Goal: Task Accomplishment & Management: Manage account settings

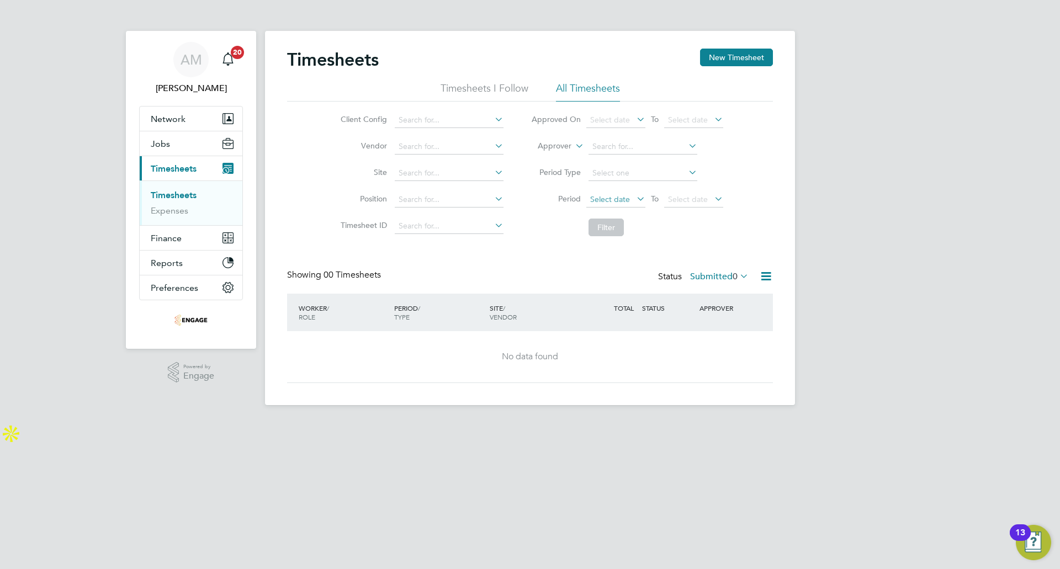
click at [622, 204] on span "Select date" at bounding box center [615, 200] width 59 height 15
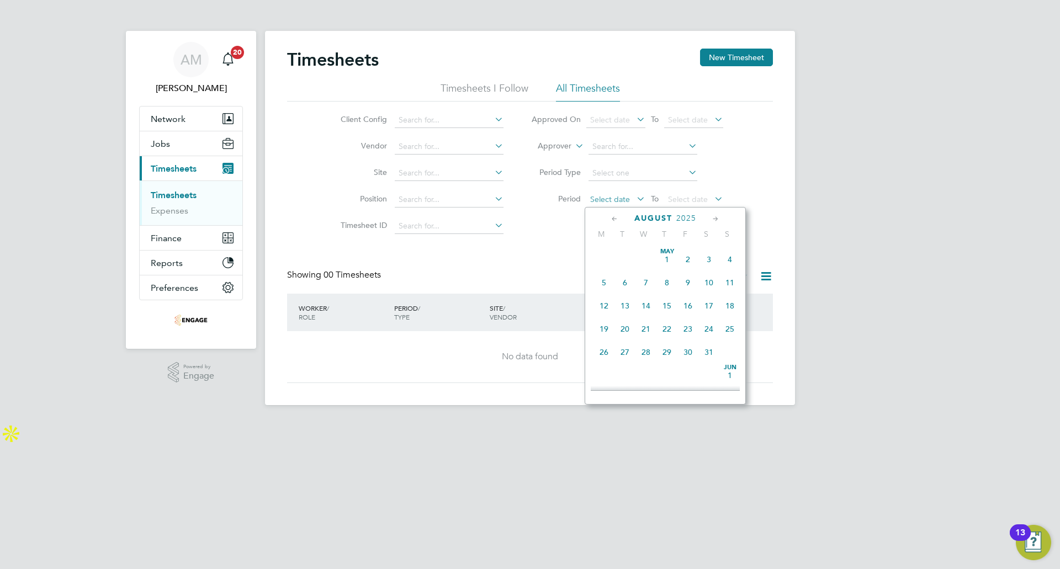
scroll to position [430, 0]
click at [606, 282] on span "18" at bounding box center [604, 271] width 21 height 21
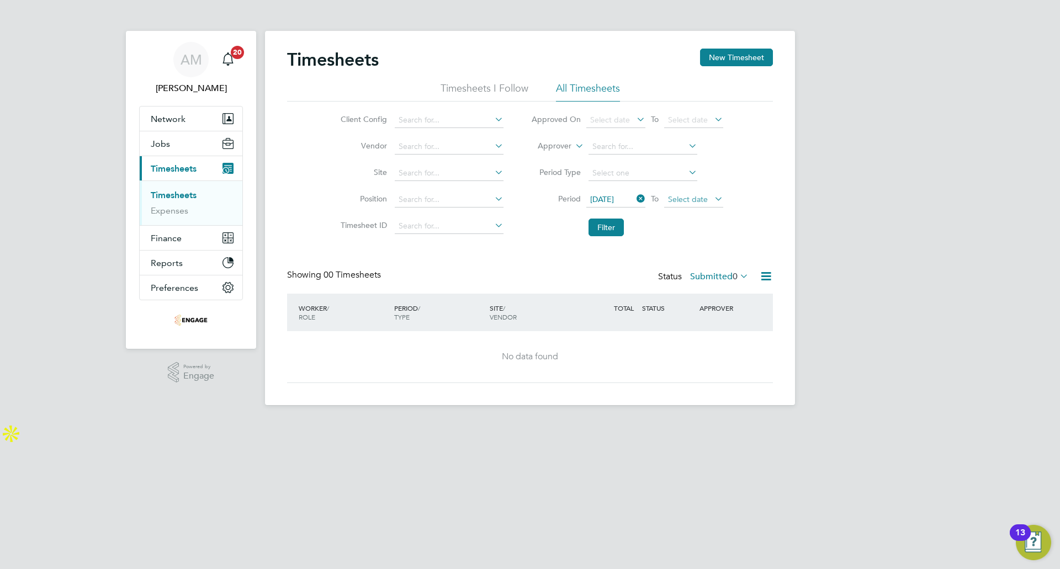
click at [696, 203] on span "Select date" at bounding box center [688, 199] width 40 height 10
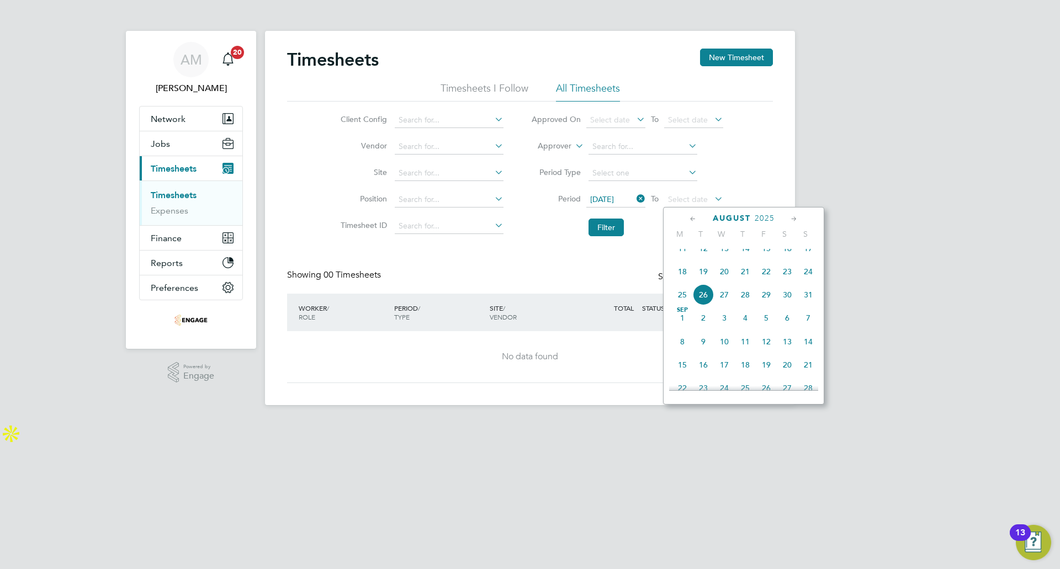
click at [810, 278] on span "24" at bounding box center [808, 271] width 21 height 21
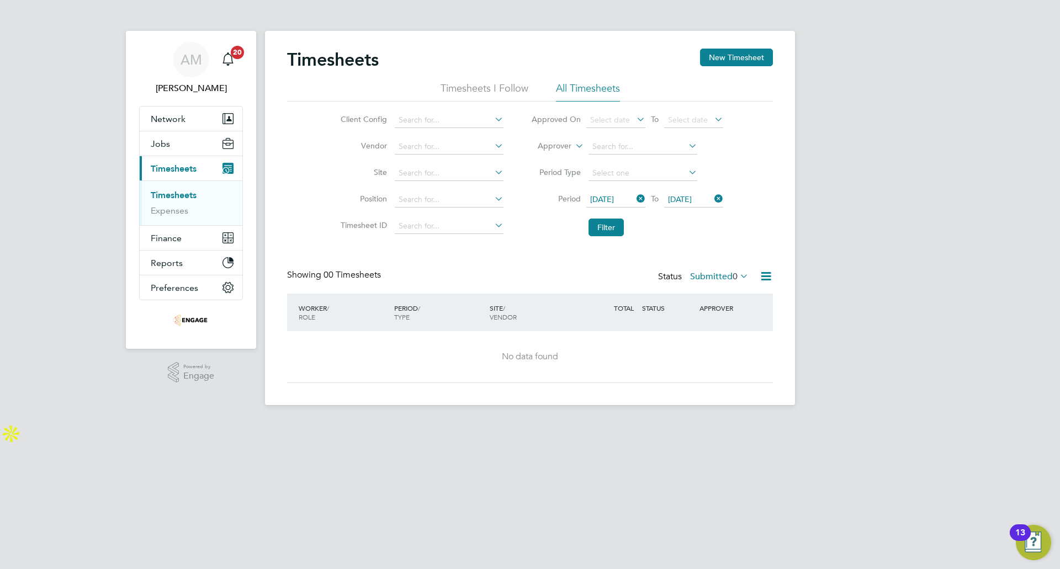
click at [174, 186] on ul "Timesheets Expenses" at bounding box center [191, 203] width 103 height 45
click at [174, 189] on ul "Timesheets Expenses" at bounding box center [191, 203] width 103 height 45
click at [174, 191] on link "Timesheets" at bounding box center [174, 195] width 46 height 10
click at [709, 282] on div "Status Submitted 0" at bounding box center [704, 276] width 93 height 15
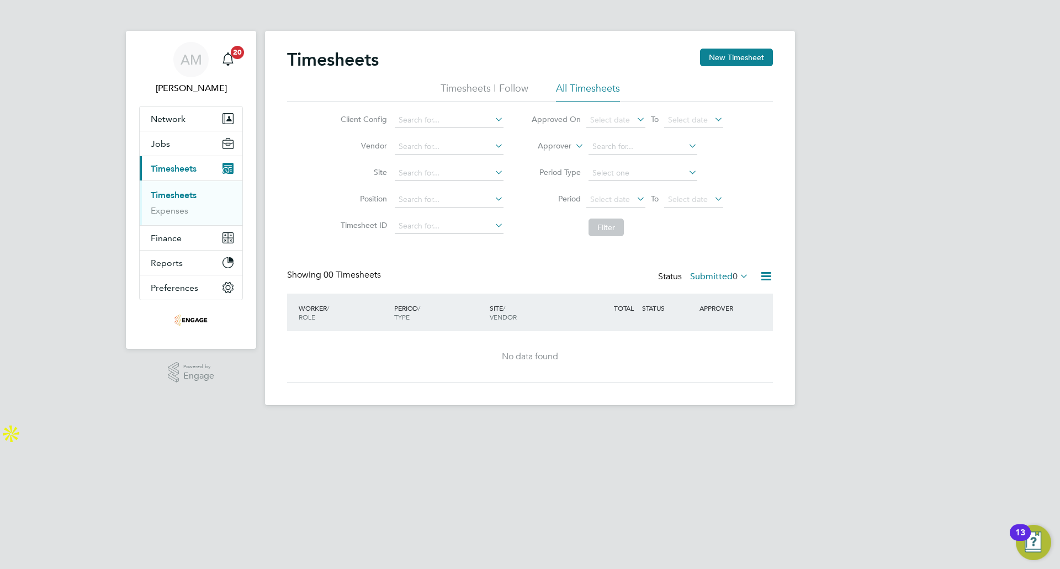
click at [709, 278] on label "Submitted 0" at bounding box center [719, 276] width 59 height 11
click at [709, 287] on div "All Saved Submitted Approved Rejected Absent Cancelled 385 1 0 349 24 3 8" at bounding box center [735, 347] width 99 height 131
click at [712, 273] on label "Submitted 0" at bounding box center [719, 276] width 59 height 11
click at [707, 296] on li "All" at bounding box center [711, 295] width 51 height 15
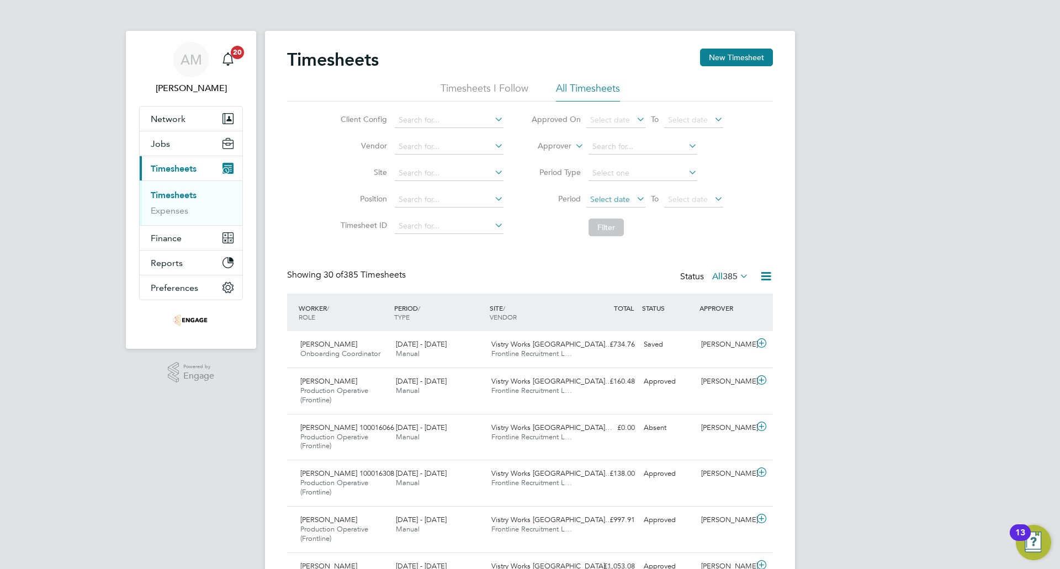
click at [623, 200] on span "Select date" at bounding box center [610, 199] width 40 height 10
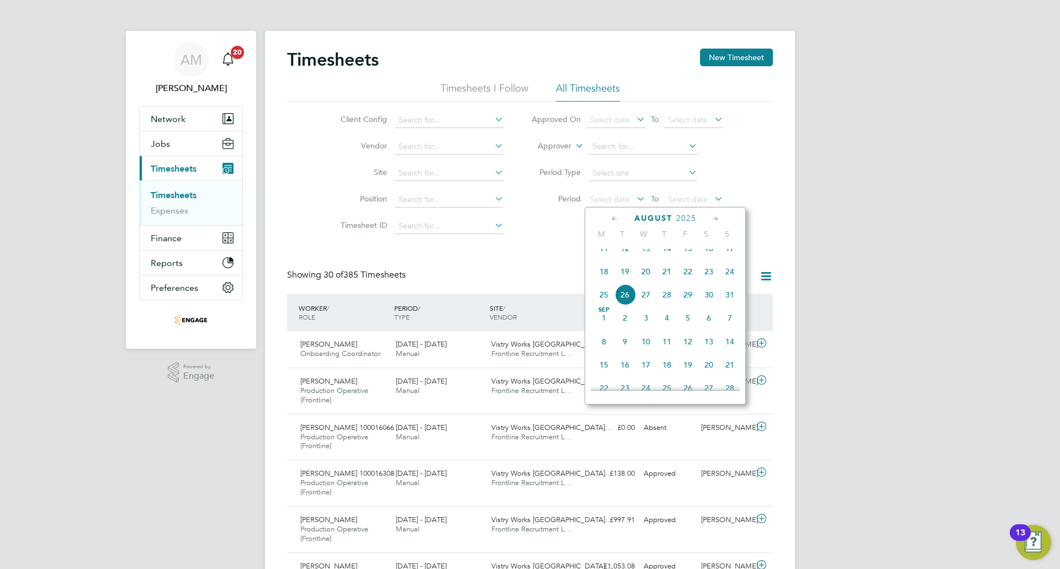
click at [607, 282] on span "18" at bounding box center [604, 271] width 21 height 21
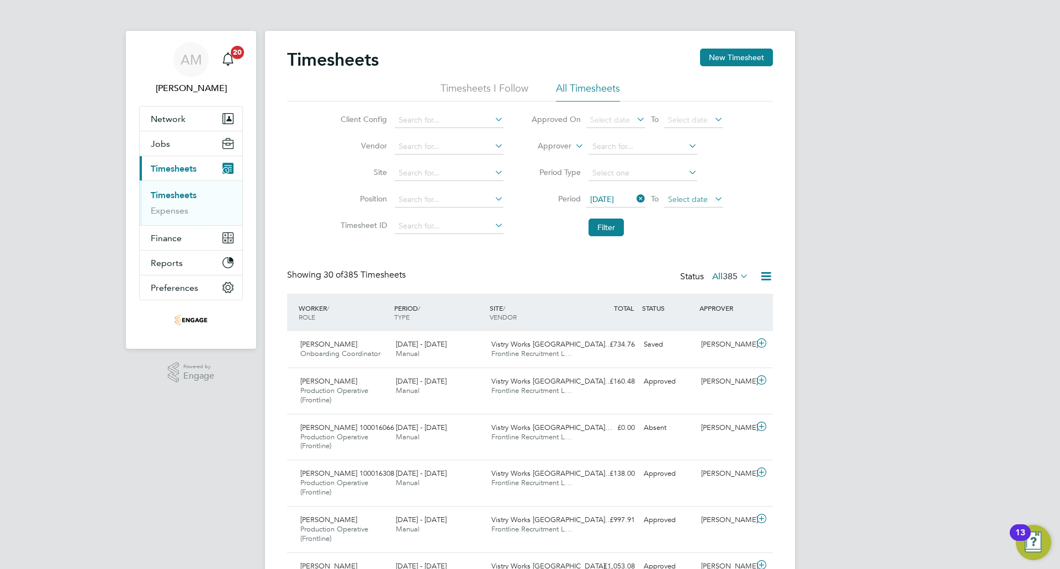
click at [699, 194] on span "Select date" at bounding box center [688, 199] width 40 height 10
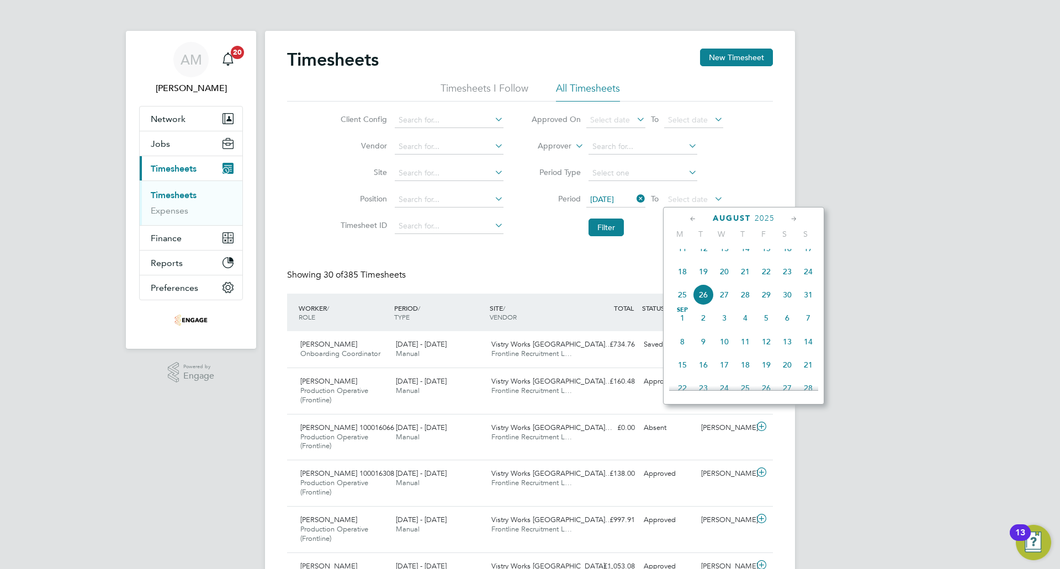
click at [804, 281] on span "24" at bounding box center [808, 271] width 21 height 21
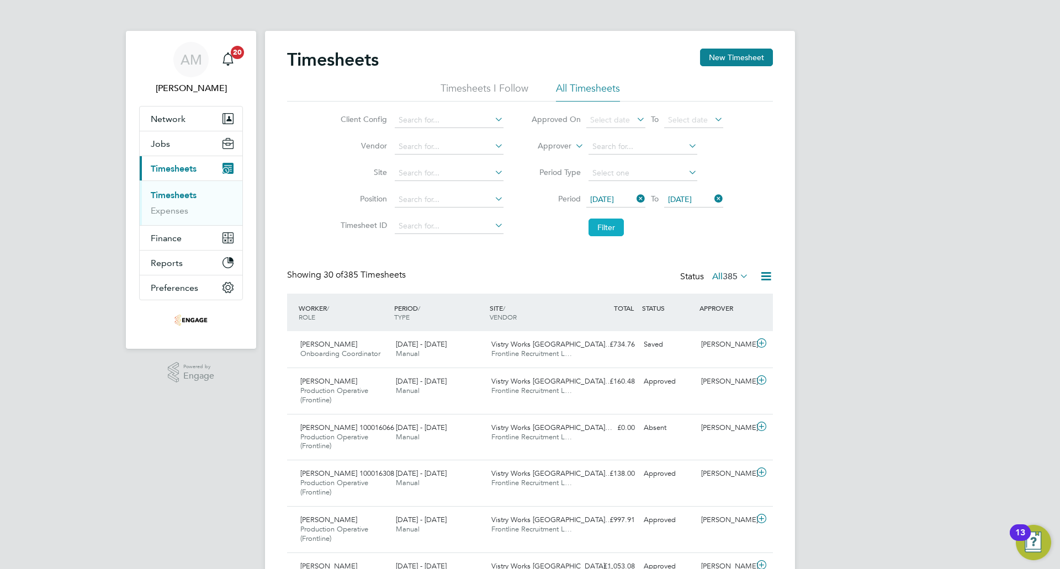
click at [608, 230] on button "Filter" at bounding box center [606, 228] width 35 height 18
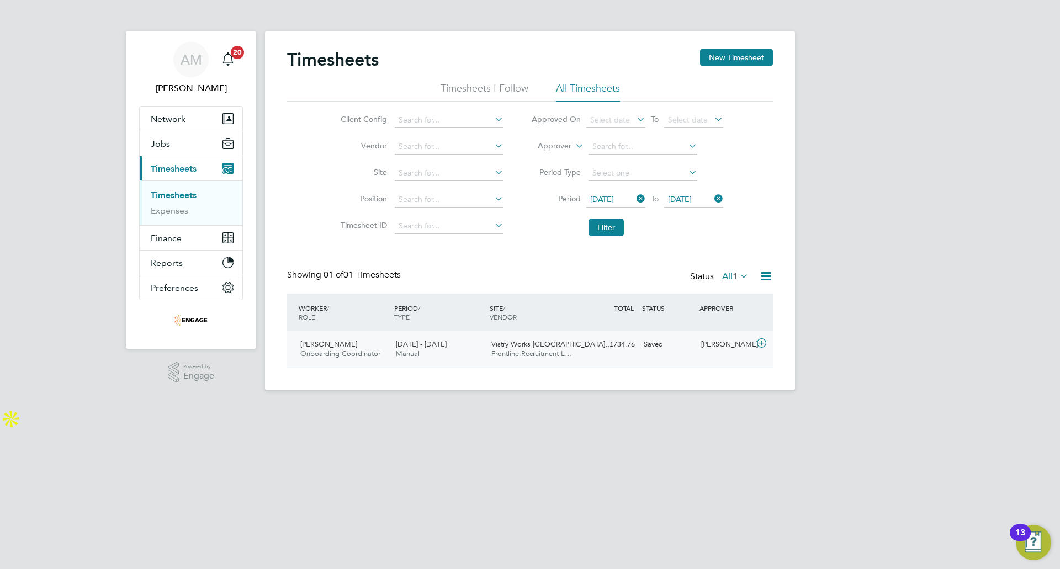
click at [643, 357] on div "Samantha Mcnally Onboarding Coordinator 18 - 24 Aug 2025 18 - 24 Aug 2025 Manua…" at bounding box center [530, 349] width 486 height 36
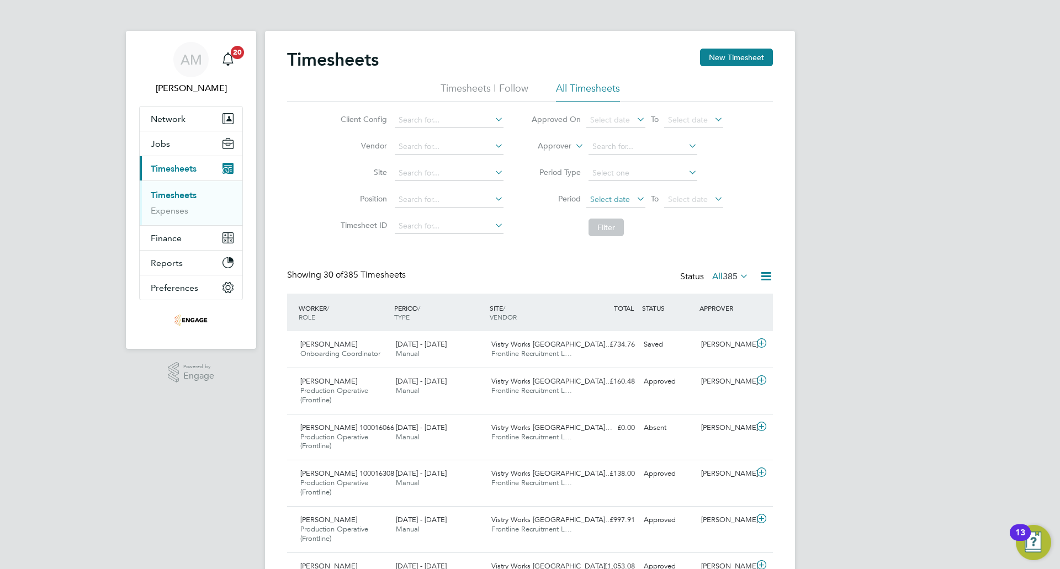
click at [606, 201] on span "Select date" at bounding box center [610, 199] width 40 height 10
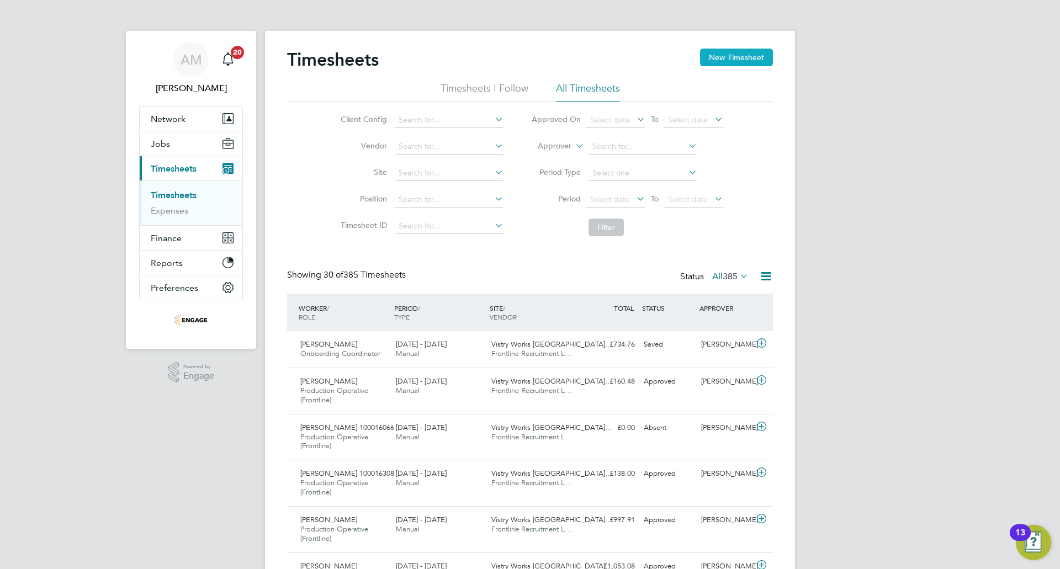
click at [734, 62] on button "New Timesheet" at bounding box center [736, 58] width 73 height 18
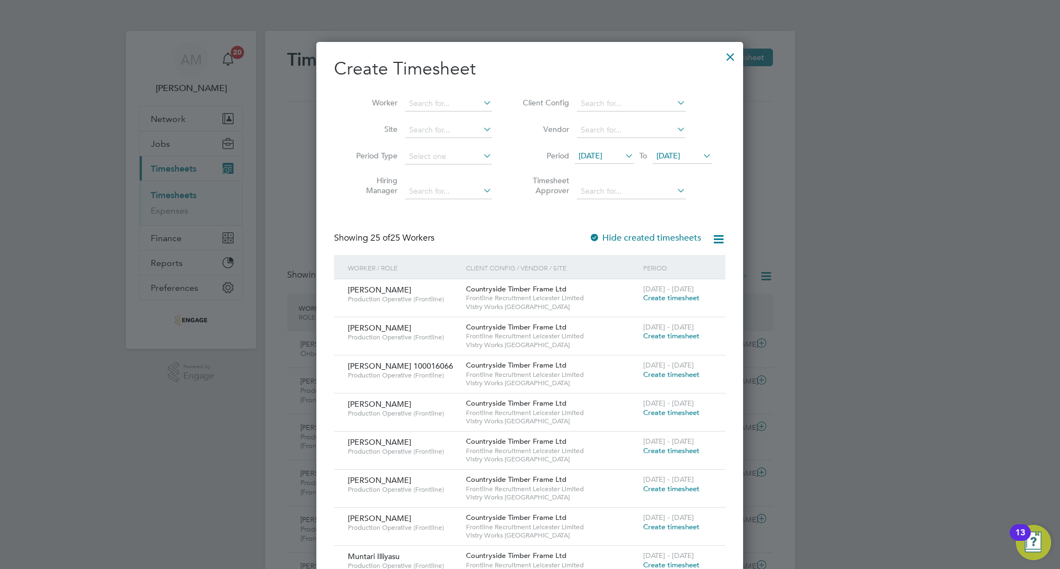
click at [602, 158] on span "[DATE]" at bounding box center [591, 156] width 24 height 10
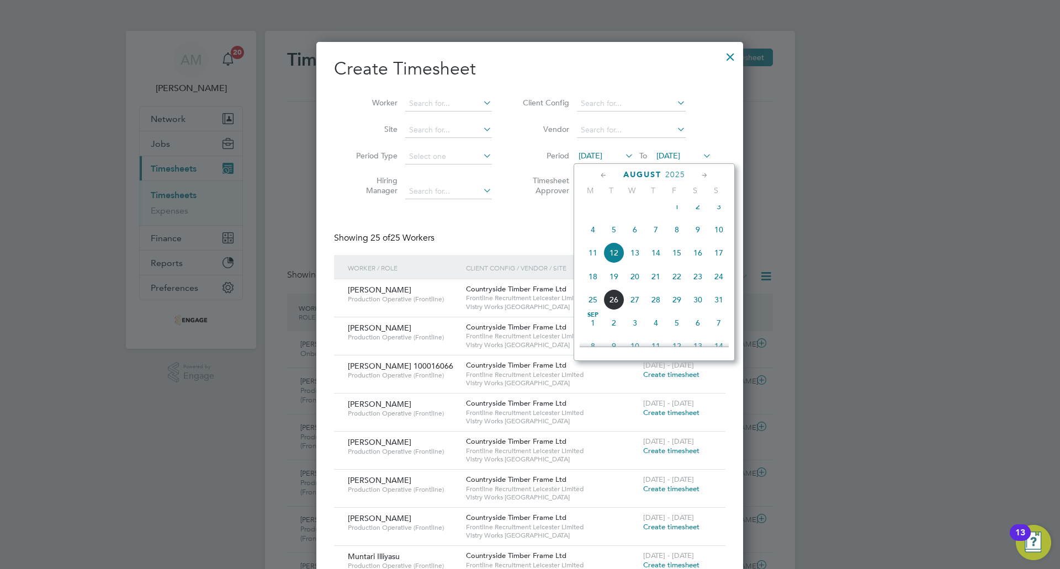
click at [593, 283] on span "18" at bounding box center [592, 276] width 21 height 21
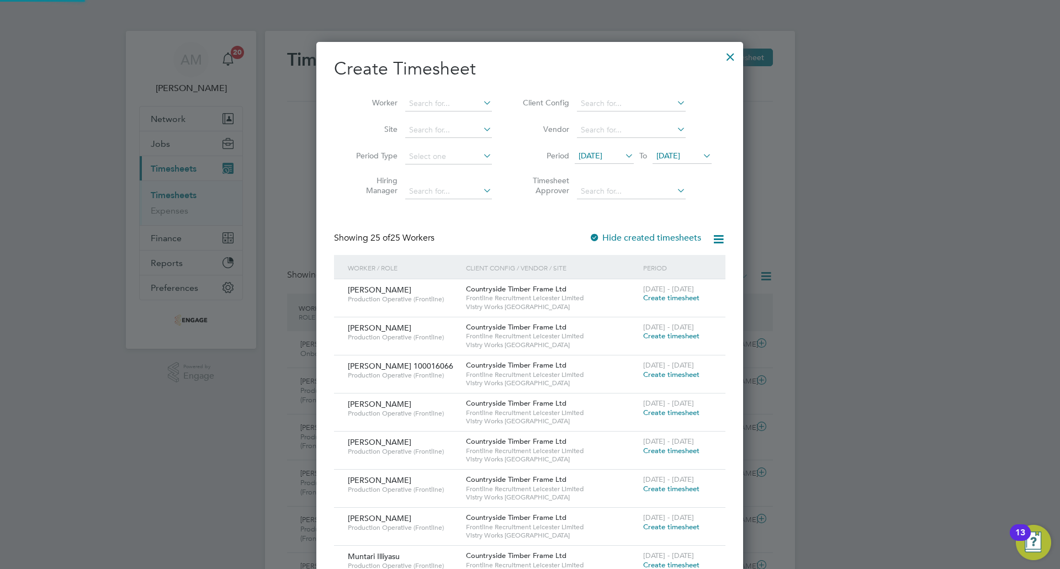
click at [690, 149] on span "[DATE]" at bounding box center [682, 156] width 59 height 15
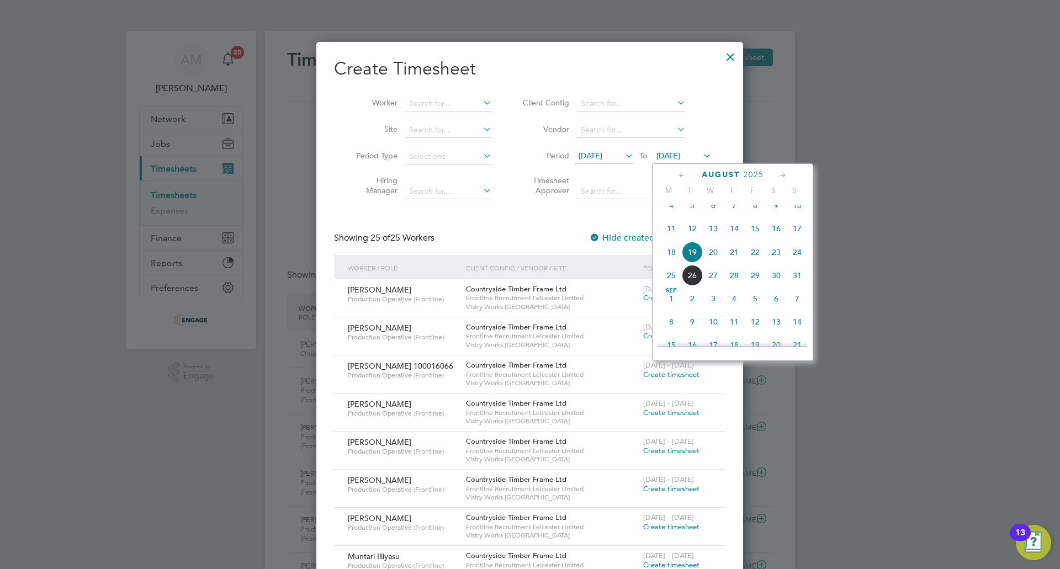
click at [798, 263] on span "24" at bounding box center [797, 252] width 21 height 21
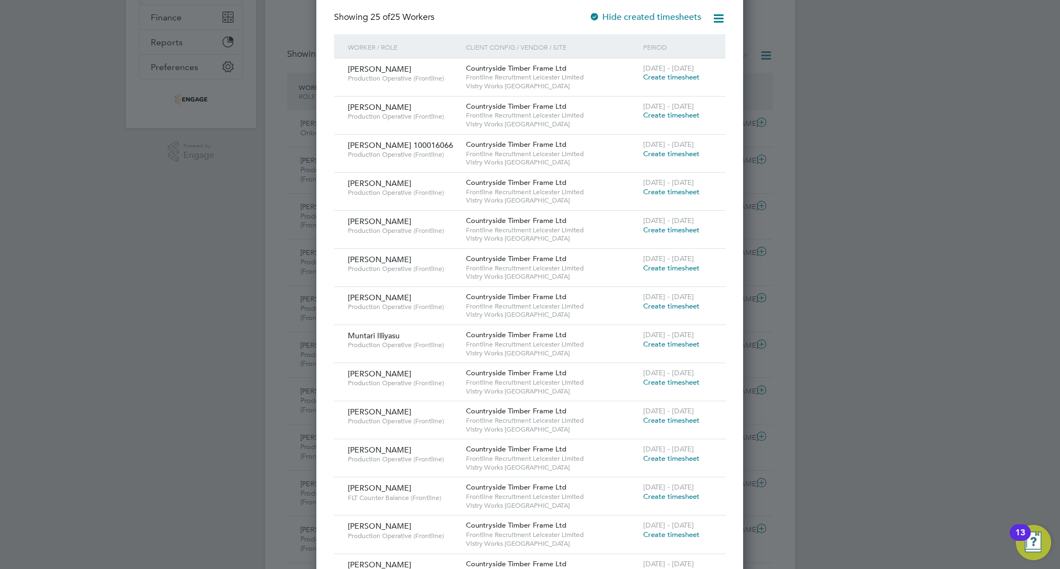
click at [655, 77] on span "Create timesheet" at bounding box center [671, 76] width 56 height 9
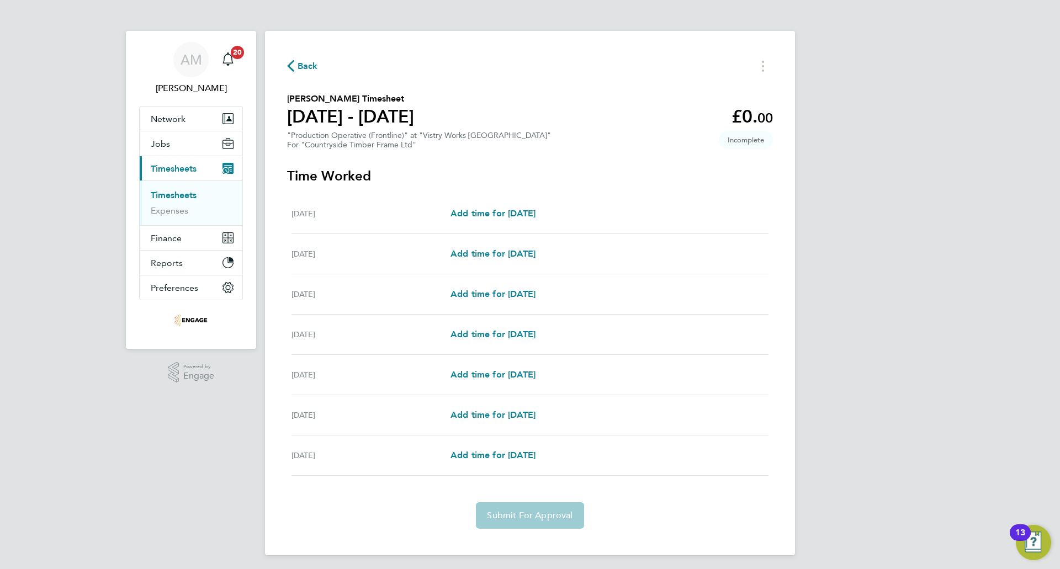
click at [290, 70] on icon "button" at bounding box center [290, 66] width 7 height 12
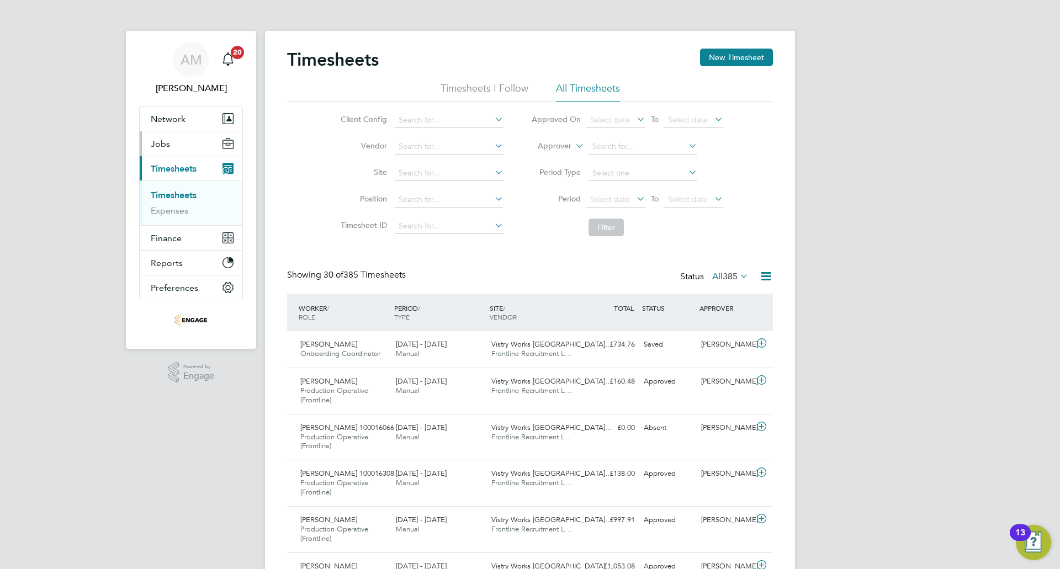
click at [157, 146] on span "Jobs" at bounding box center [160, 144] width 19 height 10
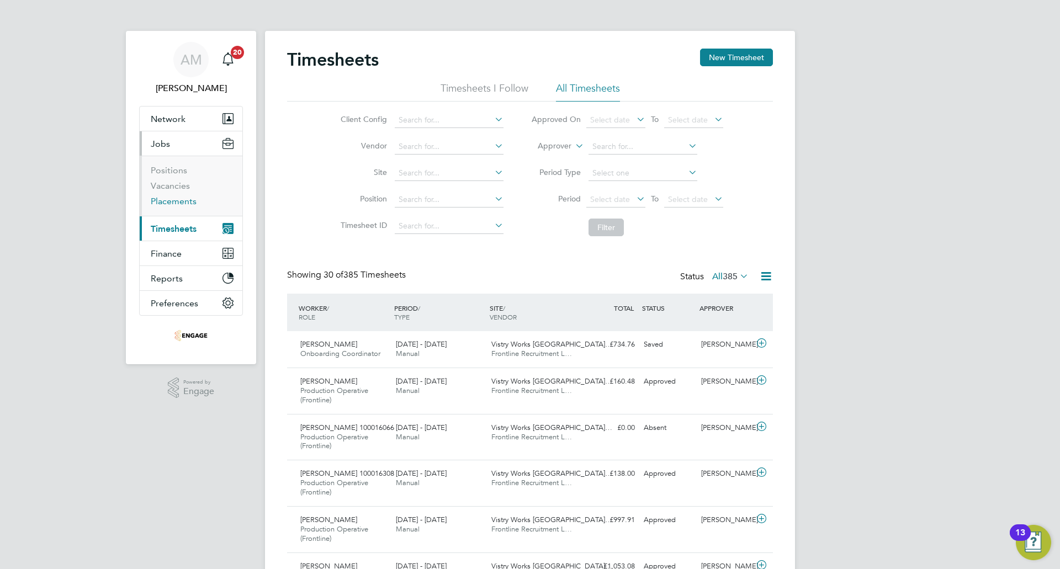
click at [173, 203] on link "Placements" at bounding box center [174, 201] width 46 height 10
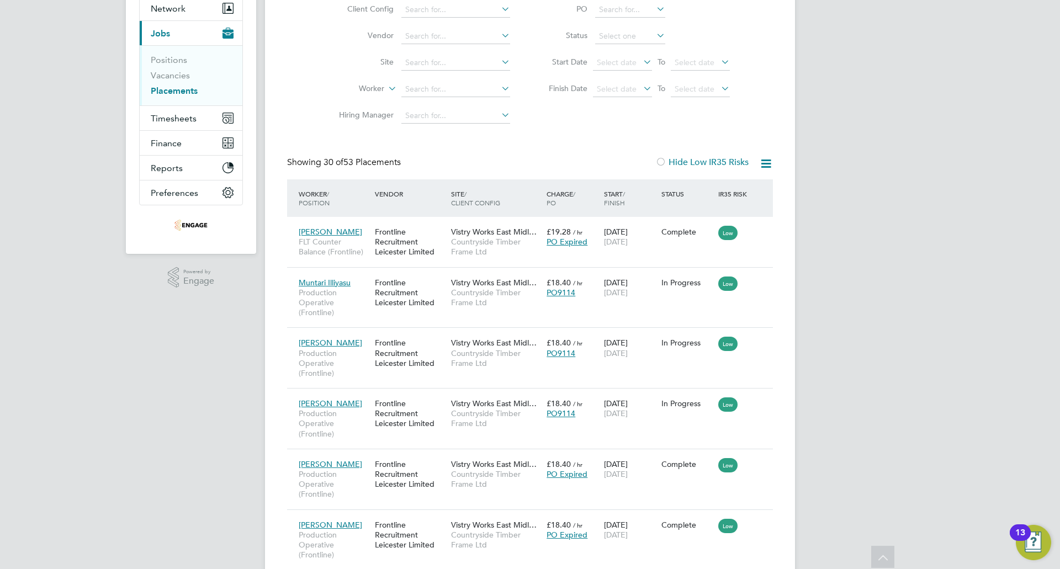
click at [431, 99] on li "Worker" at bounding box center [420, 89] width 208 height 27
click at [442, 90] on input at bounding box center [455, 89] width 109 height 15
type input "james"
click at [442, 86] on input at bounding box center [455, 89] width 109 height 15
click at [444, 97] on li "James Midgley" at bounding box center [456, 104] width 110 height 15
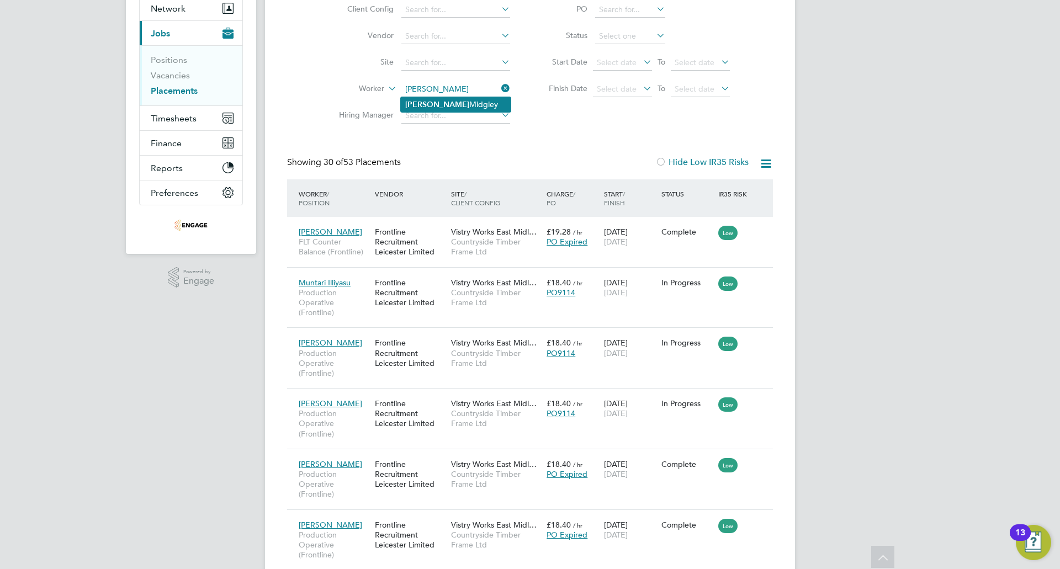
type input "[PERSON_NAME]"
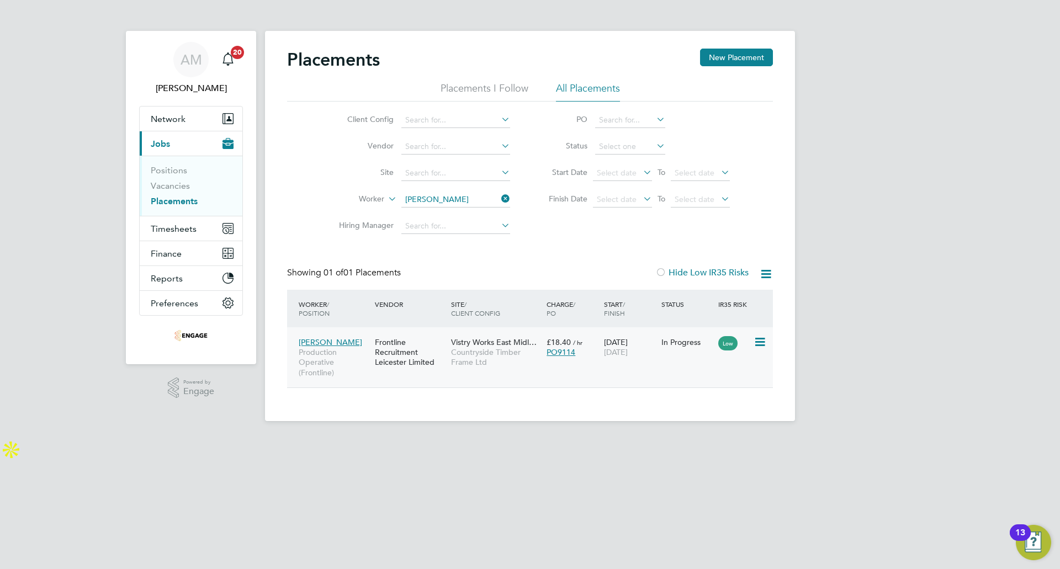
click at [692, 346] on div "In Progress" at bounding box center [687, 342] width 52 height 10
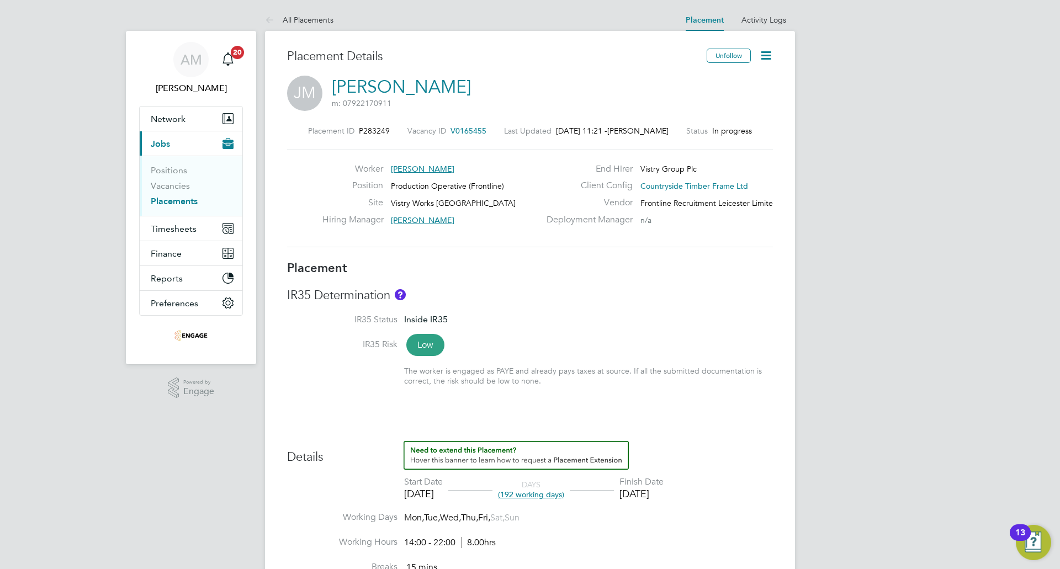
click at [762, 60] on icon at bounding box center [766, 56] width 14 height 14
click at [740, 80] on li "Edit Placement e" at bounding box center [730, 81] width 81 height 15
type input "[PERSON_NAME]"
type input "[DATE]"
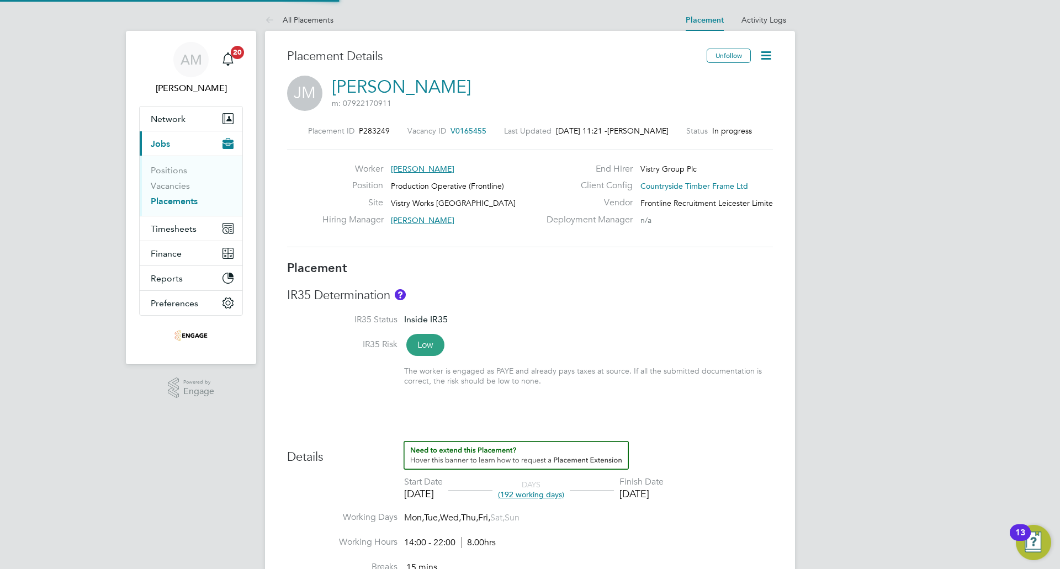
type input "[DATE]"
type input "14:00"
type input "22:00"
type input "100015464"
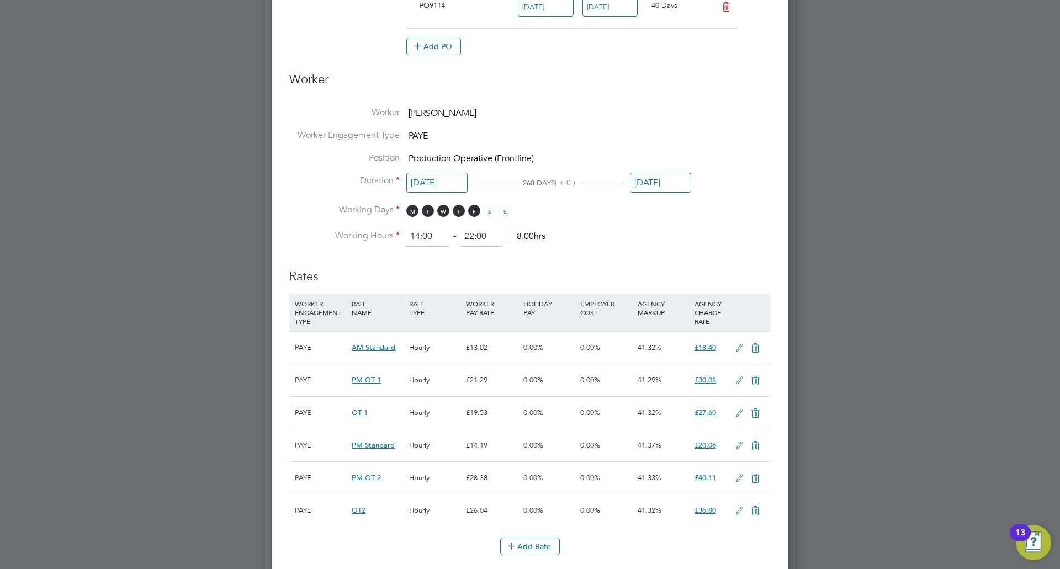
click at [665, 168] on li "Position Production Operative (Frontline)" at bounding box center [529, 163] width 481 height 23
click at [665, 182] on input "[DATE]" at bounding box center [660, 183] width 61 height 20
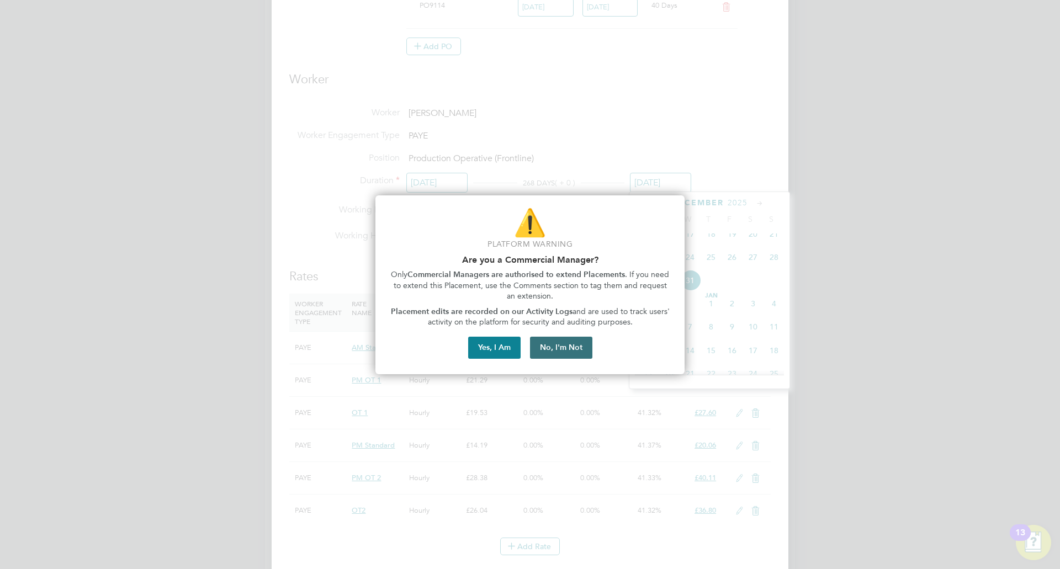
click at [562, 345] on button "No, I'm Not" at bounding box center [561, 348] width 62 height 22
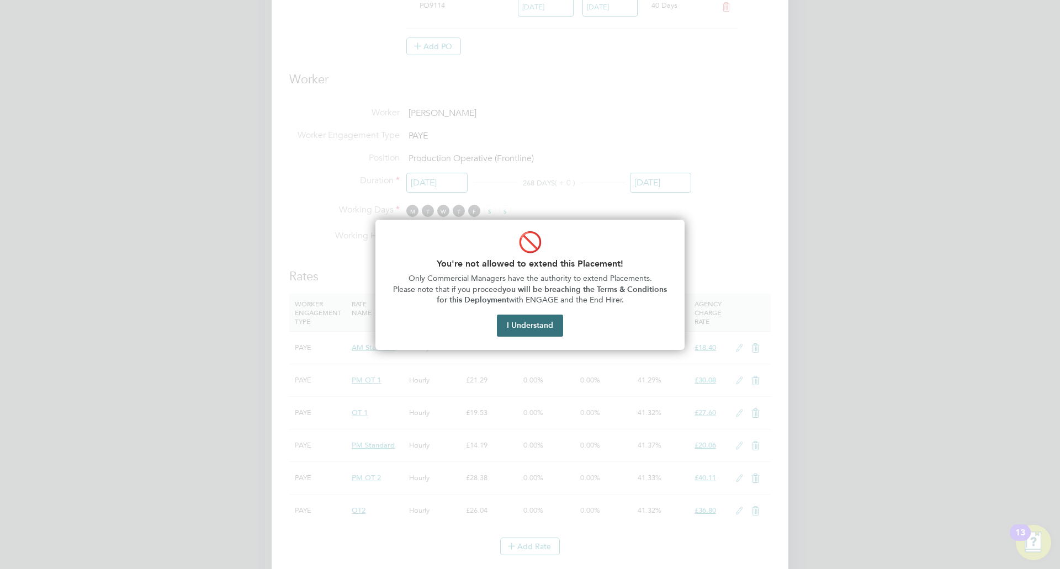
click at [512, 329] on button "I Understand" at bounding box center [530, 326] width 66 height 22
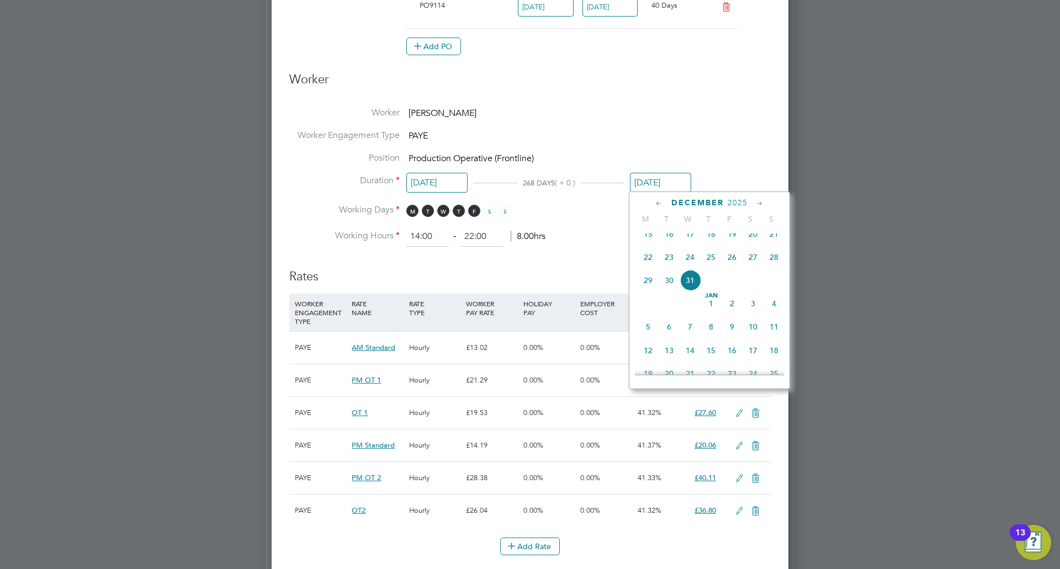
click at [658, 204] on icon at bounding box center [659, 204] width 10 height 12
click at [653, 312] on span "18" at bounding box center [648, 314] width 21 height 21
type input "[DATE]"
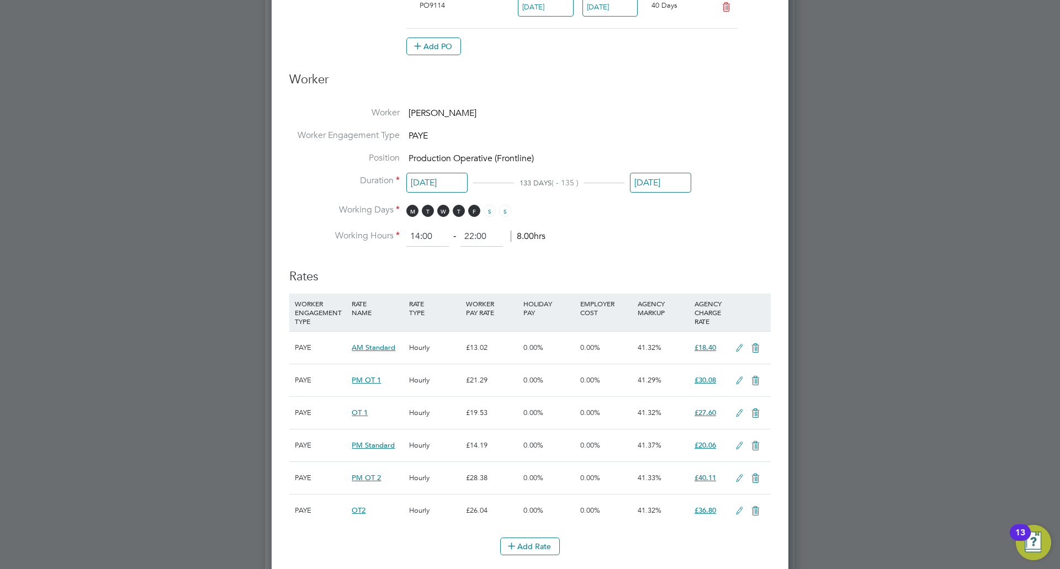
click at [629, 235] on li "Working Hours 14:00 ‐ 22:00 8.00hrs" at bounding box center [529, 237] width 481 height 20
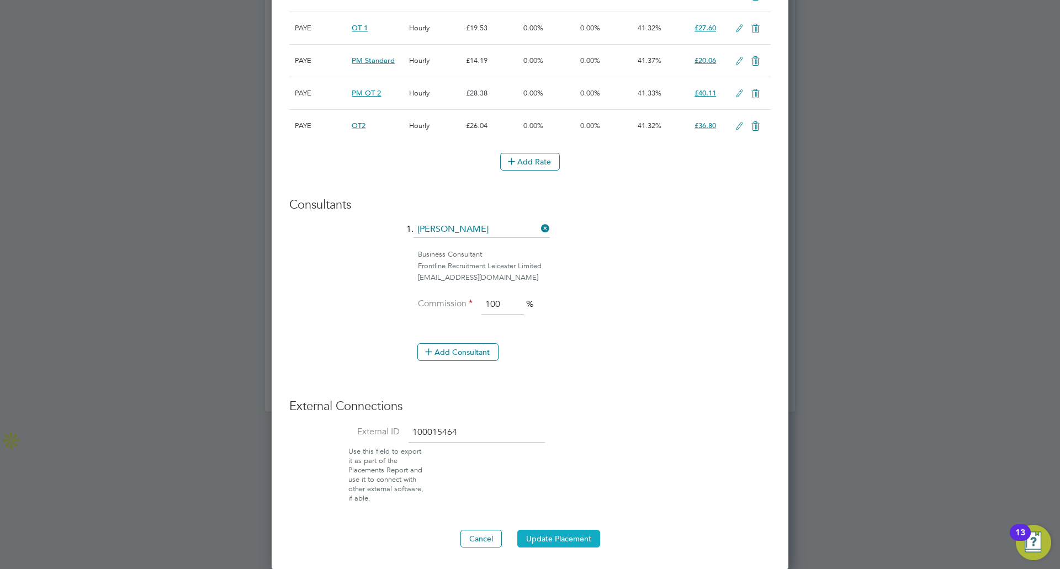
click at [569, 539] on button "Update Placement" at bounding box center [558, 539] width 83 height 18
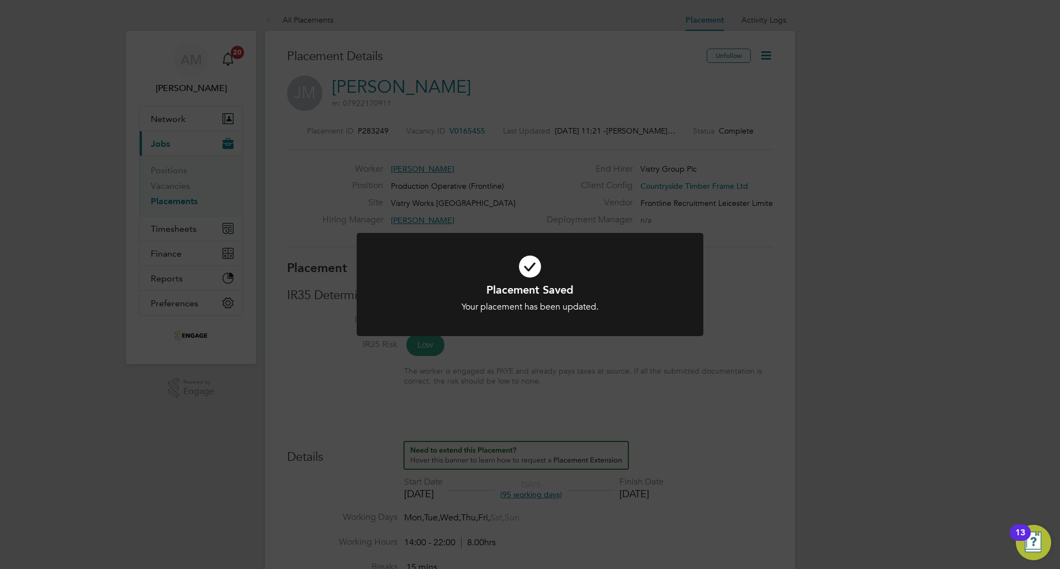
click at [626, 73] on div "Placement Saved Your placement has been updated. Cancel Okay" at bounding box center [530, 284] width 1060 height 569
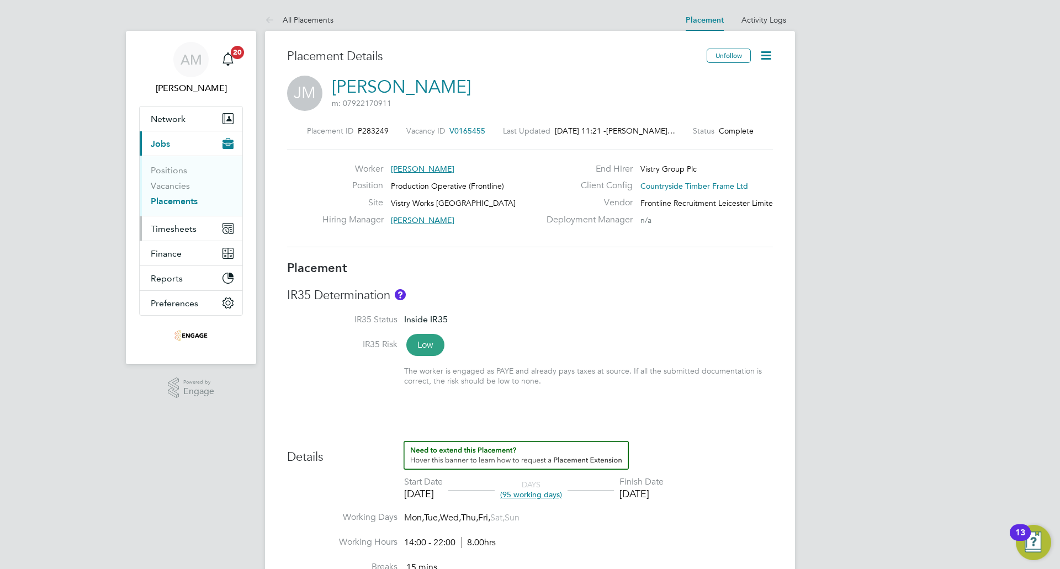
click at [174, 232] on span "Timesheets" at bounding box center [174, 229] width 46 height 10
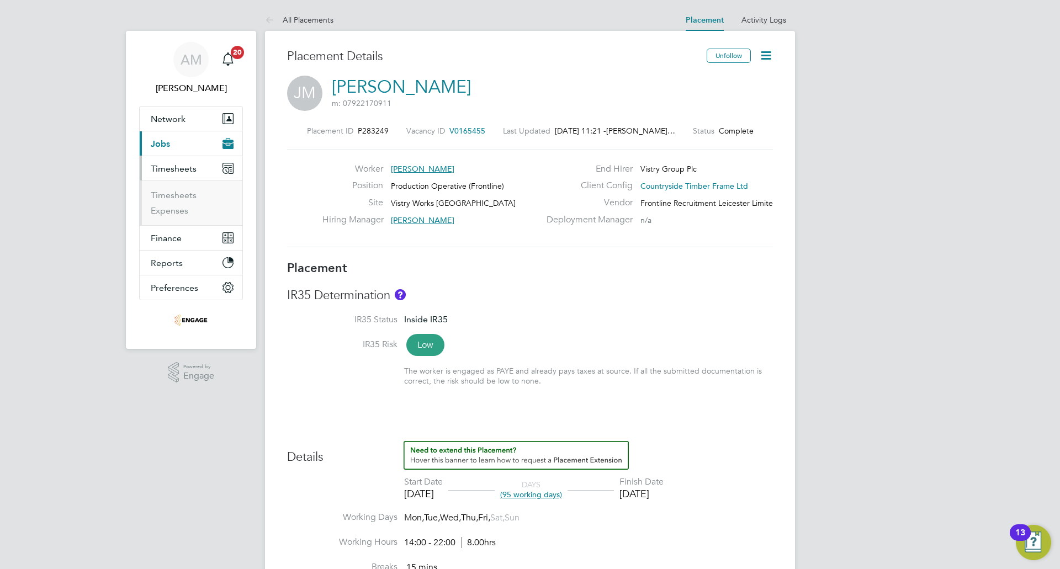
click at [178, 201] on li "Timesheets" at bounding box center [192, 197] width 83 height 15
click at [179, 200] on li "Timesheets" at bounding box center [192, 197] width 83 height 15
click at [179, 200] on link "Timesheets" at bounding box center [174, 195] width 46 height 10
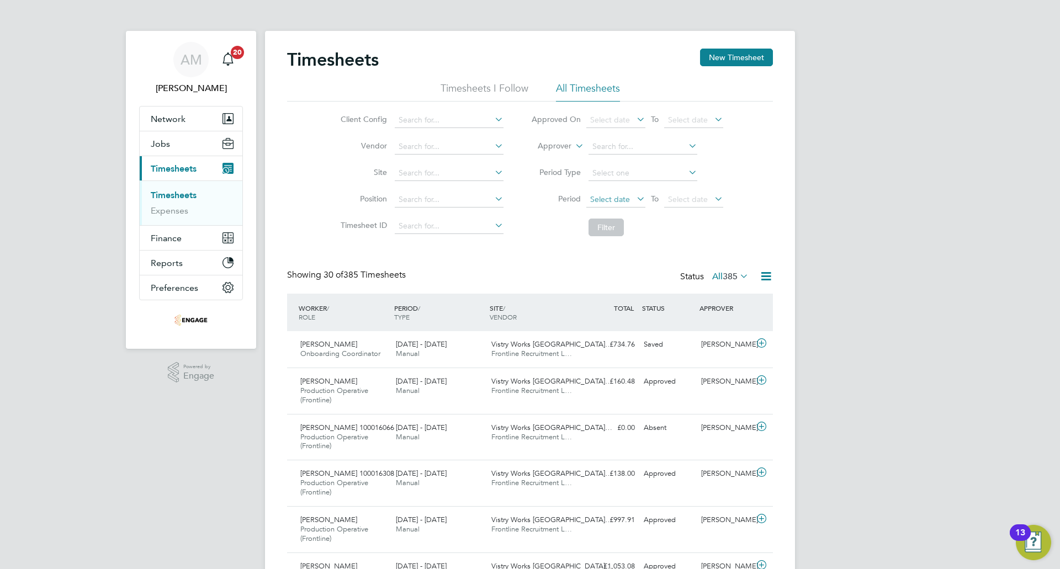
click at [625, 201] on span "Select date" at bounding box center [610, 199] width 40 height 10
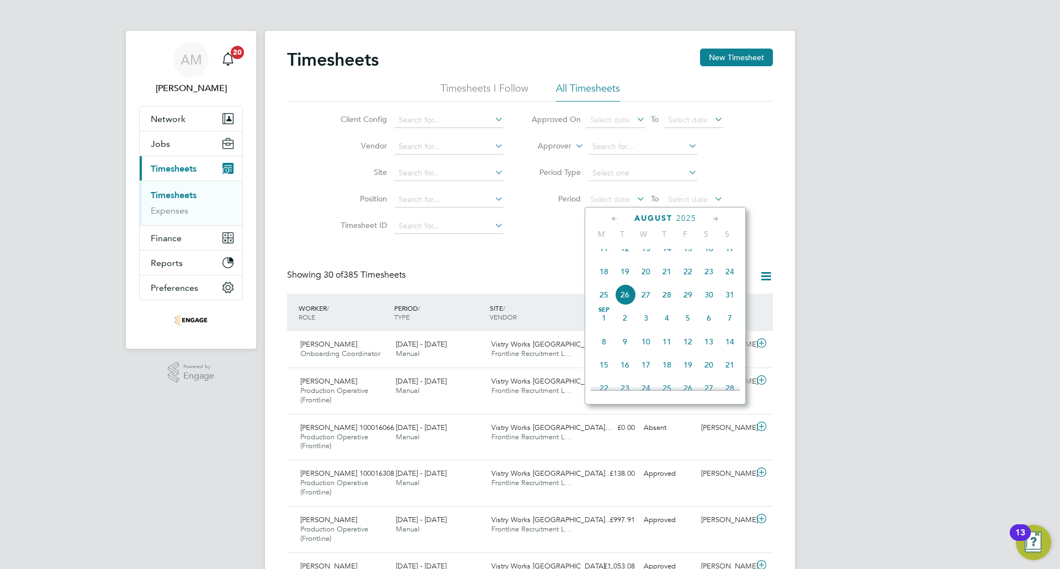
click at [605, 280] on span "18" at bounding box center [604, 271] width 21 height 21
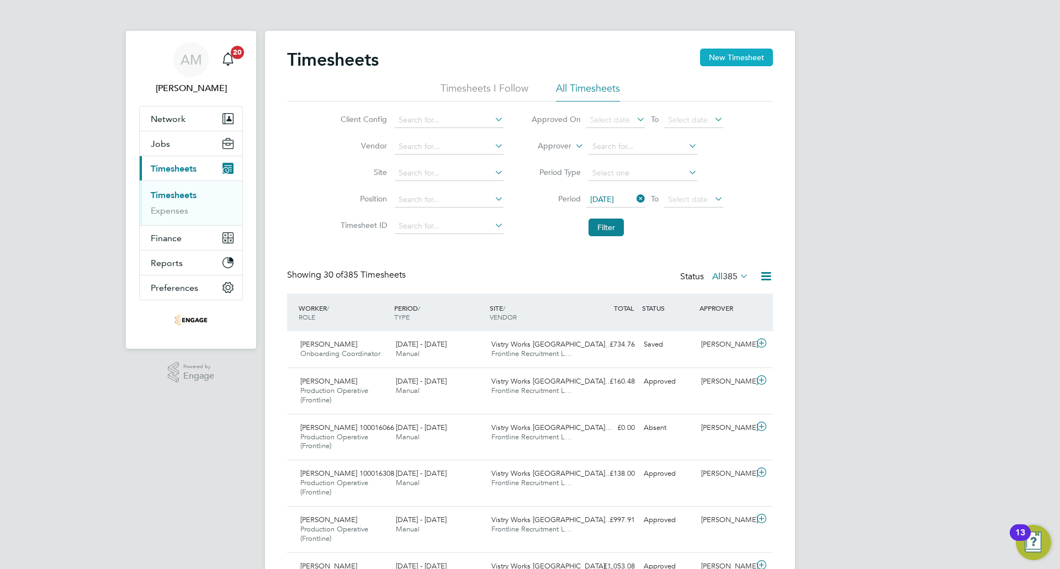
click at [724, 59] on button "New Timesheet" at bounding box center [736, 58] width 73 height 18
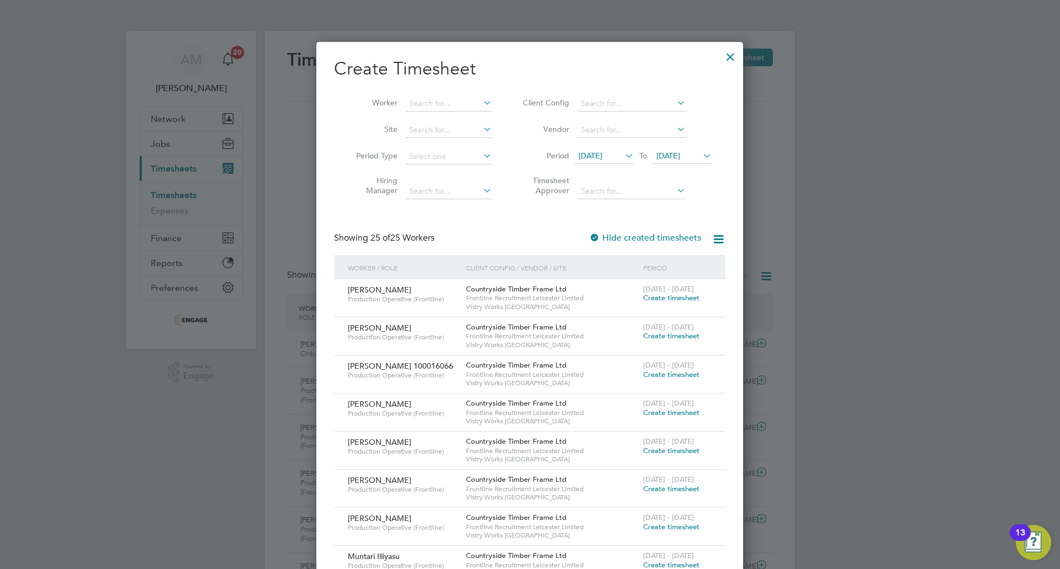
click at [729, 60] on div at bounding box center [731, 54] width 20 height 20
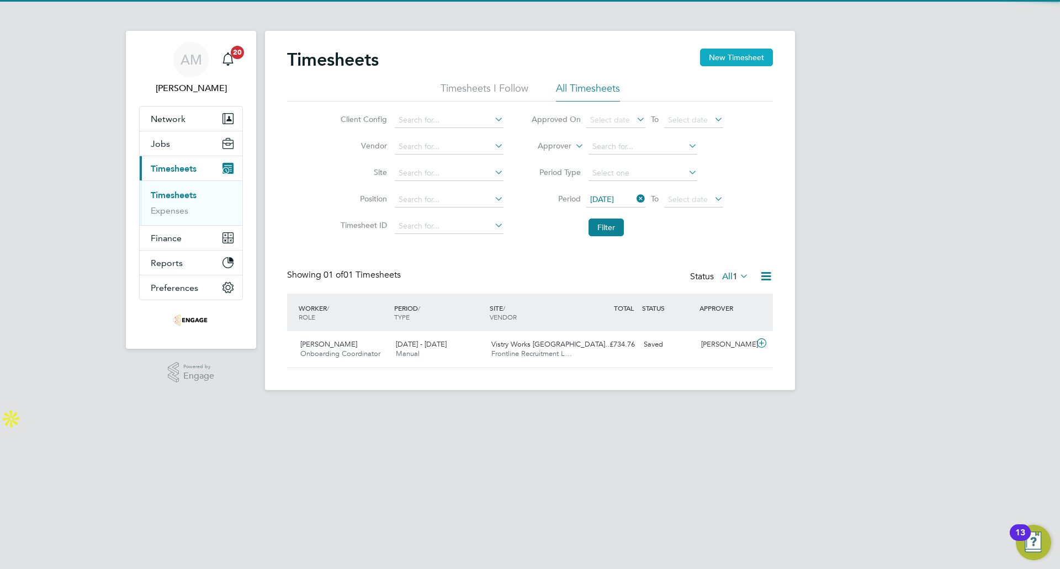
click at [722, 56] on button "New Timesheet" at bounding box center [736, 58] width 73 height 18
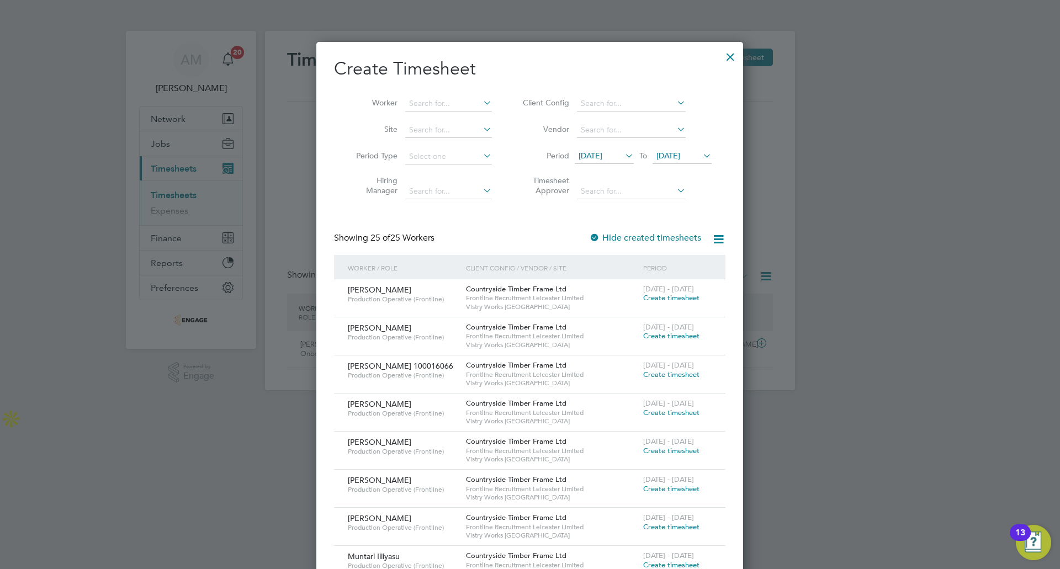
click at [623, 150] on icon at bounding box center [623, 155] width 0 height 15
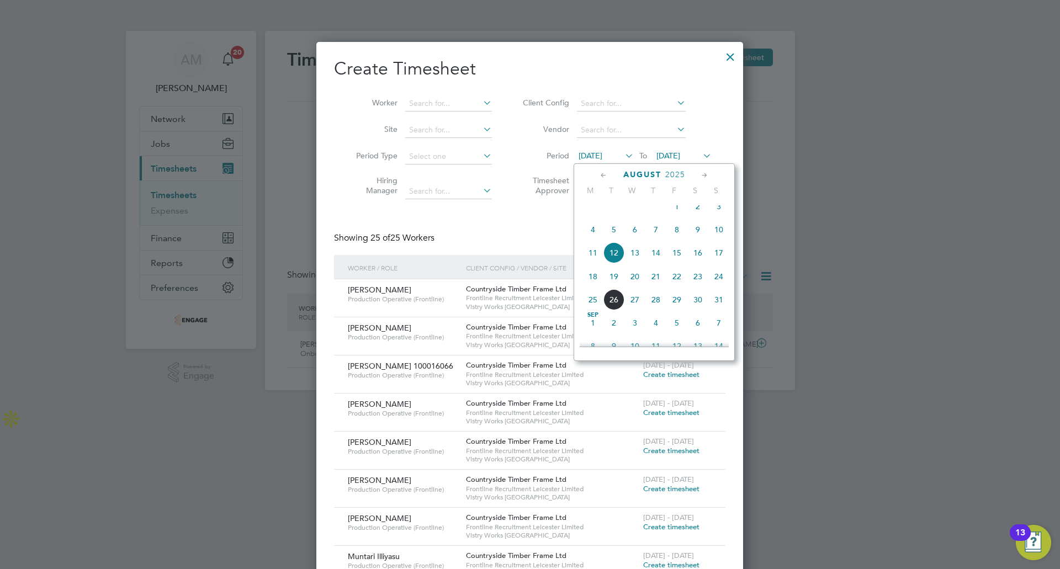
click at [595, 287] on span "18" at bounding box center [592, 276] width 21 height 21
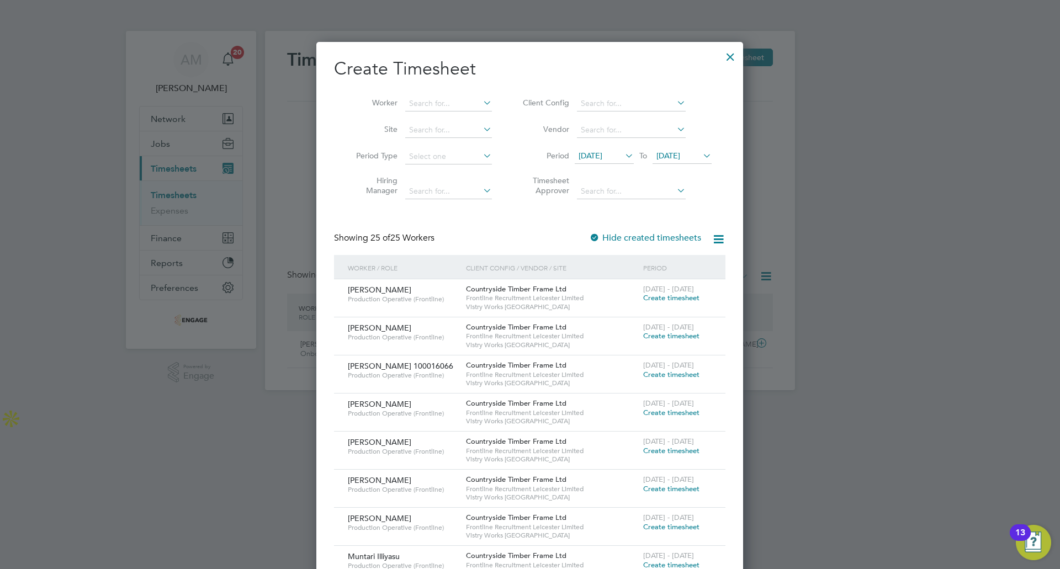
click at [693, 150] on span "19 Aug 2025" at bounding box center [682, 156] width 59 height 15
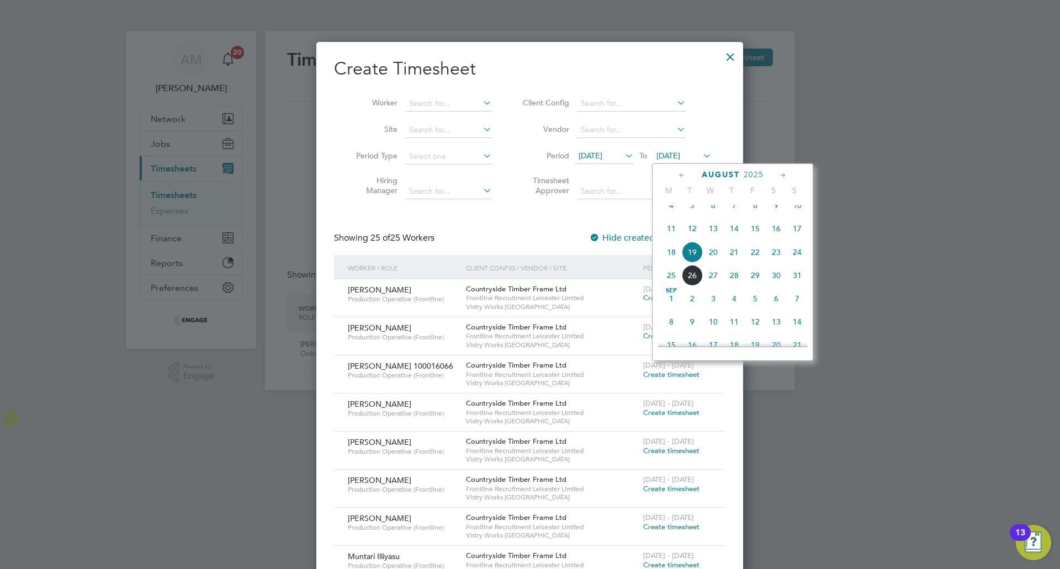
click at [795, 261] on span "24" at bounding box center [797, 252] width 21 height 21
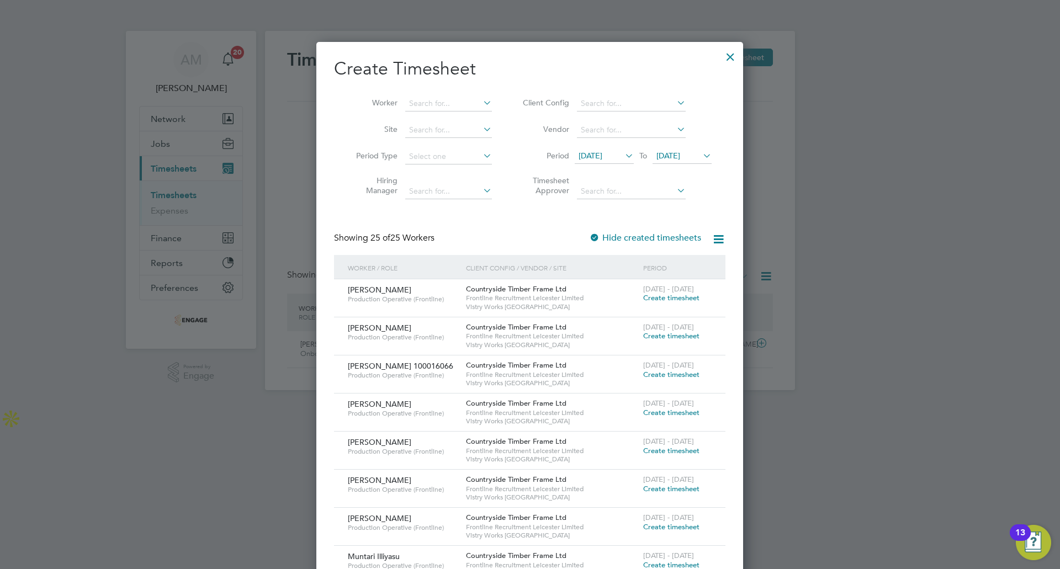
click at [733, 51] on div at bounding box center [731, 54] width 20 height 20
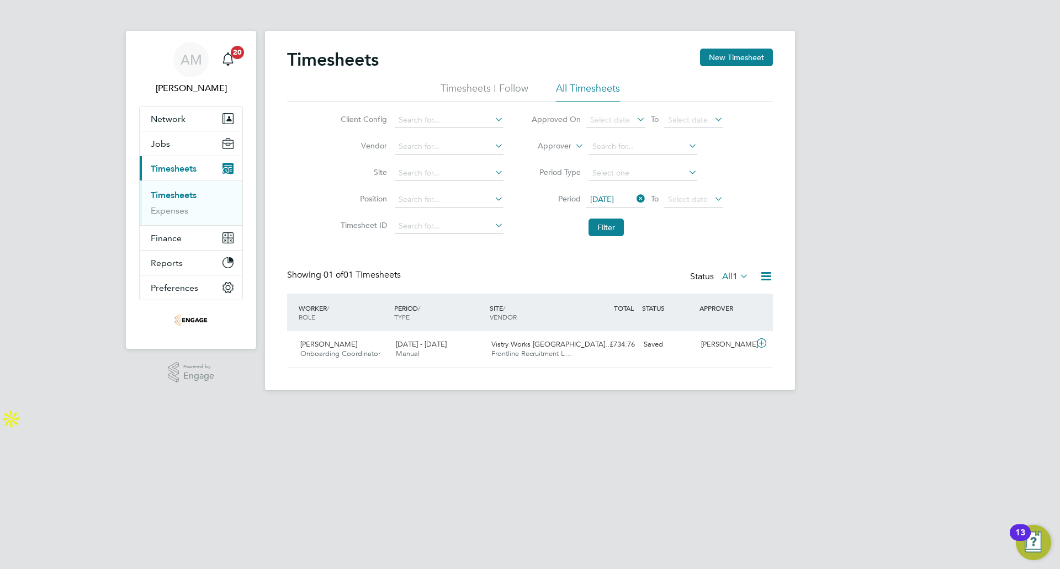
click at [174, 416] on html "AM Adrianna Mazurek Notifications 20 Applications: Network Team Members Busines…" at bounding box center [530, 215] width 1060 height 430
click at [178, 198] on link "Timesheets" at bounding box center [174, 195] width 46 height 10
click at [181, 147] on button "Jobs" at bounding box center [191, 143] width 103 height 24
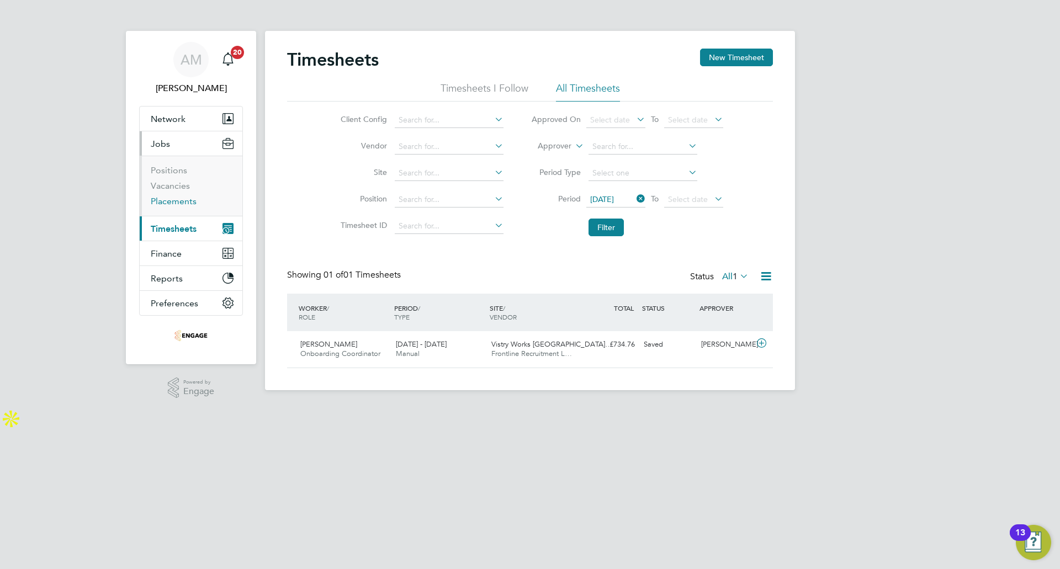
click at [170, 201] on link "Placements" at bounding box center [174, 201] width 46 height 10
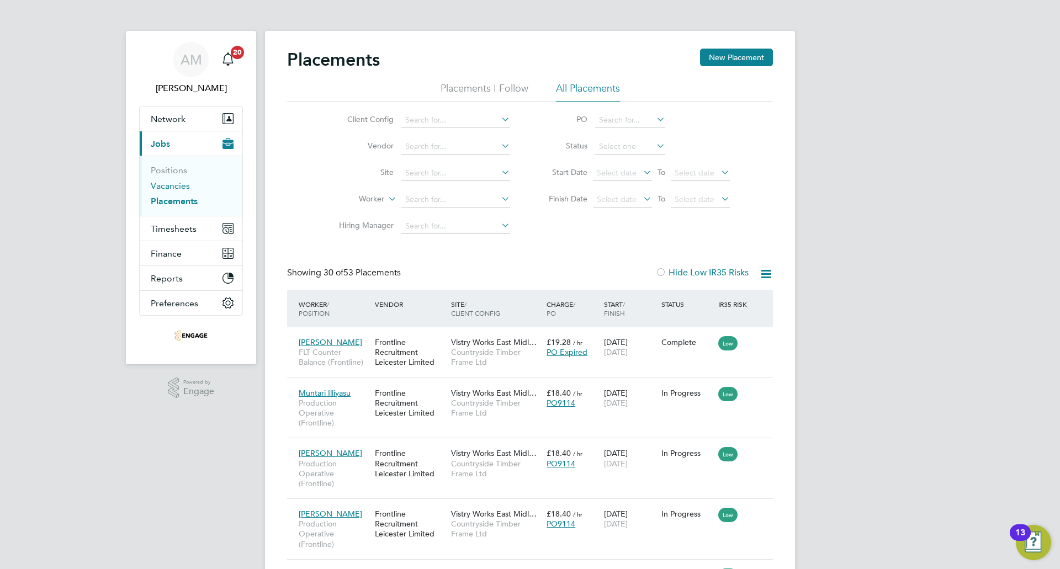
click at [175, 188] on link "Vacancies" at bounding box center [170, 186] width 39 height 10
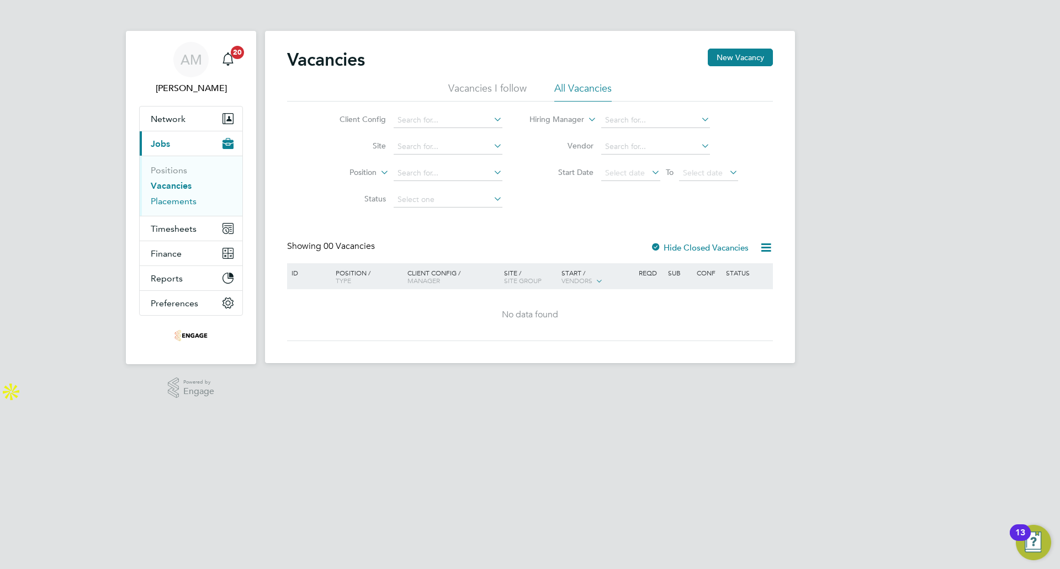
click at [172, 199] on link "Placements" at bounding box center [174, 201] width 46 height 10
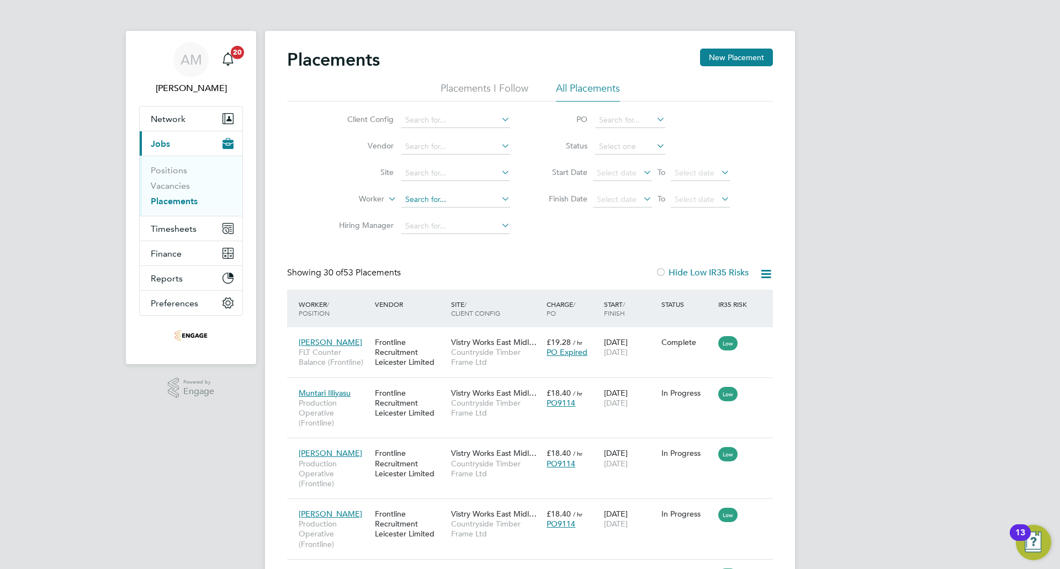
click at [467, 197] on input at bounding box center [455, 199] width 109 height 15
click at [454, 213] on li "James Midgley" at bounding box center [456, 215] width 110 height 15
type input "James Midgley"
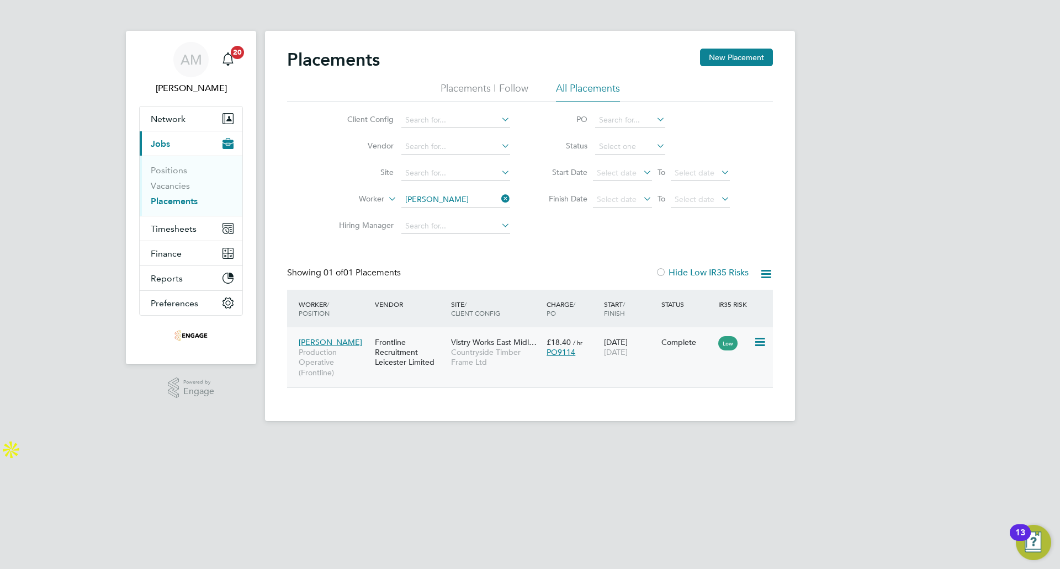
click at [680, 354] on div "James Midgley Production Operative (Frontline) Frontline Recruitment Leicester …" at bounding box center [530, 357] width 486 height 60
click at [761, 342] on icon at bounding box center [759, 342] width 11 height 13
click at [679, 343] on div "Complete" at bounding box center [687, 342] width 52 height 10
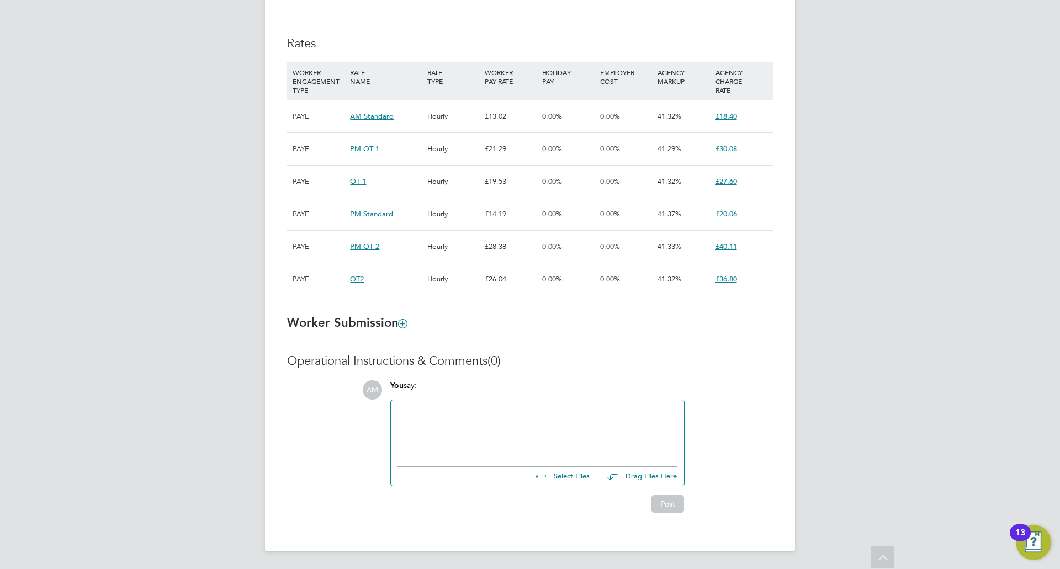
click at [431, 421] on div at bounding box center [538, 430] width 280 height 47
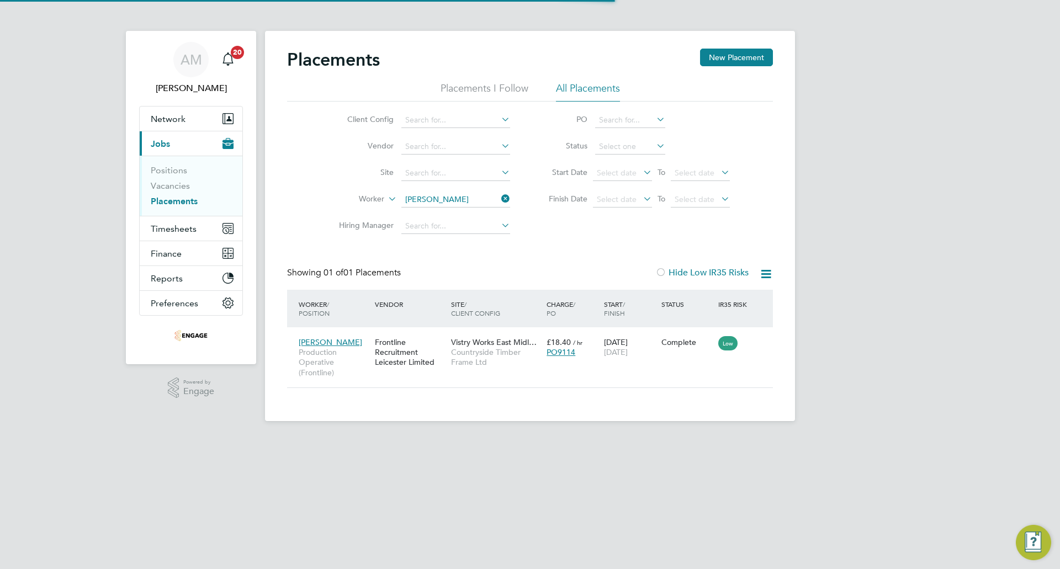
scroll to position [10, 52]
click at [165, 230] on span "Timesheets" at bounding box center [174, 229] width 46 height 10
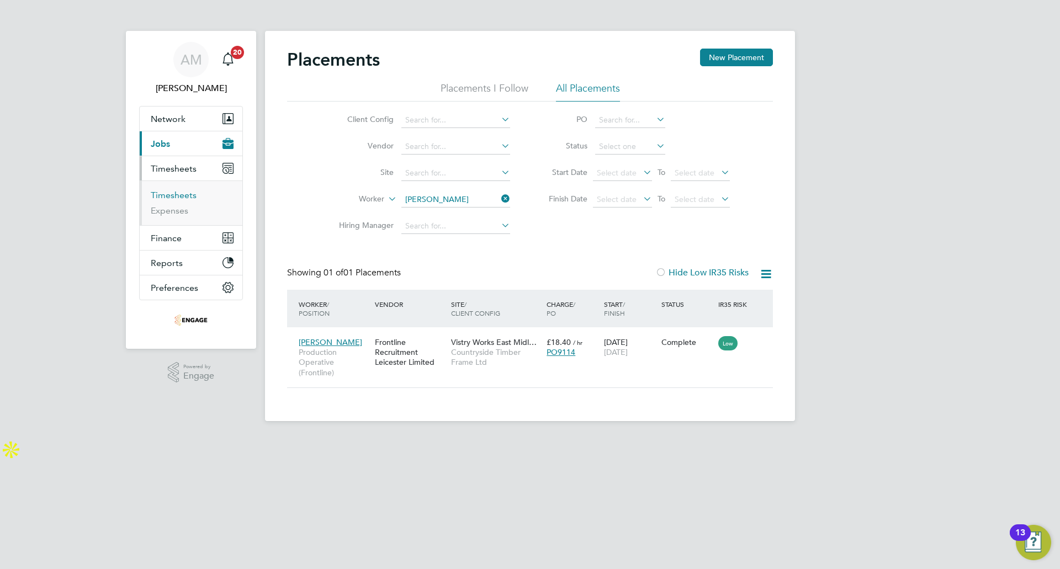
click at [179, 192] on link "Timesheets" at bounding box center [174, 195] width 46 height 10
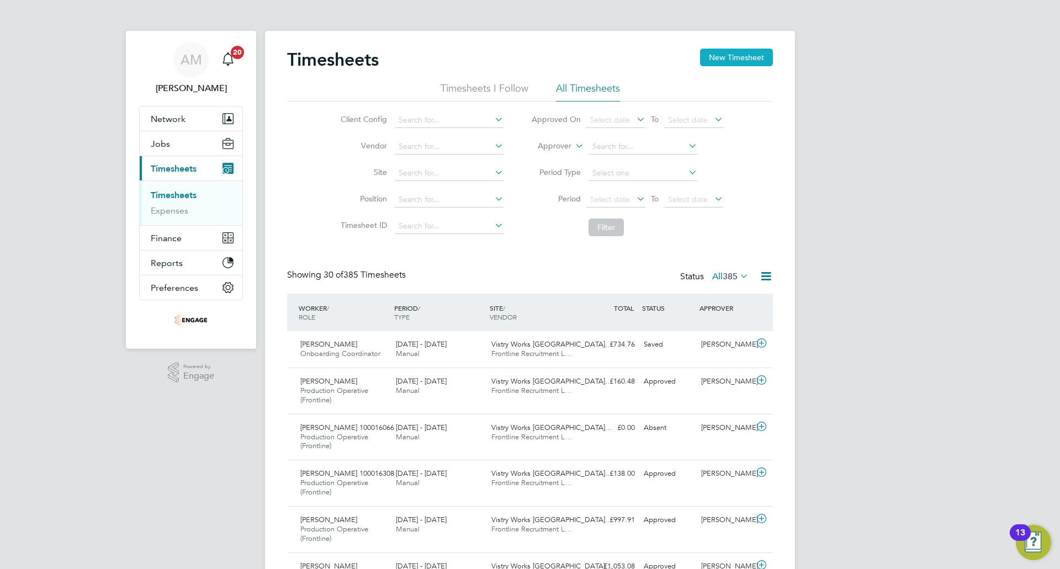
click at [738, 65] on button "New Timesheet" at bounding box center [736, 58] width 73 height 18
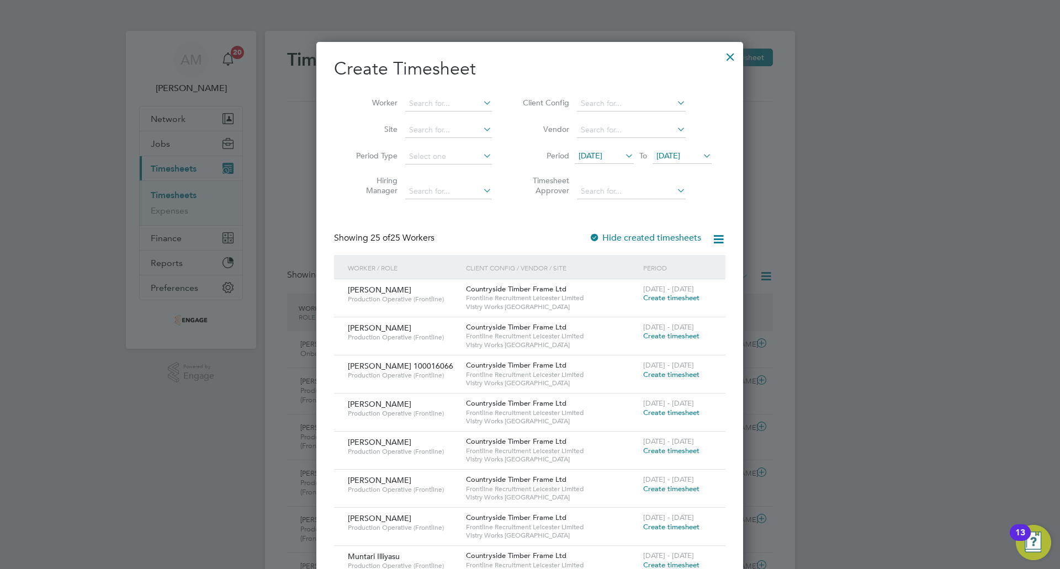
click at [605, 150] on span "[DATE]" at bounding box center [604, 156] width 59 height 15
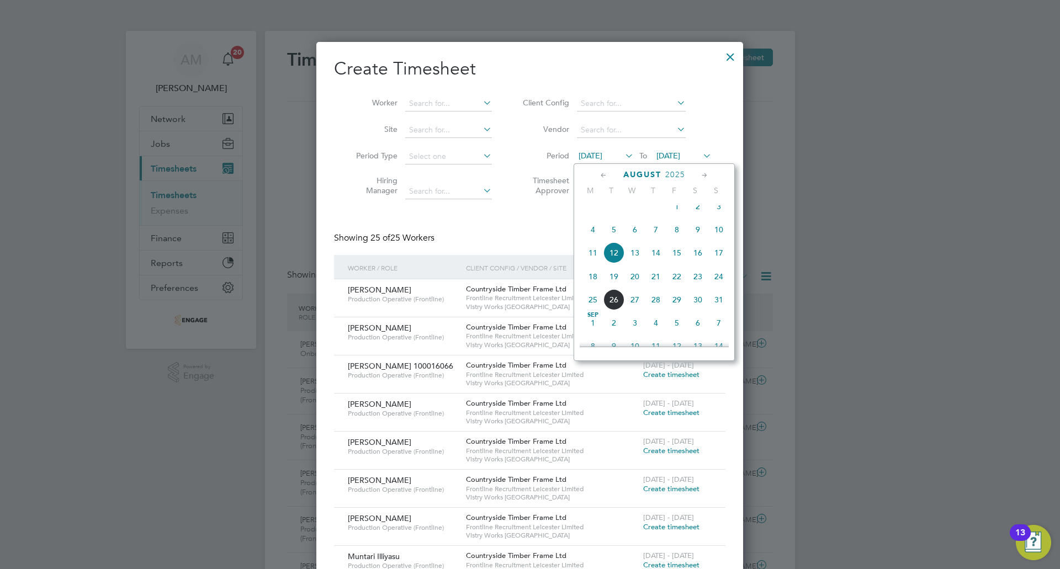
click at [590, 287] on span "18" at bounding box center [592, 276] width 21 height 21
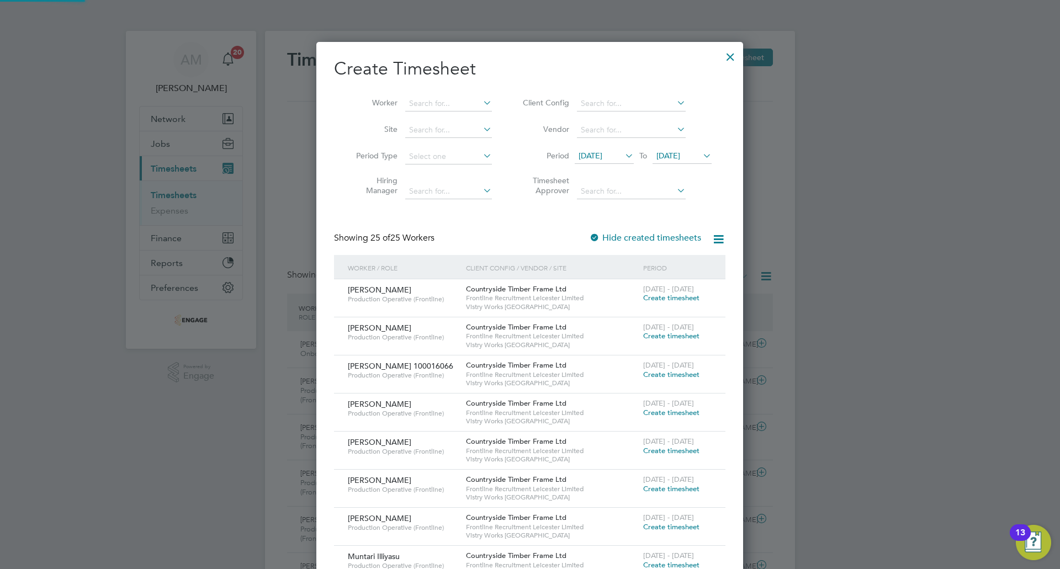
click at [681, 150] on span "19 Aug 2025" at bounding box center [682, 156] width 59 height 15
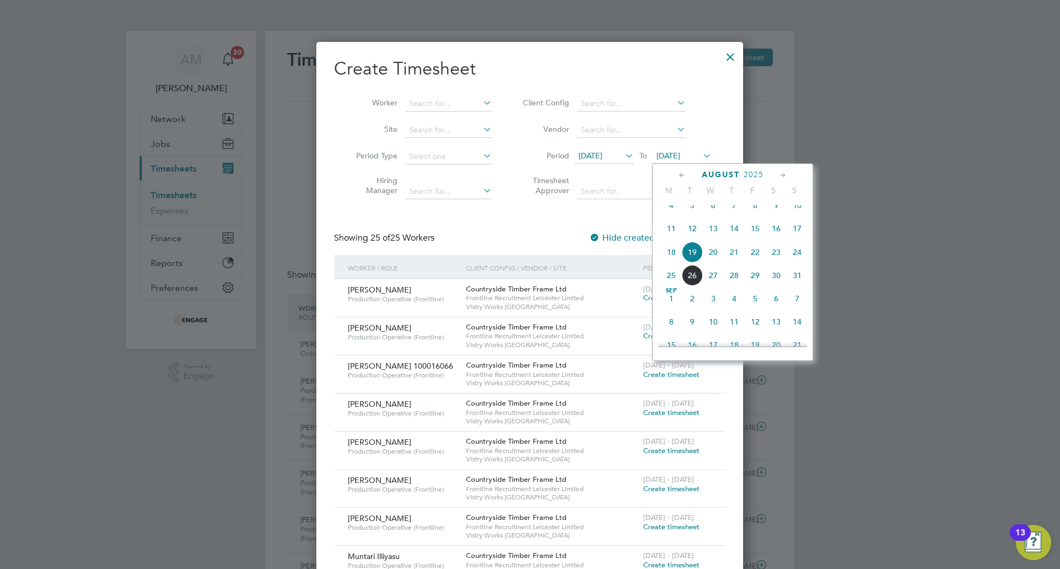
click at [797, 262] on span "24" at bounding box center [797, 252] width 21 height 21
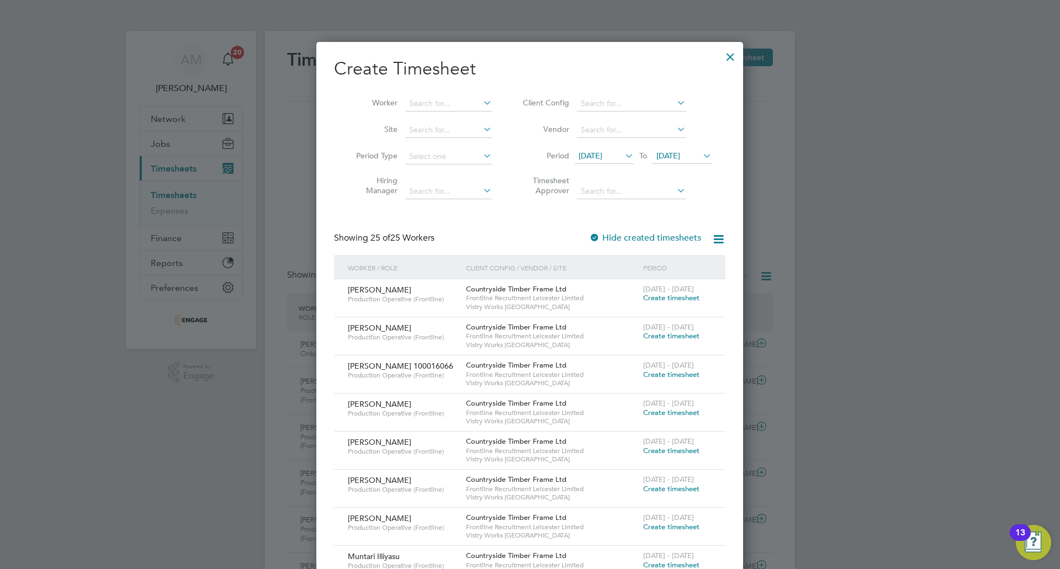
click at [734, 56] on div at bounding box center [731, 54] width 20 height 20
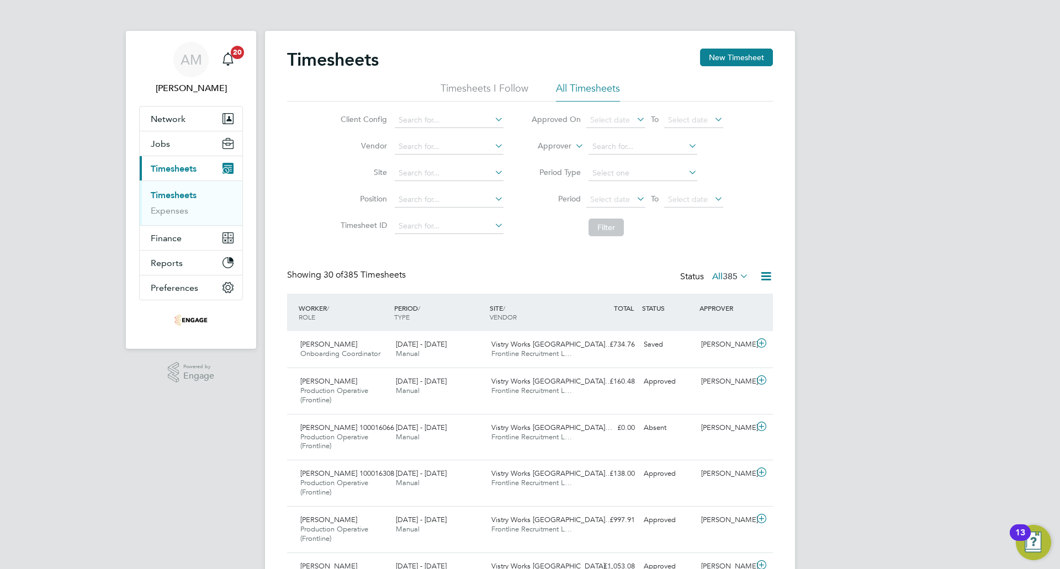
scroll to position [37, 96]
click at [190, 68] on div "AM" at bounding box center [190, 59] width 35 height 35
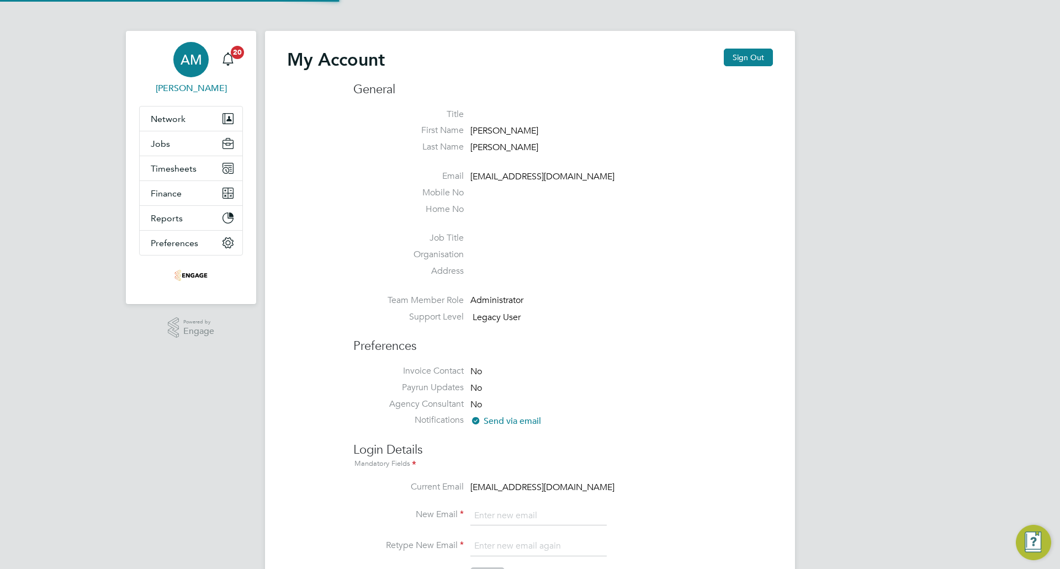
type input "adriannamazurek@frontlinerecruitment.co.uk"
click at [735, 60] on button "Sign Out" at bounding box center [748, 58] width 49 height 18
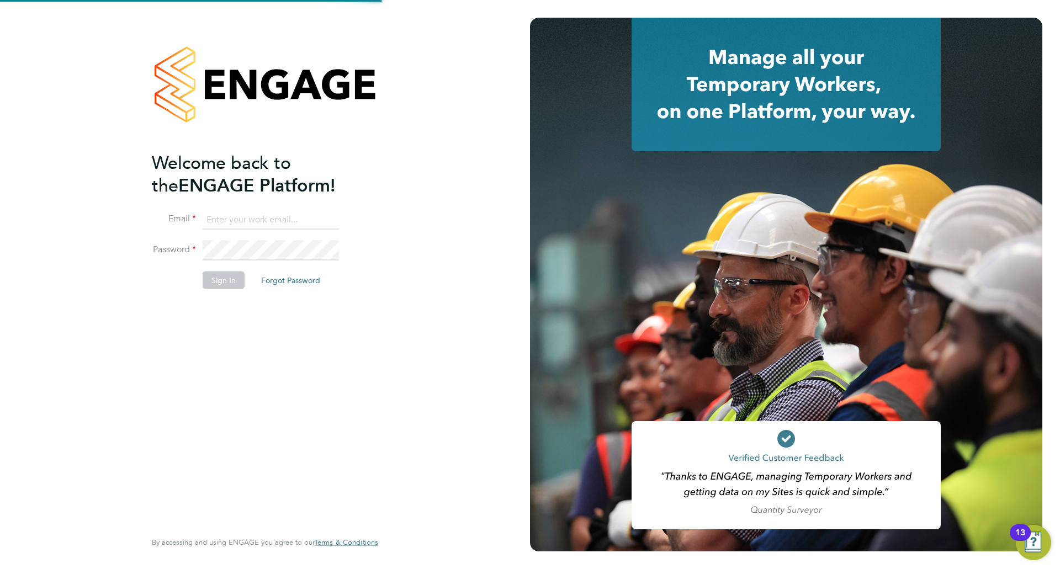
type input "adriannamazurek@frontlinerecruitment.co.uk"
click at [364, 402] on div "Welcome back to the ENGAGE Platform! Email adriannamazurek@frontlinerecruitment…" at bounding box center [259, 339] width 215 height 377
click at [235, 276] on button "Sign In" at bounding box center [224, 281] width 42 height 18
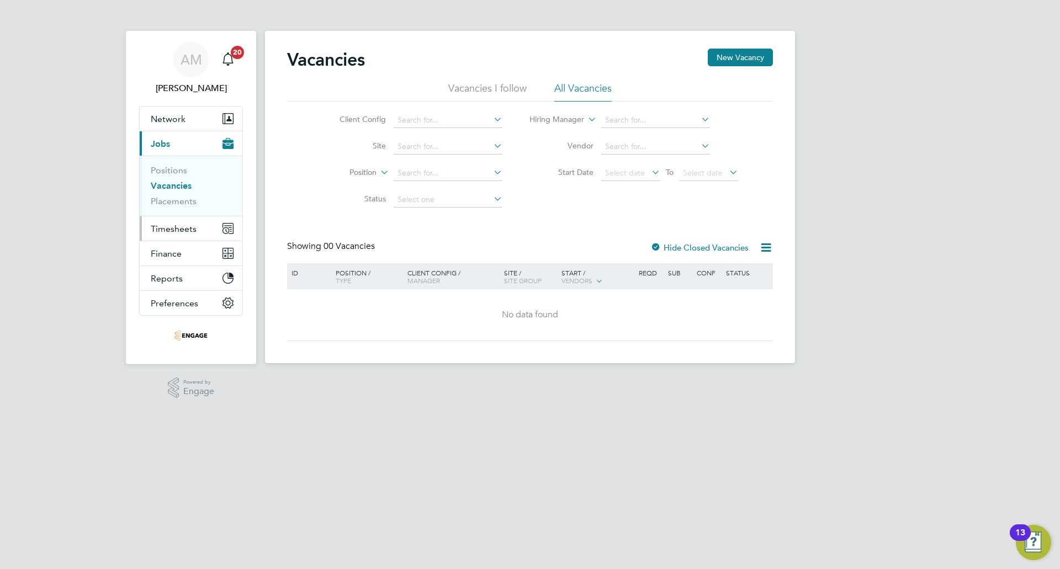
click at [177, 227] on span "Timesheets" at bounding box center [174, 229] width 46 height 10
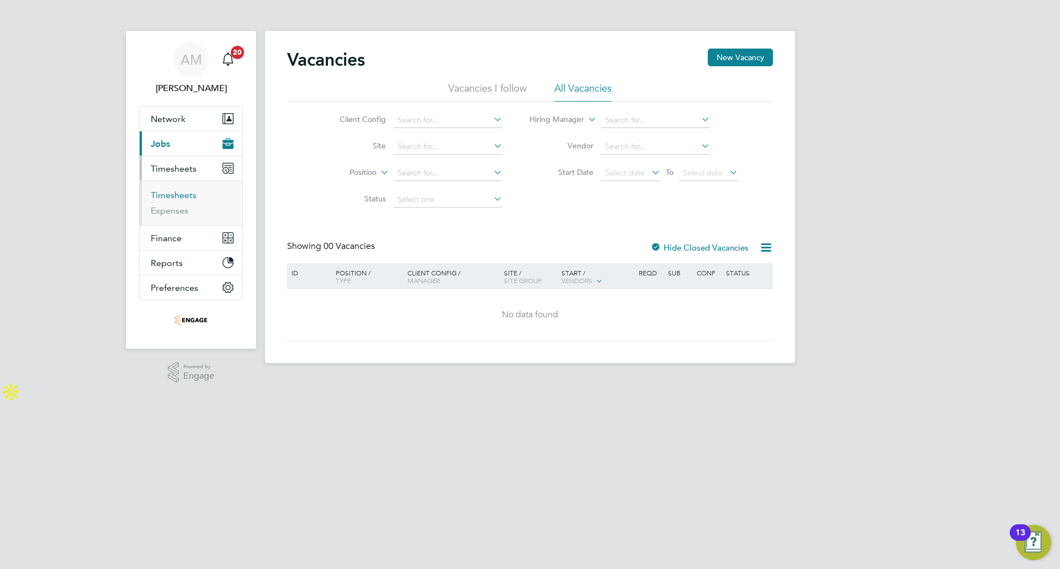
click at [177, 197] on link "Timesheets" at bounding box center [174, 195] width 46 height 10
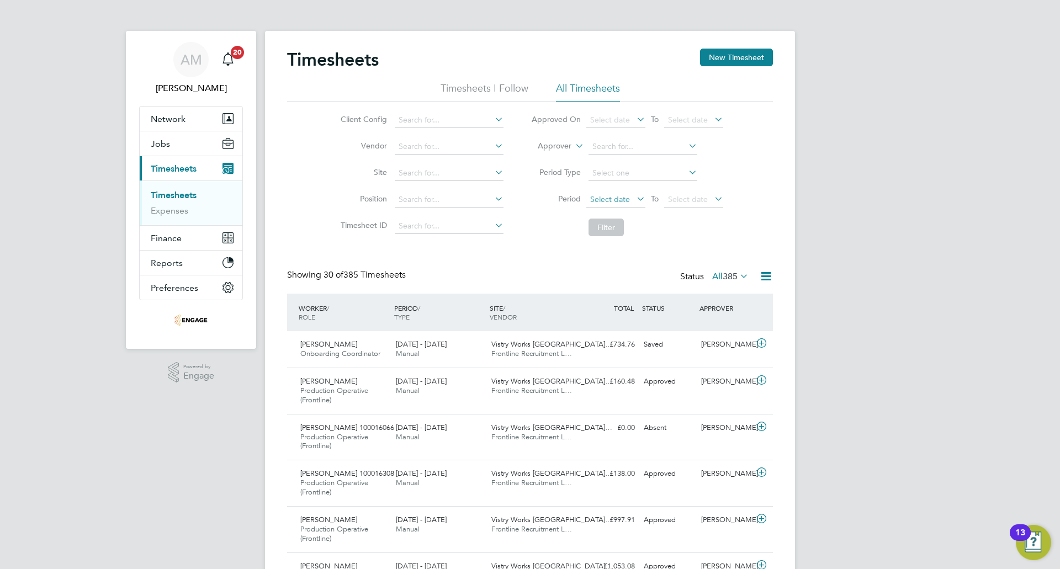
click at [611, 200] on span "Select date" at bounding box center [610, 199] width 40 height 10
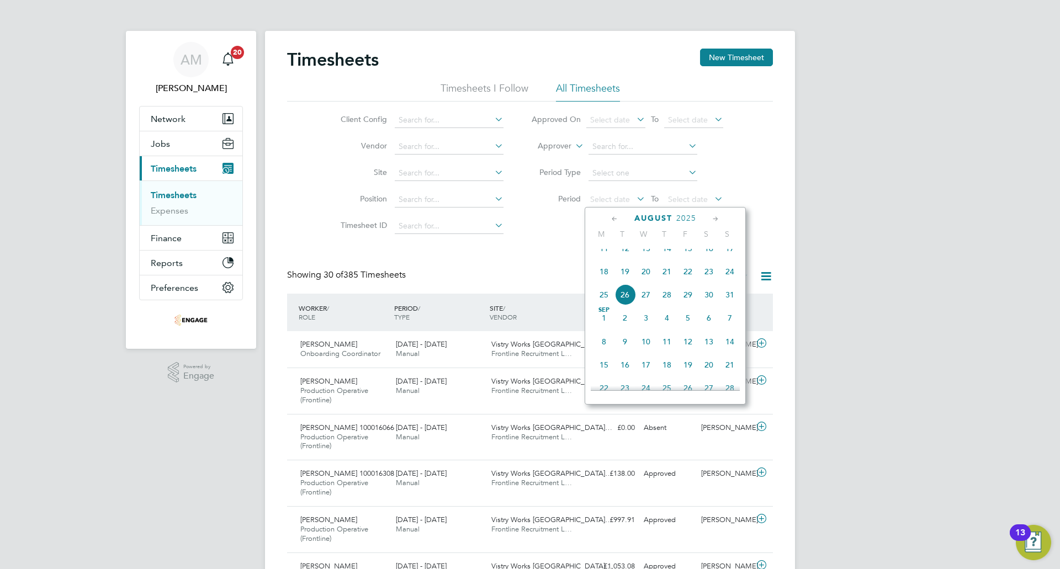
click at [606, 282] on span "18" at bounding box center [604, 271] width 21 height 21
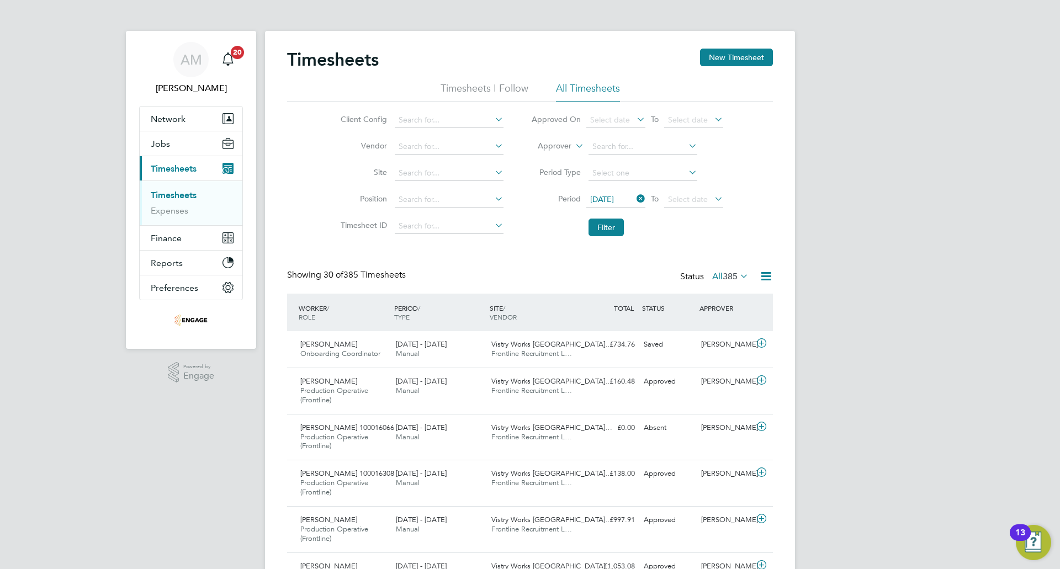
click at [697, 208] on li "Period 18 Aug 2025 To Select date" at bounding box center [627, 200] width 220 height 27
click at [697, 205] on span "Select date" at bounding box center [693, 200] width 59 height 15
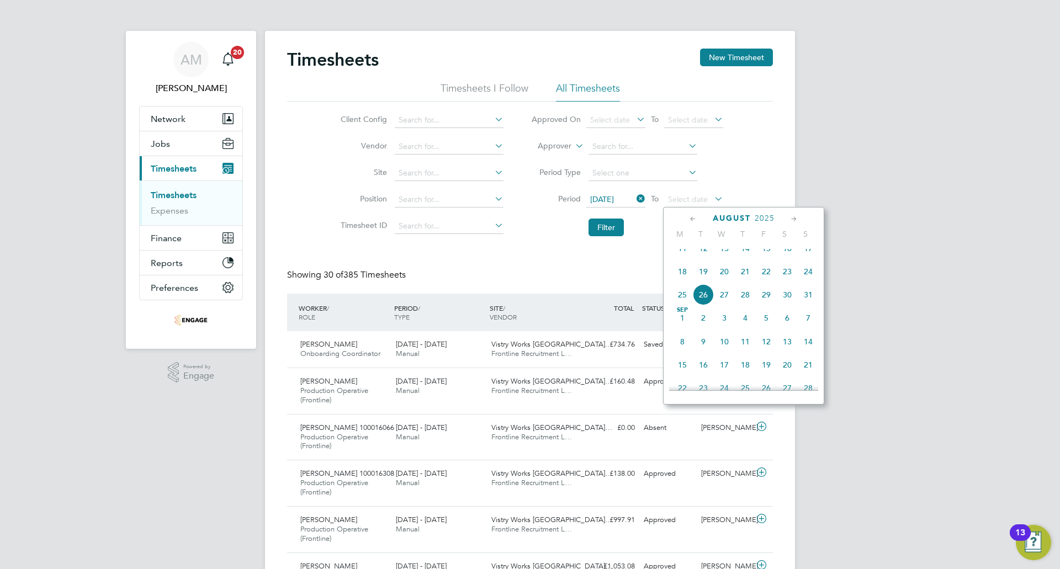
click at [809, 282] on span "24" at bounding box center [808, 271] width 21 height 21
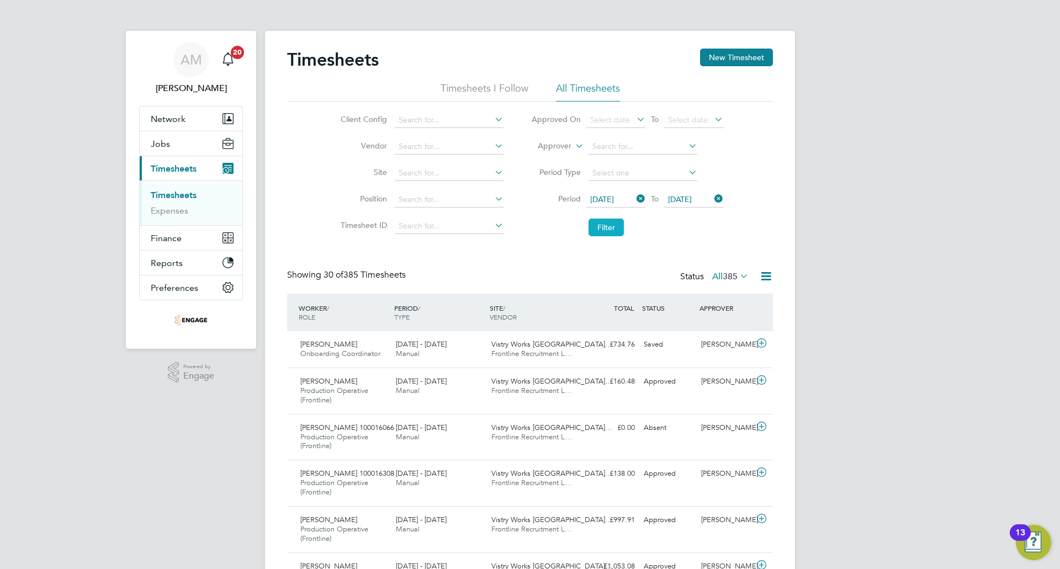
click at [603, 227] on button "Filter" at bounding box center [606, 228] width 35 height 18
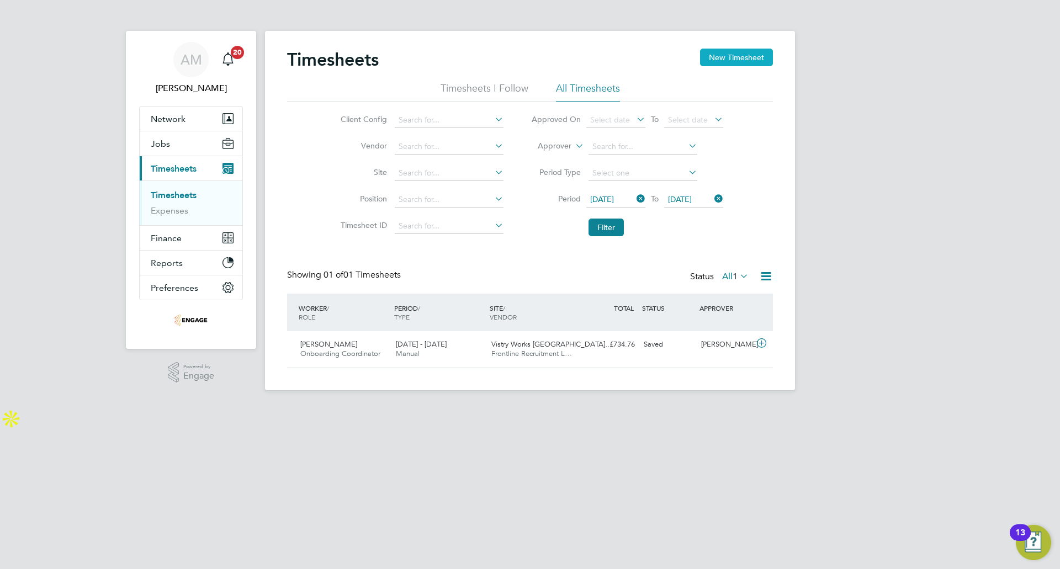
click at [730, 60] on button "New Timesheet" at bounding box center [736, 58] width 73 height 18
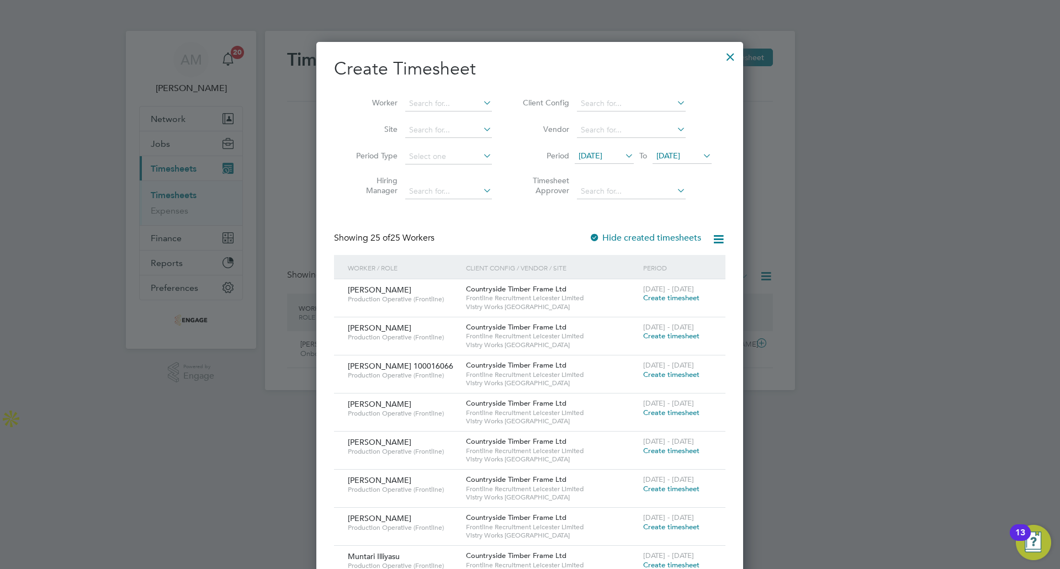
click at [600, 157] on span "12 Aug 2025" at bounding box center [591, 156] width 24 height 10
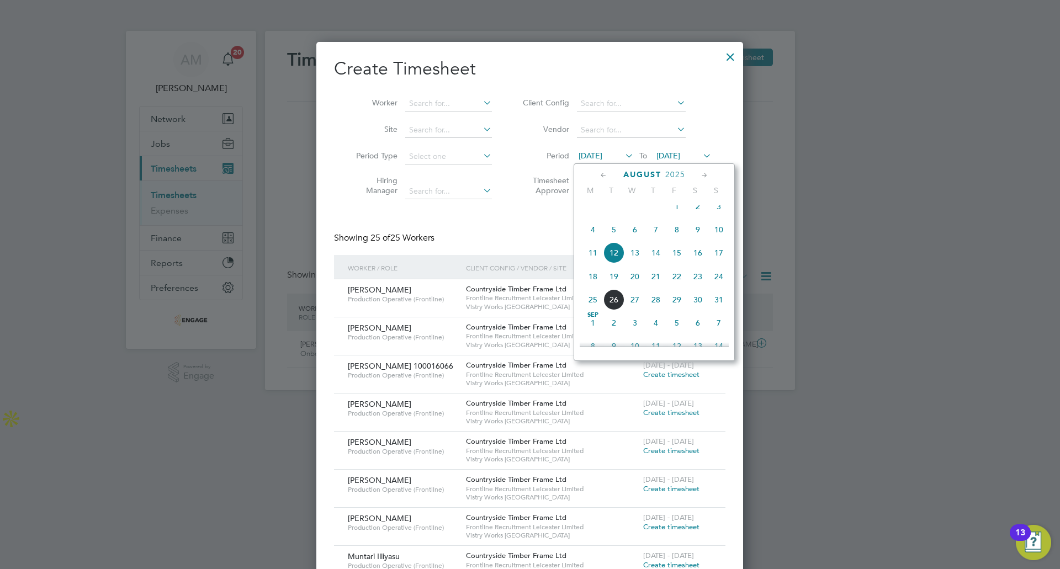
click at [591, 287] on span "18" at bounding box center [592, 276] width 21 height 21
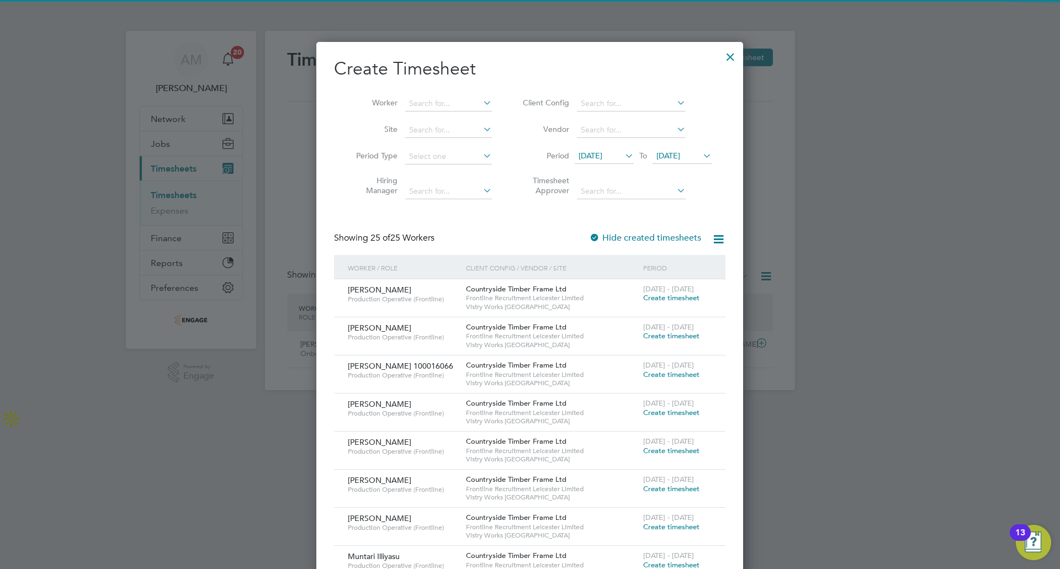
click at [670, 154] on span "19 Aug 2025" at bounding box center [668, 156] width 24 height 10
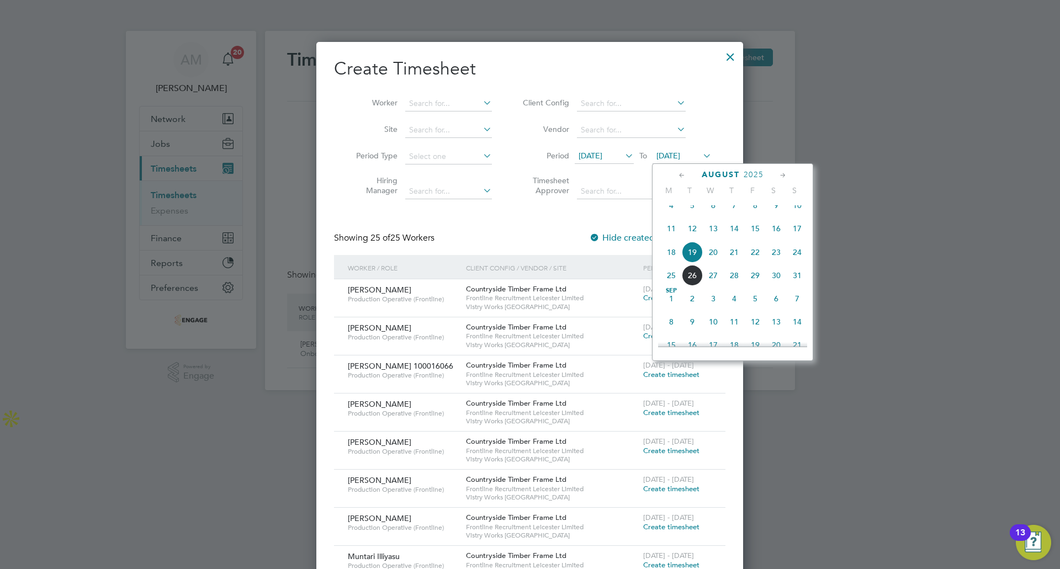
click at [795, 257] on span "24" at bounding box center [797, 252] width 21 height 21
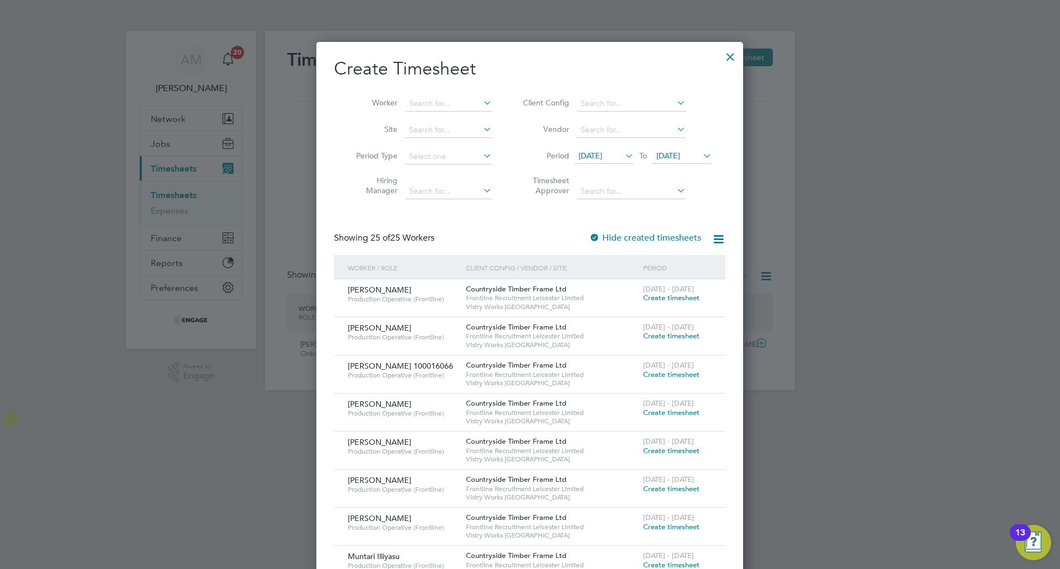
click at [737, 51] on div at bounding box center [731, 54] width 20 height 20
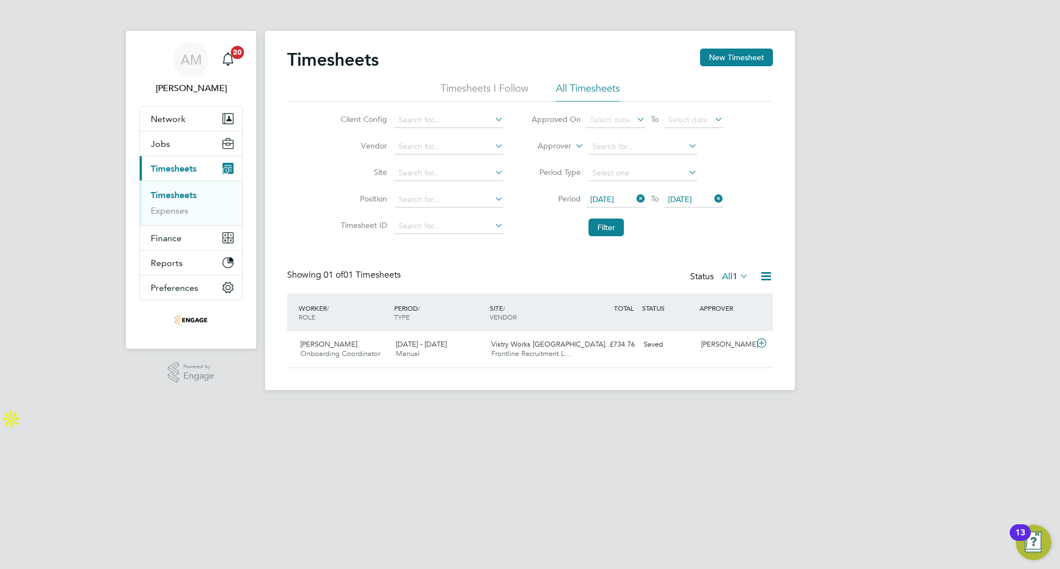
scroll to position [28, 96]
click at [183, 139] on button "Jobs" at bounding box center [191, 143] width 103 height 24
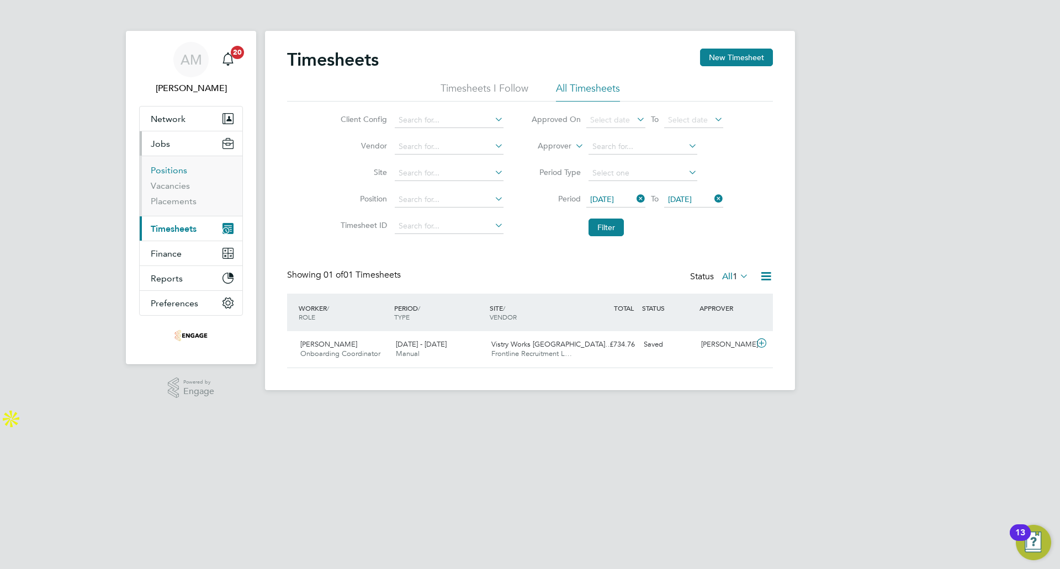
click at [178, 175] on link "Positions" at bounding box center [169, 170] width 36 height 10
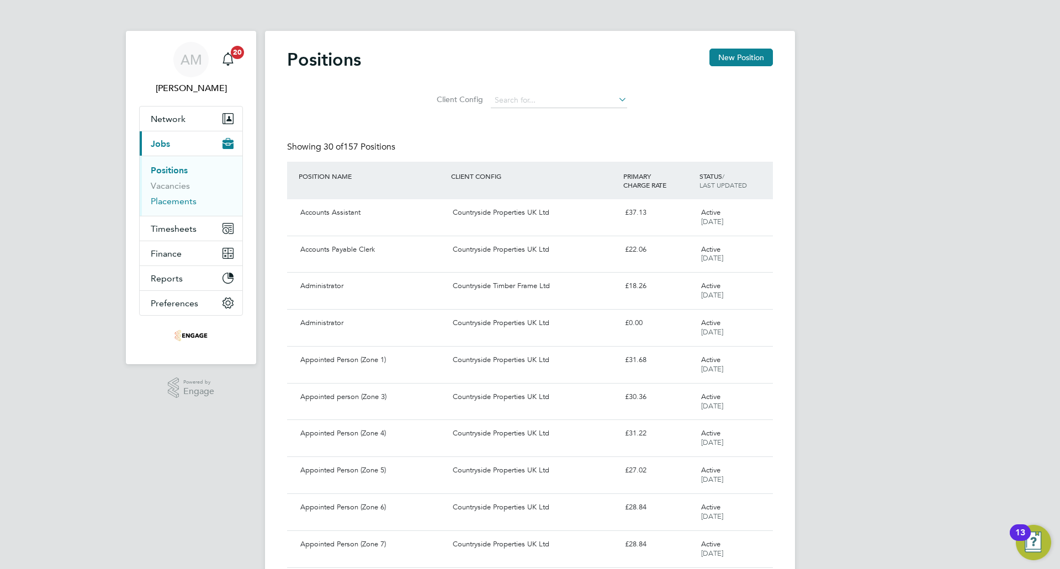
click at [172, 206] on link "Placements" at bounding box center [174, 201] width 46 height 10
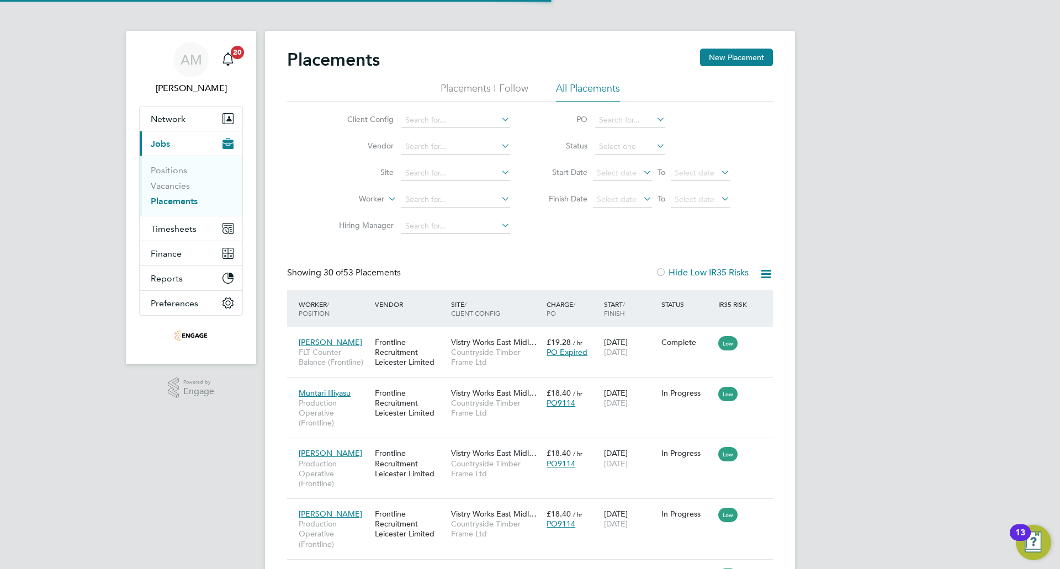
scroll to position [41, 96]
click at [438, 203] on input at bounding box center [455, 199] width 109 height 15
click at [443, 223] on li "Willi am Taylor 100016308" at bounding box center [496, 230] width 191 height 15
type input "[PERSON_NAME] 100016308"
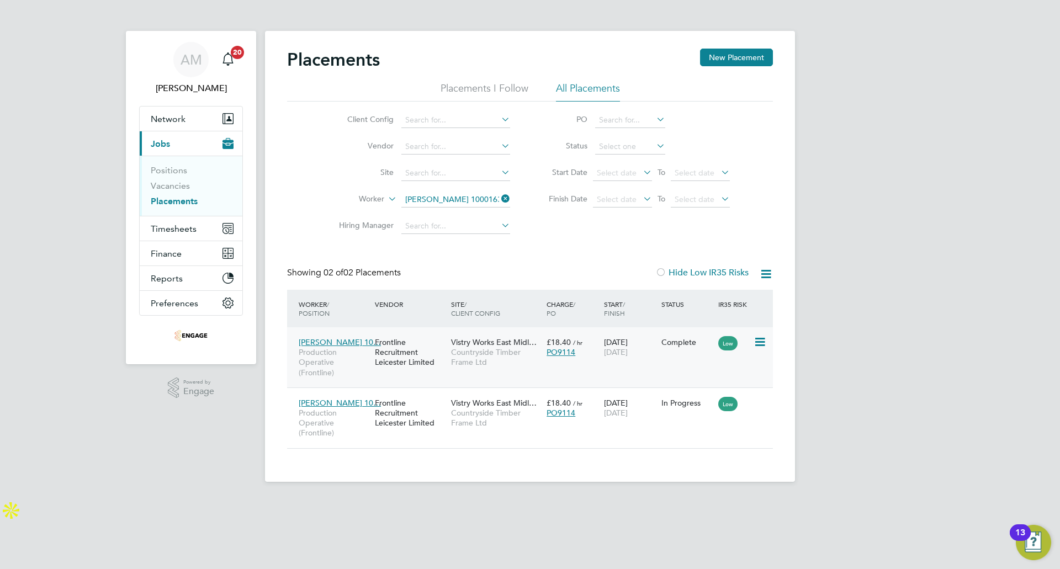
click at [349, 341] on span "William Taylor 10…" at bounding box center [340, 342] width 82 height 10
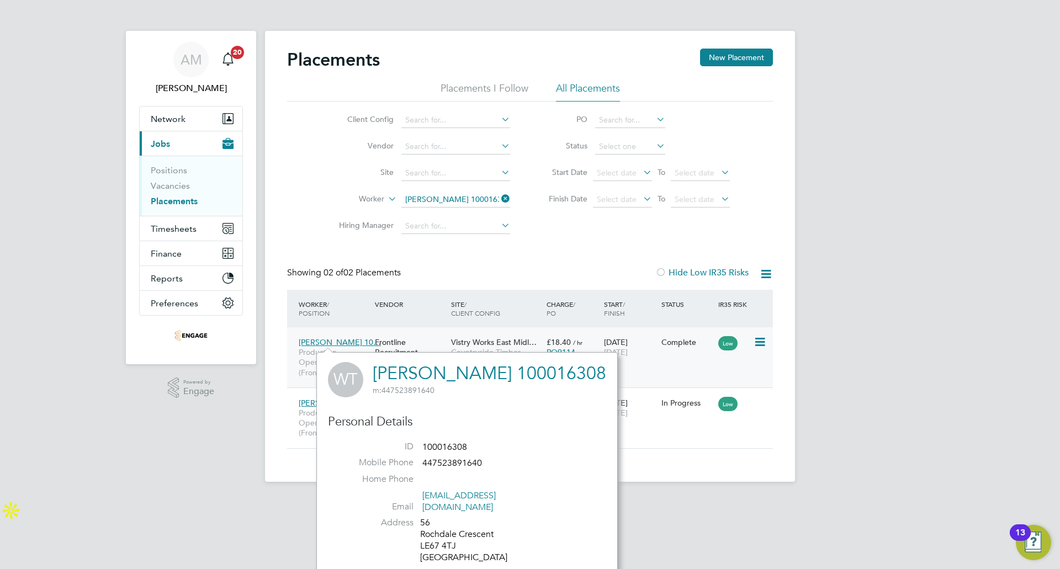
click at [703, 341] on div "Complete" at bounding box center [687, 342] width 52 height 10
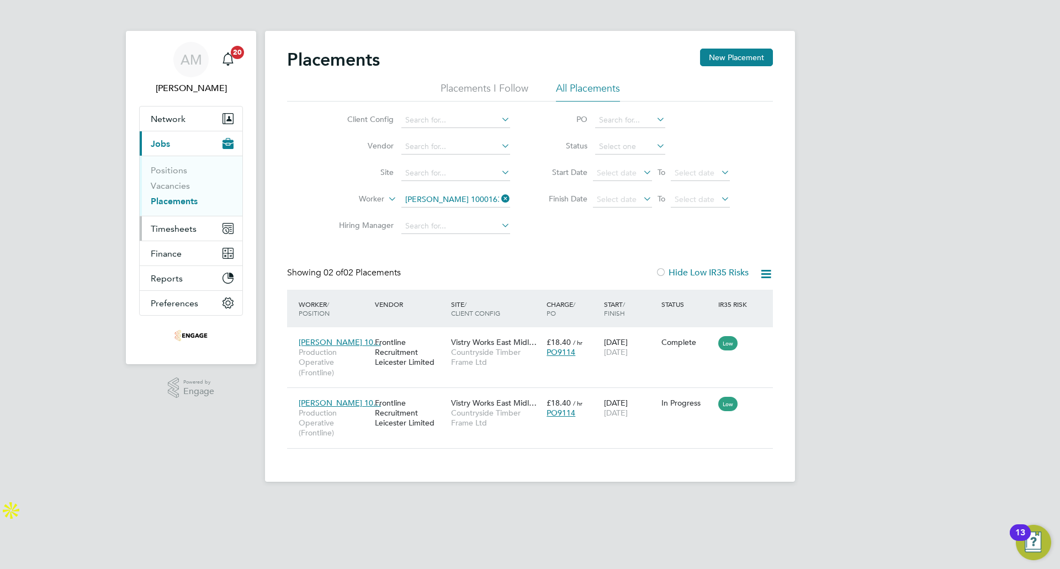
click at [187, 224] on span "Timesheets" at bounding box center [174, 229] width 46 height 10
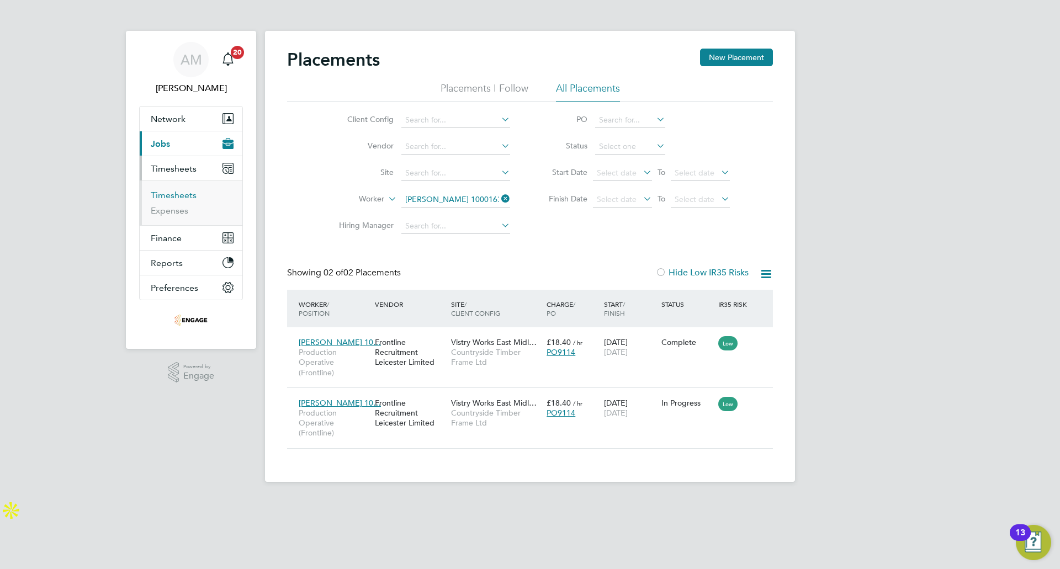
click at [183, 192] on link "Timesheets" at bounding box center [174, 195] width 46 height 10
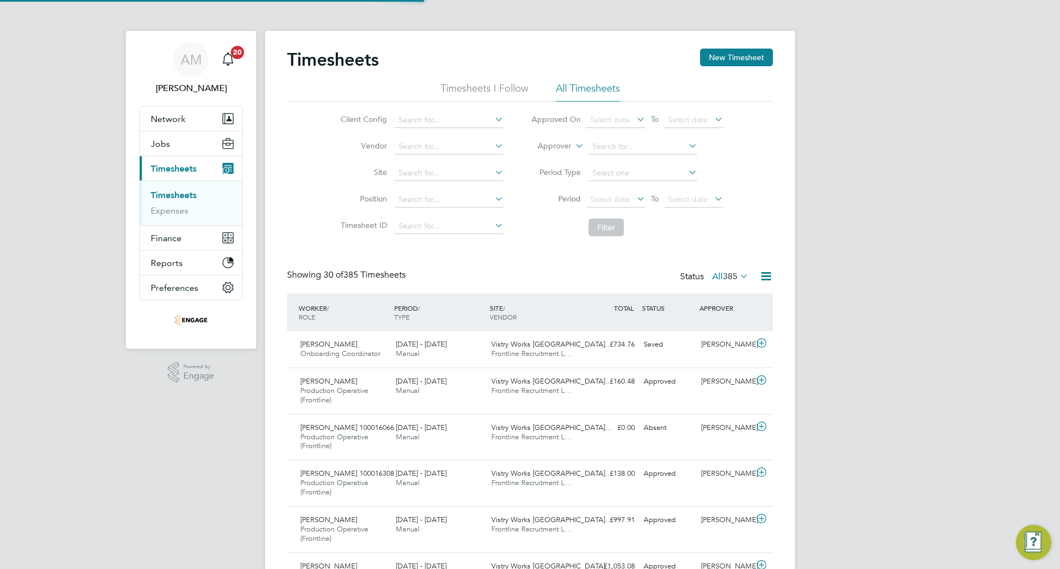
scroll to position [37, 96]
click at [740, 54] on button "New Timesheet" at bounding box center [736, 58] width 73 height 18
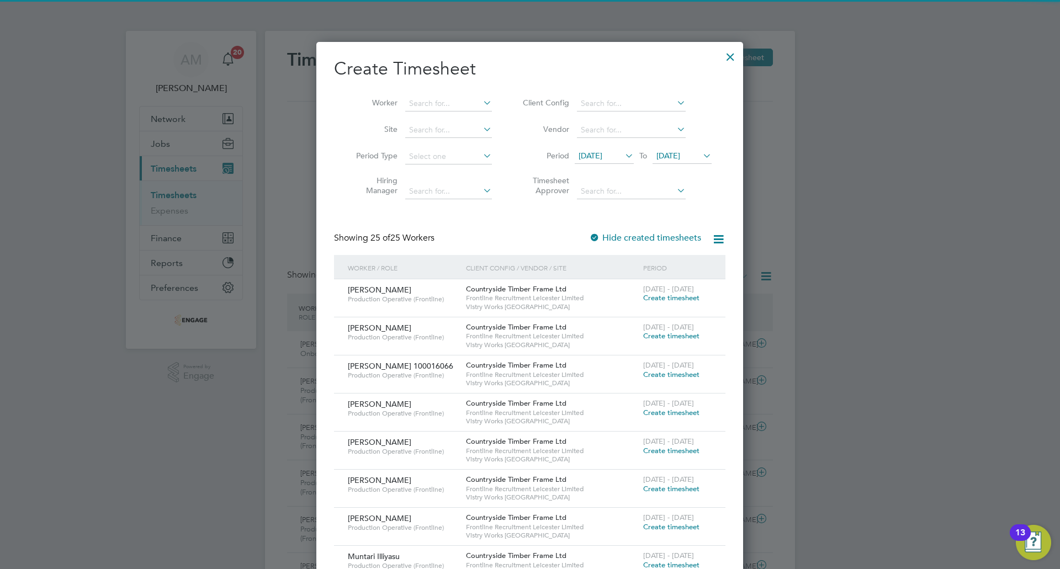
click at [602, 156] on span "12 Aug 2025" at bounding box center [591, 156] width 24 height 10
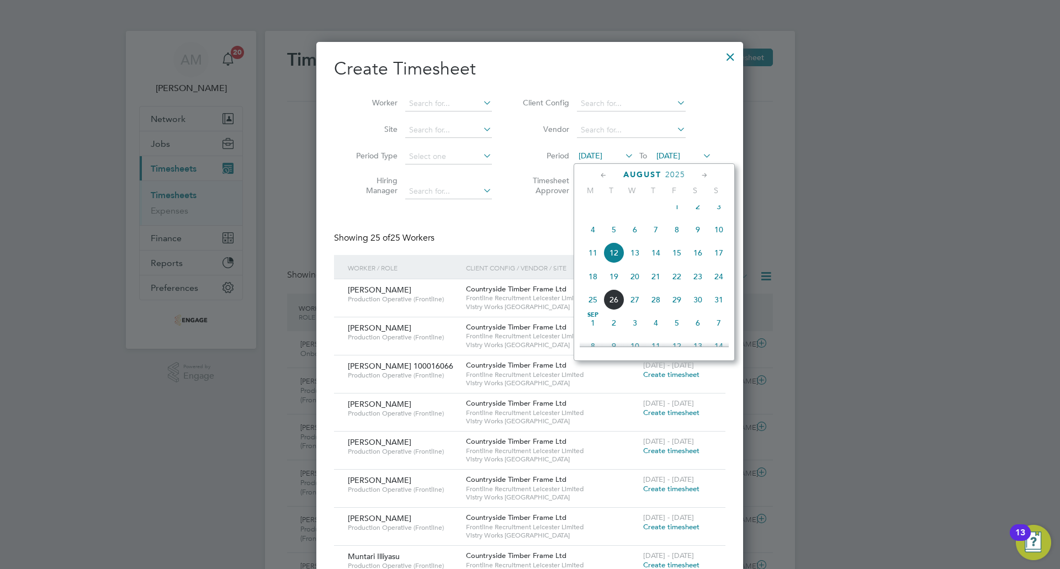
click at [591, 287] on span "18" at bounding box center [592, 276] width 21 height 21
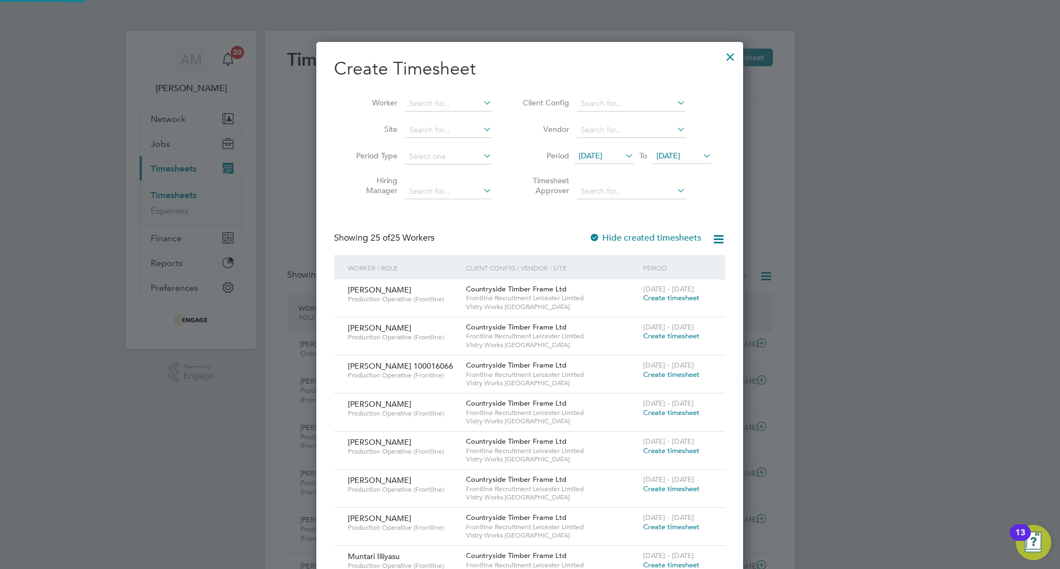
click at [680, 153] on span "19 Aug 2025" at bounding box center [668, 156] width 24 height 10
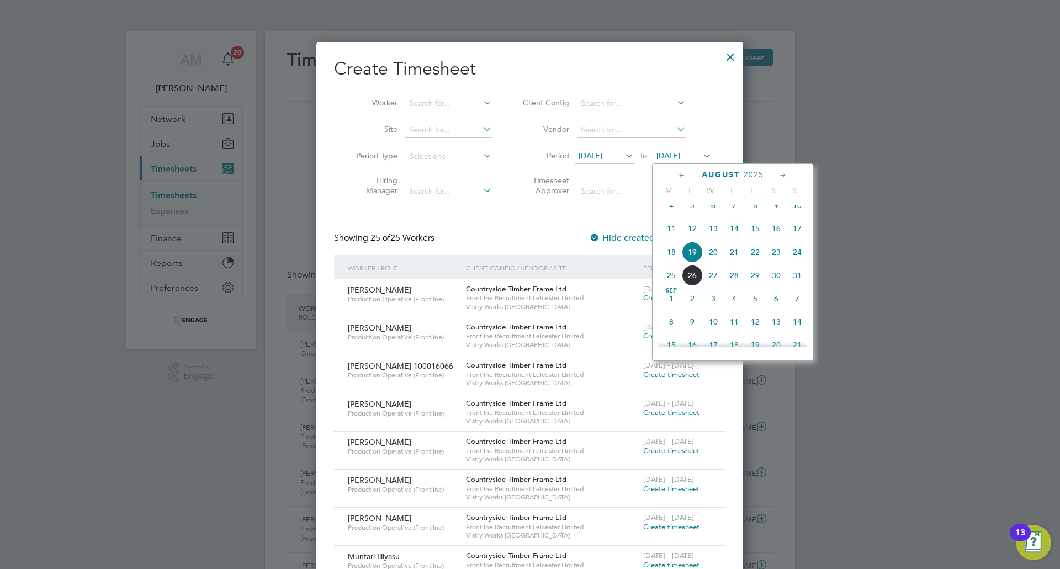
click at [800, 263] on span "24" at bounding box center [797, 252] width 21 height 21
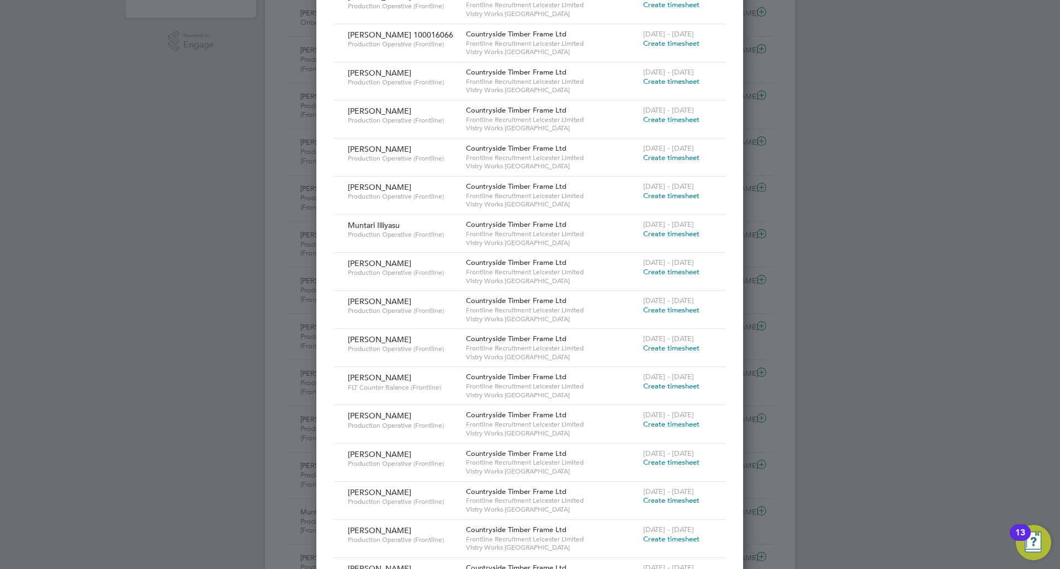
click at [686, 155] on span "Create timesheet" at bounding box center [671, 157] width 56 height 9
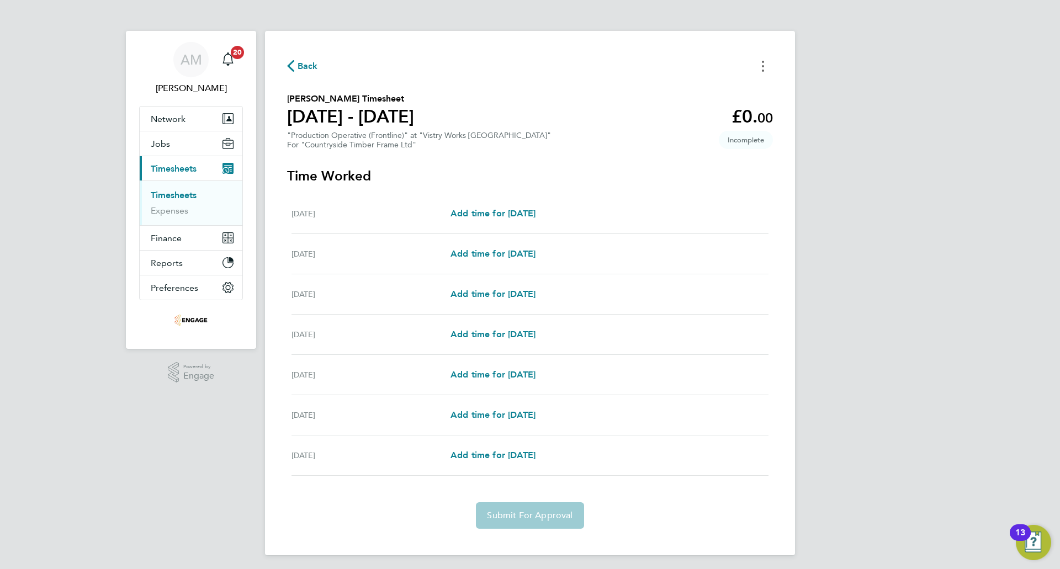
click at [762, 59] on button "Timesheets Menu" at bounding box center [763, 65] width 20 height 17
click at [727, 95] on button "Mark as absent" at bounding box center [706, 91] width 133 height 22
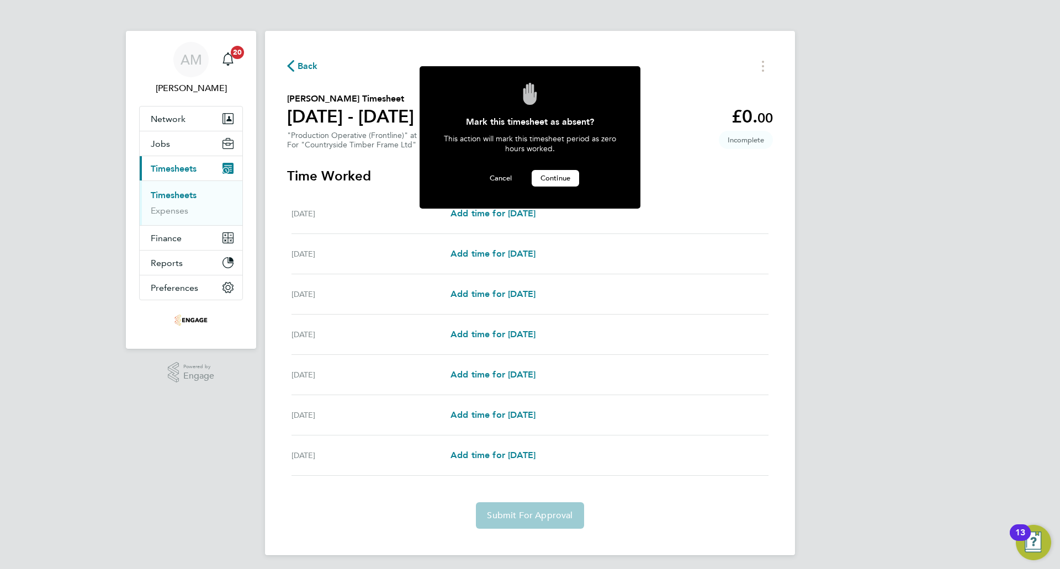
click at [565, 177] on span "Continue" at bounding box center [556, 177] width 30 height 9
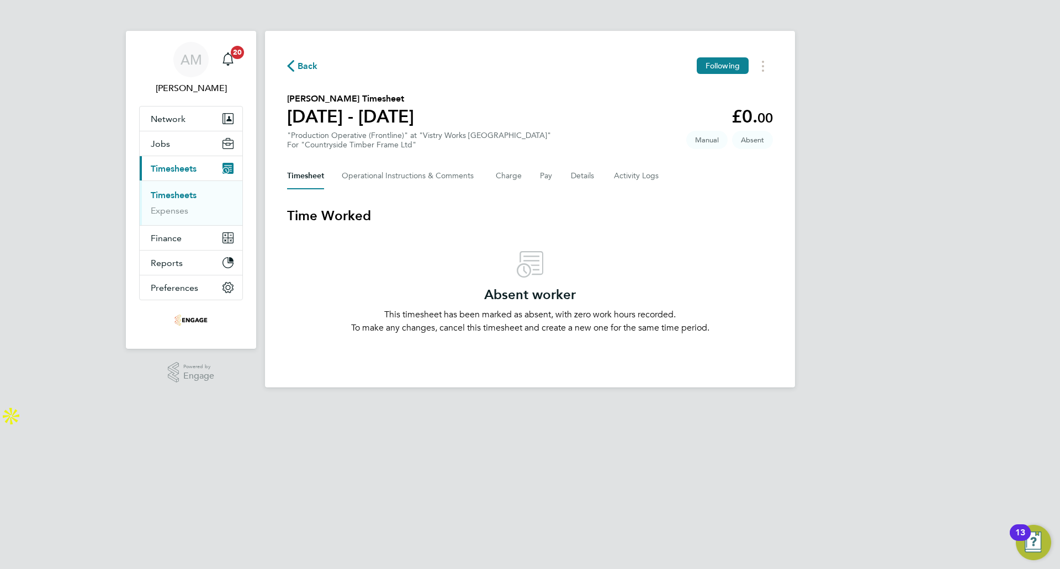
click at [292, 65] on icon "button" at bounding box center [290, 66] width 7 height 12
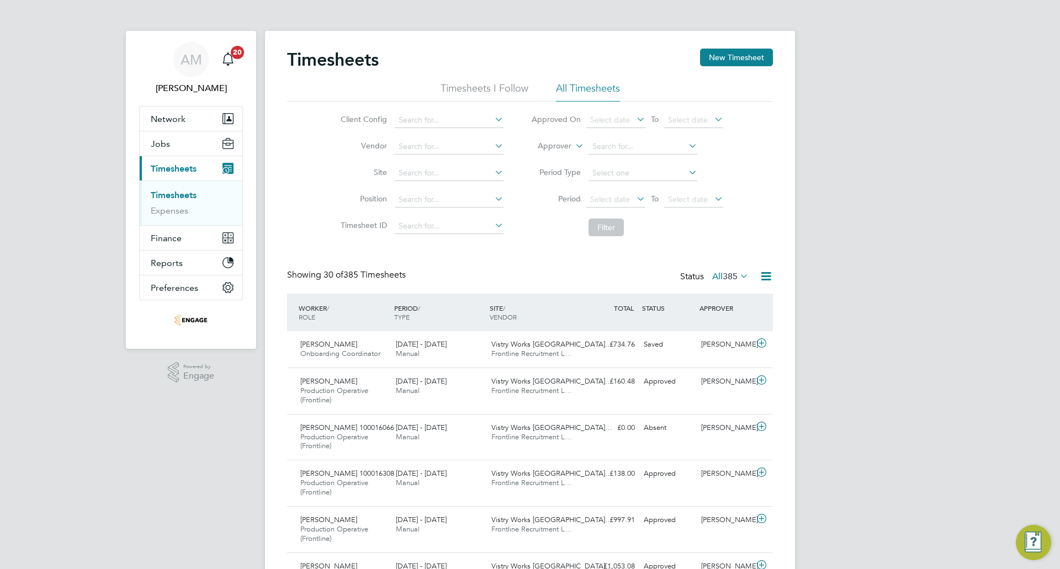
click at [730, 67] on div "Timesheets New Timesheet" at bounding box center [530, 65] width 486 height 33
click at [731, 66] on button "New Timesheet" at bounding box center [736, 58] width 73 height 18
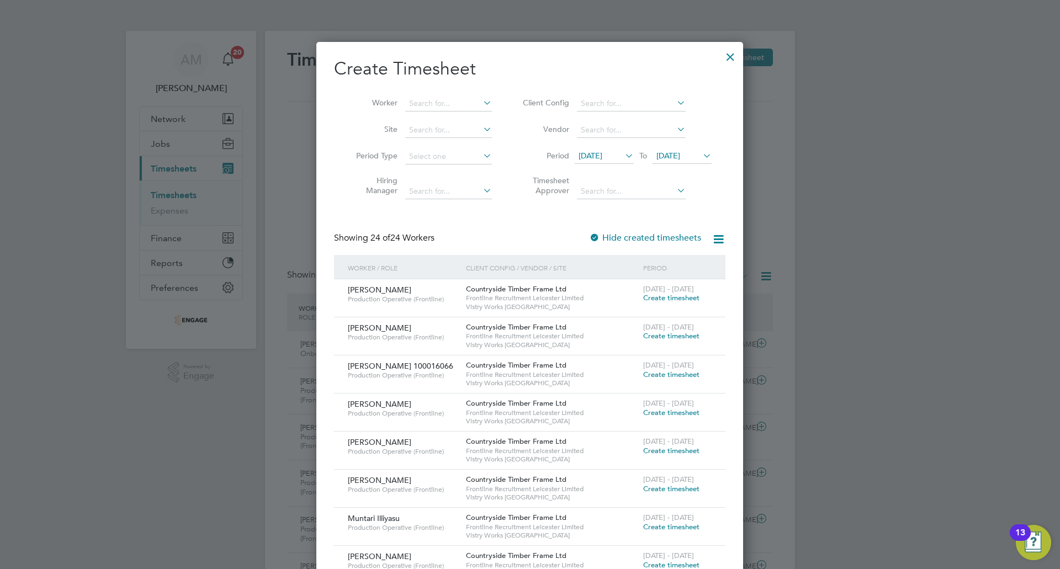
click at [602, 158] on span "12 Aug 2025" at bounding box center [591, 156] width 24 height 10
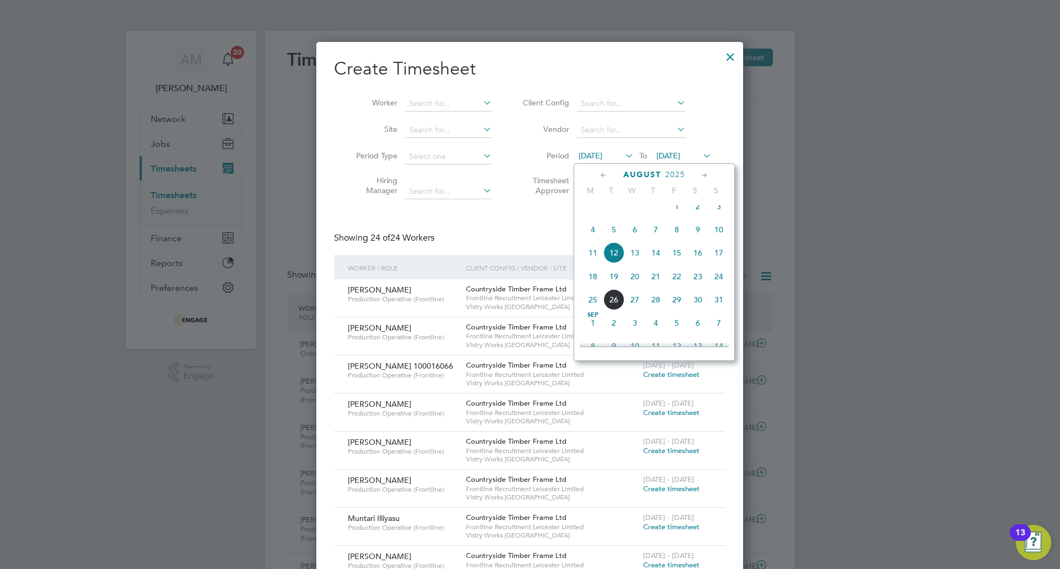
click at [597, 287] on span "18" at bounding box center [592, 276] width 21 height 21
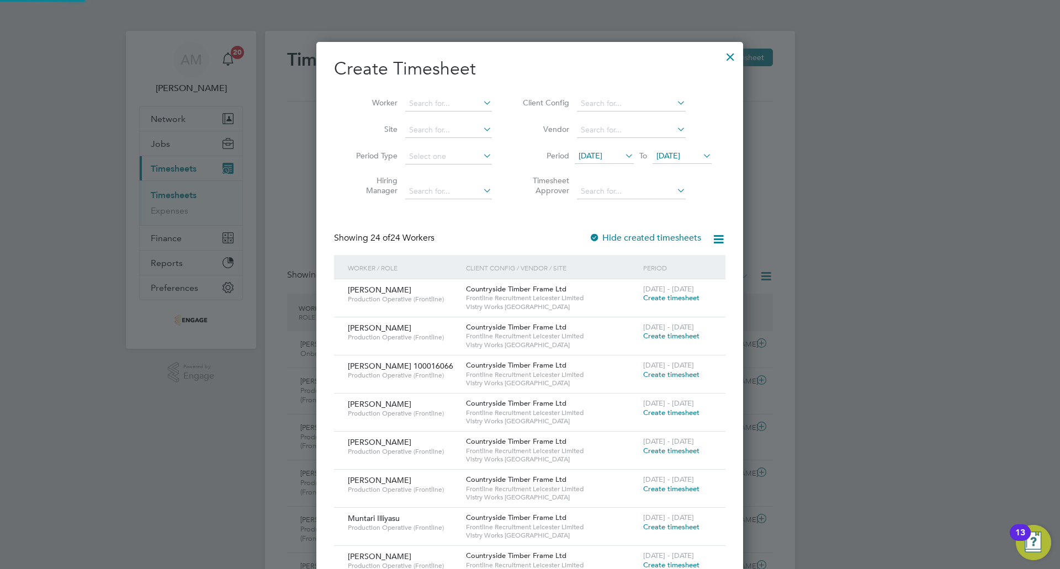
click at [670, 158] on span "19 Aug 2025" at bounding box center [668, 156] width 24 height 10
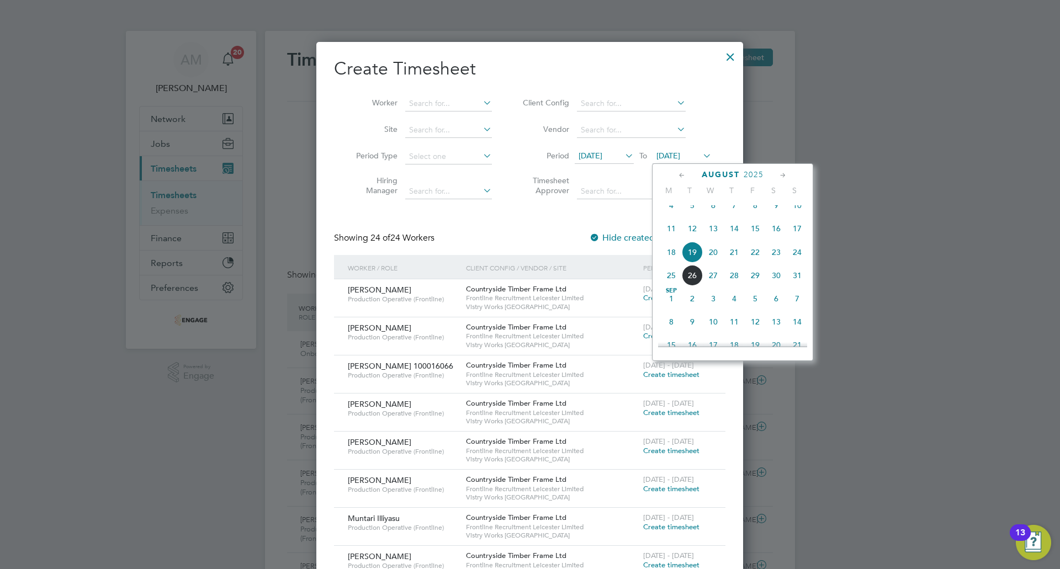
click at [797, 260] on span "24" at bounding box center [797, 252] width 21 height 21
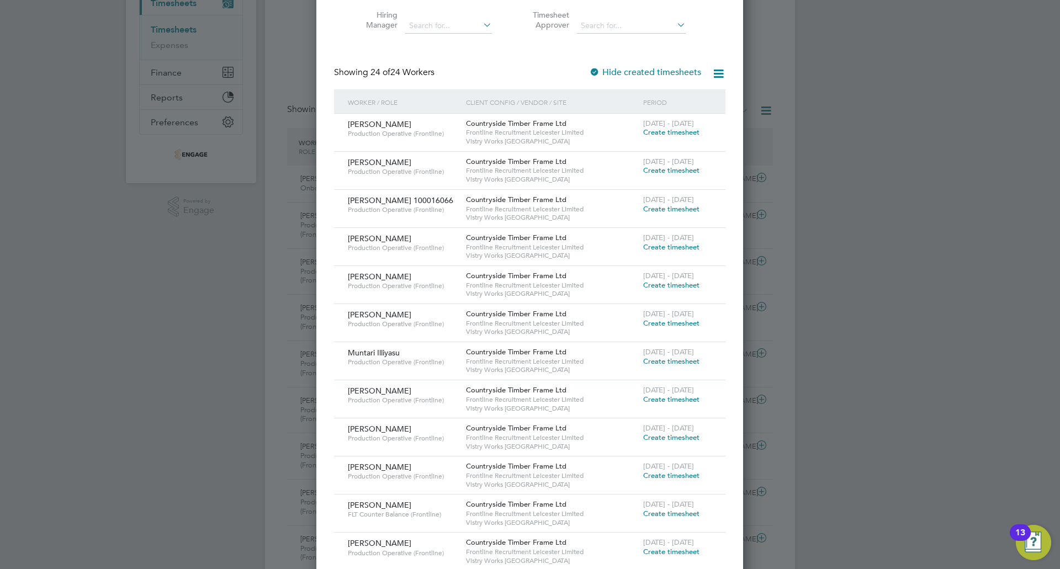
click at [669, 324] on span "Create timesheet" at bounding box center [671, 323] width 56 height 9
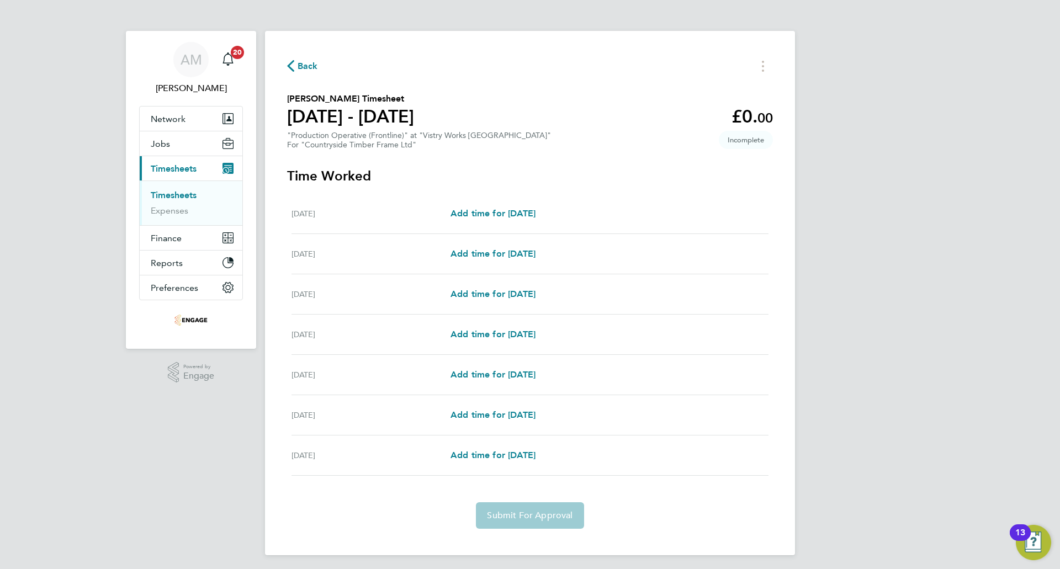
click at [288, 69] on icon "button" at bounding box center [290, 66] width 7 height 12
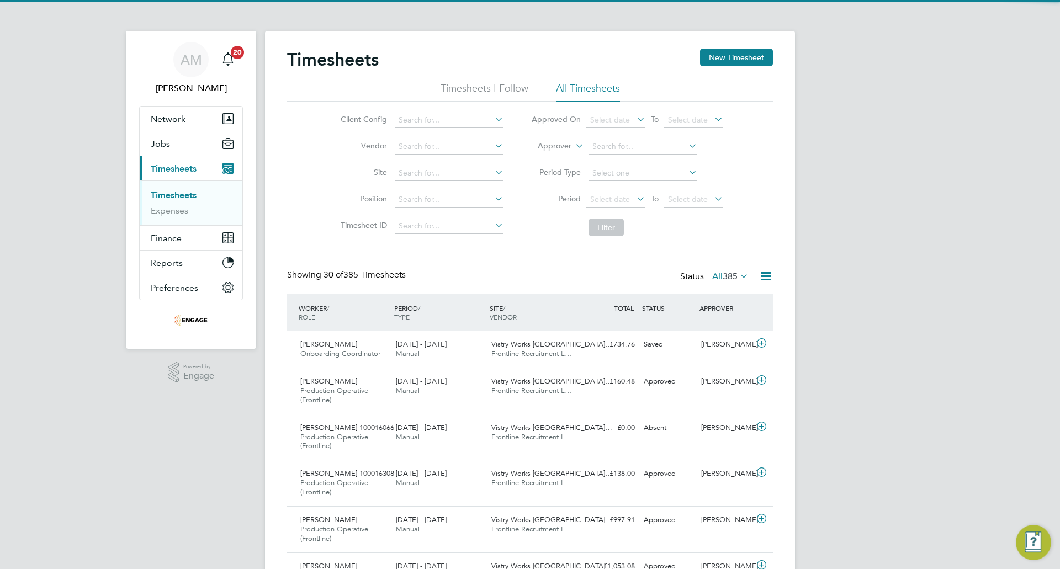
scroll to position [37, 96]
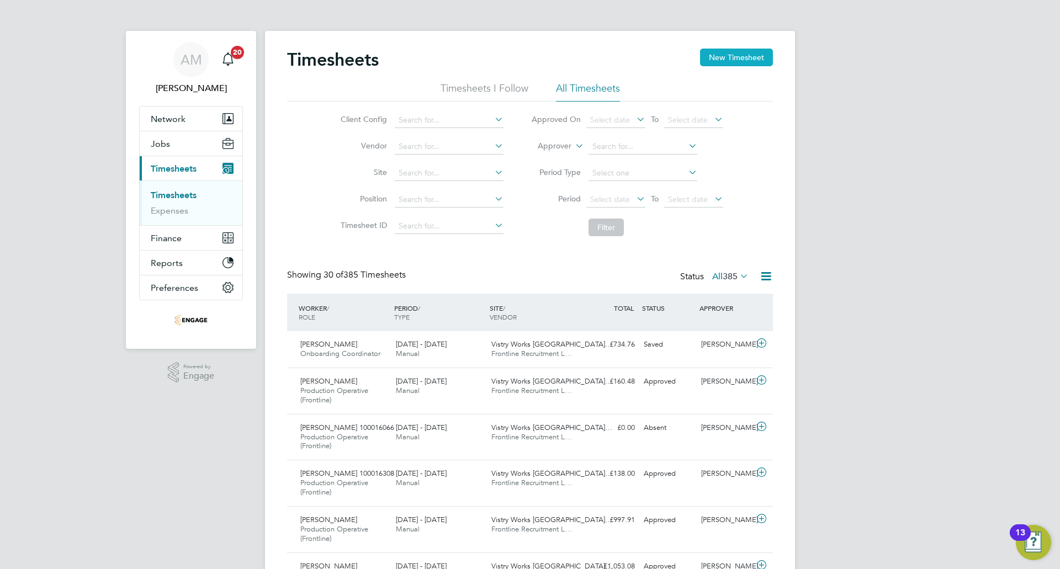
click at [735, 50] on button "New Timesheet" at bounding box center [736, 58] width 73 height 18
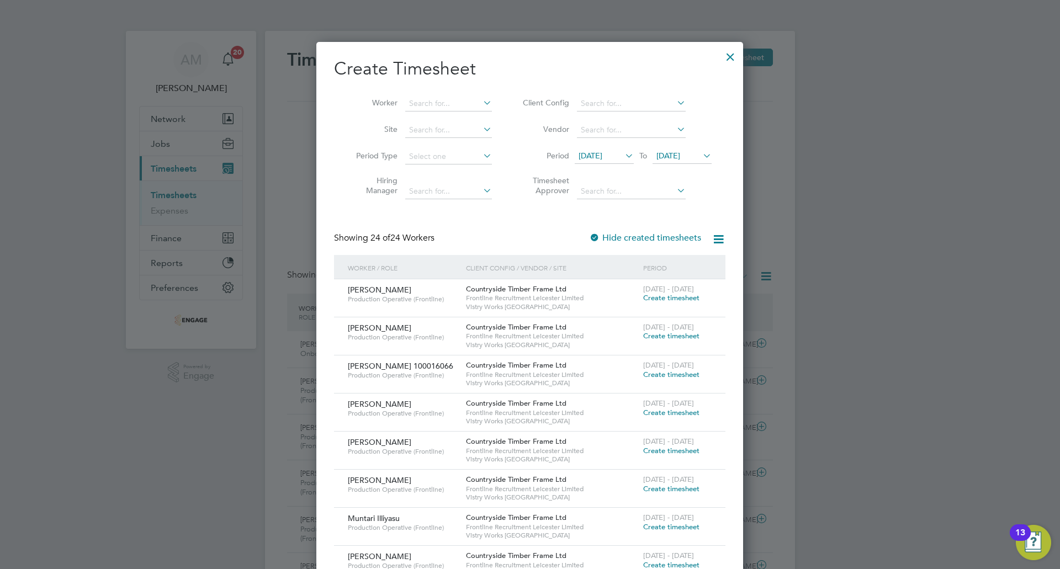
click at [612, 162] on span "12 Aug 2025" at bounding box center [604, 156] width 59 height 15
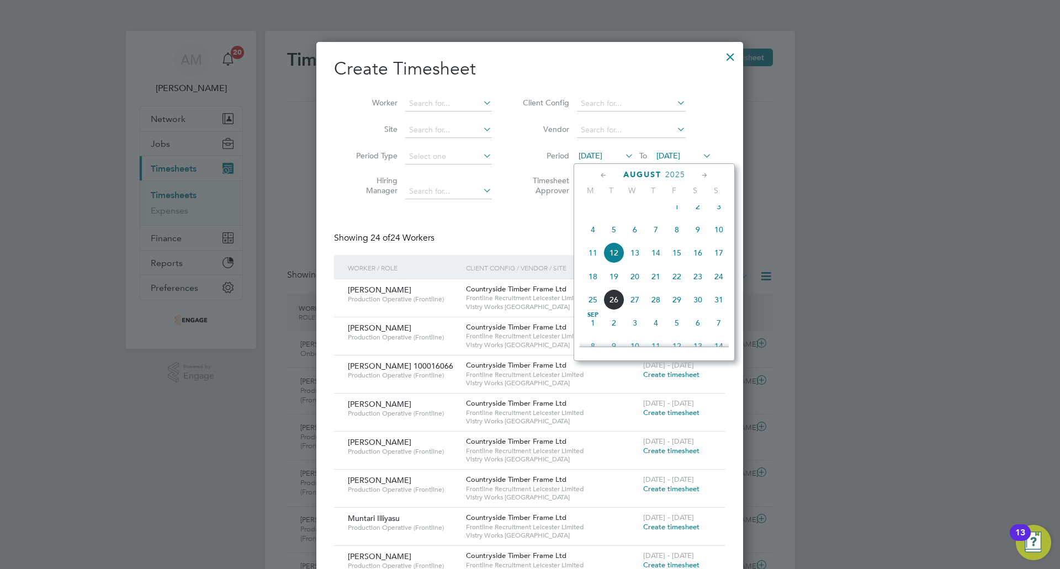
click at [590, 283] on span "18" at bounding box center [592, 276] width 21 height 21
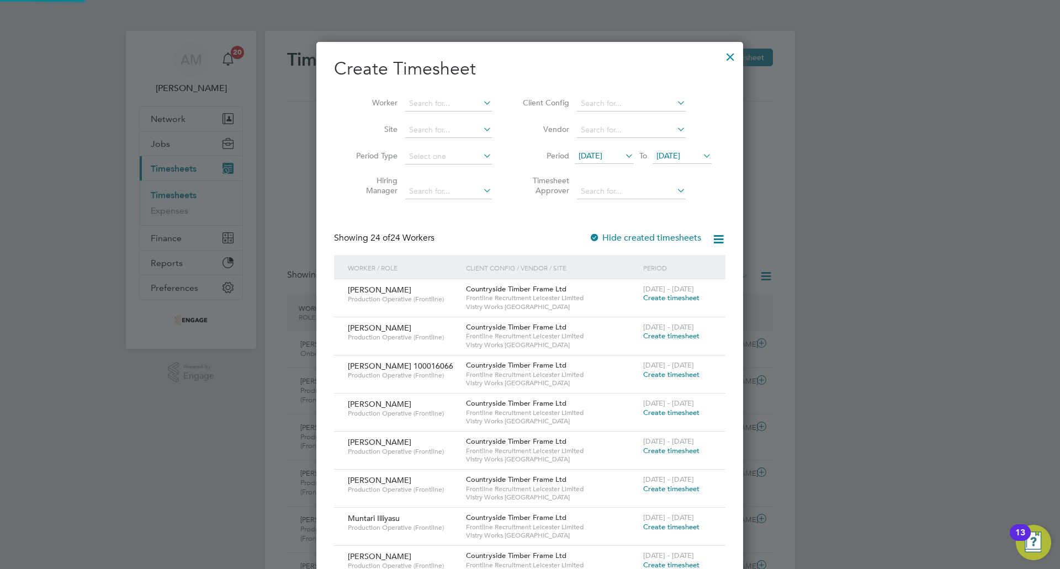
click at [701, 150] on icon at bounding box center [701, 155] width 0 height 15
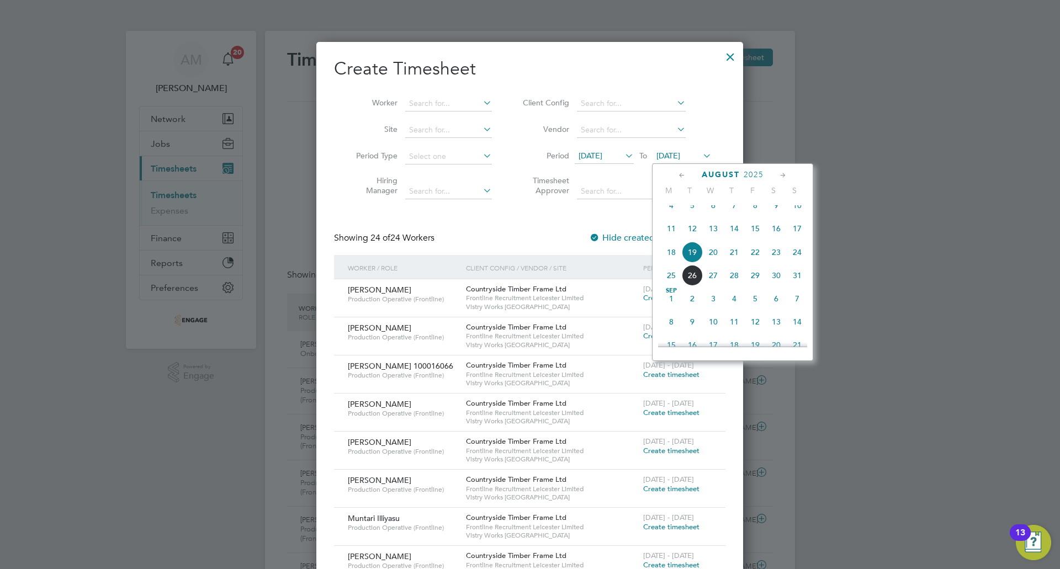
click at [801, 258] on span "24" at bounding box center [797, 252] width 21 height 21
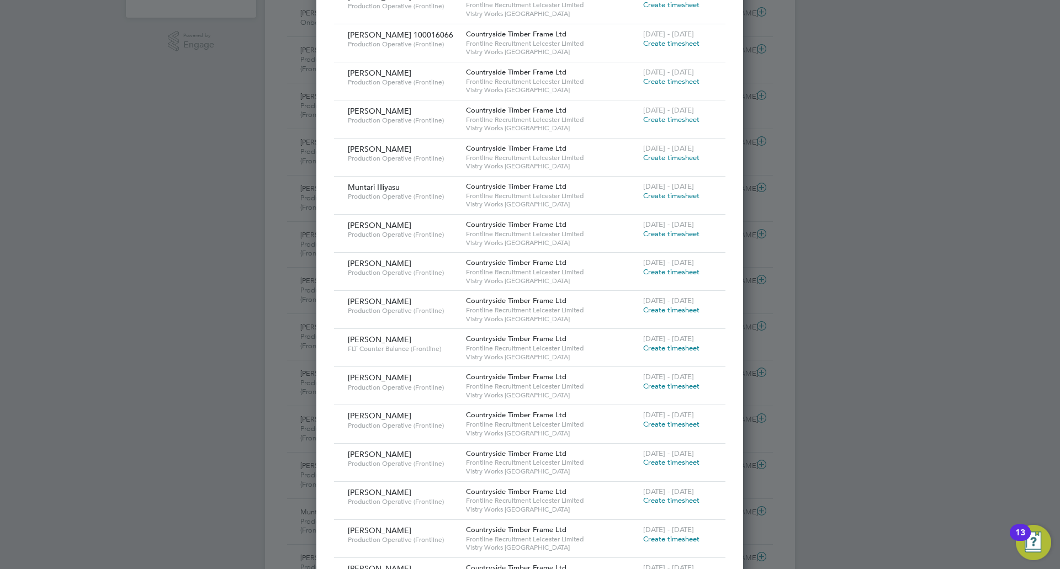
click at [660, 193] on span "Create timesheet" at bounding box center [671, 195] width 56 height 9
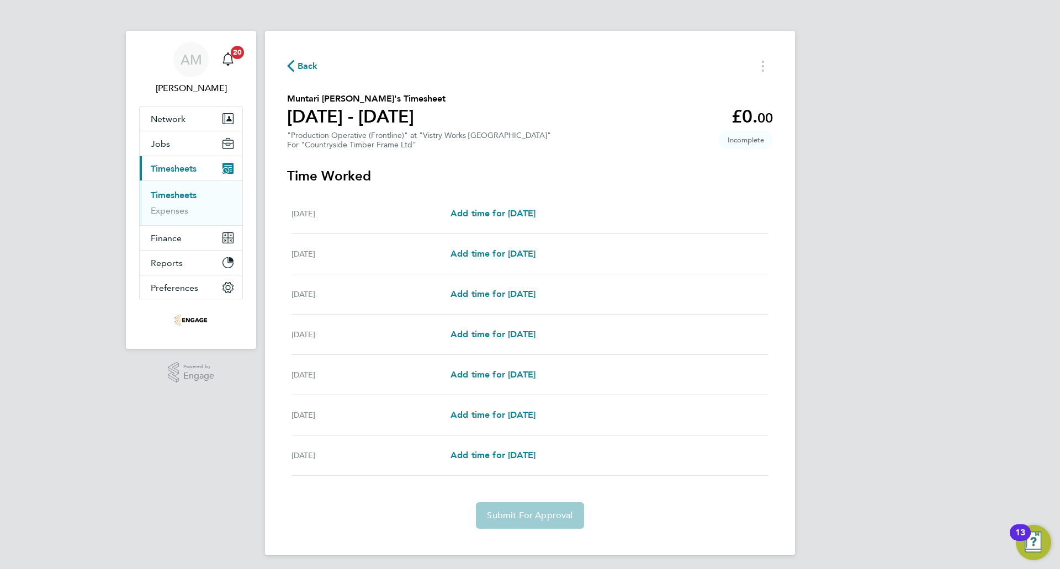
click at [520, 205] on div "Mon 18 Aug Add time for Mon 18 Aug Add time for Mon 18 Aug" at bounding box center [530, 214] width 477 height 40
click at [520, 211] on span "Add time for Mon 18 Aug" at bounding box center [493, 213] width 85 height 10
select select "15"
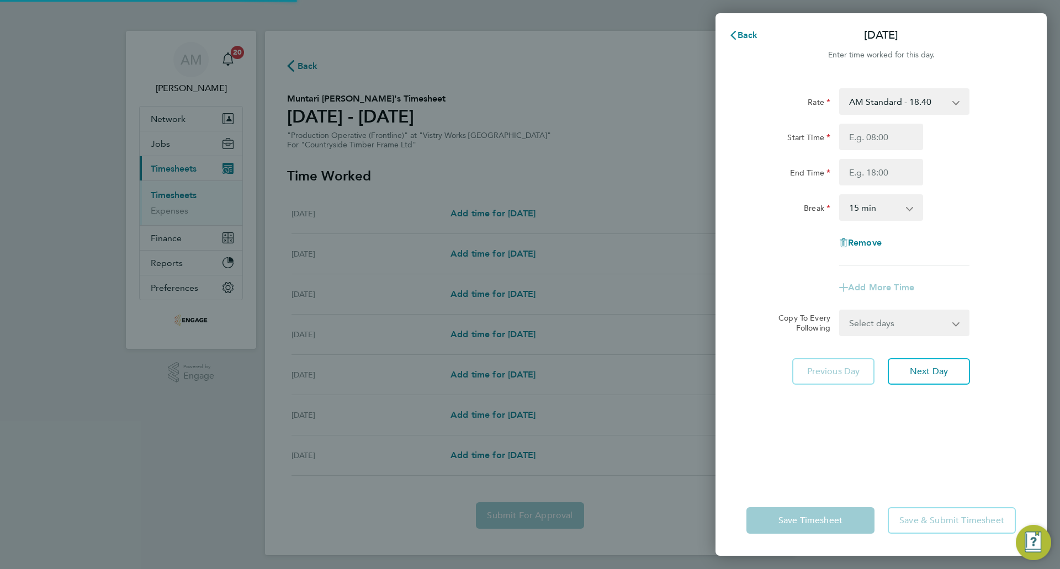
click at [898, 101] on select "AM Standard - 18.40 PM Standard - 20.06 OT2 - 36.80 PM OT 2 - 40.11 PM OT 1 - 3…" at bounding box center [897, 101] width 115 height 24
select select "15"
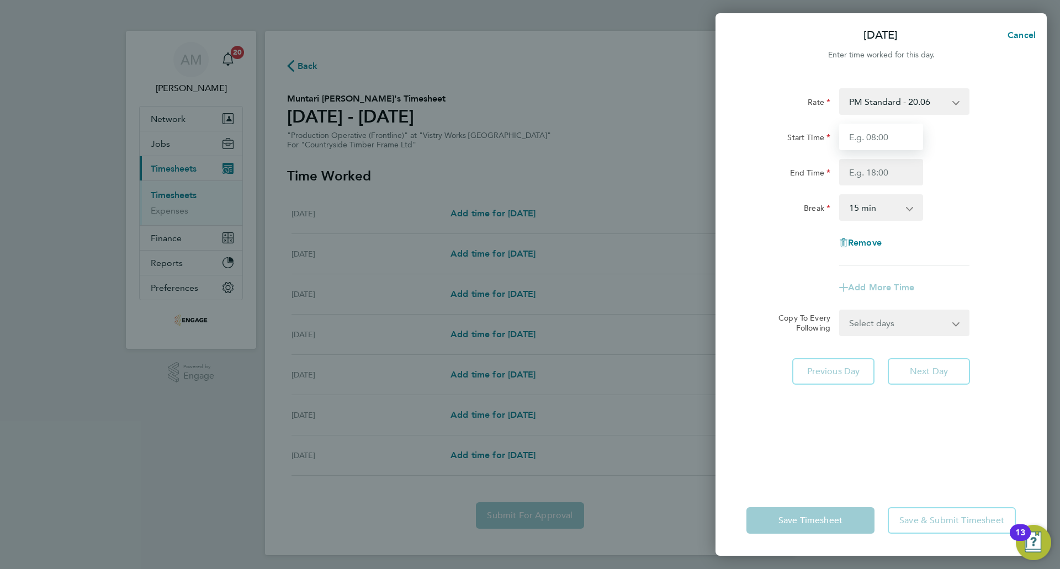
click at [901, 137] on input "Start Time" at bounding box center [881, 137] width 84 height 27
type input "14:00"
click at [887, 162] on input "End Time" at bounding box center [881, 172] width 84 height 27
type input "22:30"
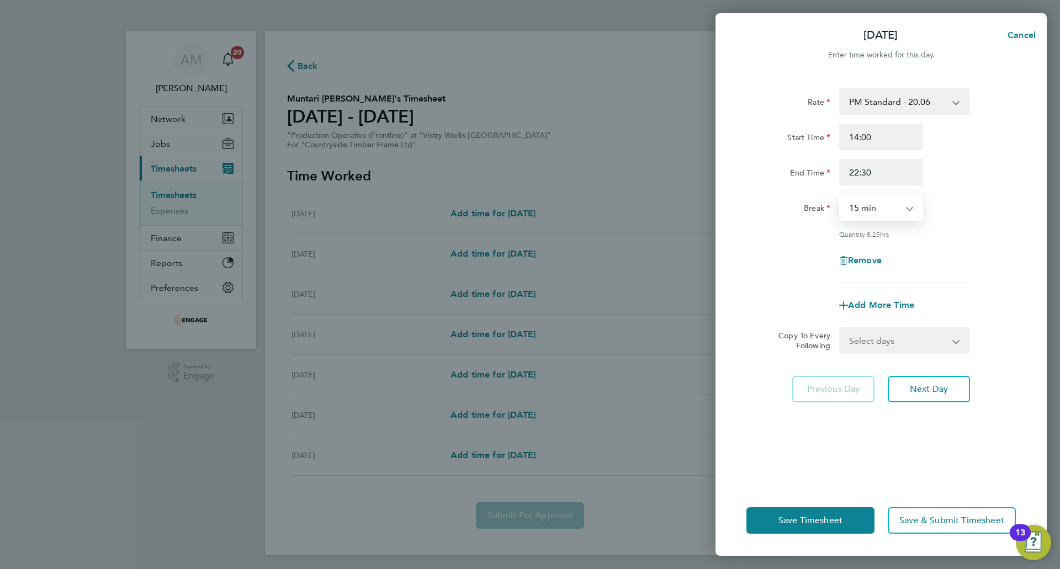
click at [876, 209] on select "0 min 15 min 30 min 45 min 60 min 75 min 90 min" at bounding box center [874, 207] width 68 height 24
select select "30"
click at [840, 195] on select "0 min 15 min 30 min 45 min 60 min 75 min 90 min" at bounding box center [874, 207] width 68 height 24
click at [898, 344] on select "Select days Day Weekday (Mon-Fri) Weekend (Sat-Sun) Tuesday Wednesday Thursday …" at bounding box center [898, 341] width 116 height 24
select select "WEEKDAY"
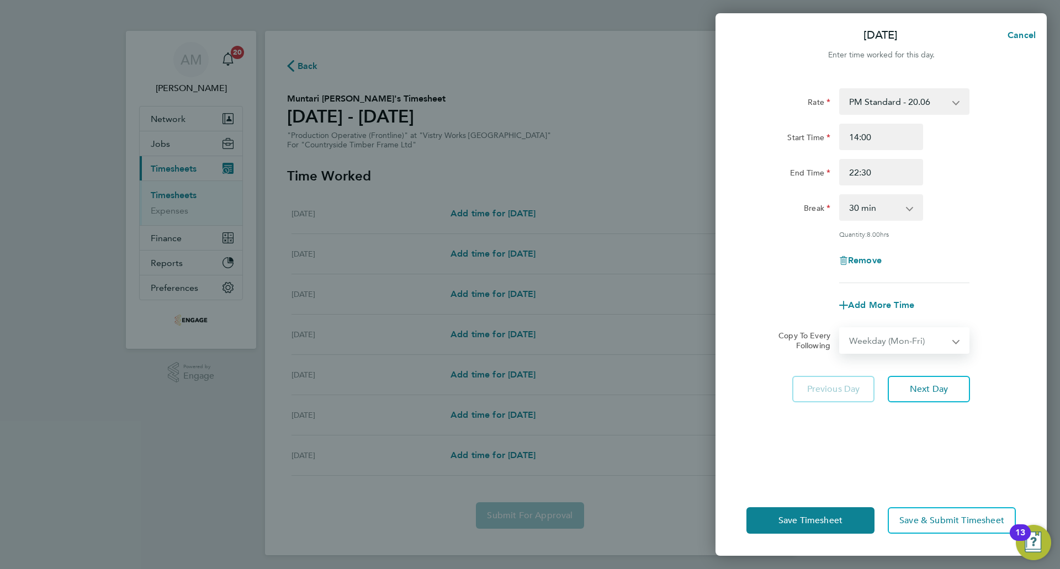
click at [840, 329] on select "Select days Day Weekday (Mon-Fri) Weekend (Sat-Sun) Tuesday Wednesday Thursday …" at bounding box center [898, 341] width 116 height 24
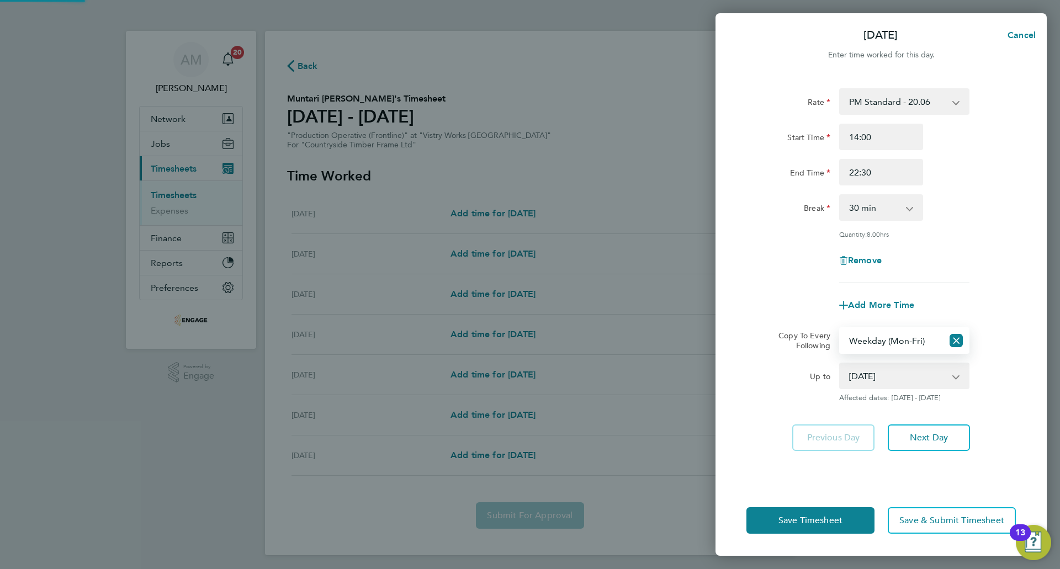
click at [886, 373] on select "19 Aug 2025 20 Aug 2025 21 Aug 2025 22 Aug 2025 23 Aug 2025 24 Aug 2025" at bounding box center [897, 376] width 115 height 24
select select "2025-08-21"
click at [840, 364] on select "19 Aug 2025 20 Aug 2025 21 Aug 2025 22 Aug 2025 23 Aug 2025 24 Aug 2025" at bounding box center [897, 376] width 115 height 24
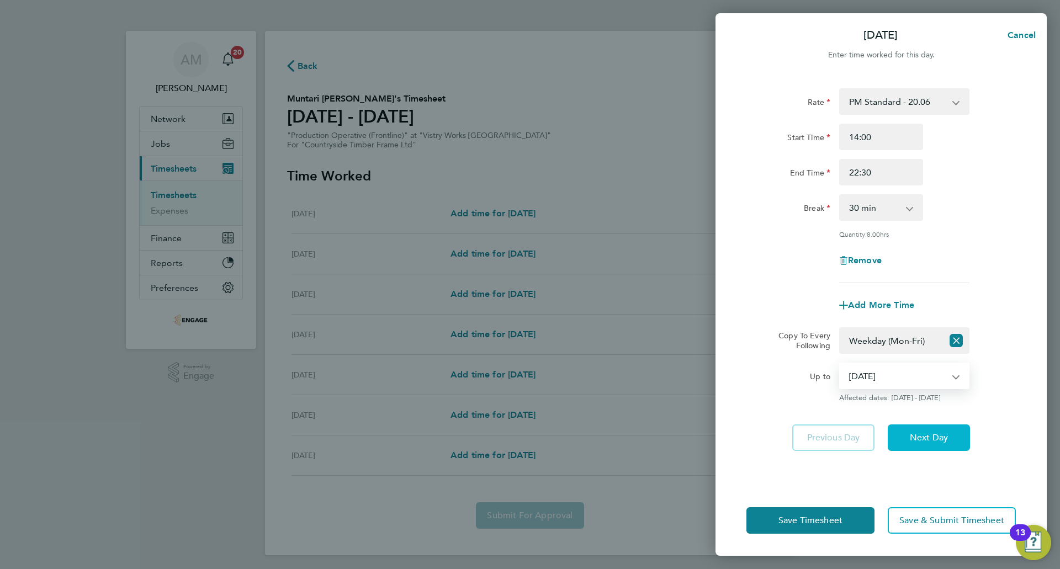
click at [941, 441] on span "Next Day" at bounding box center [929, 437] width 38 height 11
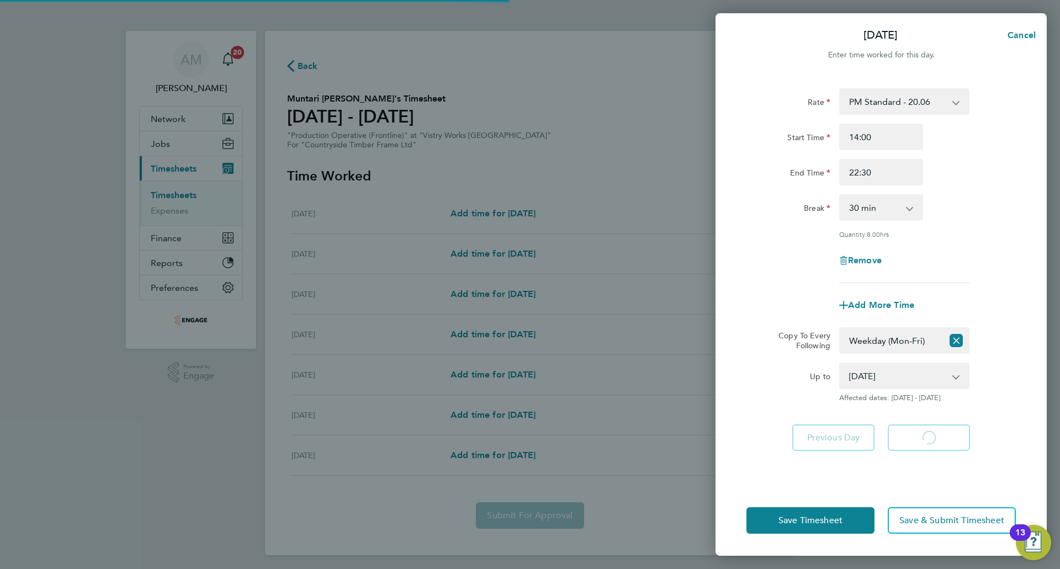
select select "30"
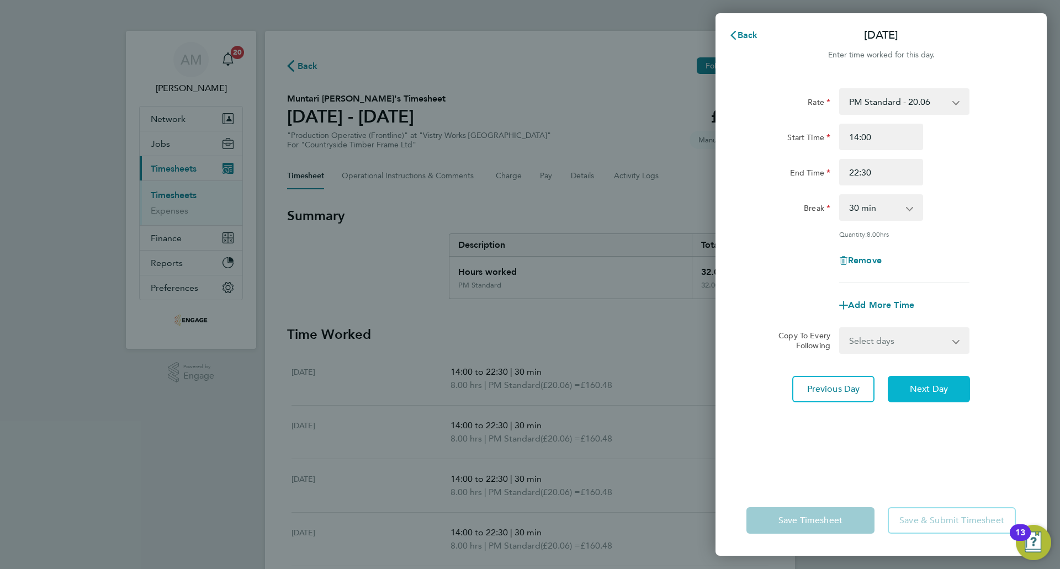
click at [930, 388] on span "Next Day" at bounding box center [929, 389] width 38 height 11
select select "30"
click at [930, 388] on span "Next Day" at bounding box center [929, 389] width 38 height 11
select select "30"
click at [930, 388] on span "Next Day" at bounding box center [929, 389] width 38 height 11
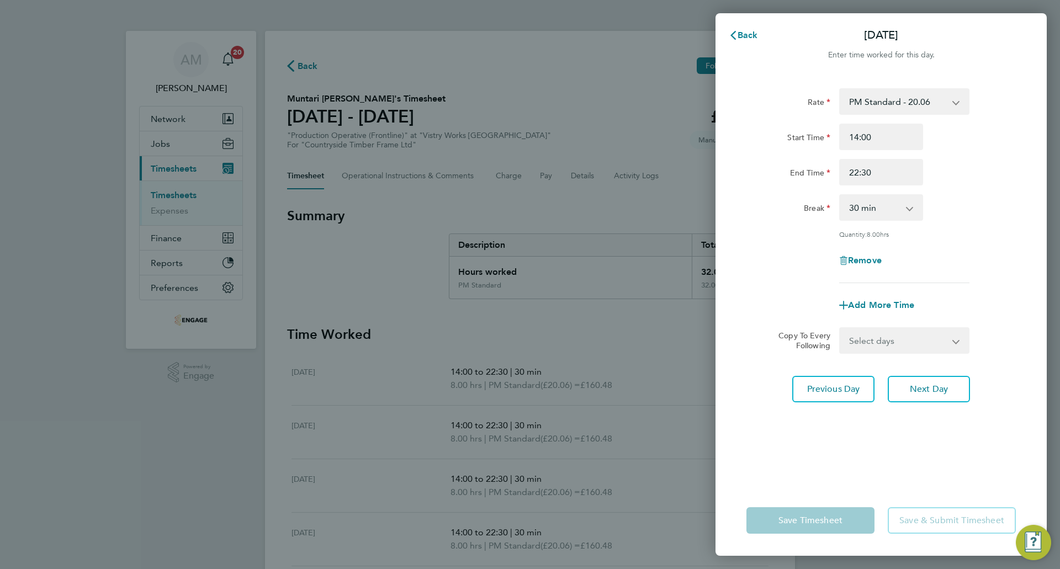
select select "15"
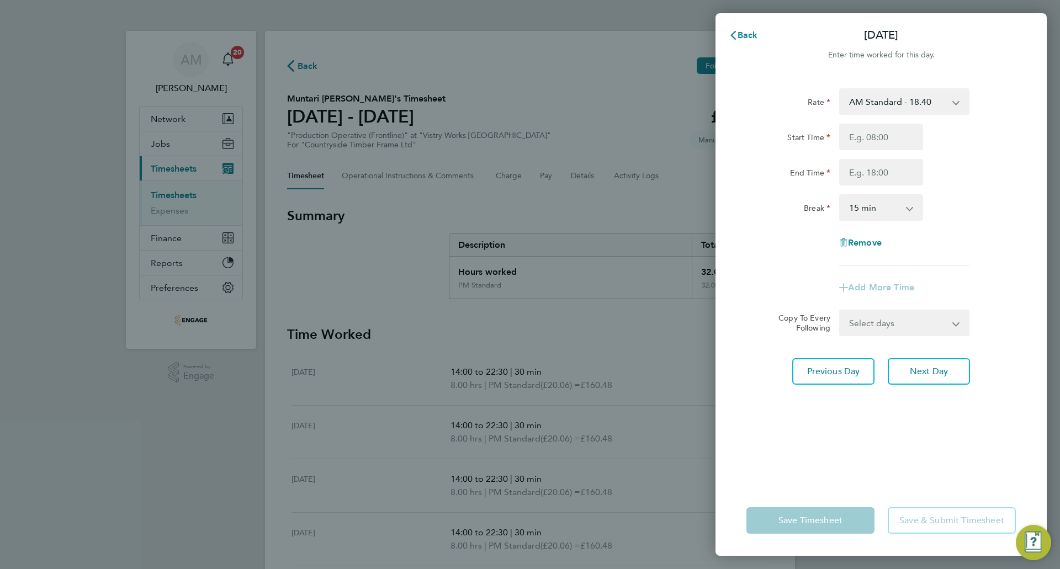
click at [891, 104] on select "AM Standard - 18.40 PM Standard - 20.06 OT2 - 36.80 PM OT 2 - 40.11 PM OT 1 - 3…" at bounding box center [897, 101] width 115 height 24
select select "15"
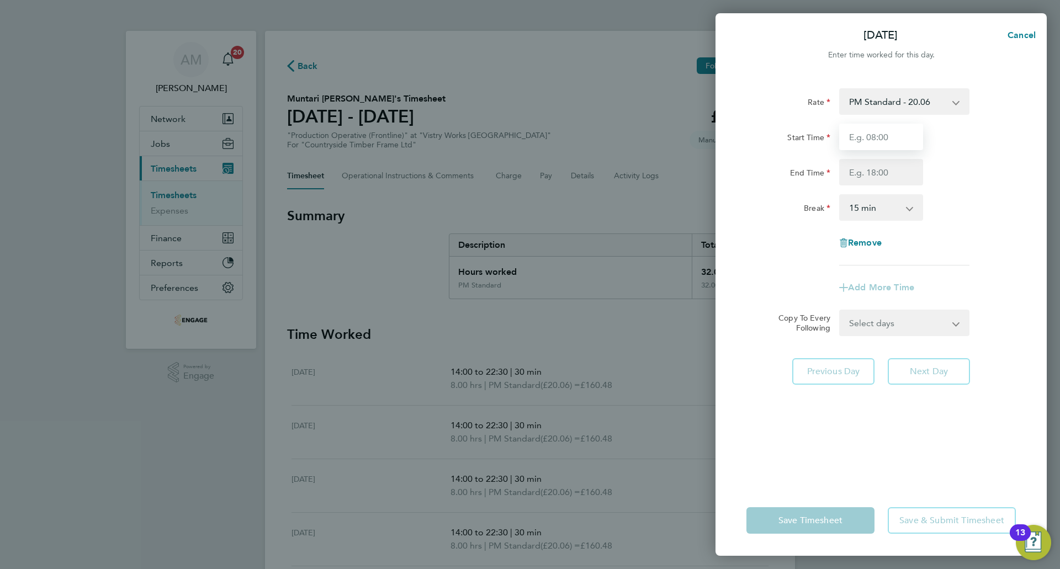
drag, startPoint x: 891, startPoint y: 112, endPoint x: 889, endPoint y: 139, distance: 27.1
click at [889, 139] on input "Start Time" at bounding box center [881, 137] width 84 height 27
type input "14:00"
click at [870, 169] on input "End Time" at bounding box center [881, 172] width 84 height 27
type input "20:00"
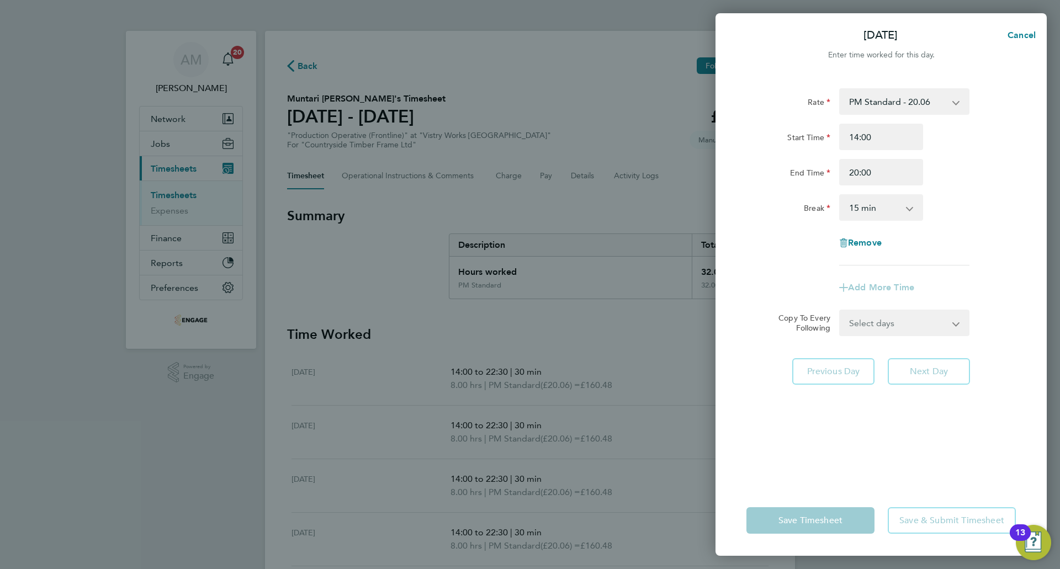
click at [899, 318] on form "Rate PM Standard - 20.06 AM Standard - 18.40 OT2 - 36.80 PM OT 2 - 40.11 PM OT …" at bounding box center [880, 212] width 269 height 248
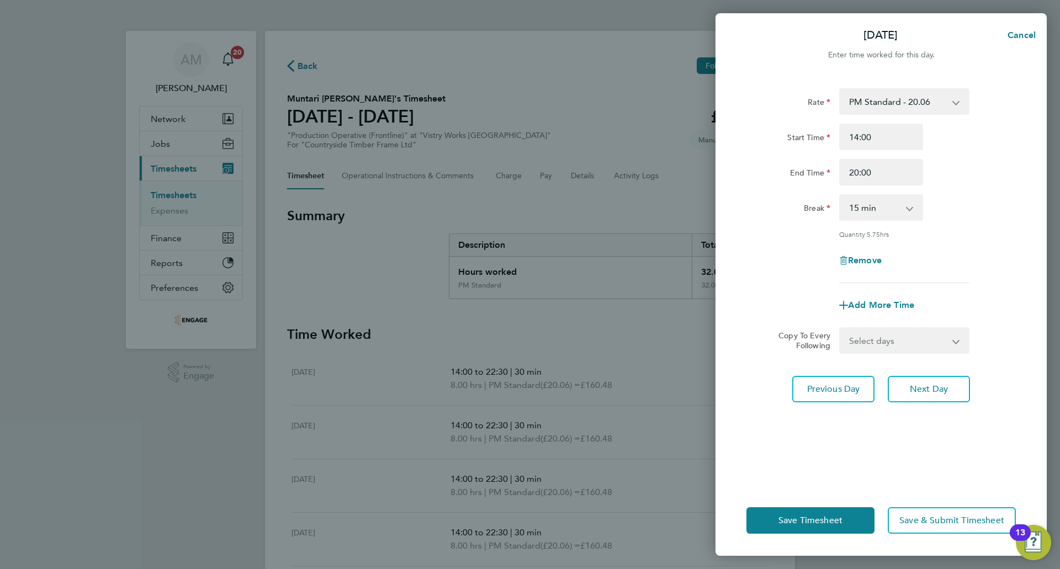
click at [955, 239] on div "Rate PM Standard - 20.06 AM Standard - 18.40 OT2 - 36.80 PM OT 2 - 40.11 PM OT …" at bounding box center [880, 185] width 269 height 195
click at [867, 199] on select "0 min 15 min 30 min 45 min 60 min 75 min 90 min" at bounding box center [874, 207] width 68 height 24
select select "30"
click at [840, 195] on select "0 min 15 min 30 min 45 min 60 min 75 min 90 min" at bounding box center [874, 207] width 68 height 24
click at [928, 388] on span "Next Day" at bounding box center [929, 389] width 38 height 11
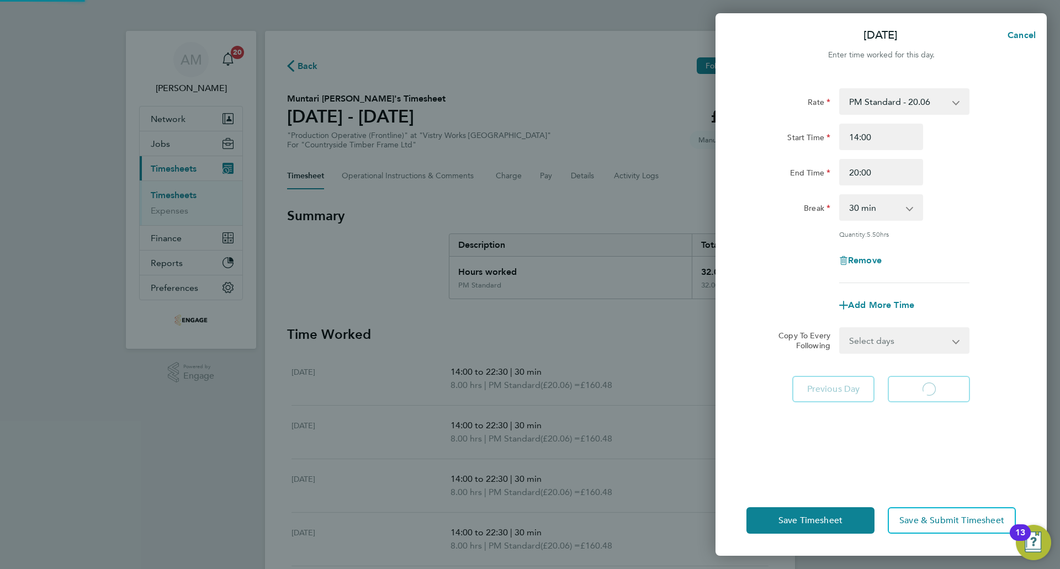
select select "15"
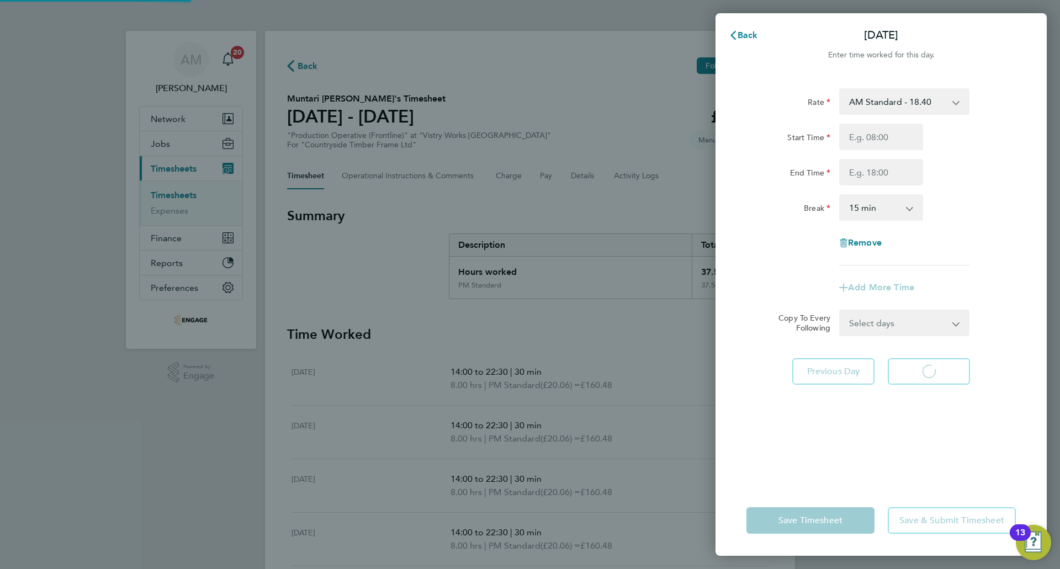
select select "15"
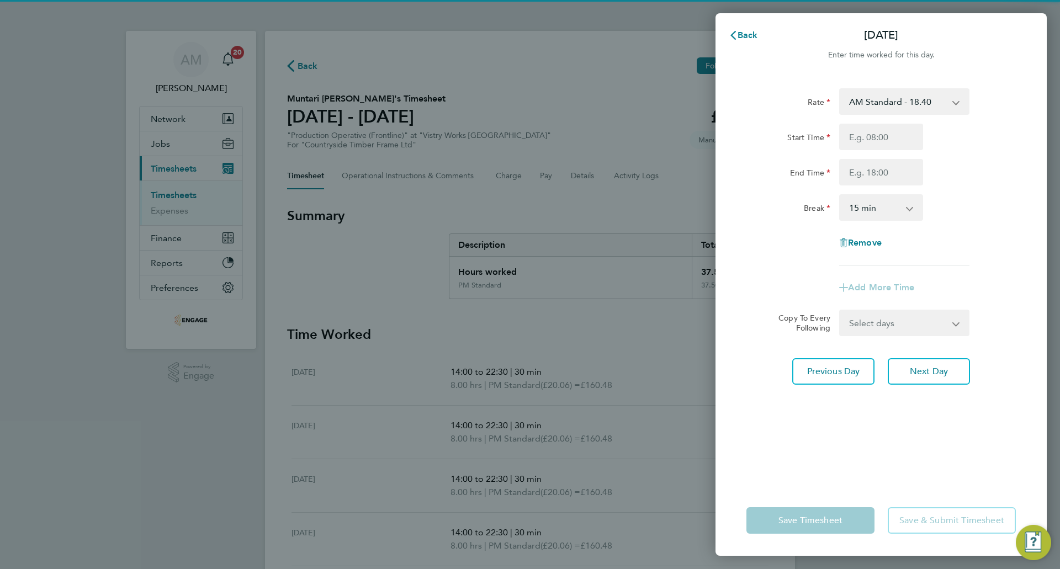
drag, startPoint x: 889, startPoint y: 100, endPoint x: 895, endPoint y: 99, distance: 6.2
click at [889, 100] on select "AM Standard - 18.40 PM Standard - 20.06 OT2 - 36.80 PM OT 2 - 40.11 PM OT 1 - 3…" at bounding box center [897, 101] width 115 height 24
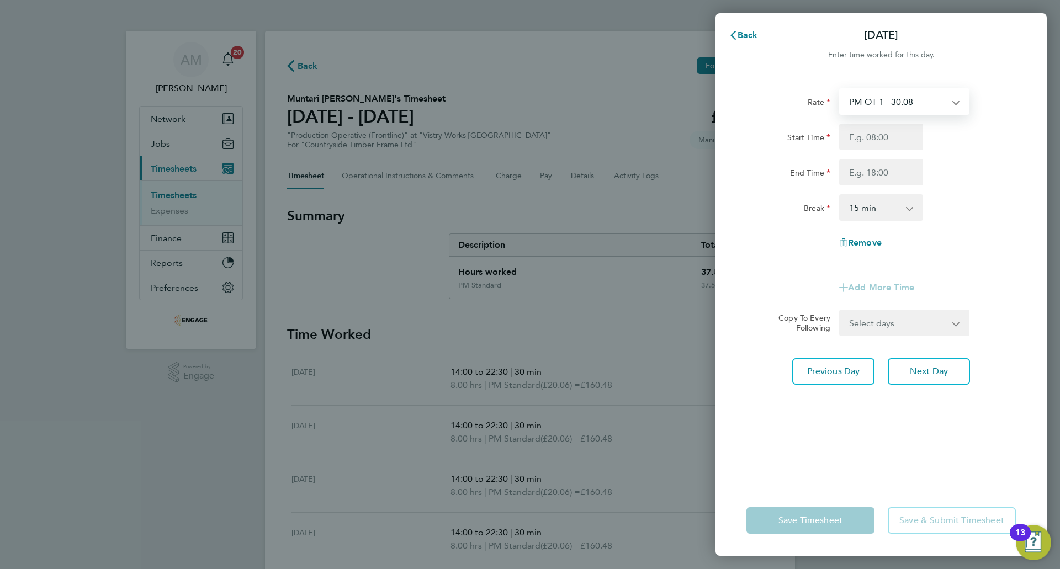
select select "15"
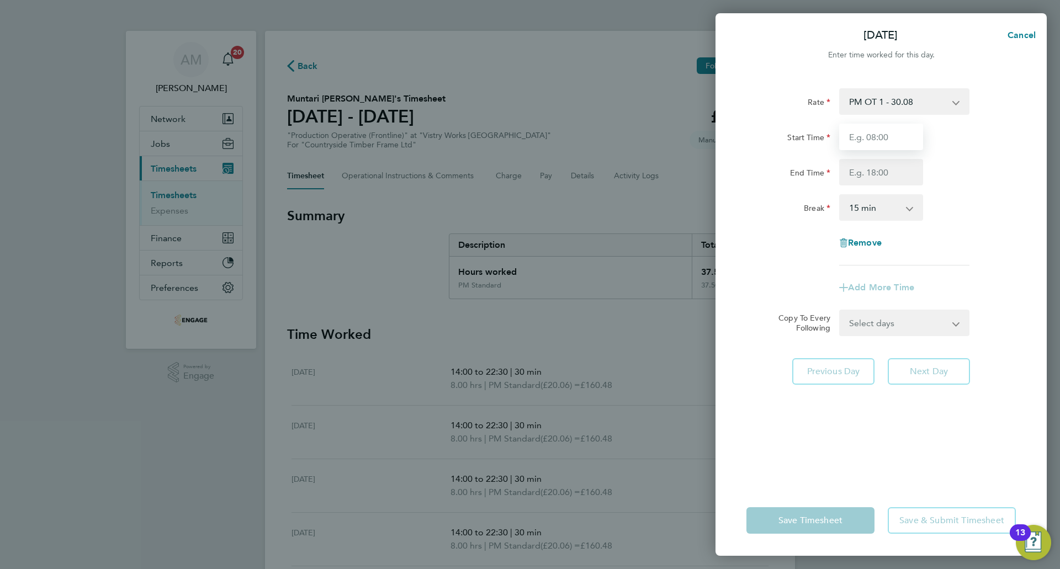
click at [870, 129] on input "Start Time" at bounding box center [881, 137] width 84 height 27
type input "07:00"
click at [883, 179] on input "End Time" at bounding box center [881, 172] width 84 height 27
type input "15:00"
click at [859, 209] on select "0 min 15 min 30 min 45 min 60 min 75 min 90 min" at bounding box center [874, 207] width 68 height 24
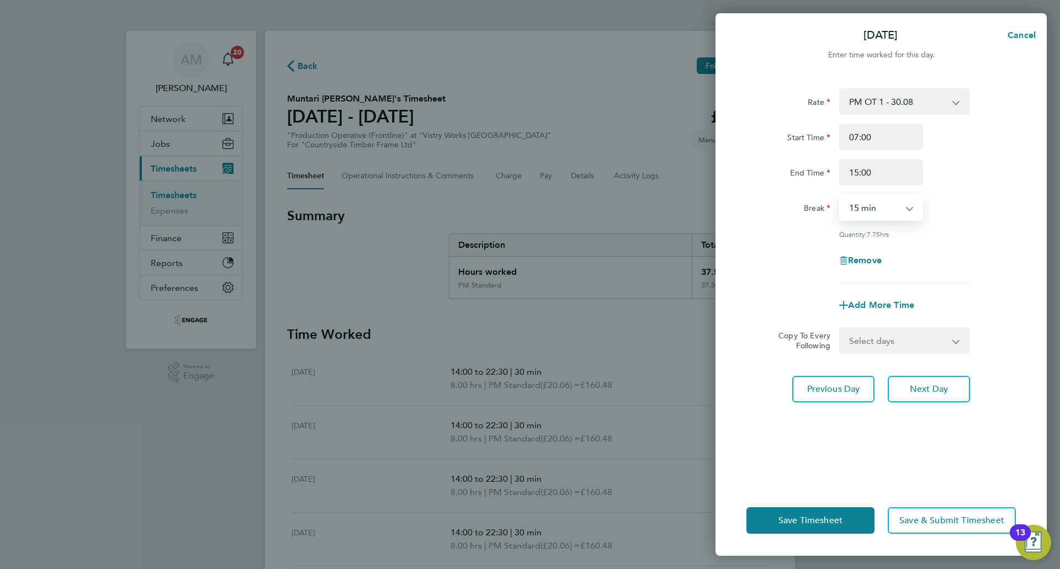
select select "30"
click at [840, 195] on select "0 min 15 min 30 min 45 min 60 min 75 min 90 min" at bounding box center [874, 207] width 68 height 24
click at [836, 516] on span "Save Timesheet" at bounding box center [810, 520] width 64 height 11
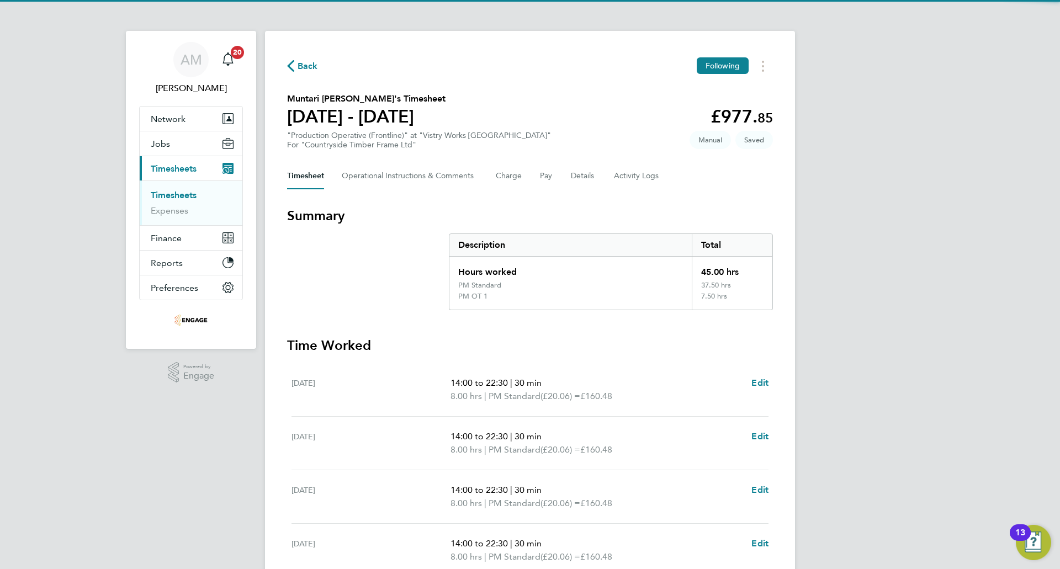
scroll to position [253, 0]
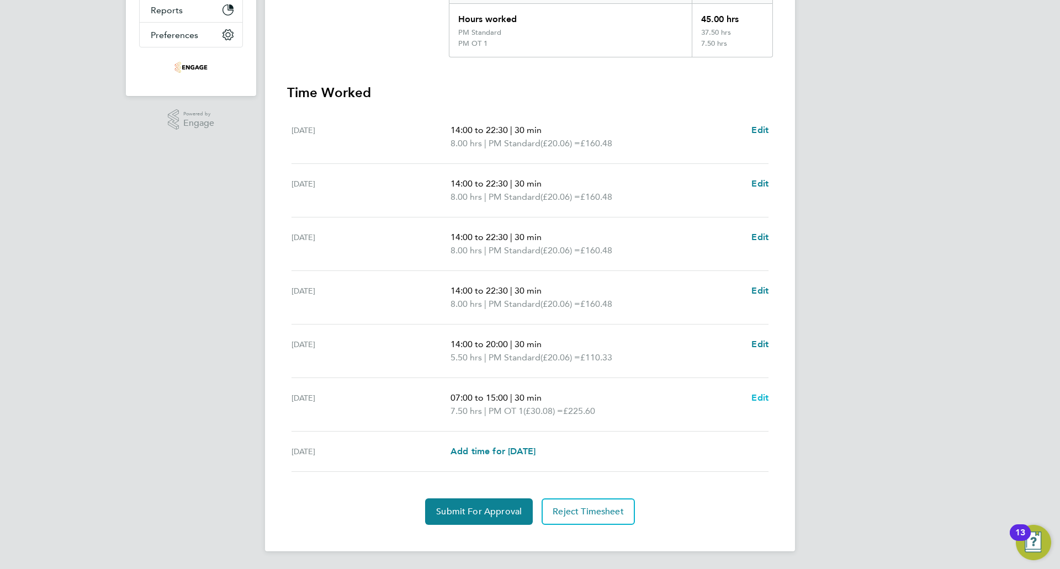
click at [764, 395] on span "Edit" at bounding box center [759, 398] width 17 height 10
select select "30"
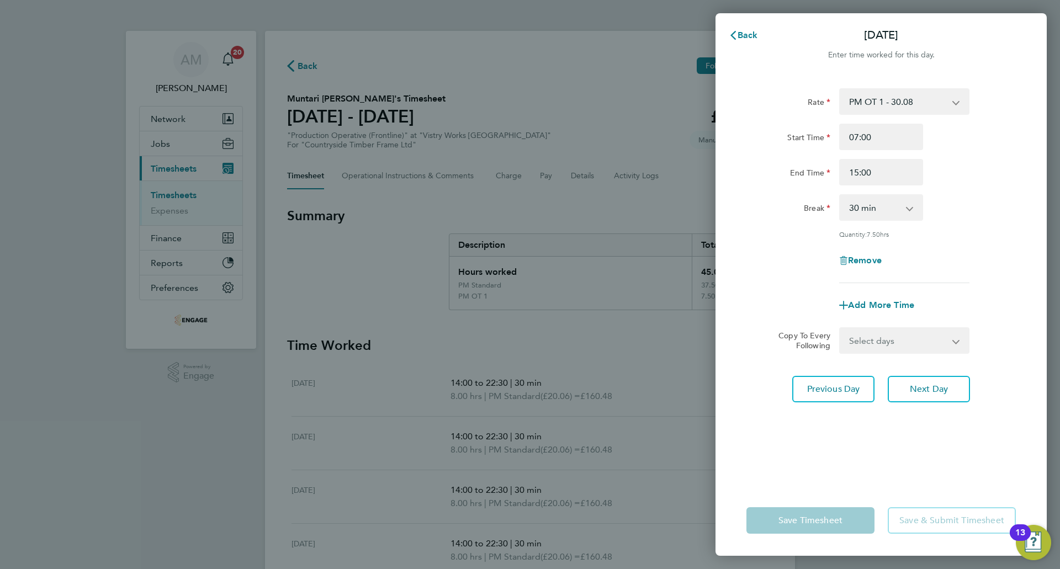
click at [910, 99] on select "PM OT 1 - 30.08 AM Standard - 18.40 PM Standard - 20.06 OT2 - 36.80 PM OT 2 - 4…" at bounding box center [897, 101] width 115 height 24
select select "30"
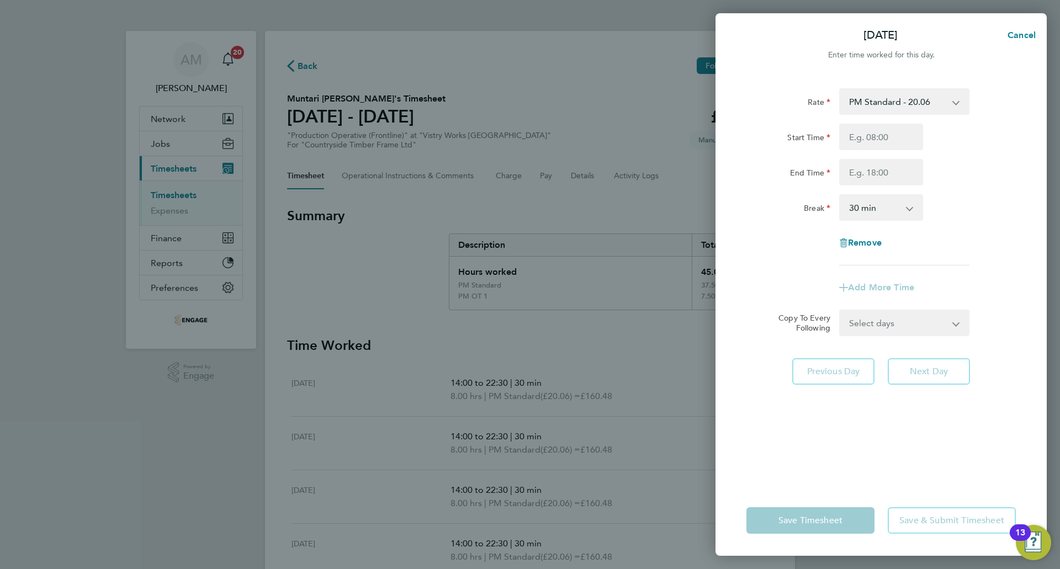
drag, startPoint x: 879, startPoint y: 107, endPoint x: 881, endPoint y: 112, distance: 5.8
click at [879, 107] on select "PM Standard - 20.06 AM Standard - 18.40 OT2 - 36.80 PM OT 2 - 40.11 PM OT 1 - 3…" at bounding box center [897, 101] width 115 height 24
select select "30"
click at [886, 140] on input "Start Time" at bounding box center [881, 137] width 84 height 27
type input "07:00"
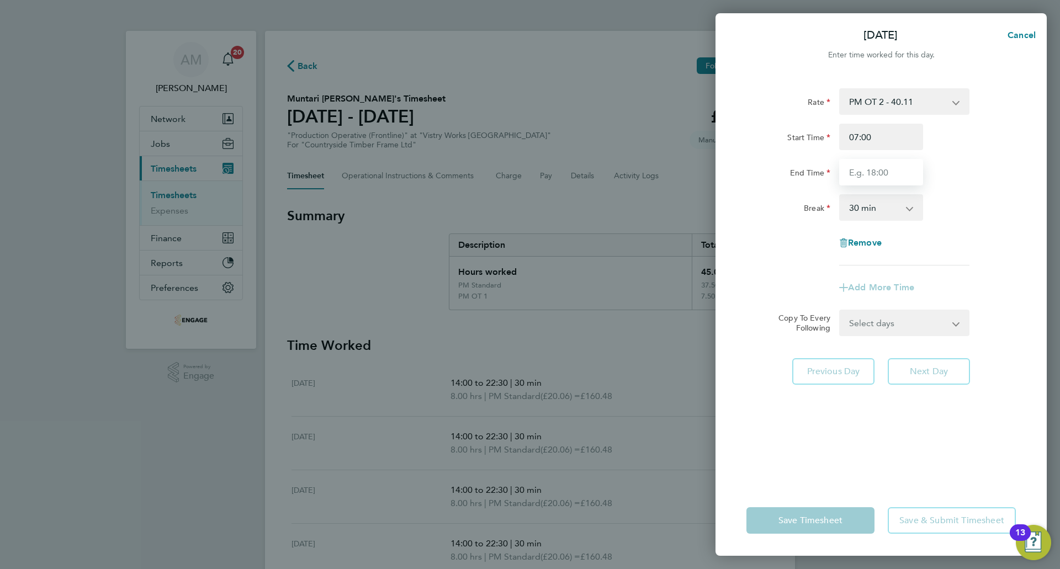
click at [866, 171] on input "End Time" at bounding box center [881, 172] width 84 height 27
type input "15:00"
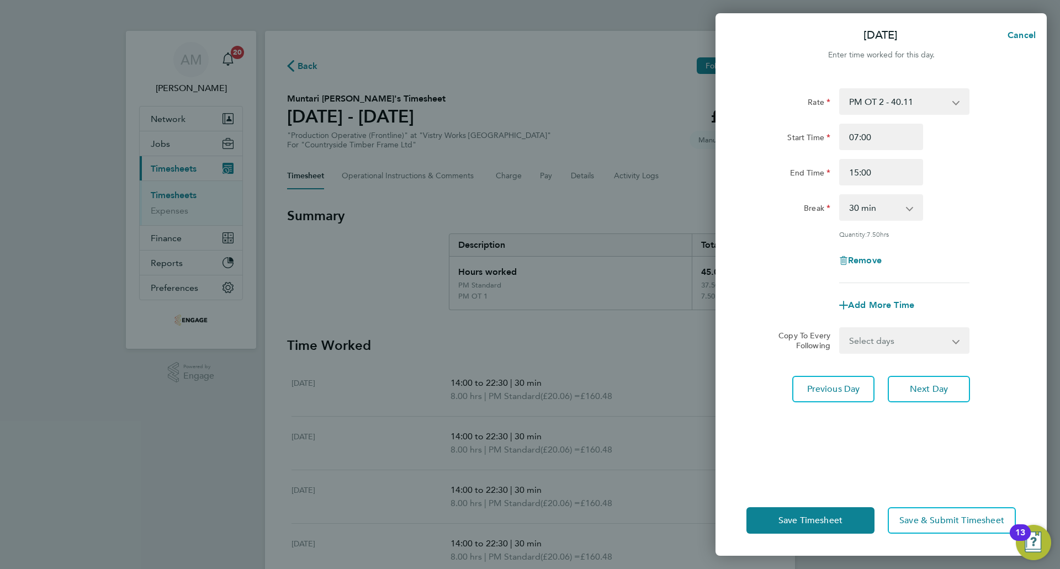
click at [986, 150] on div "Start Time 07:00" at bounding box center [881, 137] width 278 height 27
click at [825, 518] on span "Save Timesheet" at bounding box center [810, 520] width 64 height 11
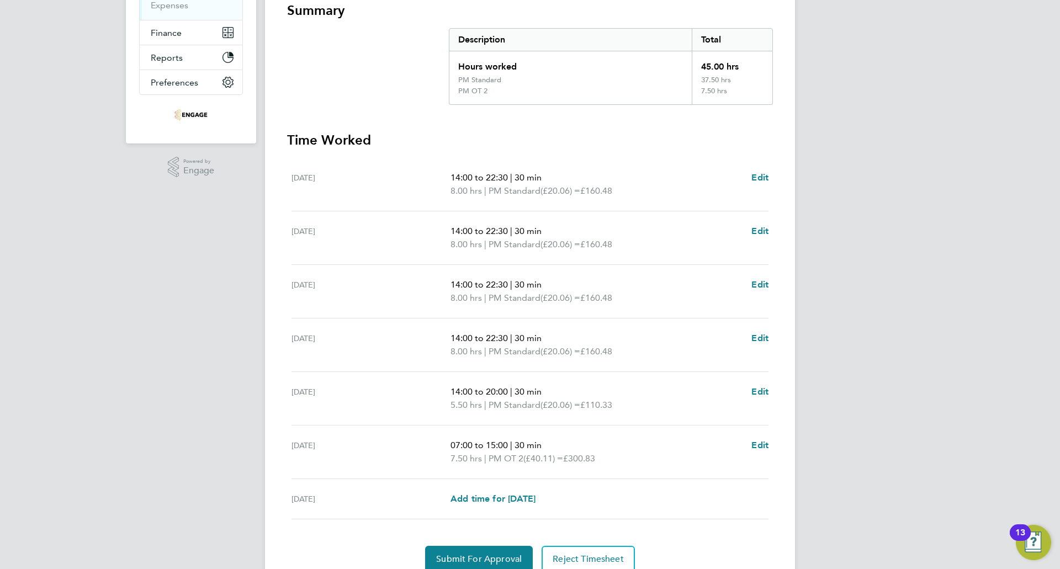
scroll to position [253, 0]
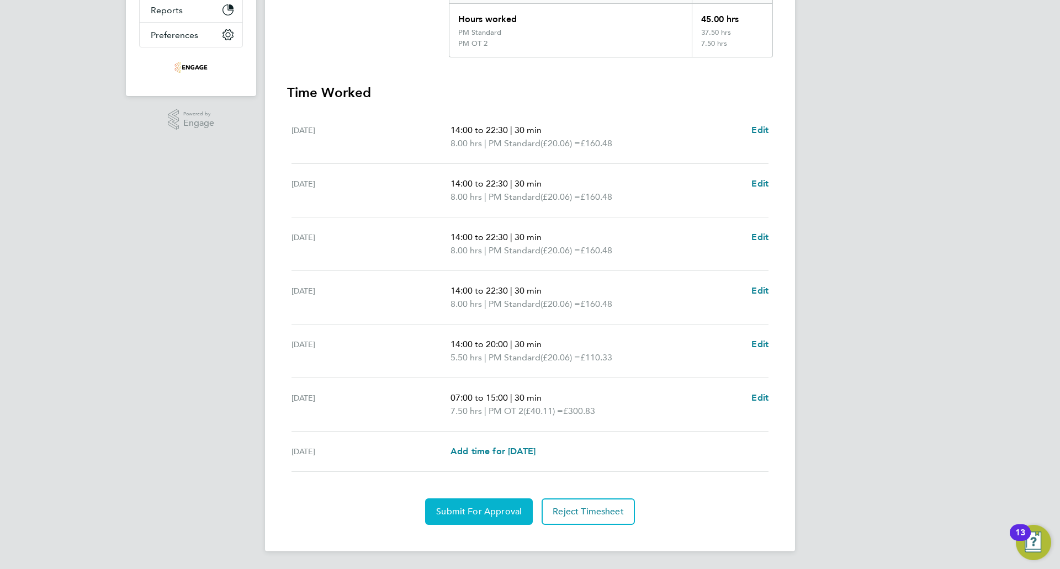
click at [500, 512] on span "Submit For Approval" at bounding box center [479, 511] width 86 height 11
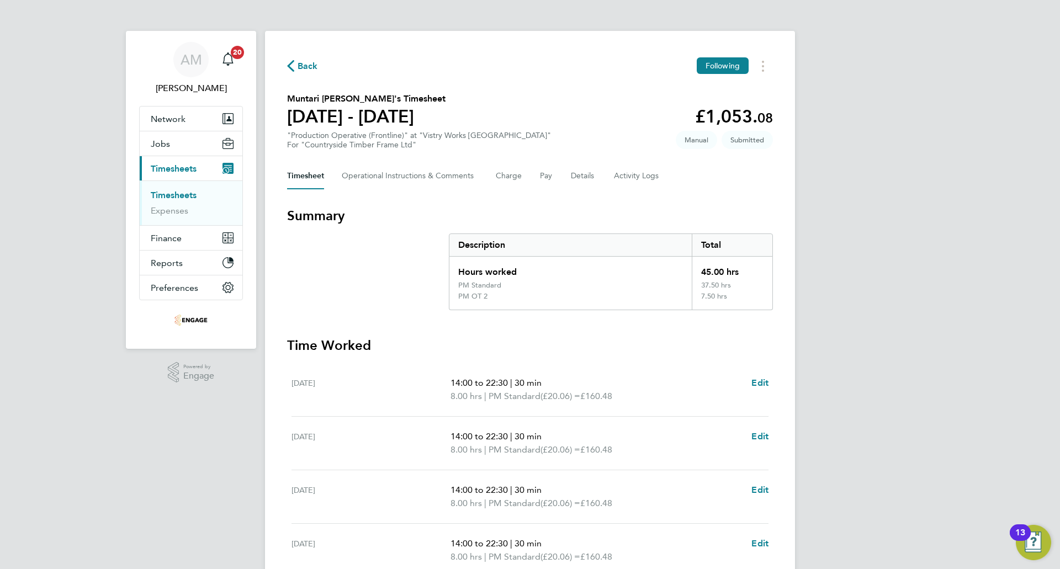
click at [311, 67] on span "Back" at bounding box center [308, 66] width 20 height 13
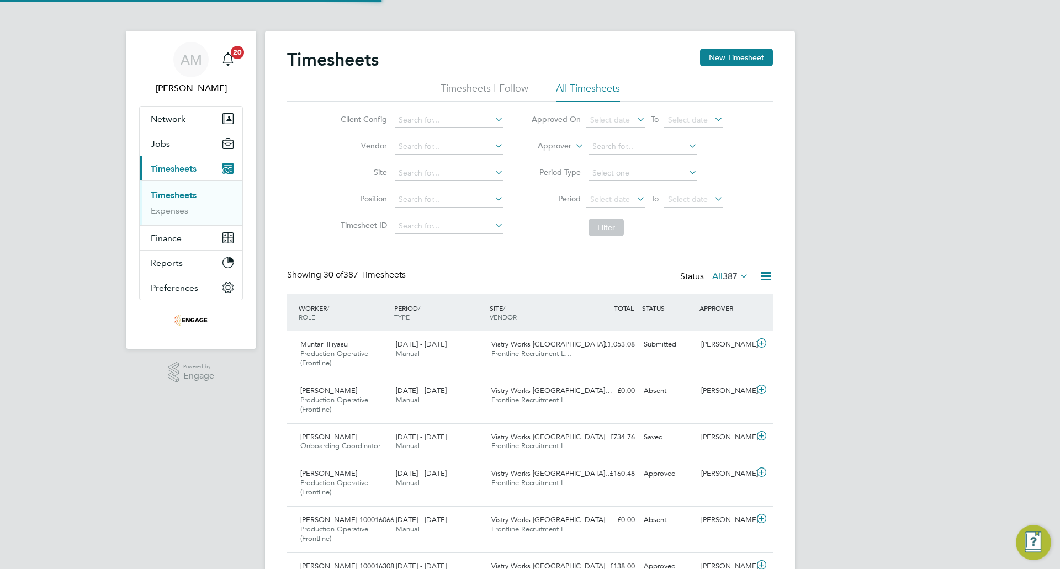
scroll to position [28, 96]
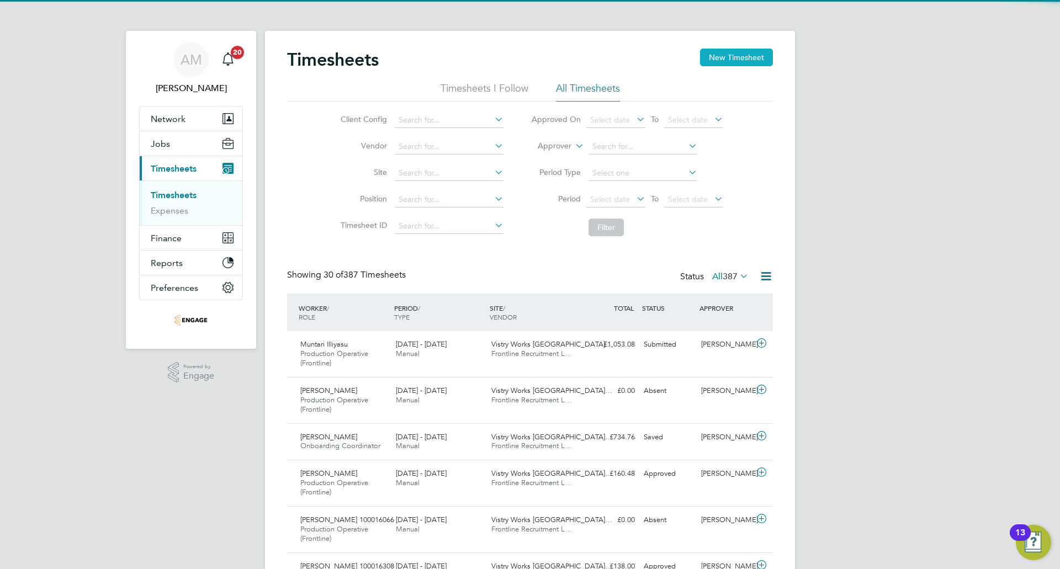
click at [704, 59] on button "New Timesheet" at bounding box center [736, 58] width 73 height 18
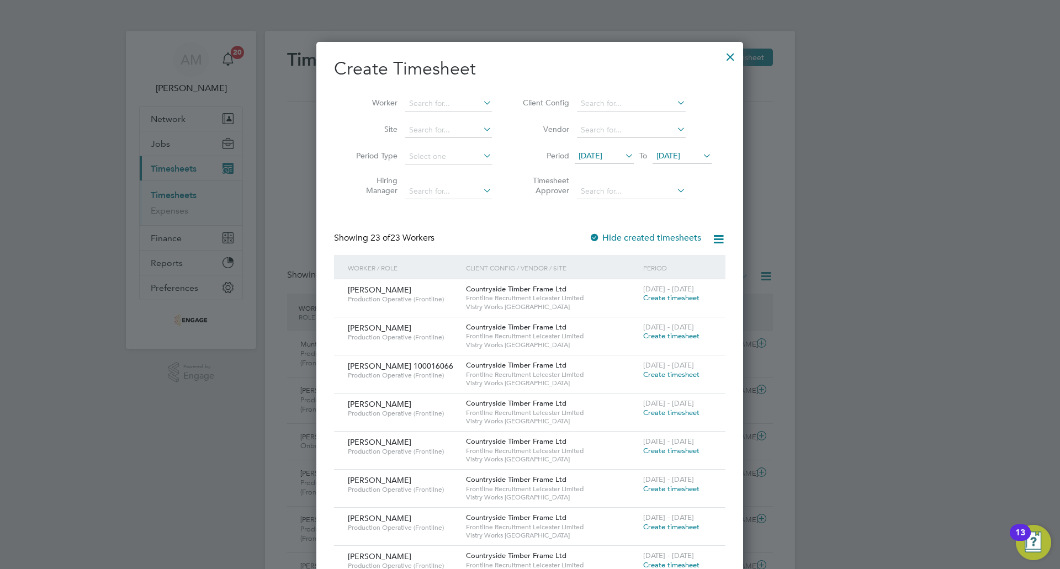
click at [601, 153] on span "[DATE]" at bounding box center [591, 156] width 24 height 10
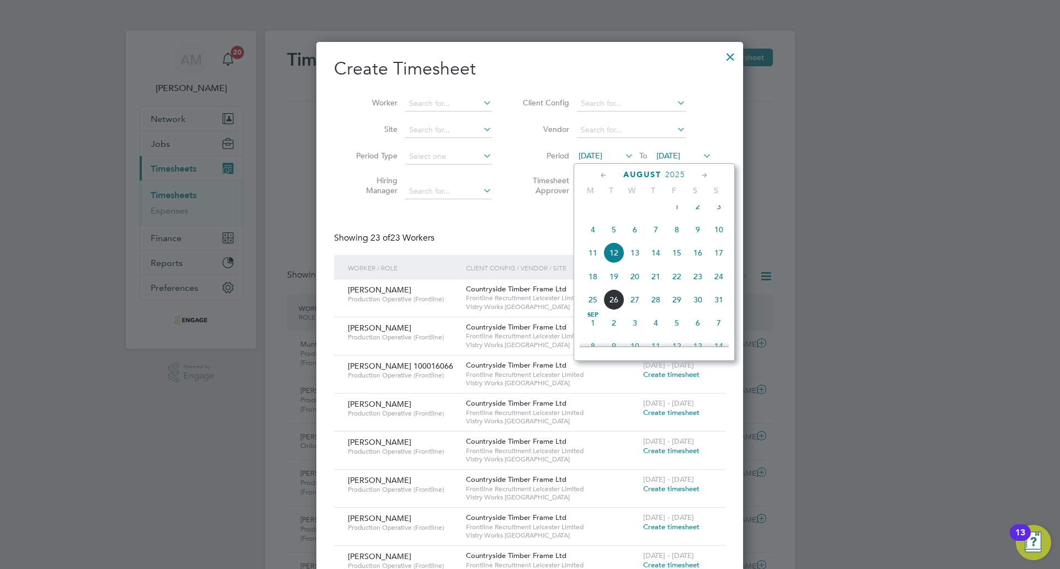
click at [592, 287] on span "18" at bounding box center [592, 276] width 21 height 21
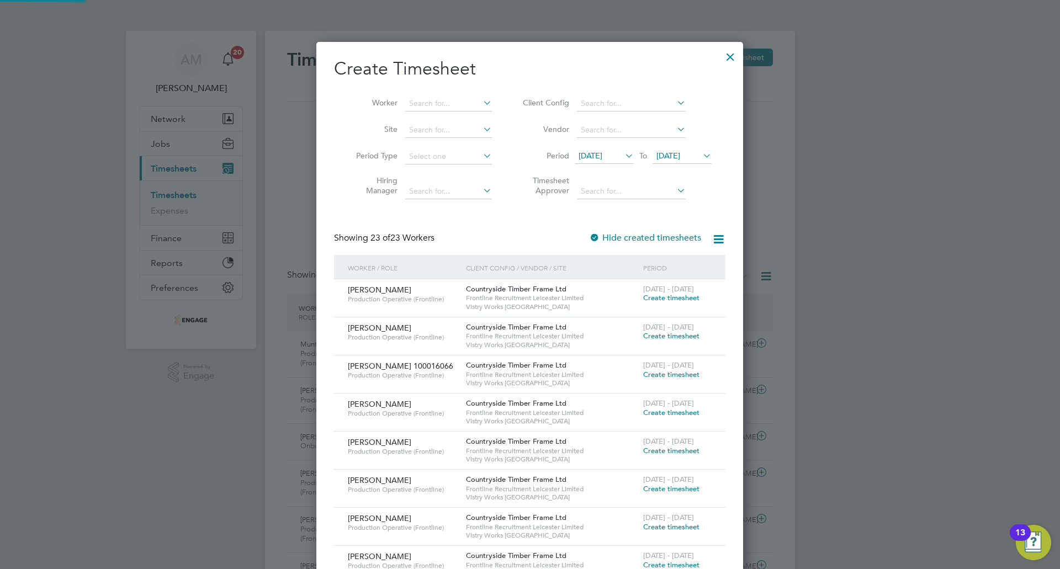
click at [686, 161] on span "[DATE]" at bounding box center [682, 156] width 59 height 15
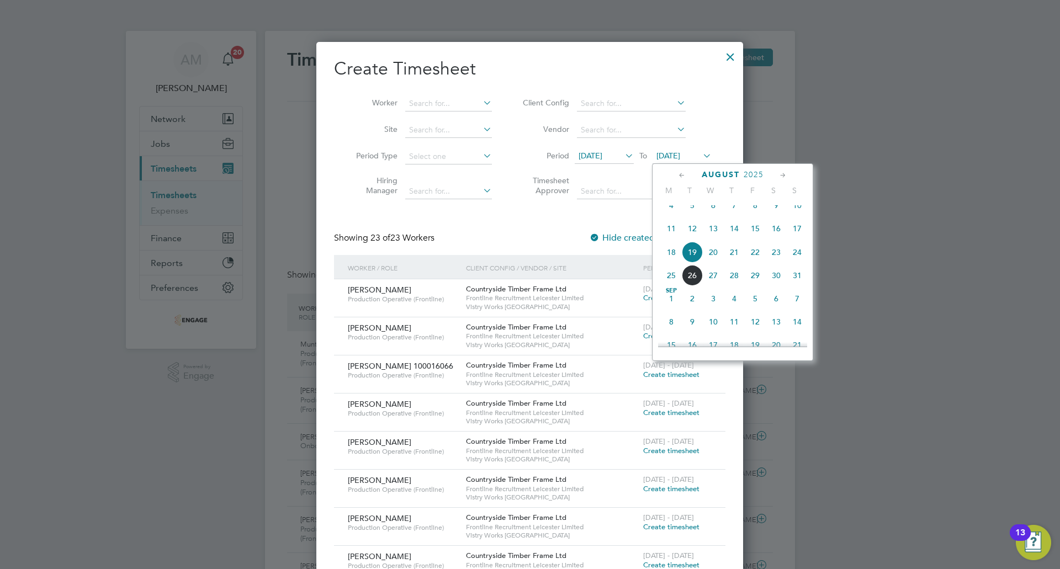
click at [793, 258] on span "24" at bounding box center [797, 252] width 21 height 21
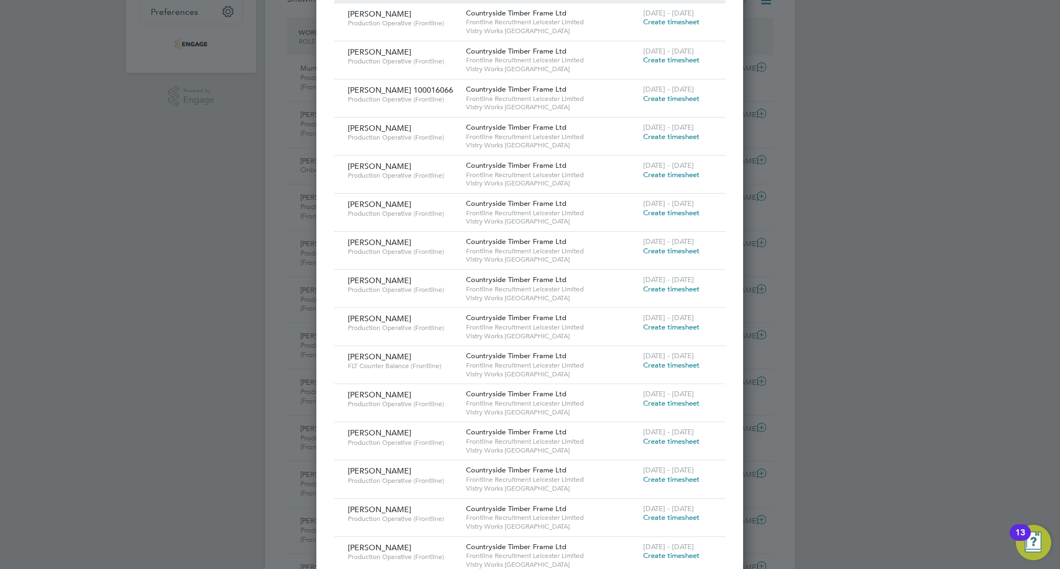
click at [652, 253] on span "Create timesheet" at bounding box center [671, 250] width 56 height 9
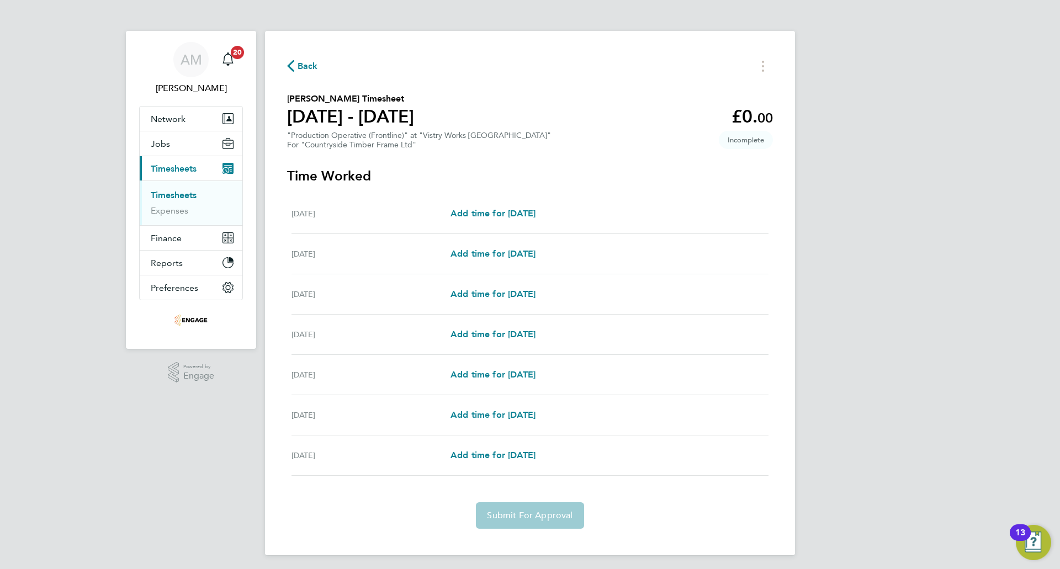
click at [311, 64] on span "Back" at bounding box center [308, 66] width 20 height 13
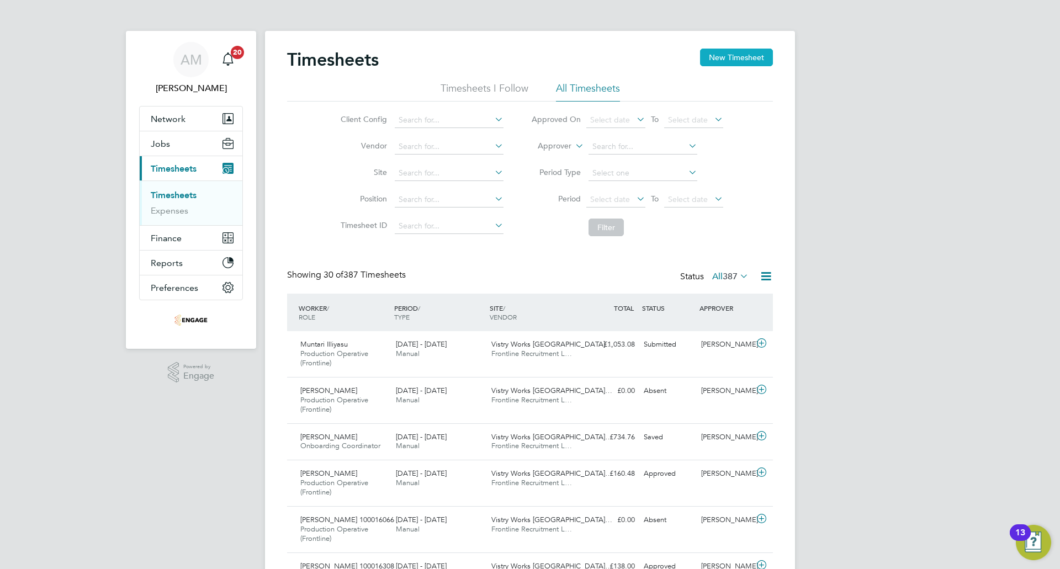
click at [734, 57] on button "New Timesheet" at bounding box center [736, 58] width 73 height 18
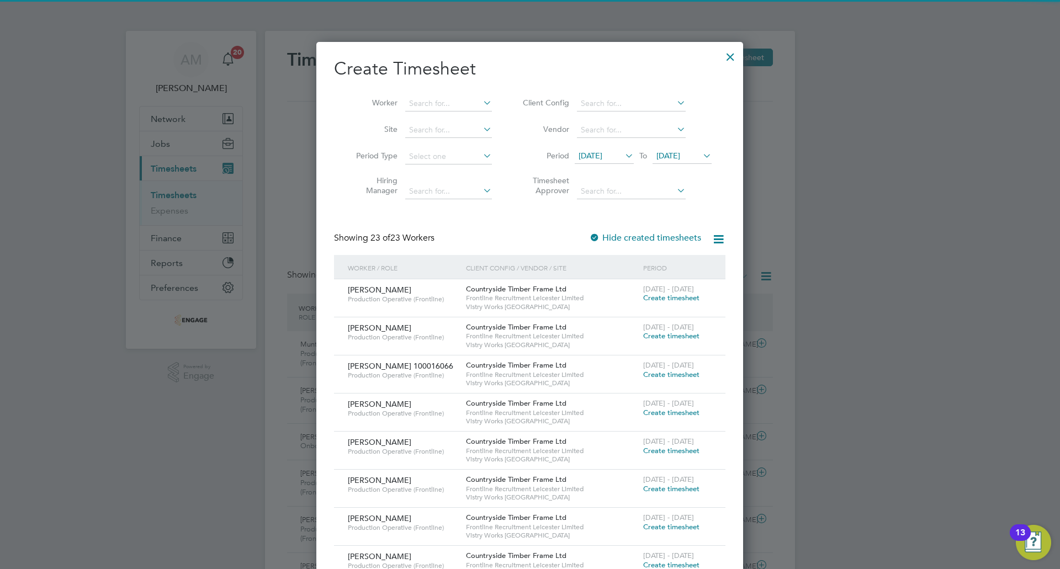
click at [594, 153] on span "[DATE]" at bounding box center [591, 156] width 24 height 10
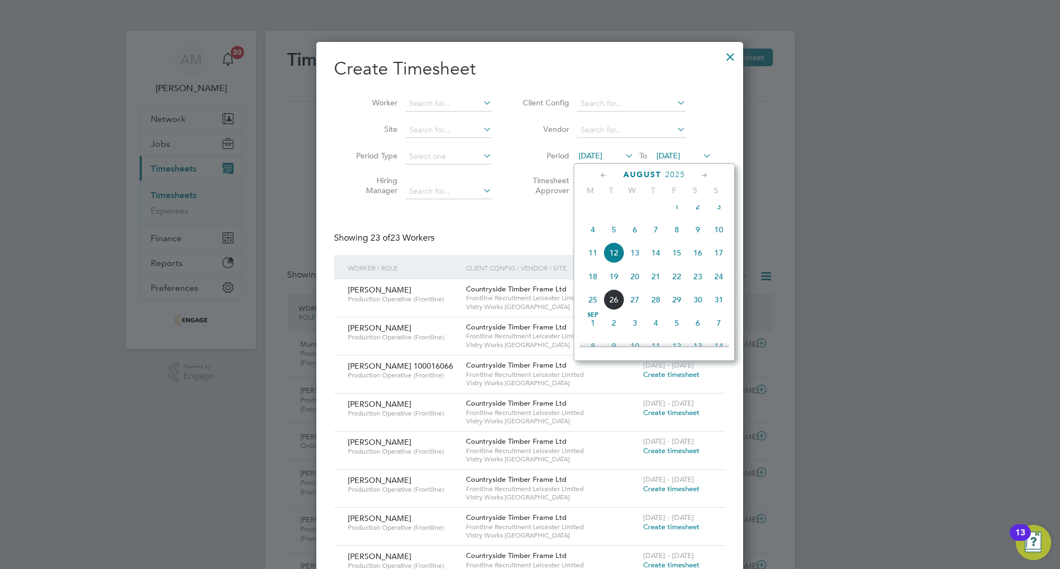
click at [594, 287] on span "18" at bounding box center [592, 276] width 21 height 21
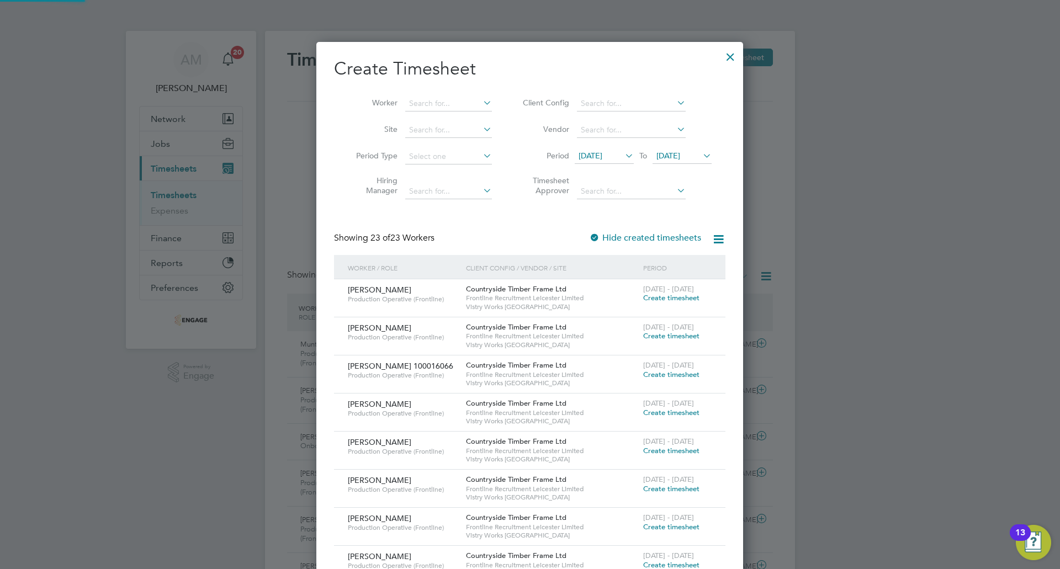
click at [674, 157] on span "[DATE]" at bounding box center [668, 156] width 24 height 10
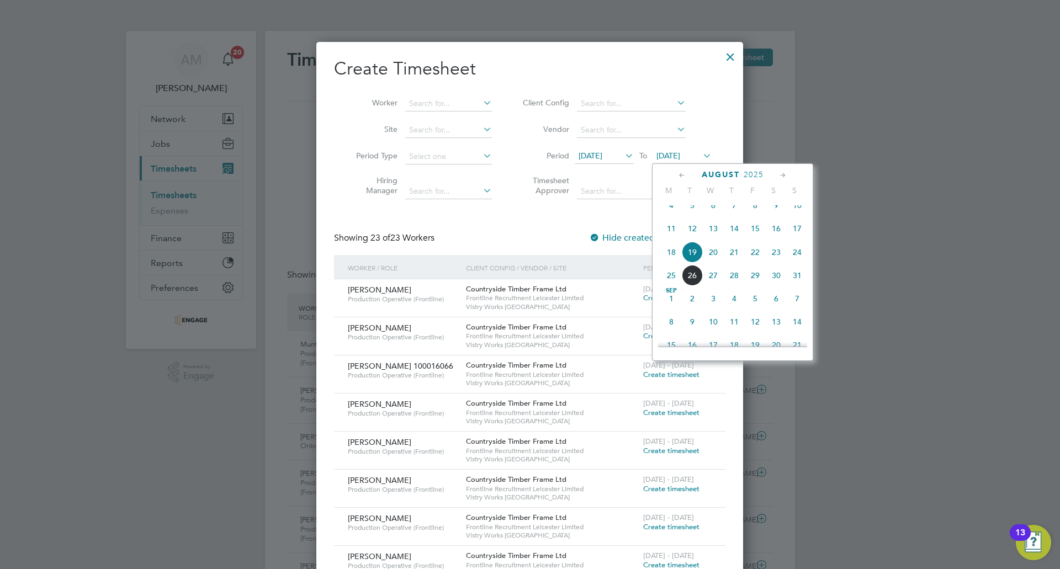
click at [795, 261] on span "24" at bounding box center [797, 252] width 21 height 21
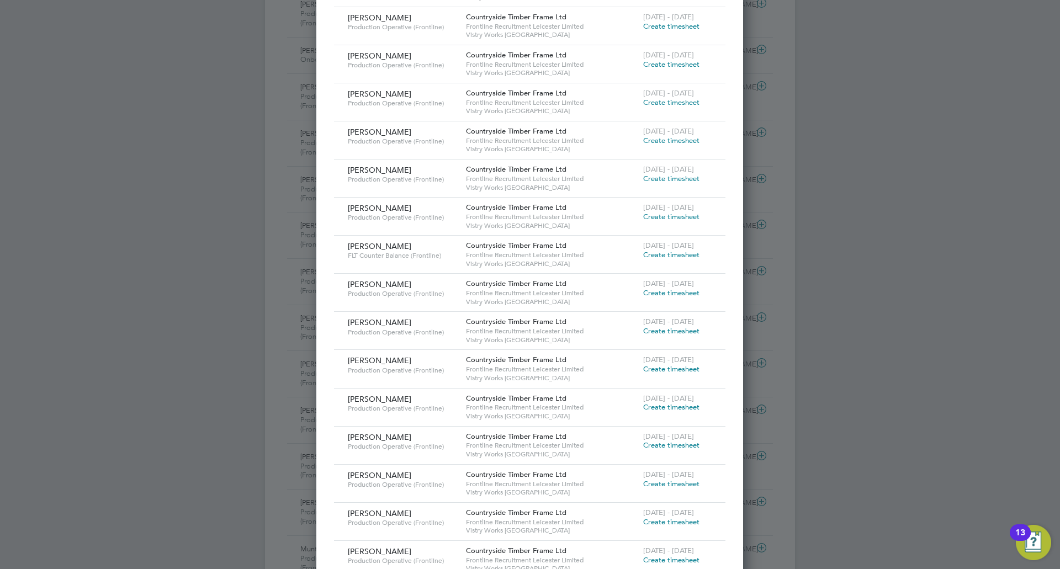
click at [657, 176] on span "Create timesheet" at bounding box center [671, 178] width 56 height 9
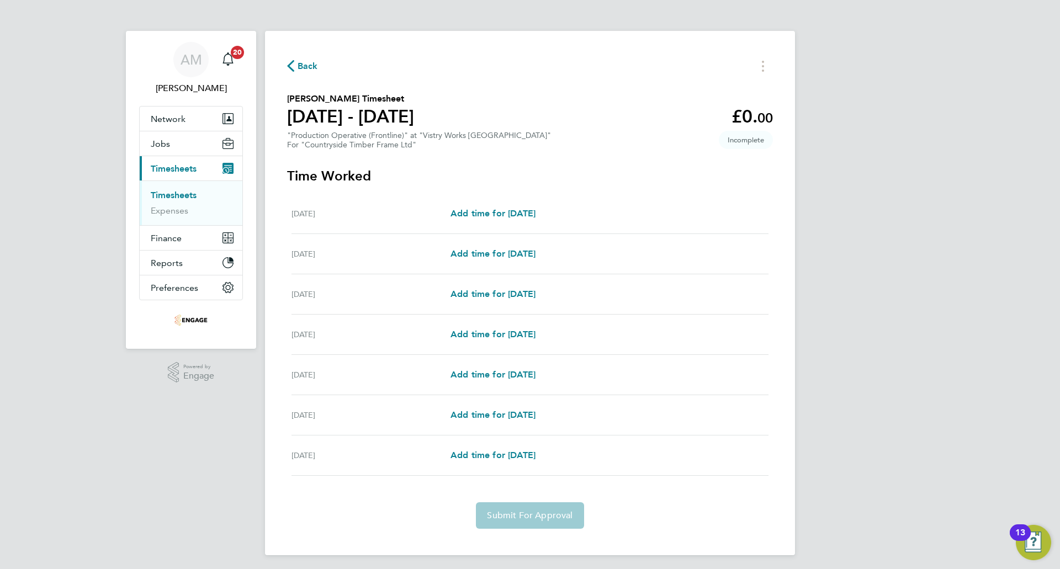
click at [523, 205] on div "Mon 18 Aug Add time for Mon 18 Aug Add time for Mon 18 Aug" at bounding box center [530, 214] width 477 height 40
click at [523, 210] on span "Add time for [DATE]" at bounding box center [493, 213] width 85 height 10
select select "15"
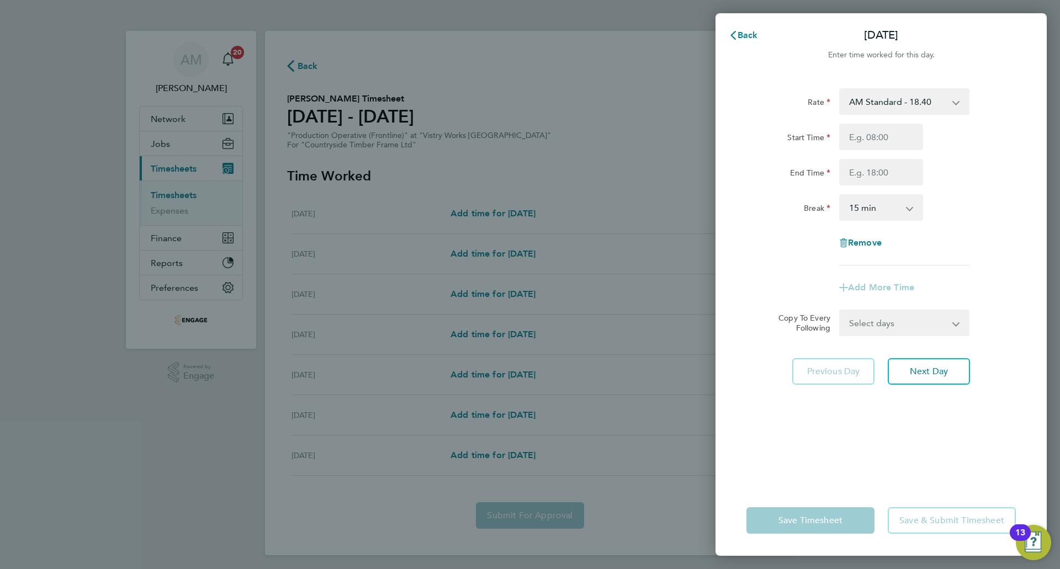
click at [900, 96] on select "AM Standard - 18.40 PM OT 1 - 30.08 PM Standard - 20.06 PM OT 2 - 40.11 OT2 - 3…" at bounding box center [897, 101] width 115 height 24
select select "15"
click at [877, 141] on input "Start Time" at bounding box center [881, 137] width 84 height 27
type input "14:00"
click at [875, 179] on input "End Time" at bounding box center [881, 172] width 84 height 27
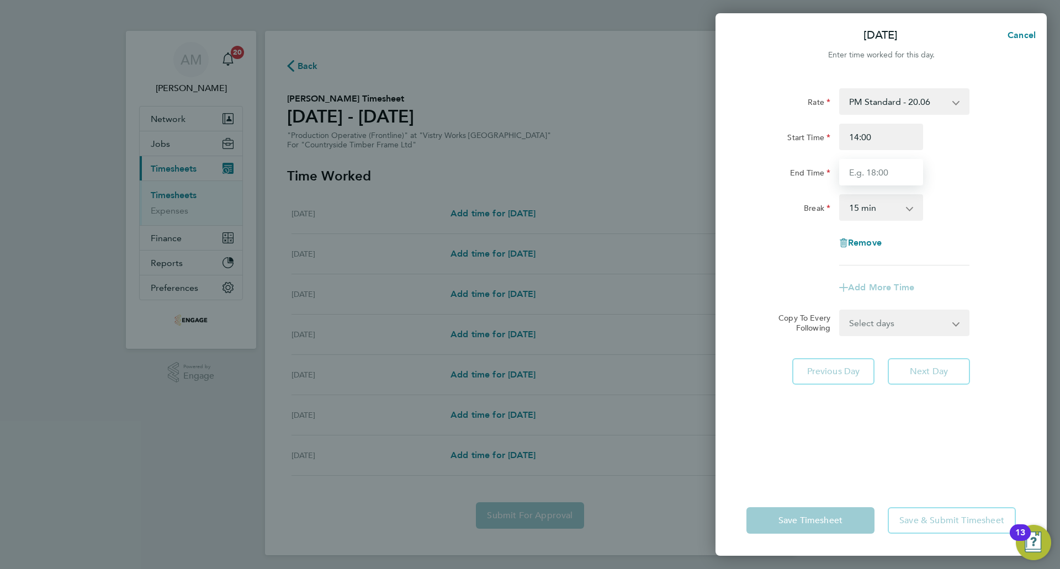
type input "22:30"
click at [875, 212] on select "0 min 15 min 30 min 45 min 60 min 75 min 90 min" at bounding box center [874, 207] width 68 height 24
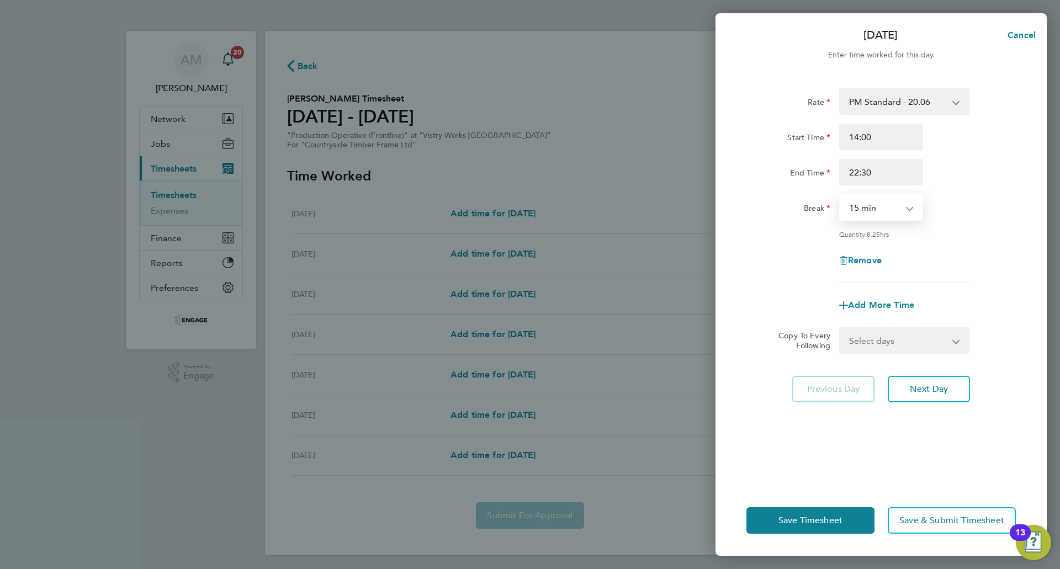
select select "30"
click at [840, 195] on select "0 min 15 min 30 min 45 min 60 min 75 min 90 min" at bounding box center [874, 207] width 68 height 24
click at [881, 305] on span "Add More Time" at bounding box center [881, 305] width 66 height 10
select select "null"
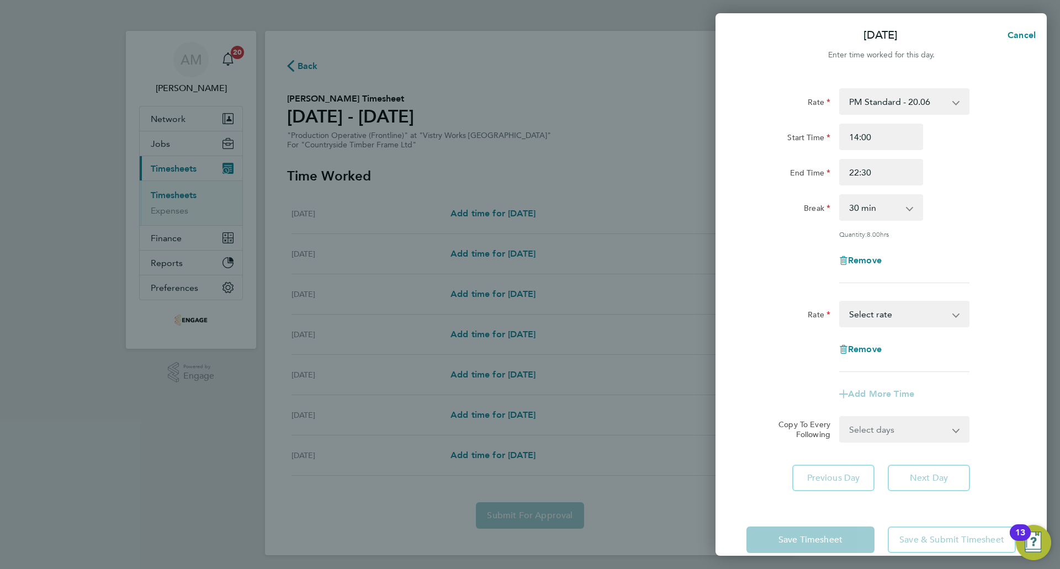
click at [881, 319] on select "AM Standard - 18.40 PM OT 1 - 30.08 PM Standard - 20.06 PM OT 2 - 40.11 OT2 - 3…" at bounding box center [897, 314] width 115 height 24
select select "15"
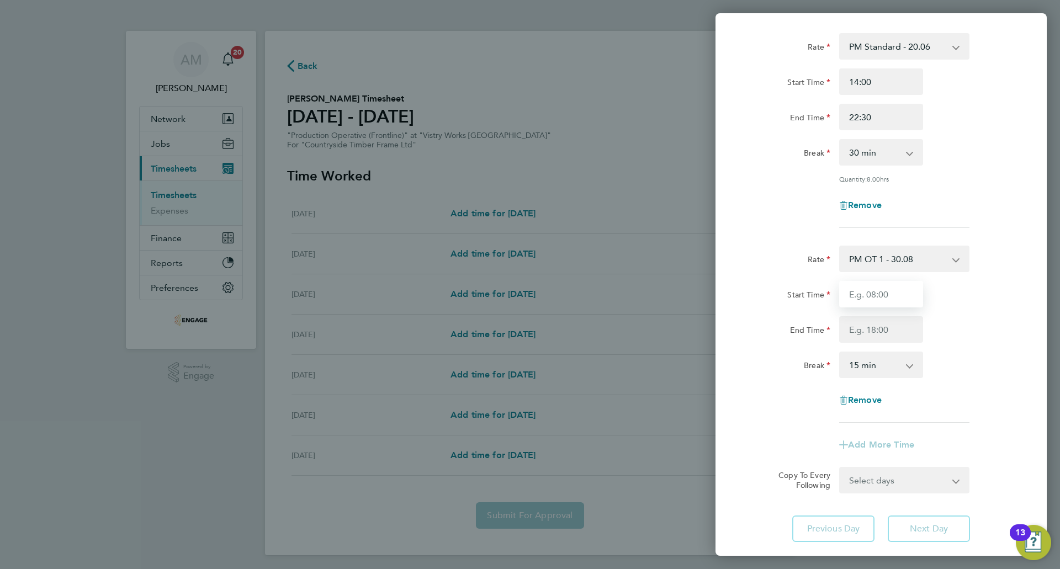
click at [902, 294] on input "Start Time" at bounding box center [881, 294] width 84 height 27
type input "11:30"
type input "14:00"
click at [854, 381] on div "Rate PM OT 1 - 30.08 AM Standard - 18.40 PM Standard - 20.06 PM OT 2 - 40.11 OT…" at bounding box center [880, 334] width 269 height 177
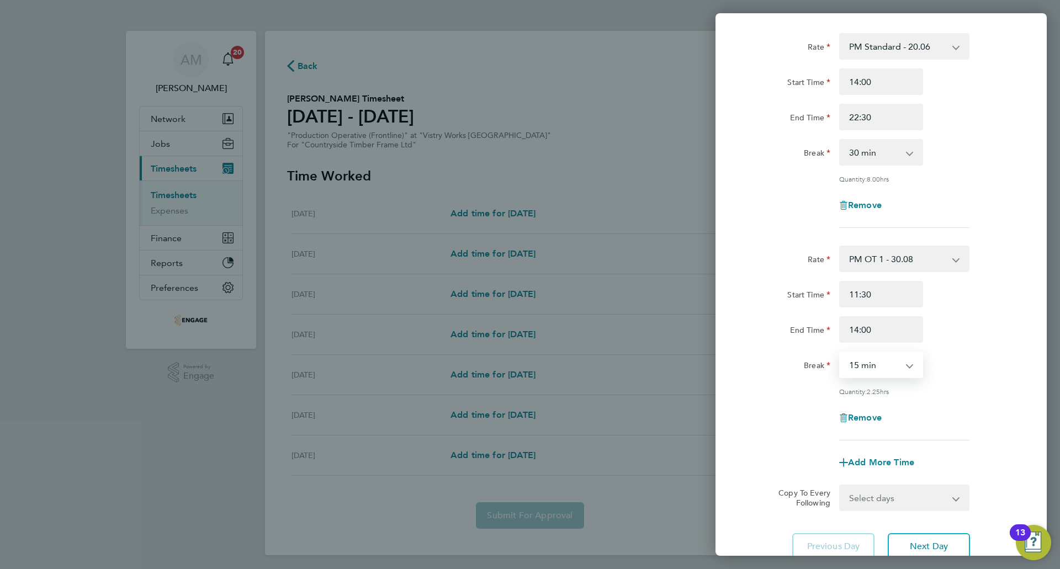
drag, startPoint x: 861, startPoint y: 367, endPoint x: 861, endPoint y: 375, distance: 7.7
click at [861, 367] on select "0 min 15 min 30 min 45 min 60 min 75 min 90 min" at bounding box center [874, 365] width 68 height 24
select select "0"
click at [840, 353] on select "0 min 15 min 30 min 45 min 60 min 75 min 90 min" at bounding box center [874, 365] width 68 height 24
click at [927, 379] on div "Rate PM OT 1 - 30.08 AM Standard - 18.40 PM Standard - 20.06 PM OT 2 - 40.11 OT…" at bounding box center [880, 343] width 269 height 195
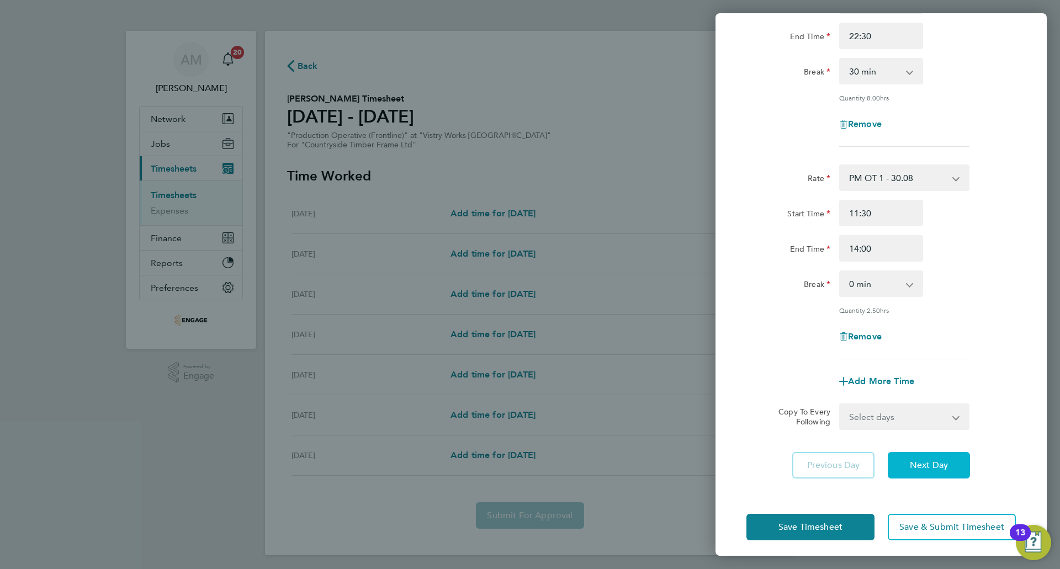
scroll to position [141, 0]
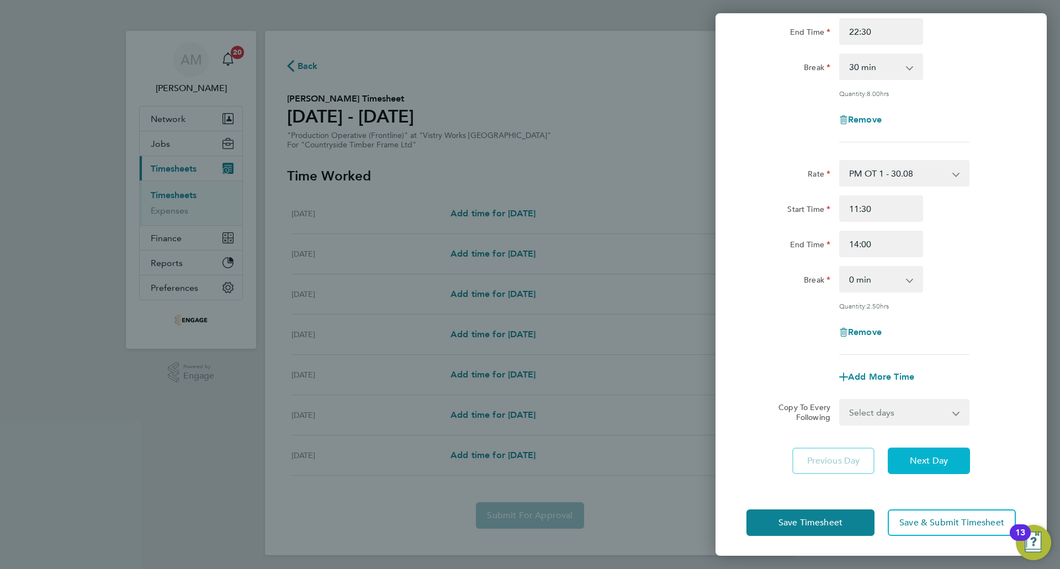
click at [952, 465] on button "Next Day" at bounding box center [929, 461] width 82 height 27
select select "15"
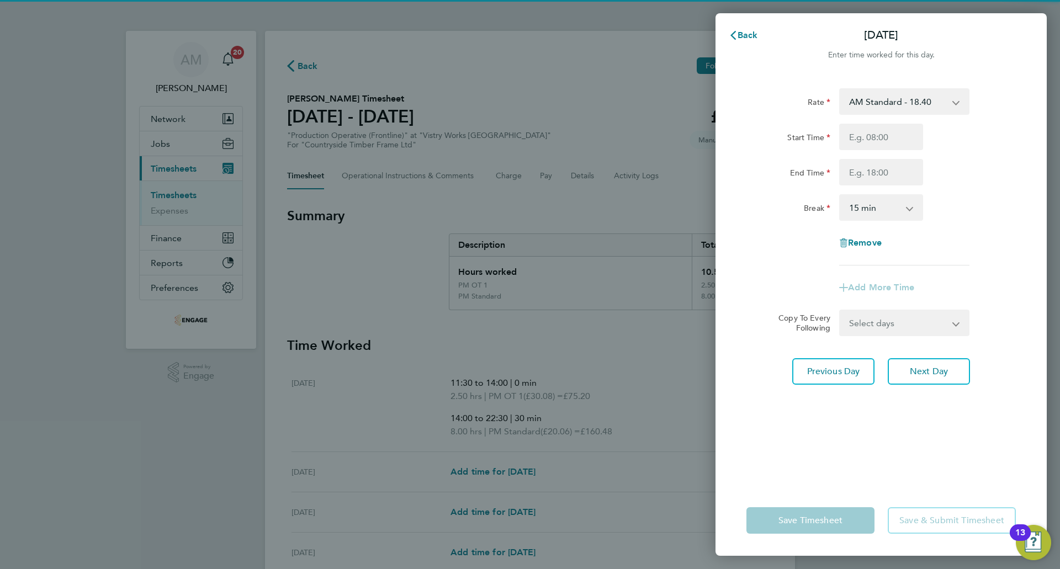
click at [855, 98] on select "AM Standard - 18.40 PM OT 1 - 30.08 PM Standard - 20.06 PM OT 2 - 40.11 OT2 - 3…" at bounding box center [897, 101] width 115 height 24
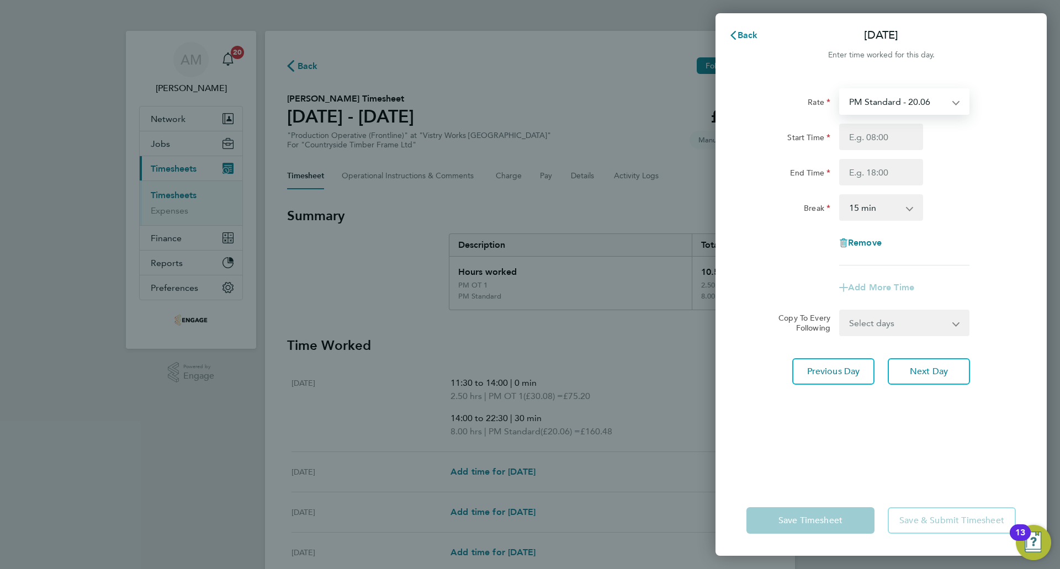
select select "15"
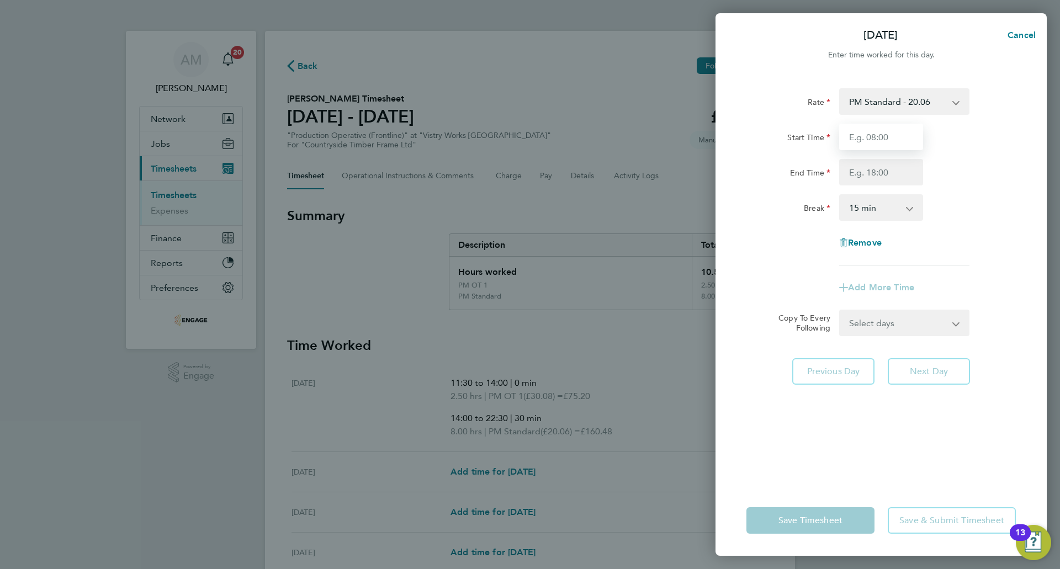
click at [870, 139] on input "Start Time" at bounding box center [881, 137] width 84 height 27
type input "14:00"
drag, startPoint x: 882, startPoint y: 172, endPoint x: 882, endPoint y: 179, distance: 6.6
click at [882, 172] on input "End Time" at bounding box center [881, 172] width 84 height 27
type input "22:30"
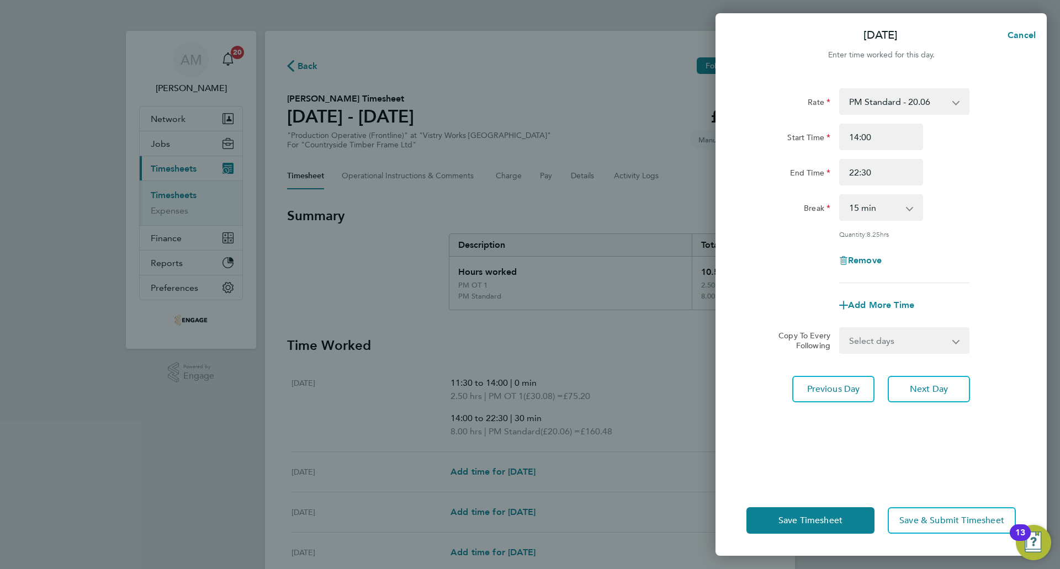
click at [878, 210] on select "0 min 15 min 30 min 45 min 60 min 75 min 90 min" at bounding box center [874, 207] width 68 height 24
select select "30"
click at [840, 195] on select "0 min 15 min 30 min 45 min 60 min 75 min 90 min" at bounding box center [874, 207] width 68 height 24
click at [958, 240] on div "Rate PM Standard - 20.06 AM Standard - 18.40 PM OT 1 - 30.08 PM OT 2 - 40.11 OT…" at bounding box center [880, 185] width 269 height 195
click at [877, 304] on span "Add More Time" at bounding box center [881, 305] width 66 height 10
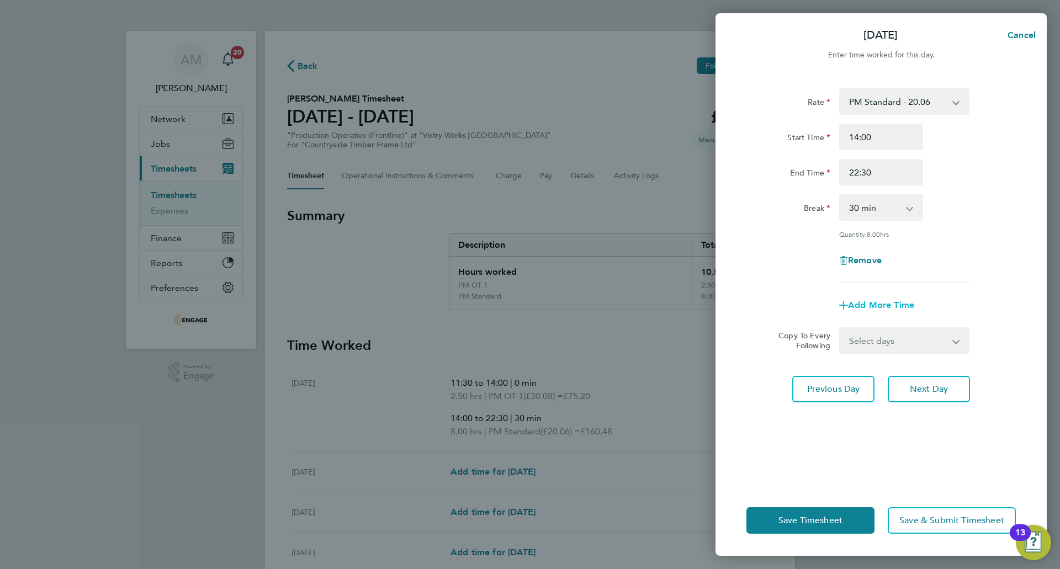
select select "null"
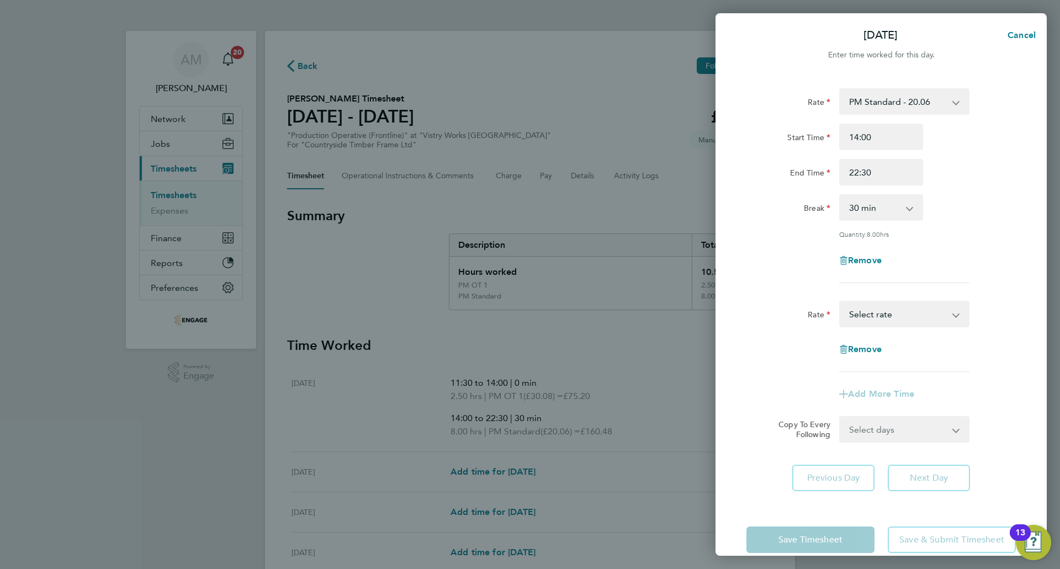
click at [877, 314] on select "AM Standard - 18.40 PM OT 1 - 30.08 PM Standard - 20.06 PM OT 2 - 40.11 OT2 - 3…" at bounding box center [897, 314] width 115 height 24
select select "15"
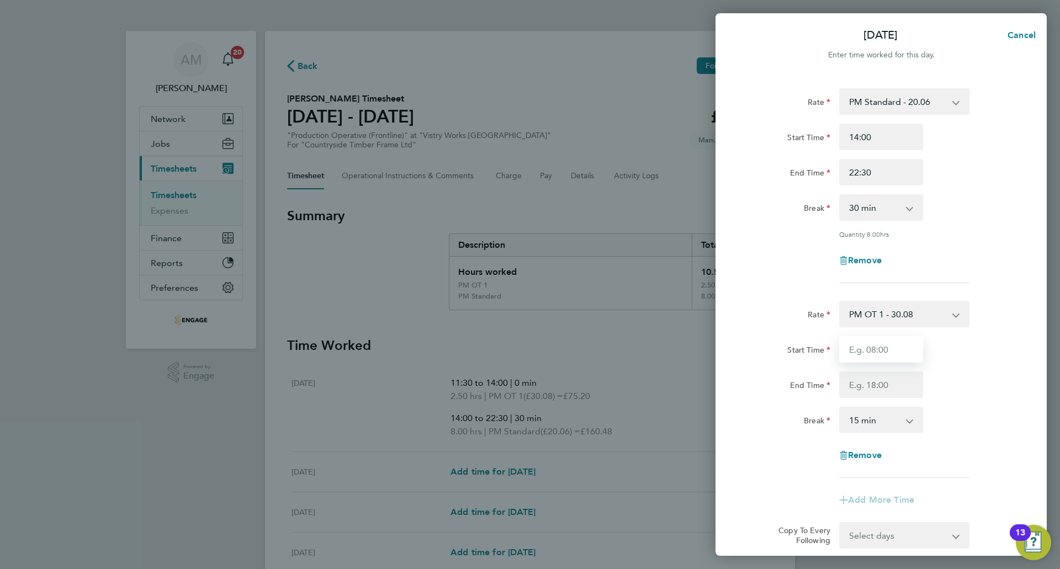
click at [884, 346] on input "Start Time" at bounding box center [881, 349] width 84 height 27
type input "12:00"
type input "14:00"
click at [852, 423] on select "0 min 15 min 30 min 45 min 60 min 75 min 90 min" at bounding box center [874, 420] width 68 height 24
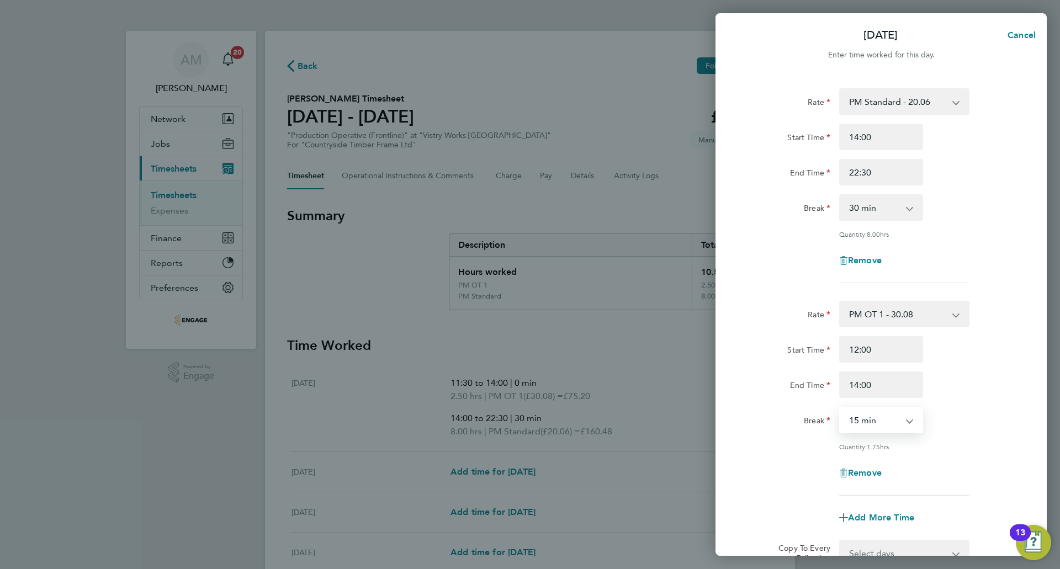
select select "0"
click at [840, 408] on select "0 min 15 min 30 min 45 min 60 min 75 min 90 min" at bounding box center [874, 420] width 68 height 24
click at [957, 431] on div "Break 0 min 15 min 30 min 45 min 60 min 75 min 90 min" at bounding box center [881, 420] width 278 height 27
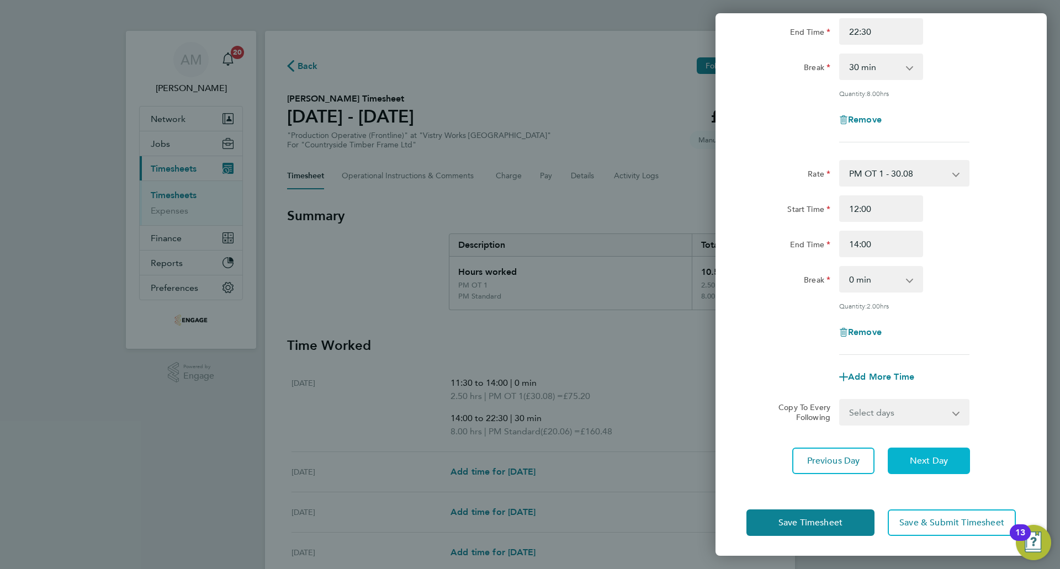
click at [936, 448] on button "Next Day" at bounding box center [929, 461] width 82 height 27
select select "15"
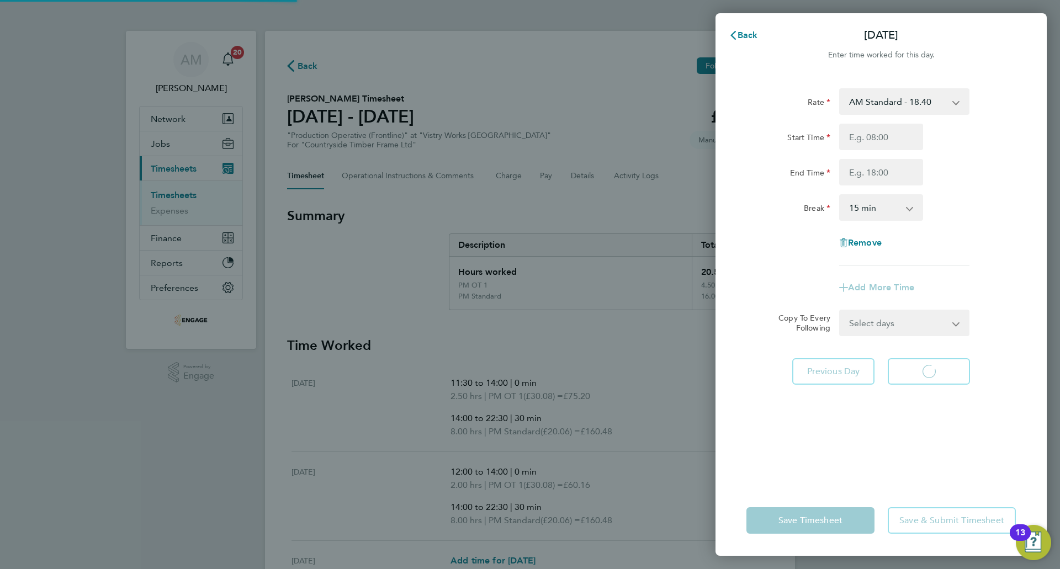
select select "15"
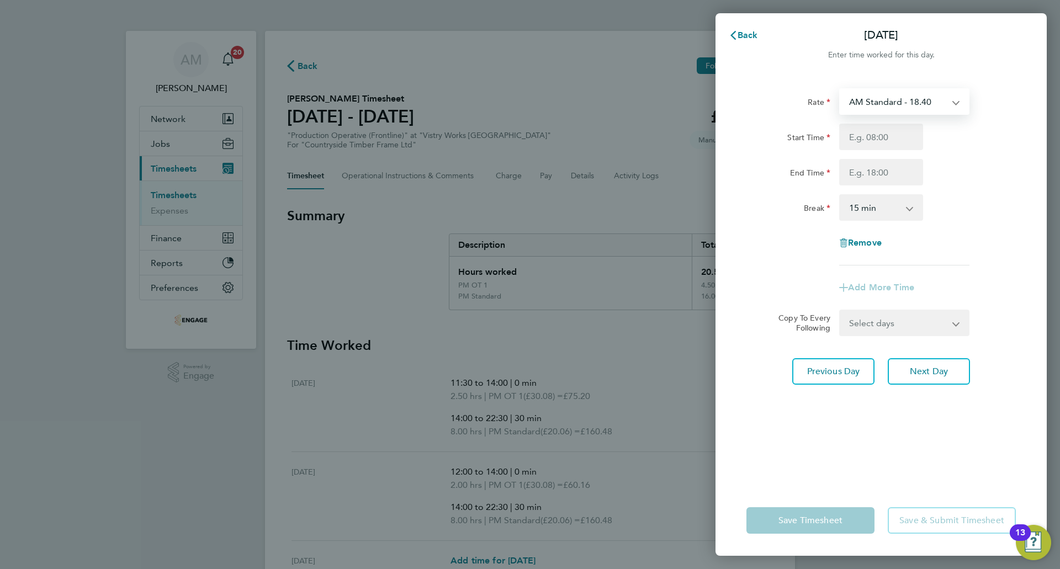
click at [855, 108] on select "AM Standard - 18.40 PM OT 1 - 30.08 PM Standard - 20.06 PM OT 2 - 40.11 OT2 - 3…" at bounding box center [897, 101] width 115 height 24
select select "15"
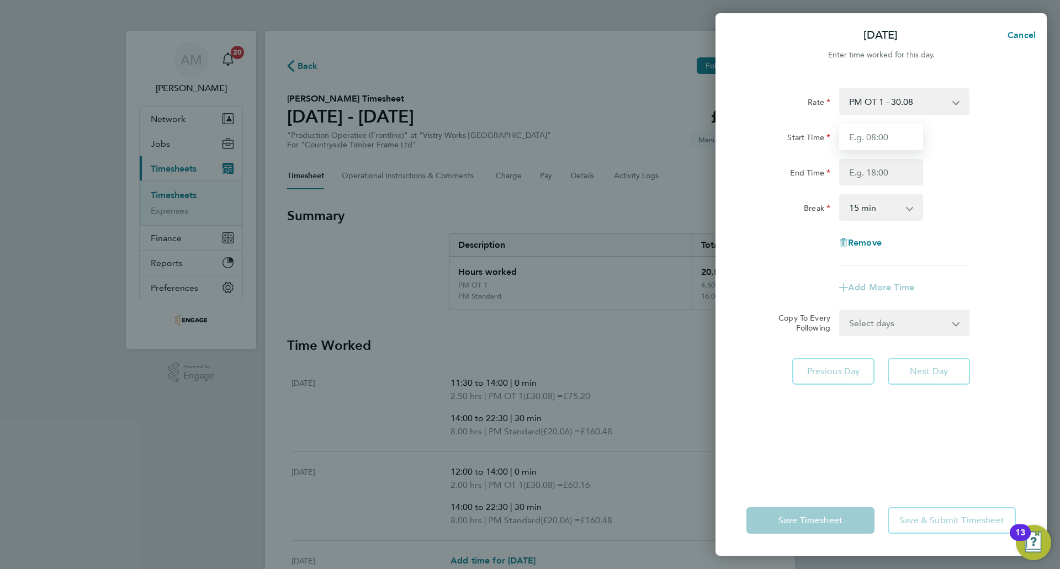
drag, startPoint x: 855, startPoint y: 113, endPoint x: 863, endPoint y: 136, distance: 23.9
click at [863, 136] on input "Start Time" at bounding box center [881, 137] width 84 height 27
type input "14:00"
click at [878, 170] on input "End Time" at bounding box center [881, 172] width 84 height 27
type input "22:30"
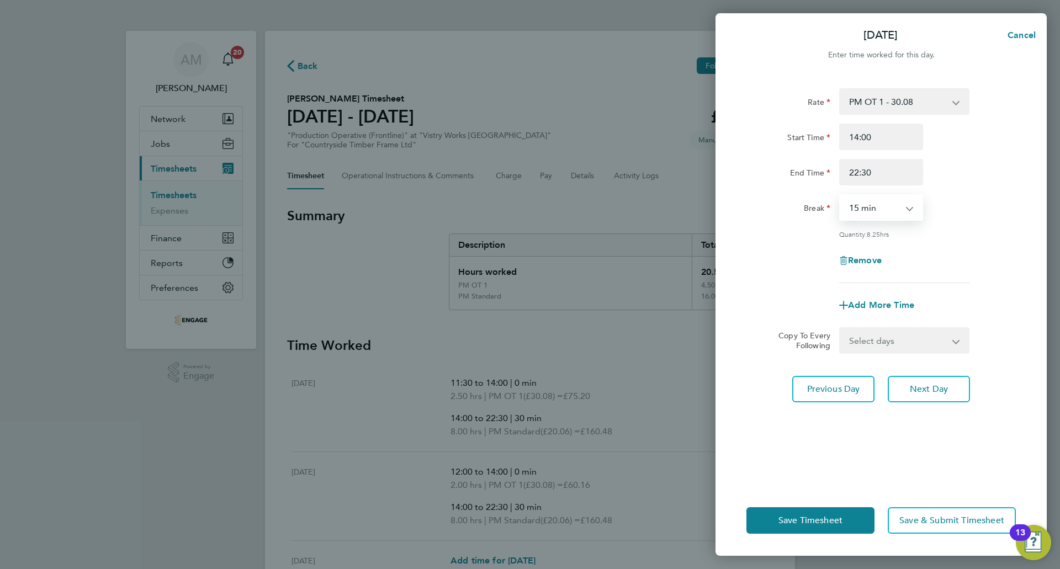
click at [886, 211] on select "0 min 15 min 30 min 45 min 60 min 75 min 90 min" at bounding box center [874, 207] width 68 height 24
select select "30"
click at [840, 195] on select "0 min 15 min 30 min 45 min 60 min 75 min 90 min" at bounding box center [874, 207] width 68 height 24
click at [881, 304] on span "Add More Time" at bounding box center [881, 305] width 66 height 10
select select "null"
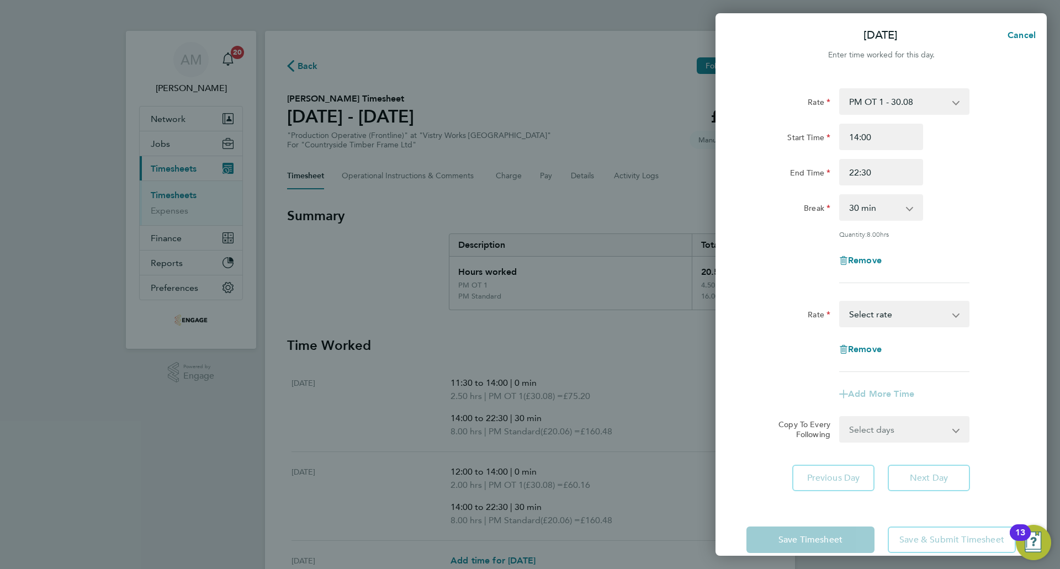
scroll to position [18, 0]
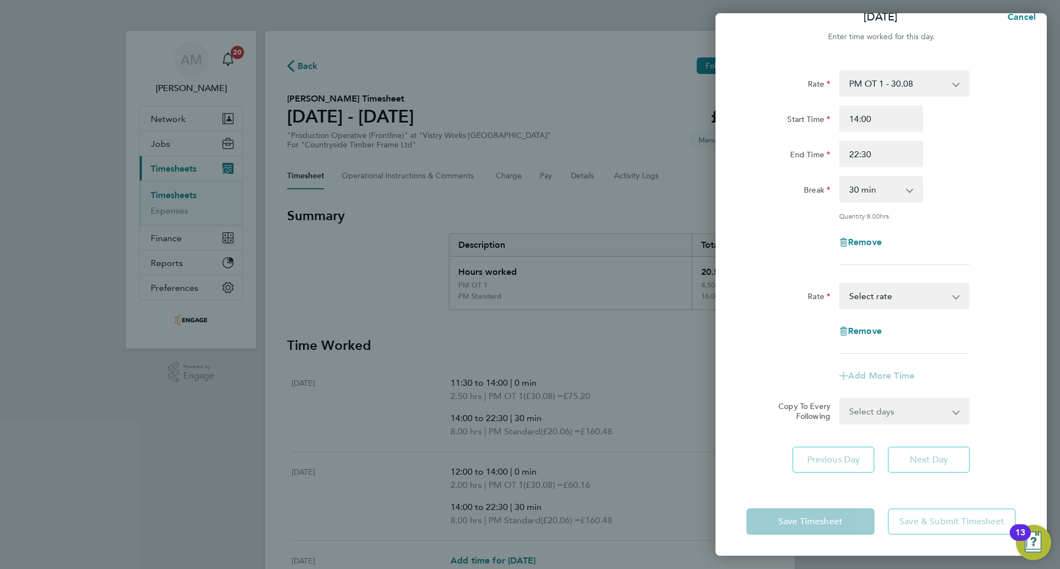
click at [880, 298] on select "AM Standard - 18.40 PM OT 1 - 30.08 PM Standard - 20.06 PM OT 2 - 40.11 OT2 - 3…" at bounding box center [897, 296] width 115 height 24
click at [882, 299] on select "AM Standard - 18.40 PM OT 1 - 30.08 PM Standard - 20.06 PM OT 2 - 40.11 OT2 - 3…" at bounding box center [897, 296] width 115 height 24
select select "15"
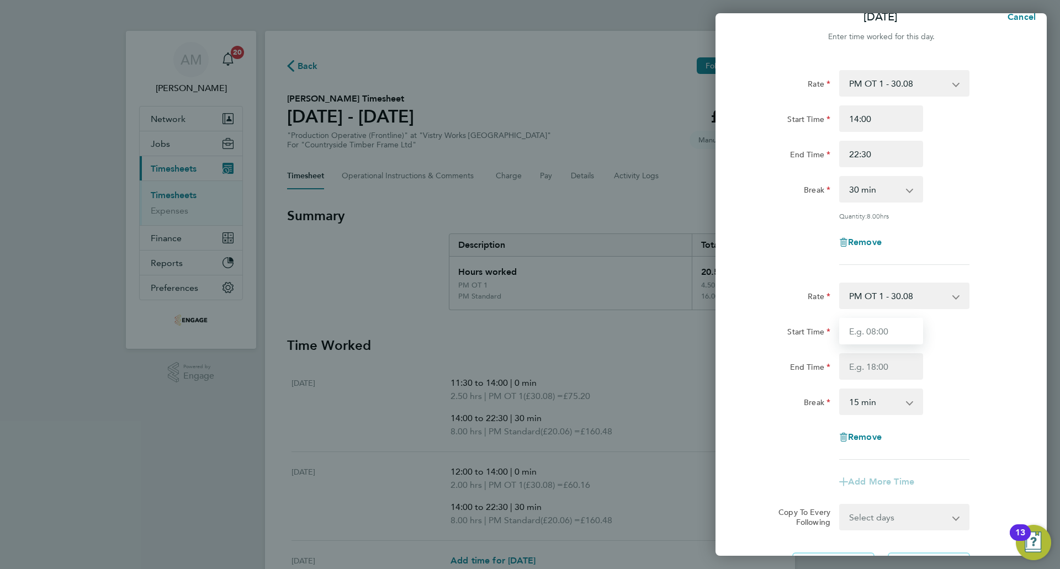
drag, startPoint x: 903, startPoint y: 306, endPoint x: 887, endPoint y: 334, distance: 32.7
click at [887, 334] on input "Start Time" at bounding box center [881, 331] width 84 height 27
click at [877, 336] on input "Start Time" at bounding box center [881, 331] width 84 height 27
type input "12:00"
type input "14:00"
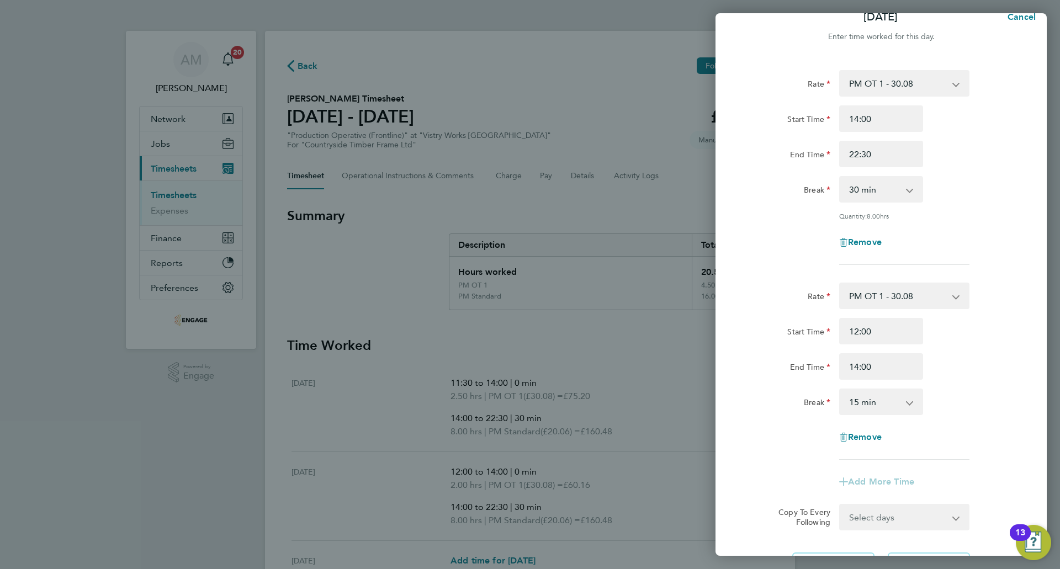
click at [859, 409] on select "0 min 15 min 30 min 45 min 60 min 75 min 90 min" at bounding box center [874, 402] width 68 height 24
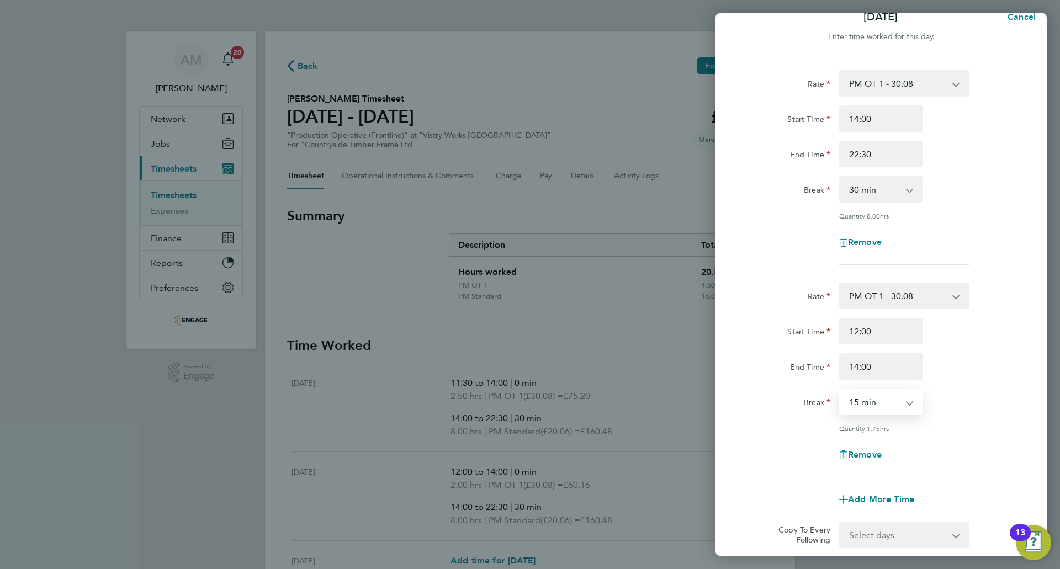
click at [840, 390] on select "0 min 15 min 30 min 45 min 60 min 75 min 90 min" at bounding box center [874, 402] width 68 height 24
click at [881, 407] on select "0 min 15 min 30 min 45 min 60 min 75 min 90 min" at bounding box center [874, 402] width 68 height 24
click at [840, 390] on select "0 min 15 min 30 min 45 min 60 min 75 min 90 min" at bounding box center [874, 402] width 68 height 24
click at [886, 405] on select "0 min 15 min 30 min 45 min 60 min 75 min 90 min" at bounding box center [874, 402] width 68 height 24
select select "0"
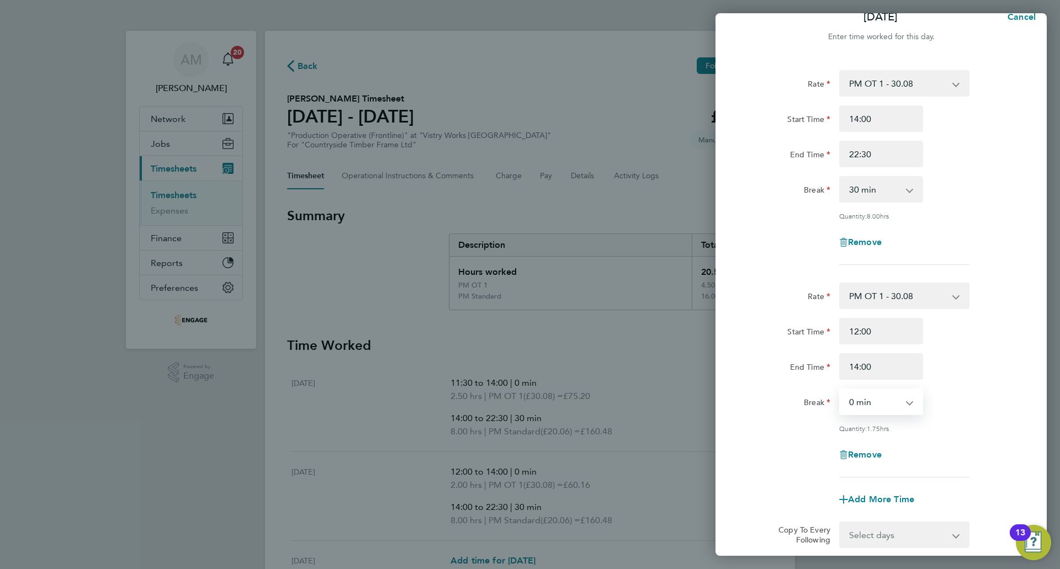
click at [840, 390] on select "0 min 15 min 30 min 45 min 60 min 75 min 90 min" at bounding box center [874, 402] width 68 height 24
click at [1017, 419] on div "Rate PM OT 1 - 30.08 AM Standard - 18.40 PM Standard - 20.06 PM OT 2 - 40.11 OT…" at bounding box center [881, 333] width 331 height 553
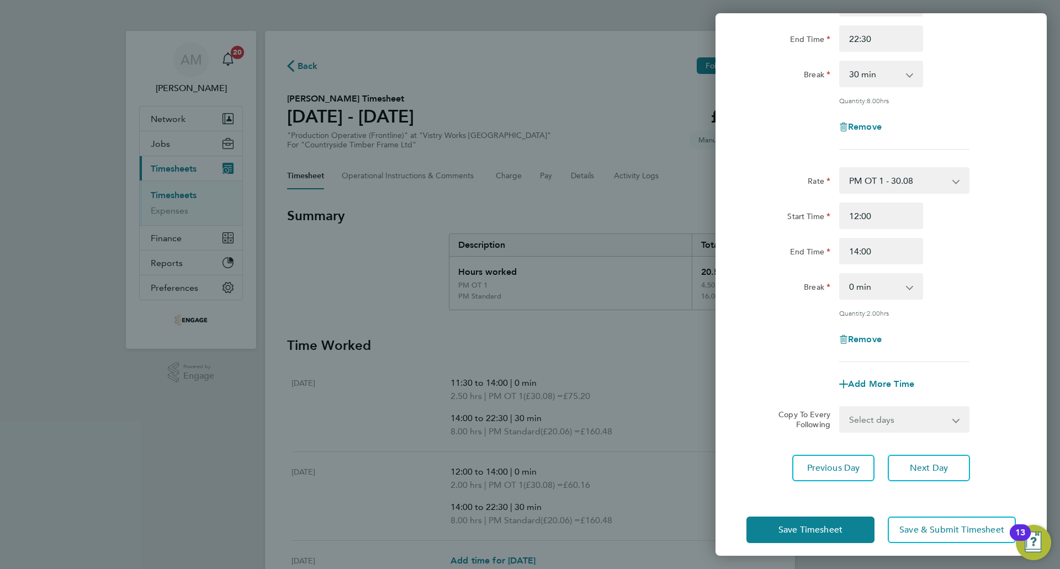
scroll to position [141, 0]
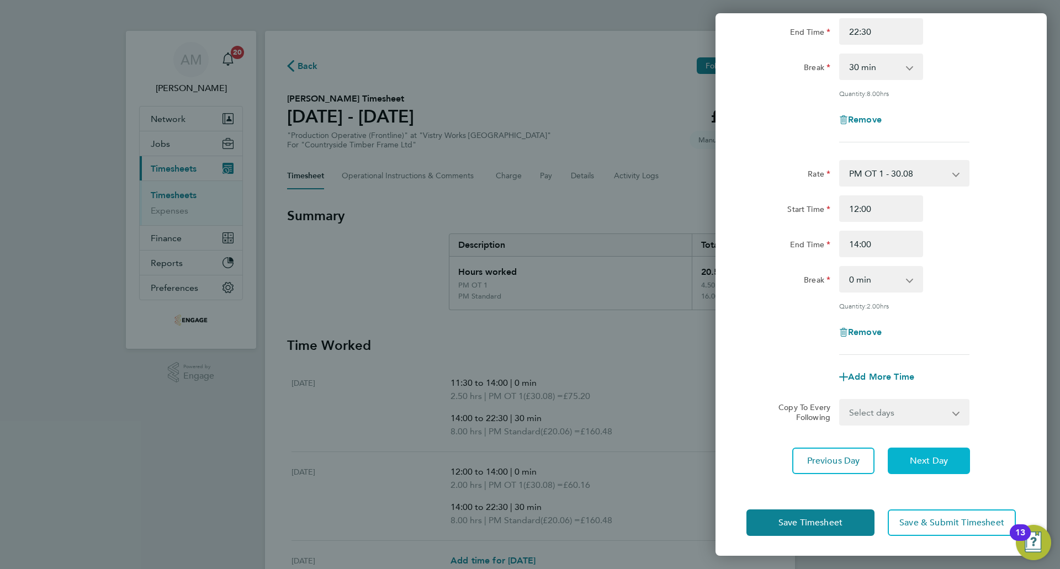
click at [926, 462] on span "Next Day" at bounding box center [929, 461] width 38 height 11
select select "15"
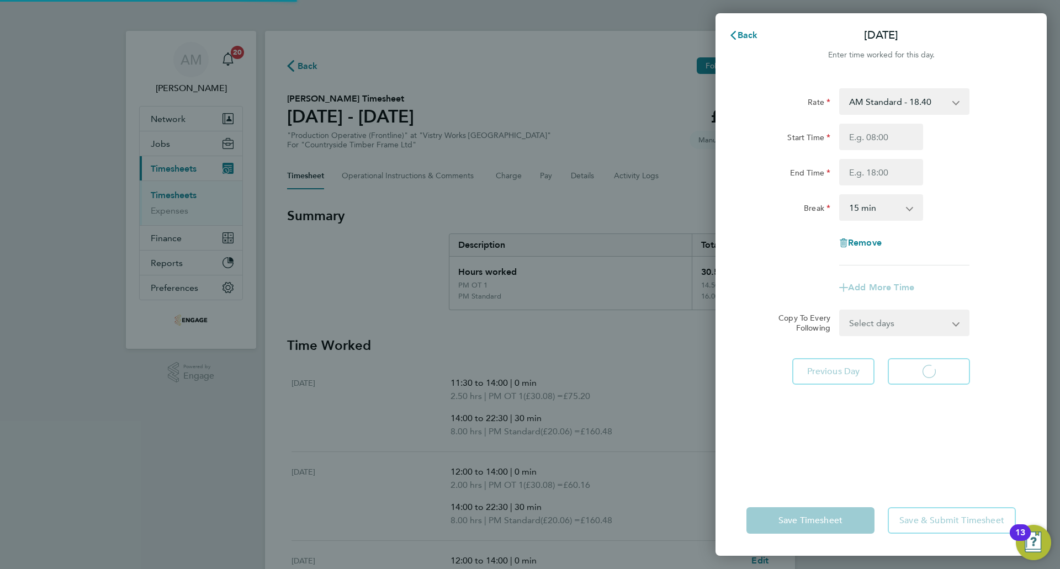
select select "15"
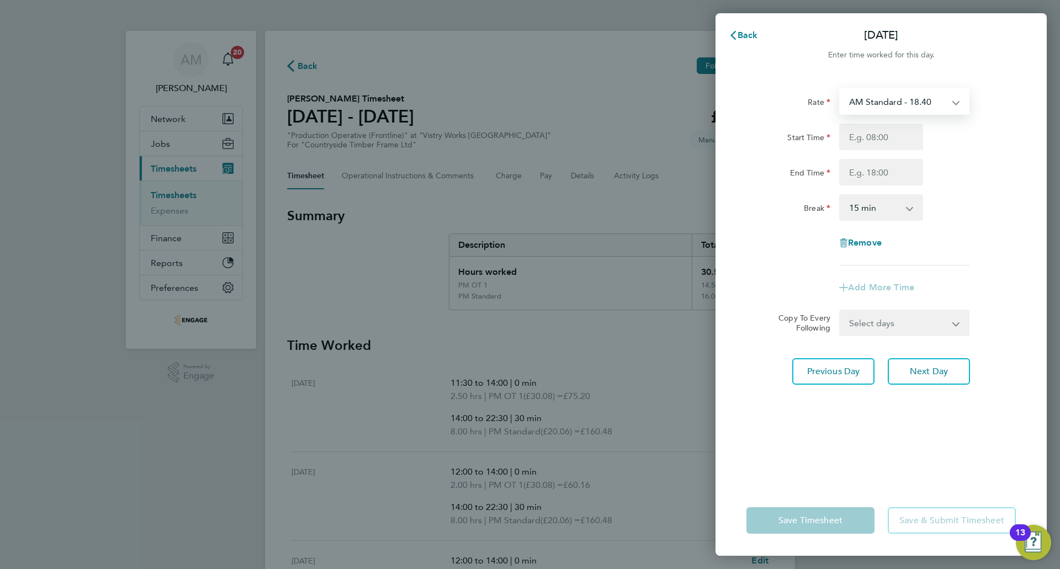
click at [866, 103] on select "AM Standard - 18.40 PM OT 1 - 30.08 PM Standard - 20.06 PM OT 2 - 40.11 OT2 - 3…" at bounding box center [897, 101] width 115 height 24
select select "15"
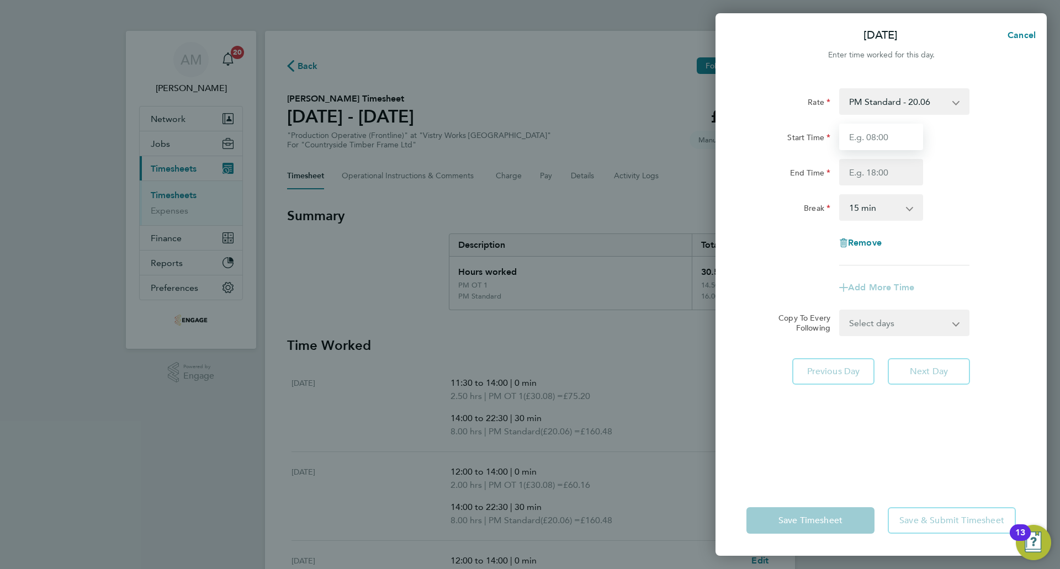
click at [870, 141] on input "Start Time" at bounding box center [881, 137] width 84 height 27
type input "14:00"
click at [870, 170] on input "End Time" at bounding box center [881, 172] width 84 height 27
type input "22:30"
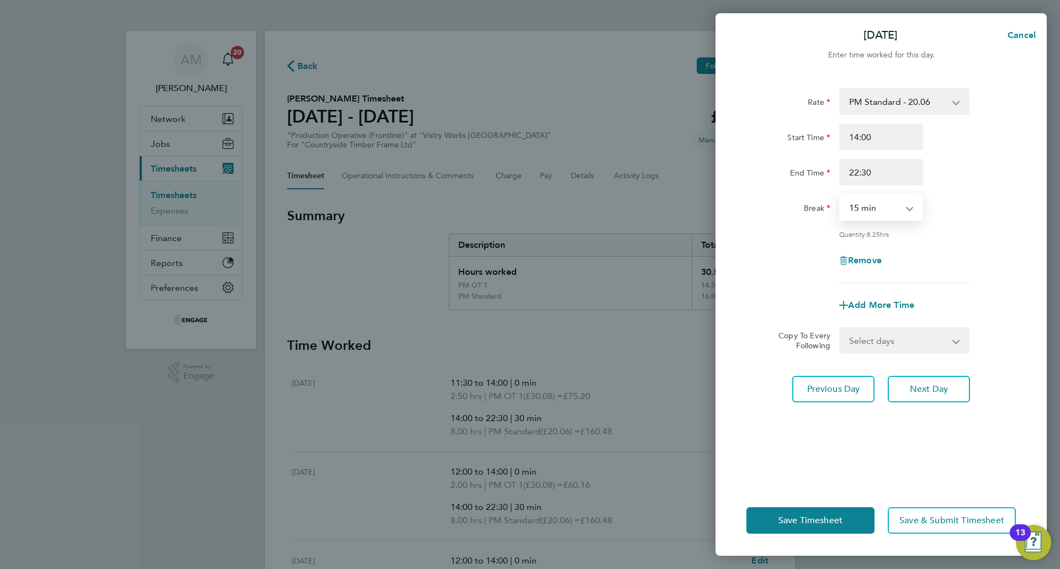
click at [876, 208] on select "0 min 15 min 30 min 45 min 60 min 75 min 90 min" at bounding box center [874, 207] width 68 height 24
select select "30"
click at [840, 195] on select "0 min 15 min 30 min 45 min 60 min 75 min 90 min" at bounding box center [874, 207] width 68 height 24
click at [909, 352] on div "Select days Day Weekend (Sat-Sun) Friday Saturday Sunday" at bounding box center [904, 340] width 130 height 27
click at [908, 347] on select "Select days Day Weekend (Sat-Sun) Friday Saturday Sunday" at bounding box center [898, 341] width 116 height 24
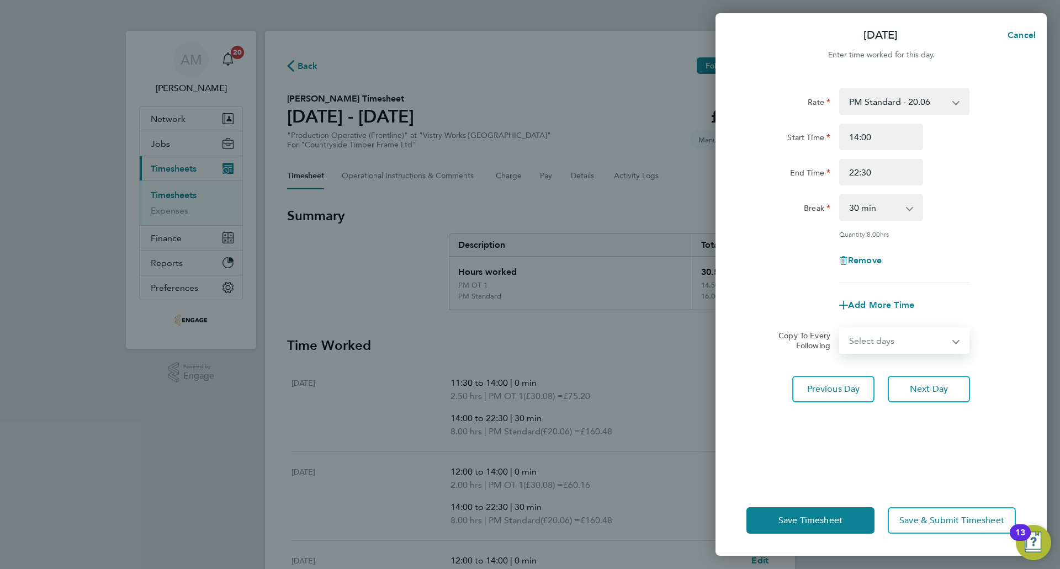
click at [984, 250] on div "Remove" at bounding box center [881, 260] width 278 height 27
click at [891, 302] on span "Add More Time" at bounding box center [881, 305] width 66 height 10
select select "null"
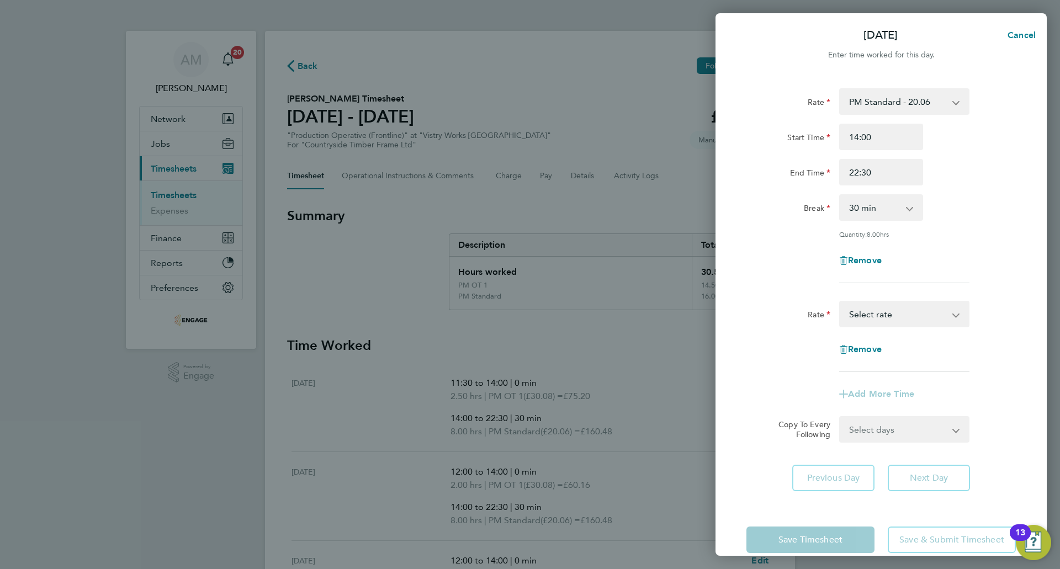
click at [876, 313] on select "AM Standard - 18.40 PM OT 1 - 30.08 PM Standard - 20.06 PM OT 2 - 40.11 OT2 - 3…" at bounding box center [897, 314] width 115 height 24
select select "15"
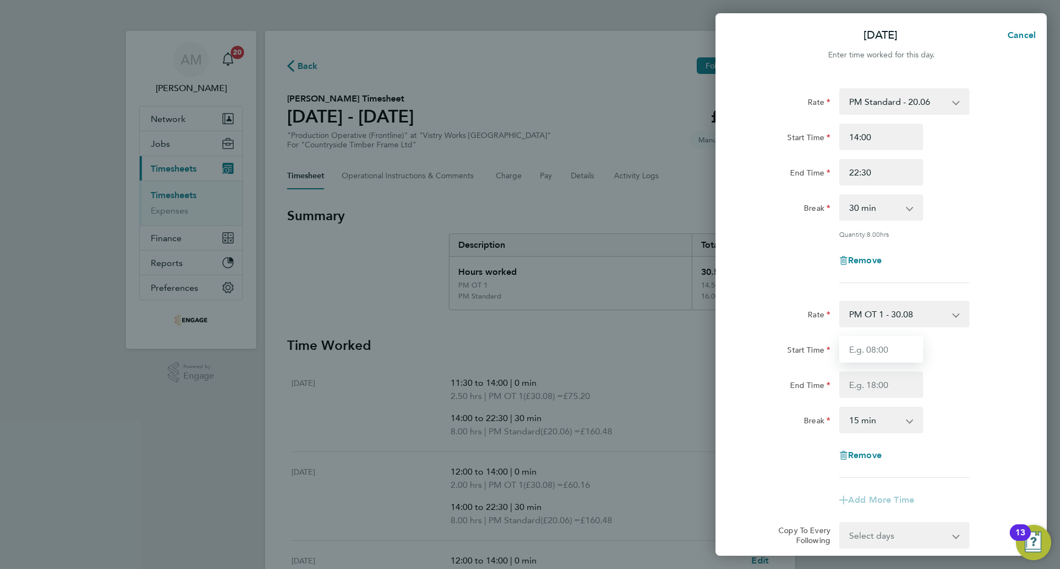
drag, startPoint x: 877, startPoint y: 324, endPoint x: 883, endPoint y: 350, distance: 27.3
click at [881, 348] on input "Start Time" at bounding box center [881, 349] width 84 height 27
type input "12:00"
type input "14:00"
click at [876, 415] on select "0 min 15 min 30 min 45 min 60 min 75 min 90 min" at bounding box center [874, 420] width 68 height 24
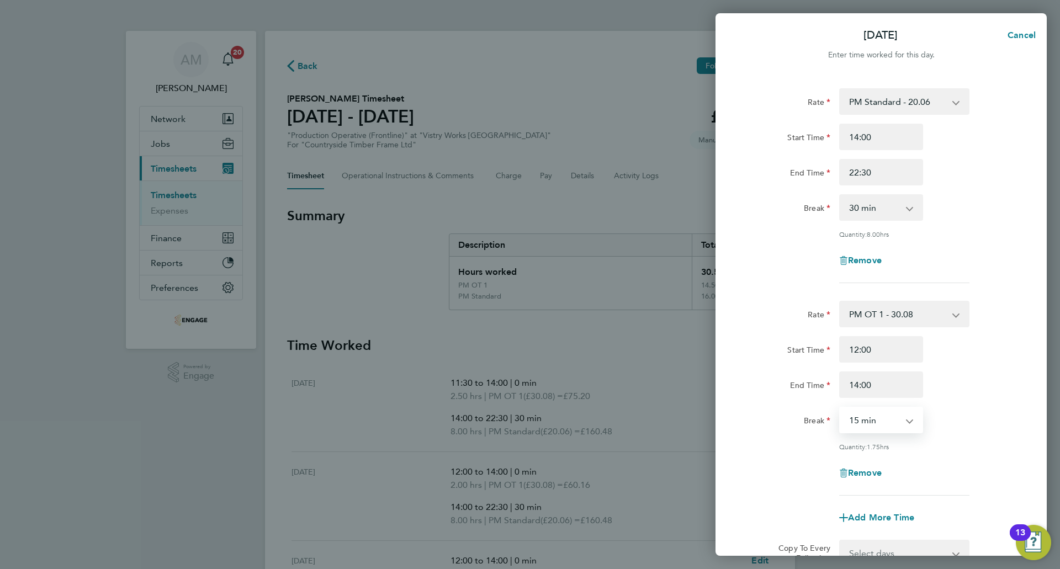
select select "0"
click at [840, 408] on select "0 min 15 min 30 min 45 min 60 min 75 min 90 min" at bounding box center [874, 420] width 68 height 24
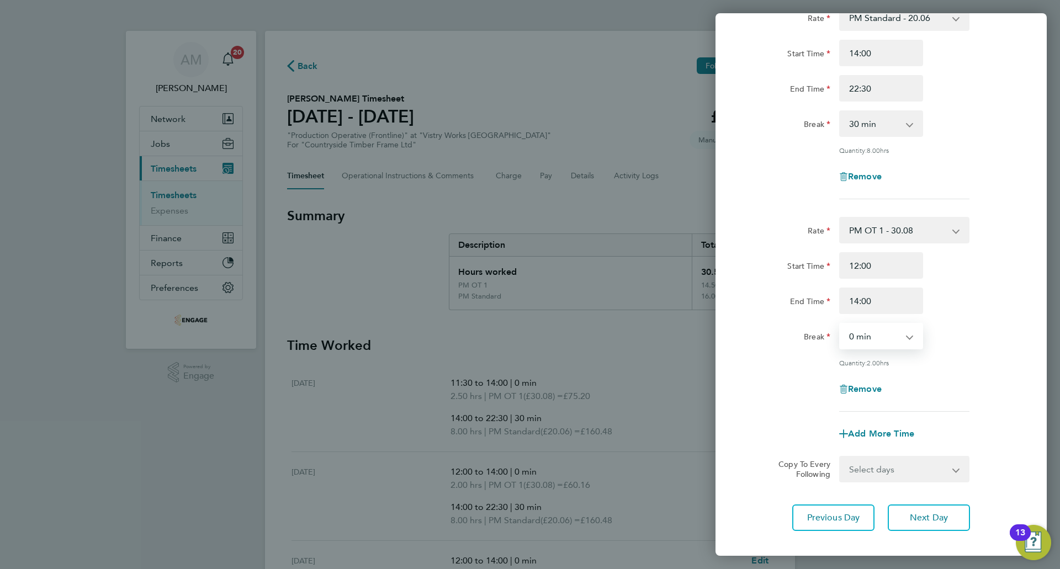
scroll to position [141, 0]
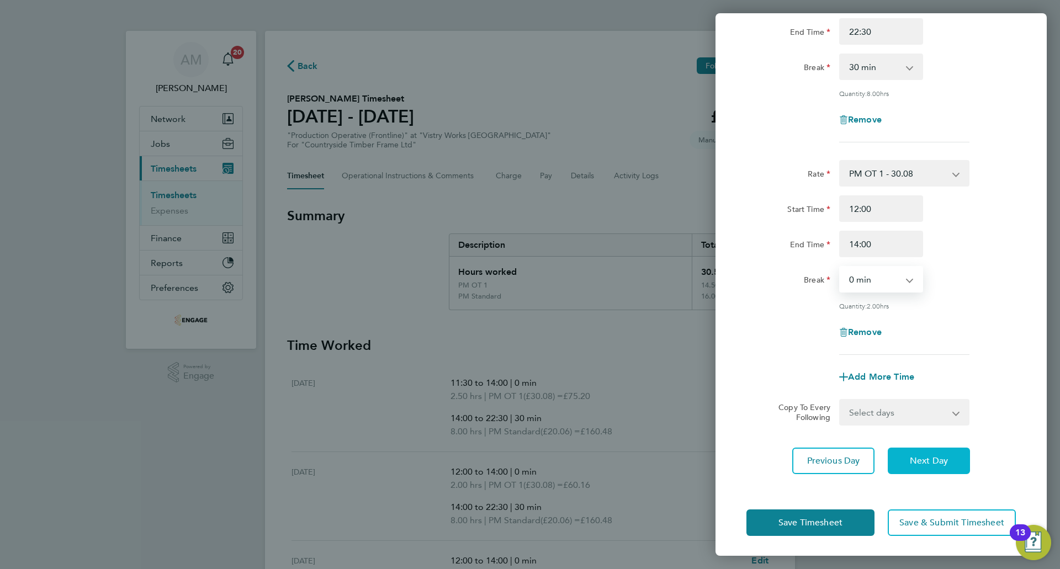
click at [926, 458] on span "Next Day" at bounding box center [929, 461] width 38 height 11
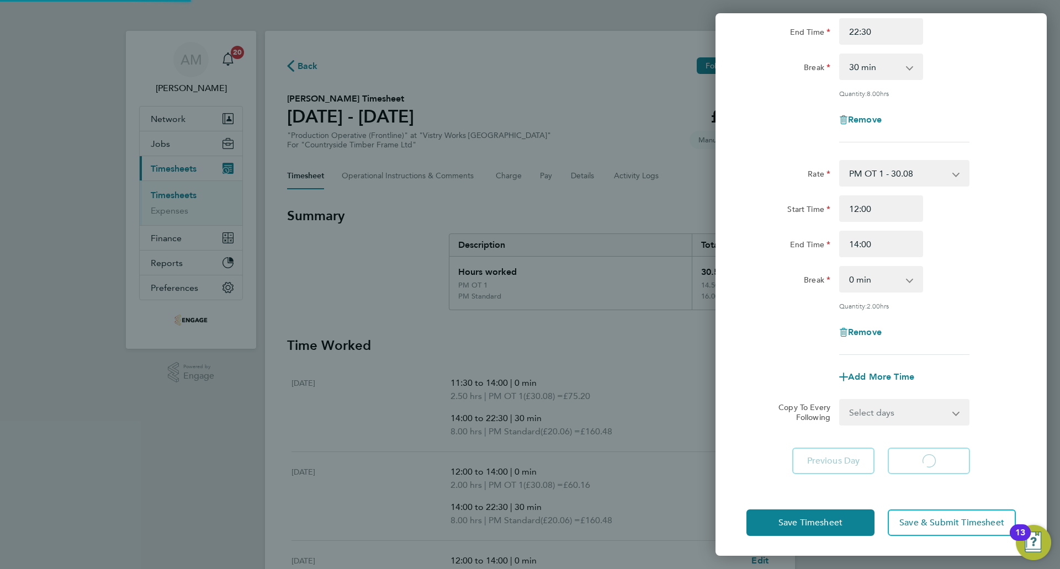
select select "15"
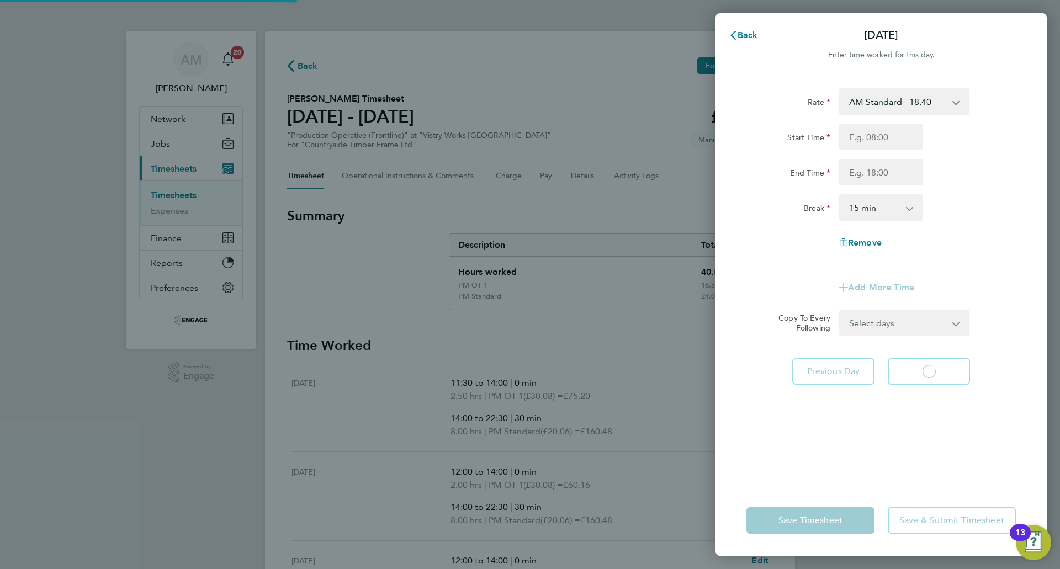
select select "15"
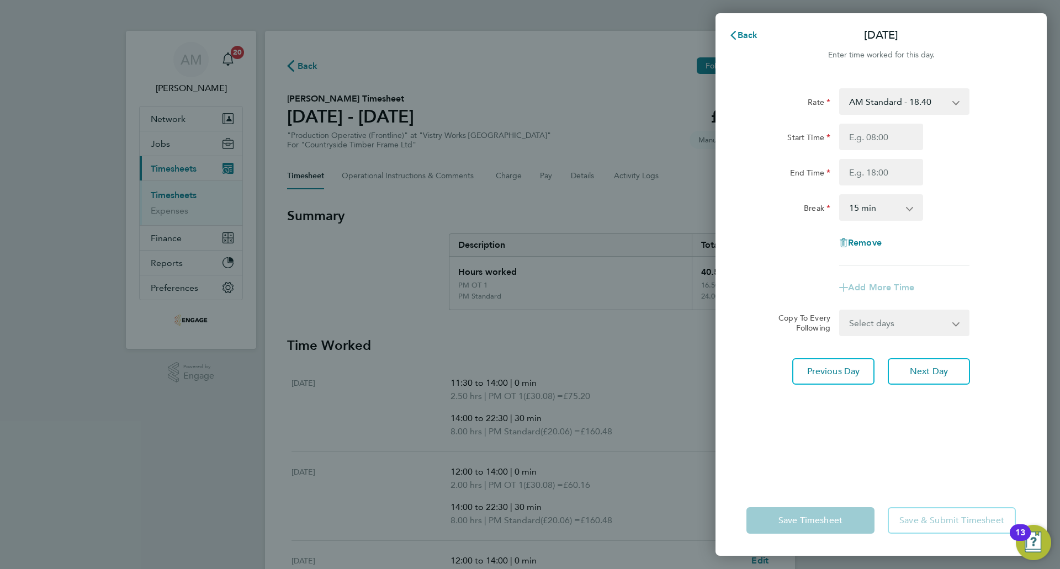
click at [874, 100] on select "AM Standard - 18.40 PM OT 1 - 30.08 PM Standard - 20.06 PM OT 2 - 40.11 OT2 - 3…" at bounding box center [897, 101] width 115 height 24
select select "15"
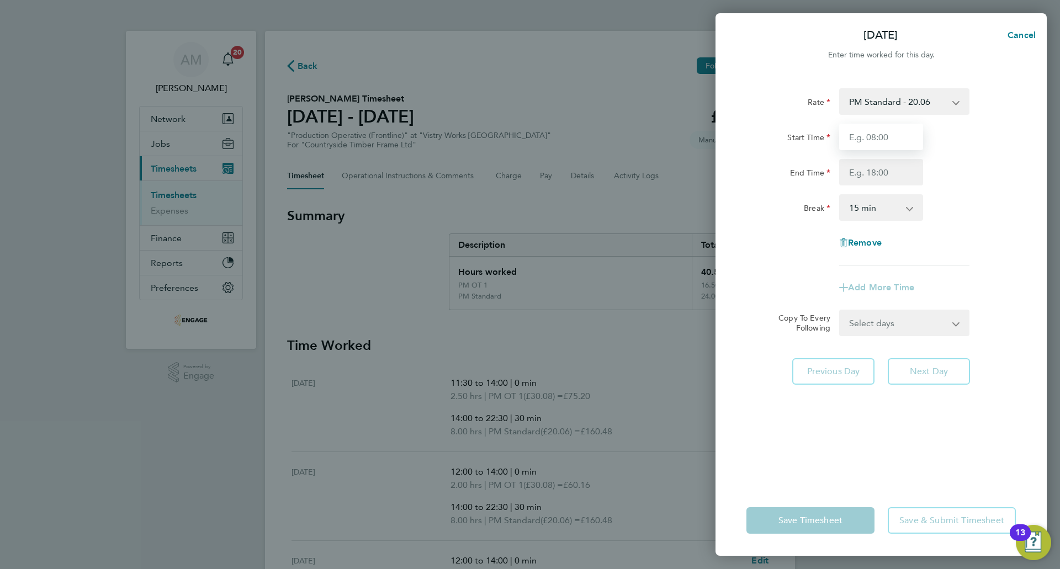
click at [874, 131] on input "Start Time" at bounding box center [881, 137] width 84 height 27
type input "14:00"
click at [873, 172] on input "End Time" at bounding box center [881, 172] width 84 height 27
type input "20:00"
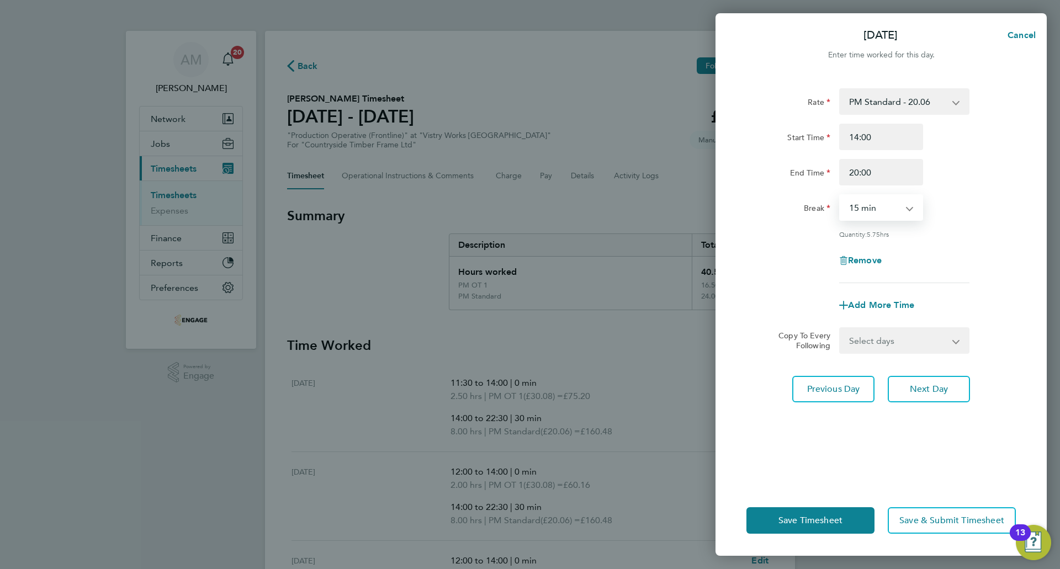
click at [855, 214] on select "0 min 15 min 30 min 45 min 60 min 75 min 90 min" at bounding box center [874, 207] width 68 height 24
select select "30"
click at [840, 195] on select "0 min 15 min 30 min 45 min 60 min 75 min 90 min" at bounding box center [874, 207] width 68 height 24
click at [891, 308] on span "Add More Time" at bounding box center [881, 305] width 66 height 10
select select "null"
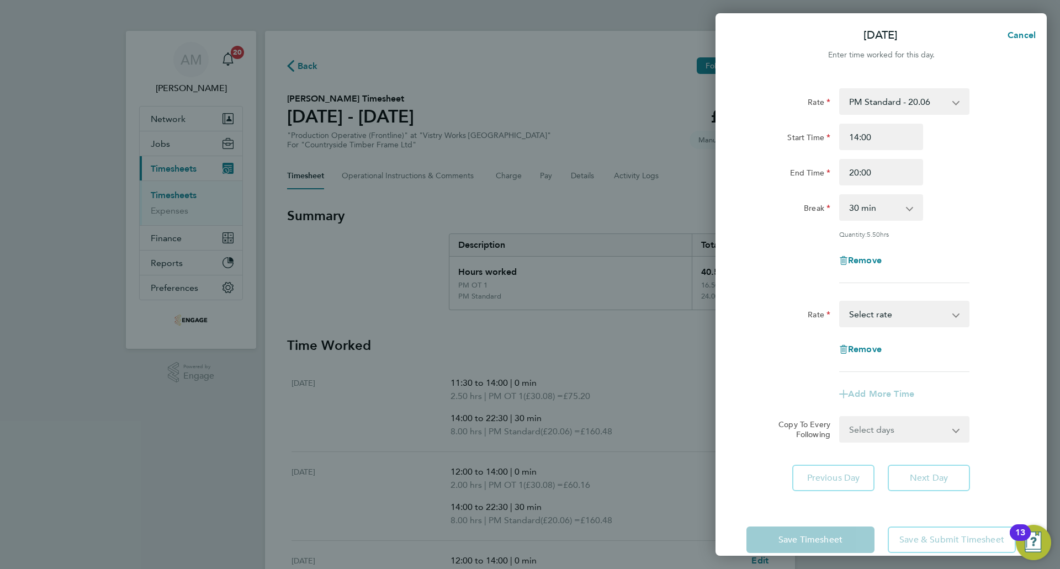
click at [892, 314] on select "AM Standard - 18.40 PM OT 1 - 30.08 PM Standard - 20.06 PM OT 2 - 40.11 OT2 - 3…" at bounding box center [897, 314] width 115 height 24
select select "15"
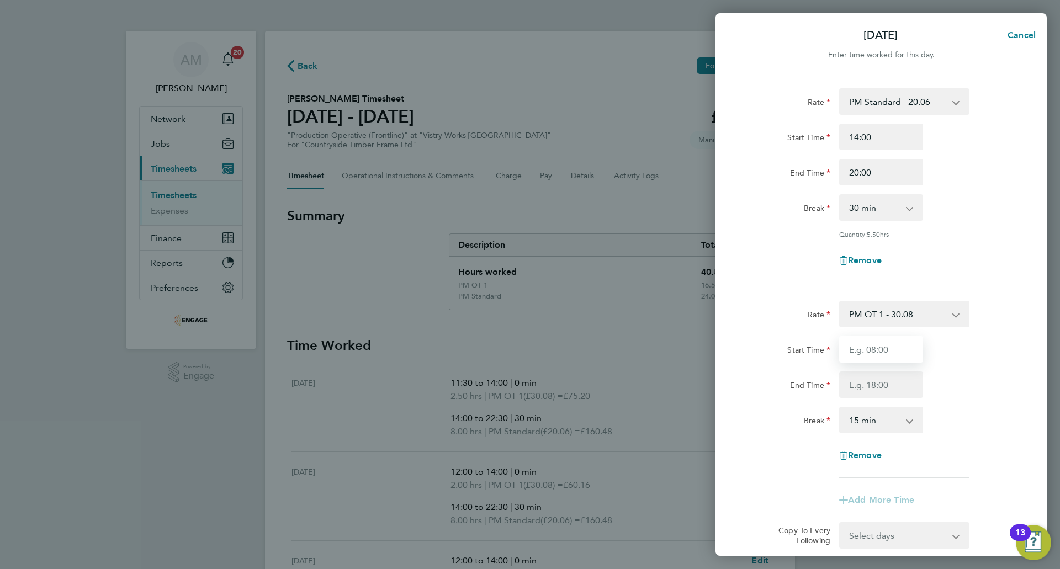
drag, startPoint x: 891, startPoint y: 325, endPoint x: 891, endPoint y: 348, distance: 23.2
click at [891, 348] on input "Start Time" at bounding box center [881, 349] width 84 height 27
type input "12:00"
type input "14:00"
drag, startPoint x: 866, startPoint y: 419, endPoint x: 866, endPoint y: 428, distance: 10.0
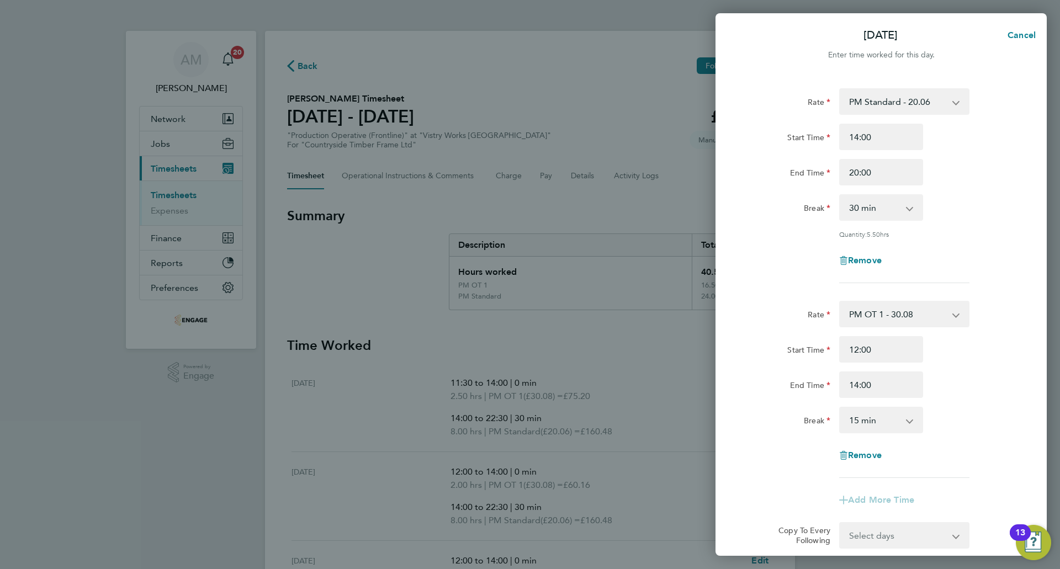
click at [866, 419] on select "0 min 15 min 30 min 45 min 60 min 75 min 90 min" at bounding box center [874, 420] width 68 height 24
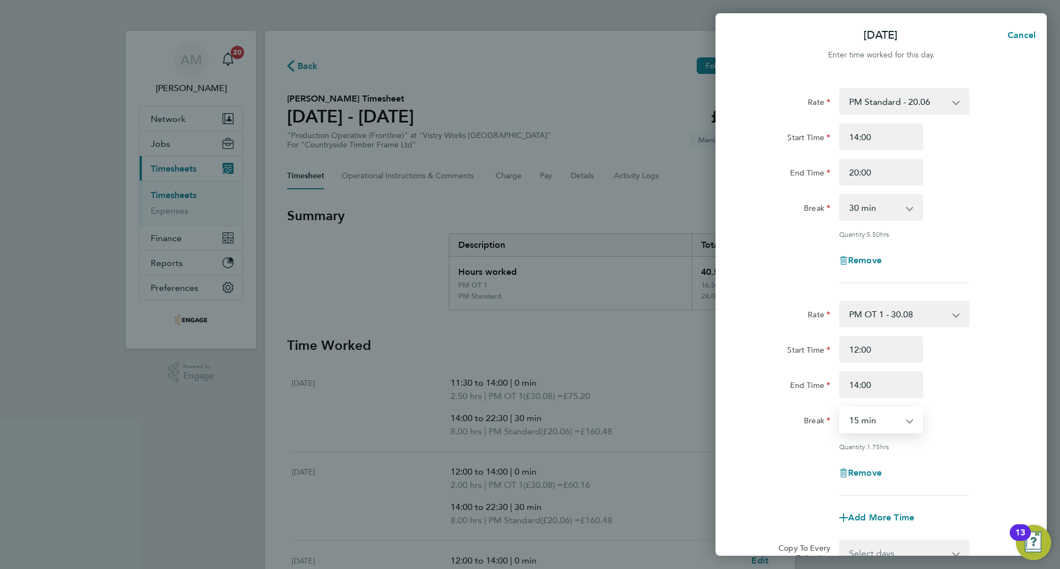
select select "0"
click at [840, 408] on select "0 min 15 min 30 min 45 min 60 min 75 min 90 min" at bounding box center [874, 420] width 68 height 24
click at [971, 433] on div "Rate PM OT 1 - 30.08 AM Standard - 18.40 PM Standard - 20.06 PM OT 2 - 40.11 OT…" at bounding box center [880, 398] width 269 height 195
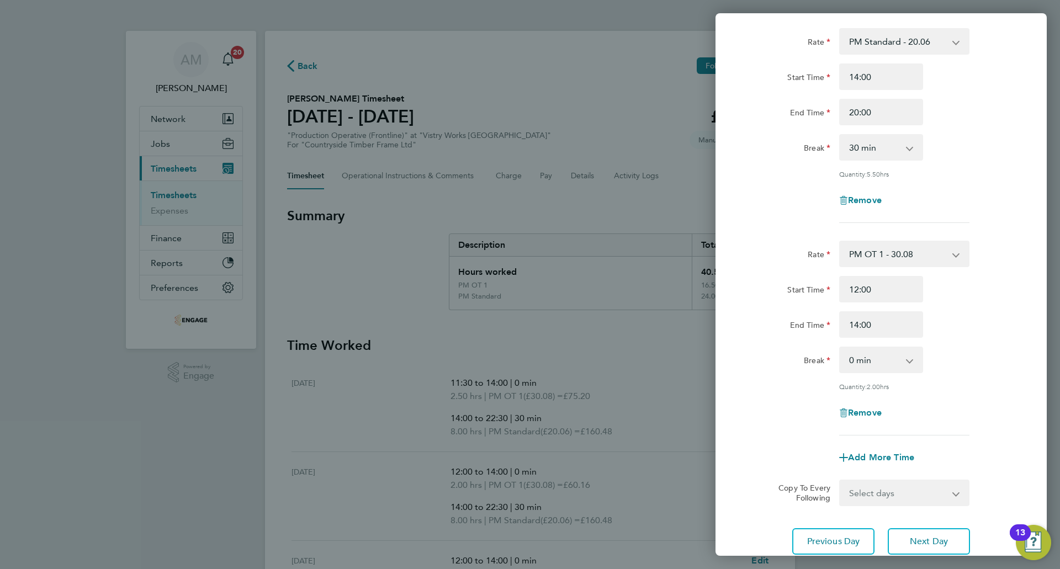
scroll to position [141, 0]
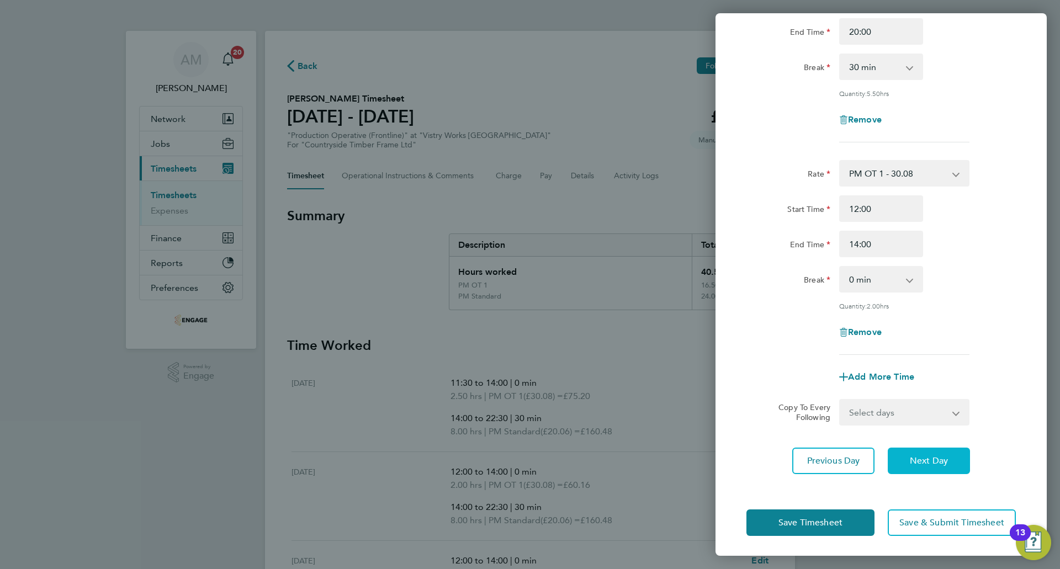
click at [918, 457] on span "Next Day" at bounding box center [929, 461] width 38 height 11
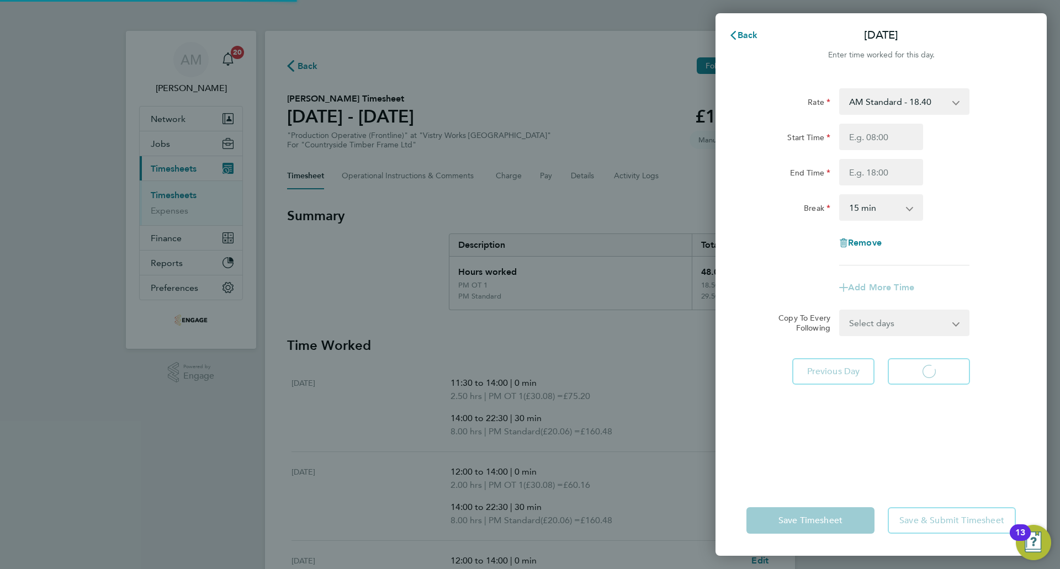
select select "15"
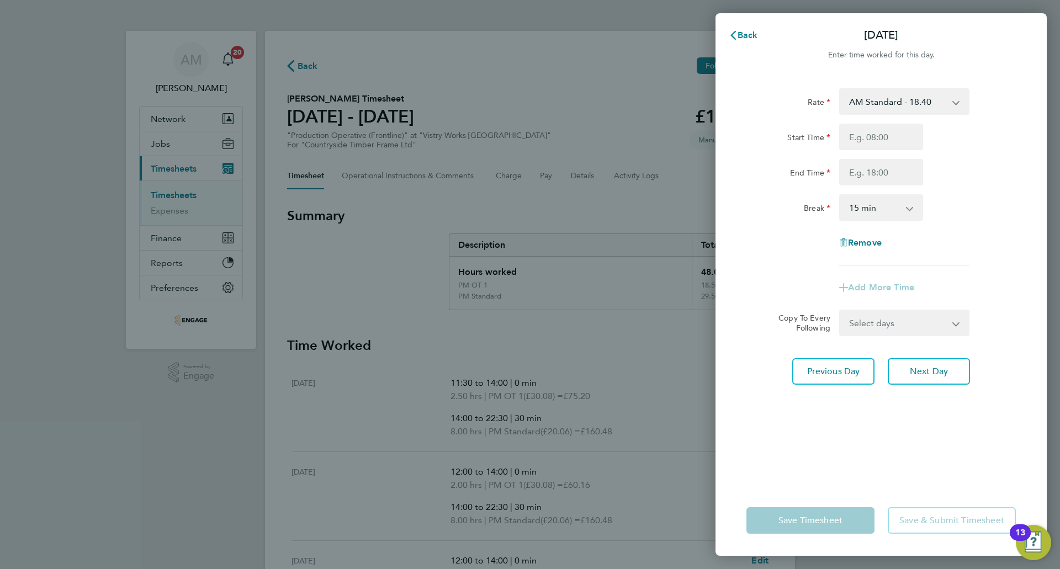
click at [871, 99] on select "AM Standard - 18.40 PM OT 1 - 30.08 PM Standard - 20.06 PM OT 2 - 40.11 OT2 - 3…" at bounding box center [897, 101] width 115 height 24
select select "15"
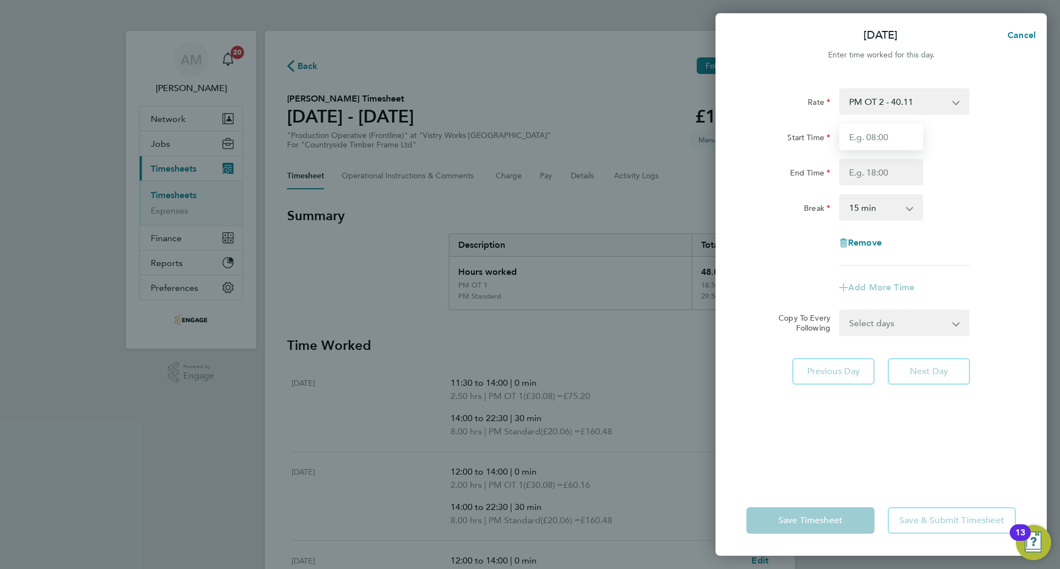
click at [872, 136] on input "Start Time" at bounding box center [881, 137] width 84 height 27
type input "07:00"
click at [878, 171] on input "End Time" at bounding box center [881, 172] width 84 height 27
type input "15:00"
click at [859, 202] on select "0 min 15 min 30 min 45 min 60 min 75 min 90 min" at bounding box center [874, 207] width 68 height 24
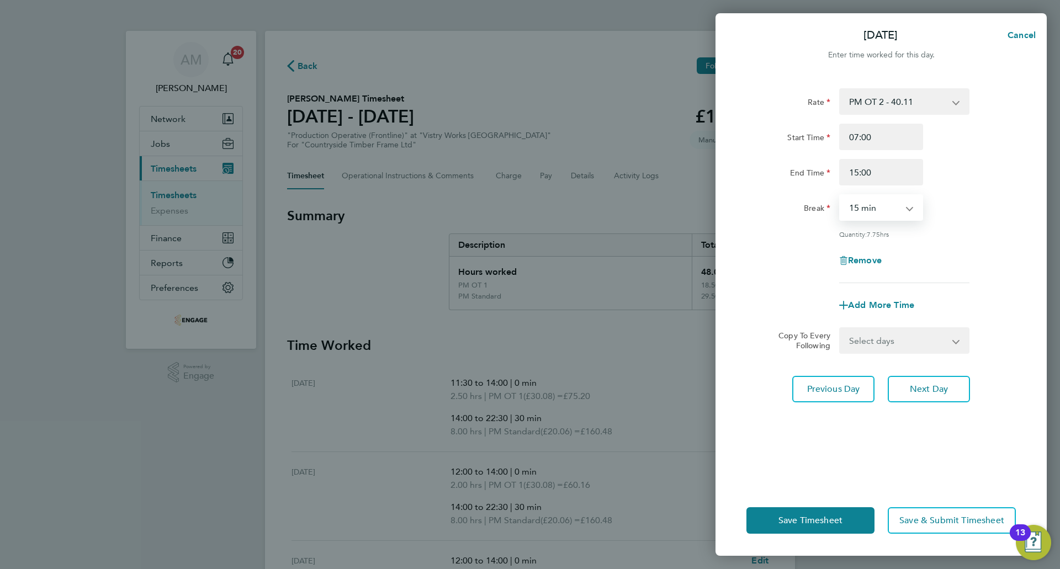
select select "30"
click at [840, 195] on select "0 min 15 min 30 min 45 min 60 min 75 min 90 min" at bounding box center [874, 207] width 68 height 24
click at [820, 522] on span "Save Timesheet" at bounding box center [810, 520] width 64 height 11
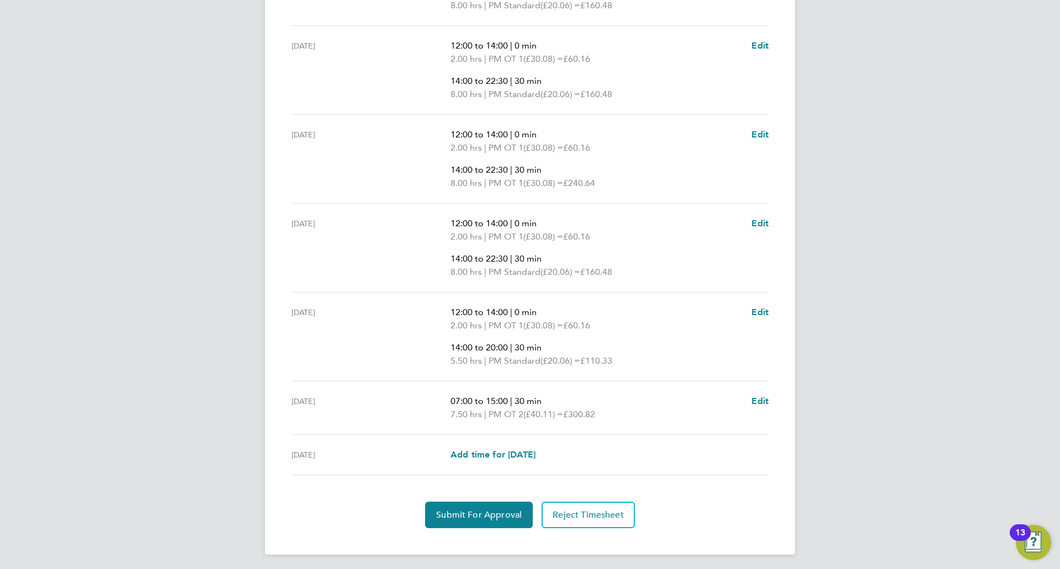
scroll to position [441, 0]
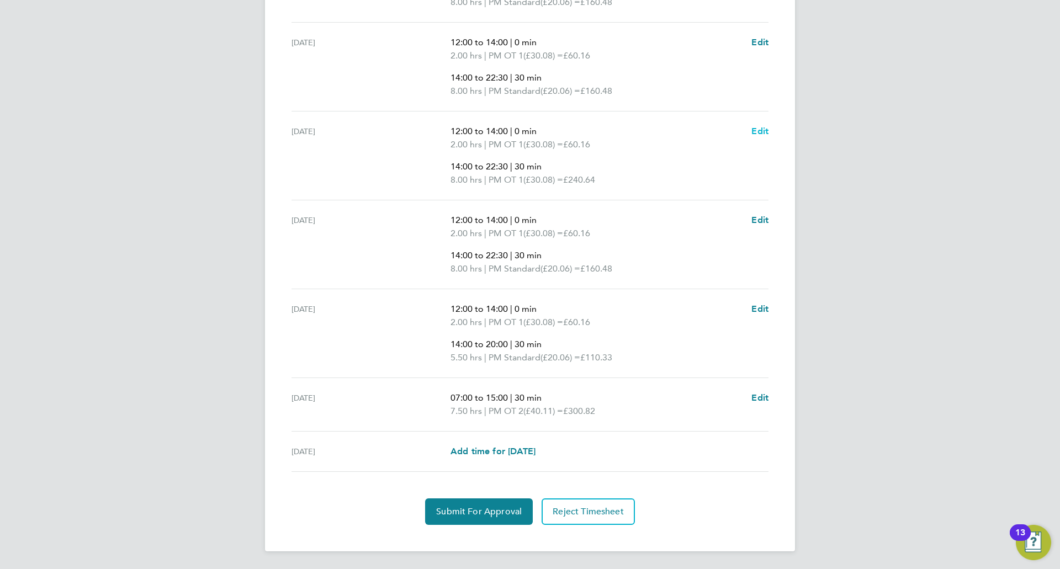
click at [752, 132] on span "Edit" at bounding box center [759, 131] width 17 height 10
select select "30"
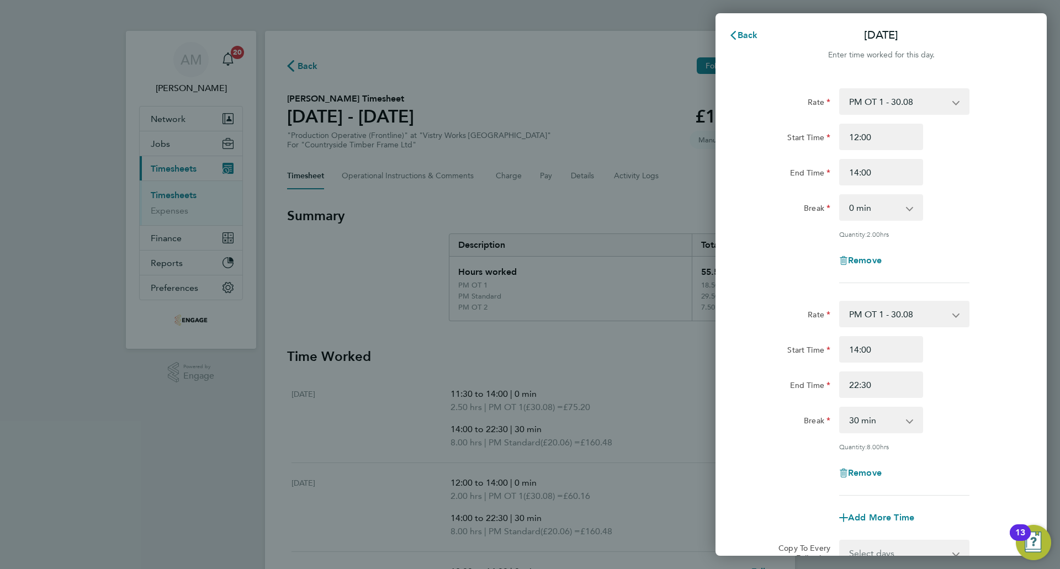
click at [880, 308] on select "PM OT 1 - 30.08 AM Standard - 18.40 PM Standard - 20.06 PM OT 2 - 40.11 OT2 - 3…" at bounding box center [897, 314] width 115 height 24
select select "30"
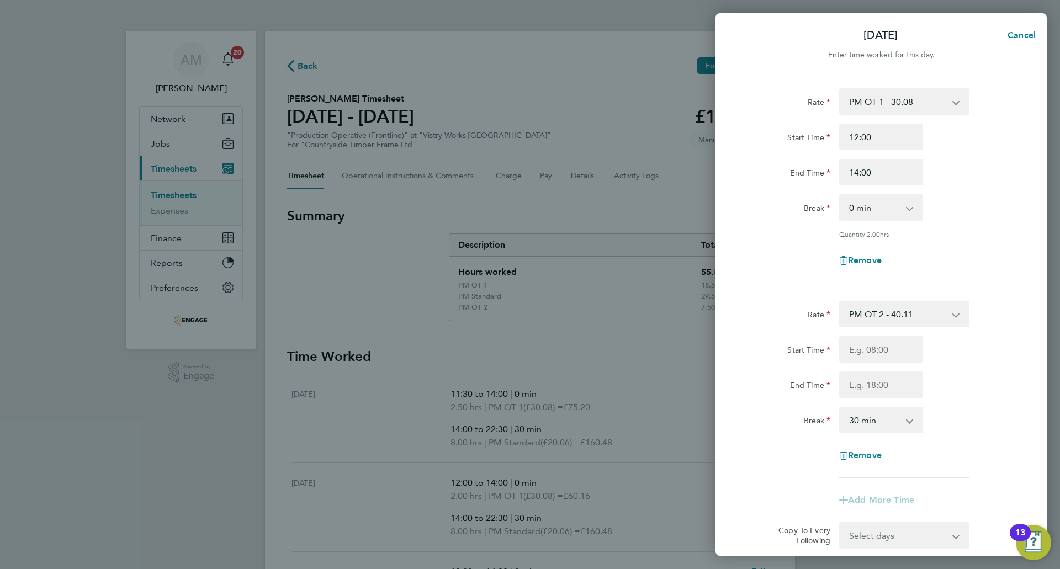
click at [888, 315] on select "PM OT 2 - 40.11 AM Standard - 18.40 PM OT 1 - 30.08 PM Standard - 20.06 OT2 - 3…" at bounding box center [897, 314] width 115 height 24
select select "30"
click at [875, 350] on input "Start Time" at bounding box center [881, 349] width 84 height 27
type input "14:00"
click at [880, 372] on input "End Time" at bounding box center [881, 385] width 84 height 27
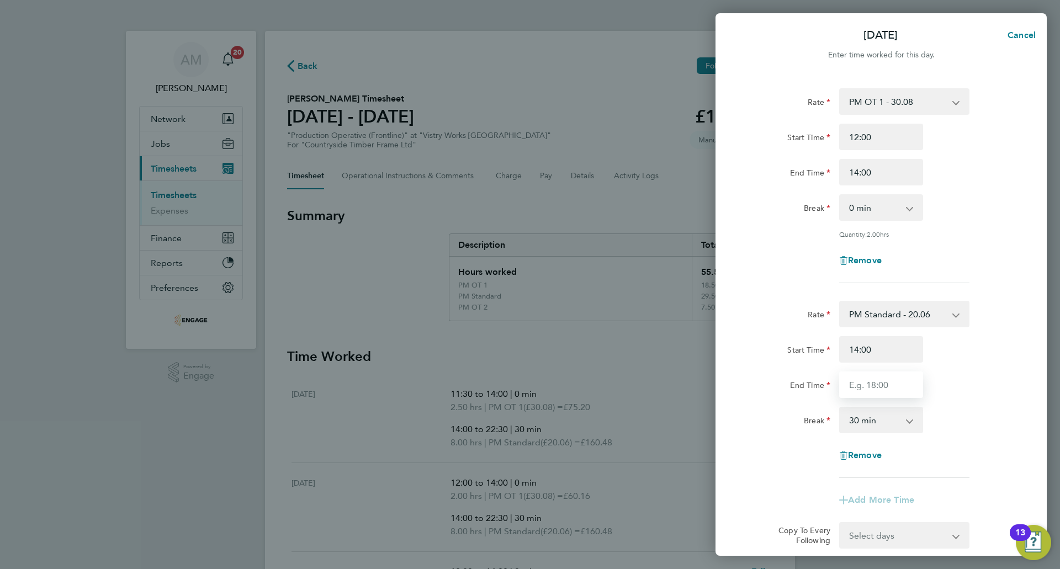
type input "22:30"
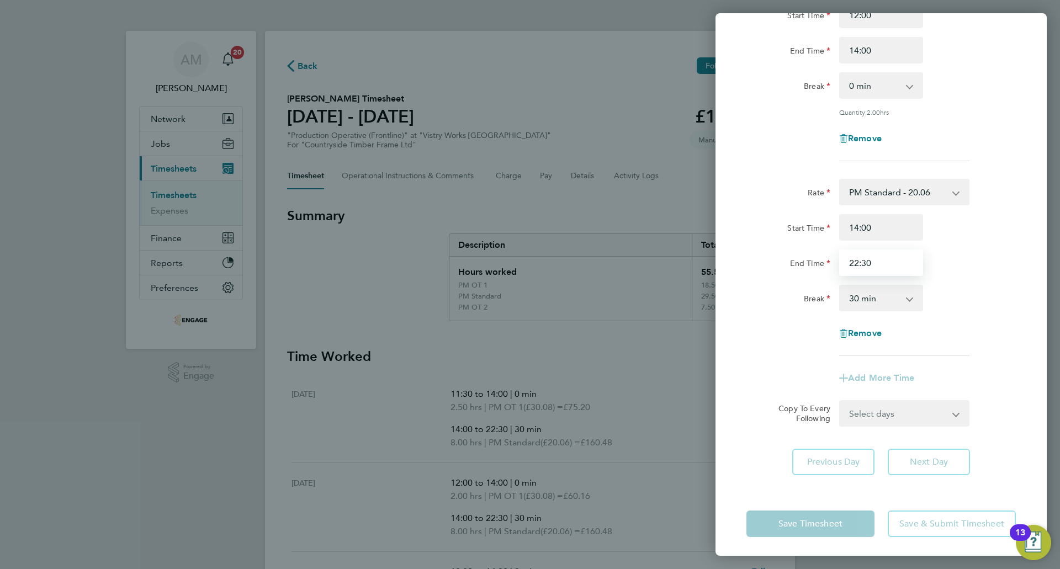
scroll to position [124, 0]
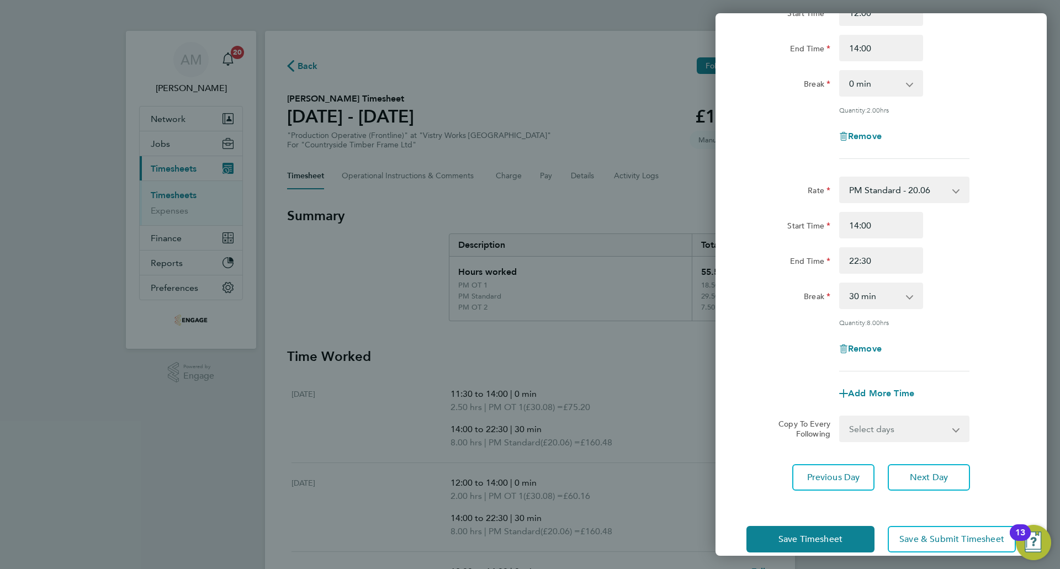
click at [1060, 118] on div "Wed 20 Aug Cancel Enter time worked for this day. Rate PM OT 1 - 30.08 AM Stand…" at bounding box center [530, 284] width 1060 height 569
click at [834, 534] on span "Save Timesheet" at bounding box center [810, 539] width 64 height 11
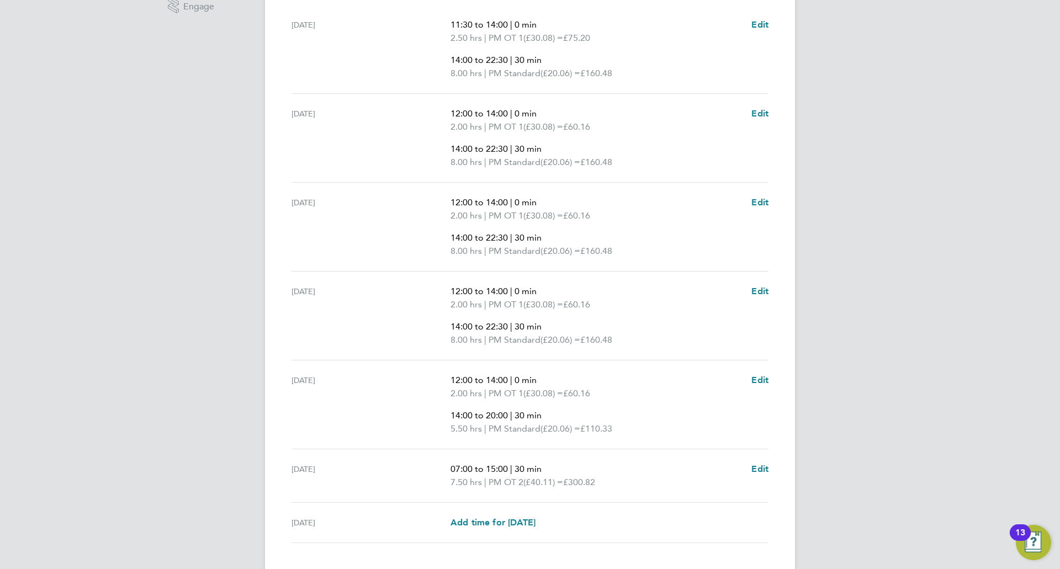
scroll to position [441, 0]
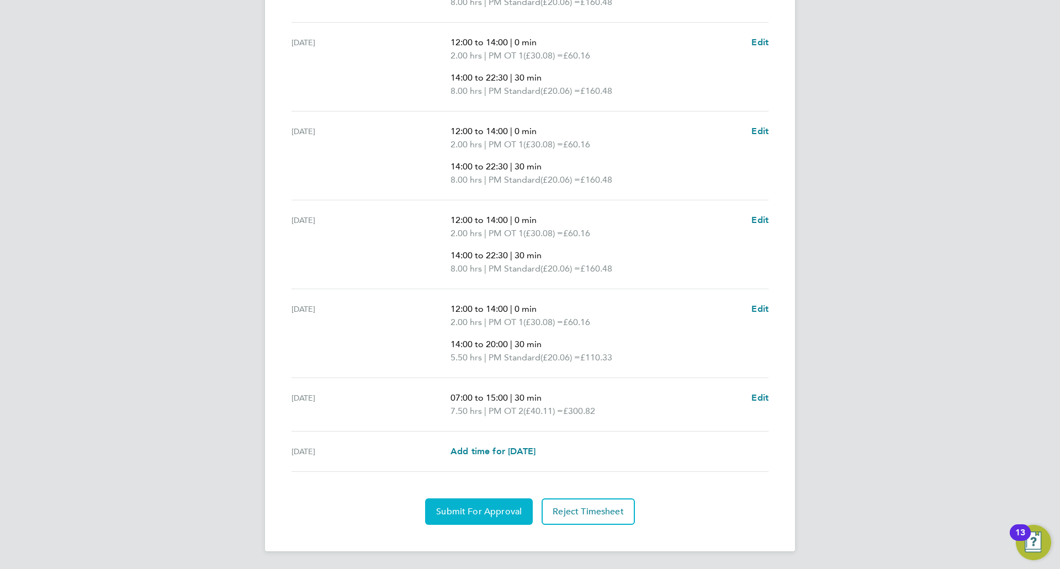
click at [499, 512] on span "Submit For Approval" at bounding box center [479, 511] width 86 height 11
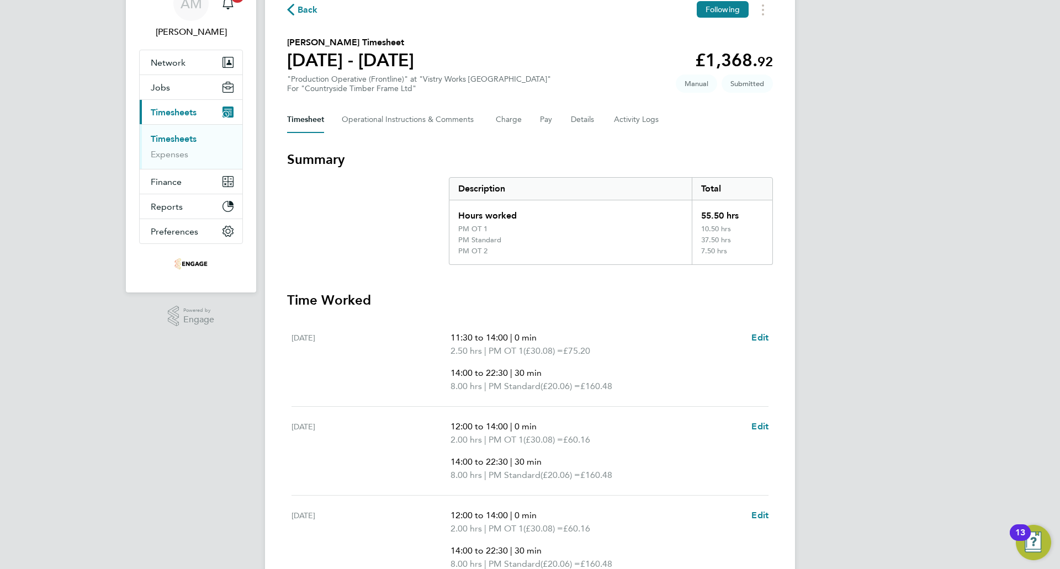
scroll to position [0, 0]
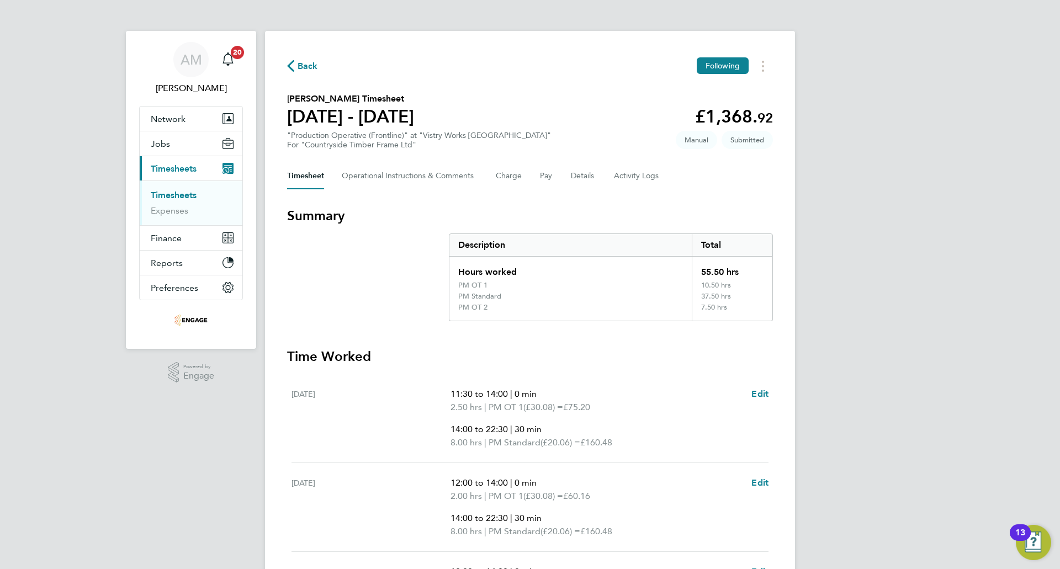
click at [296, 60] on button "Back" at bounding box center [302, 66] width 31 height 14
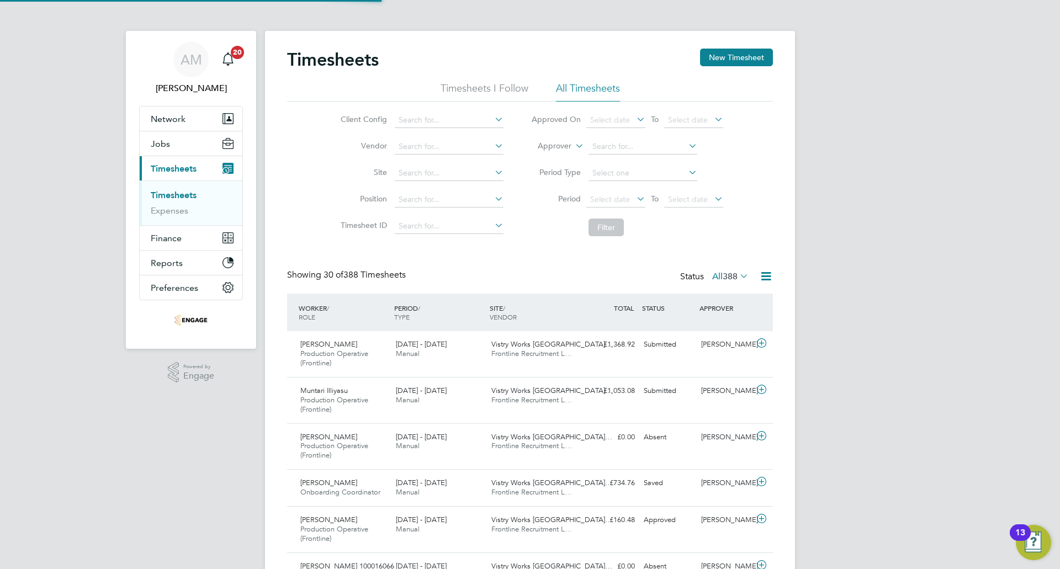
scroll to position [37, 96]
click at [751, 55] on button "New Timesheet" at bounding box center [736, 58] width 73 height 18
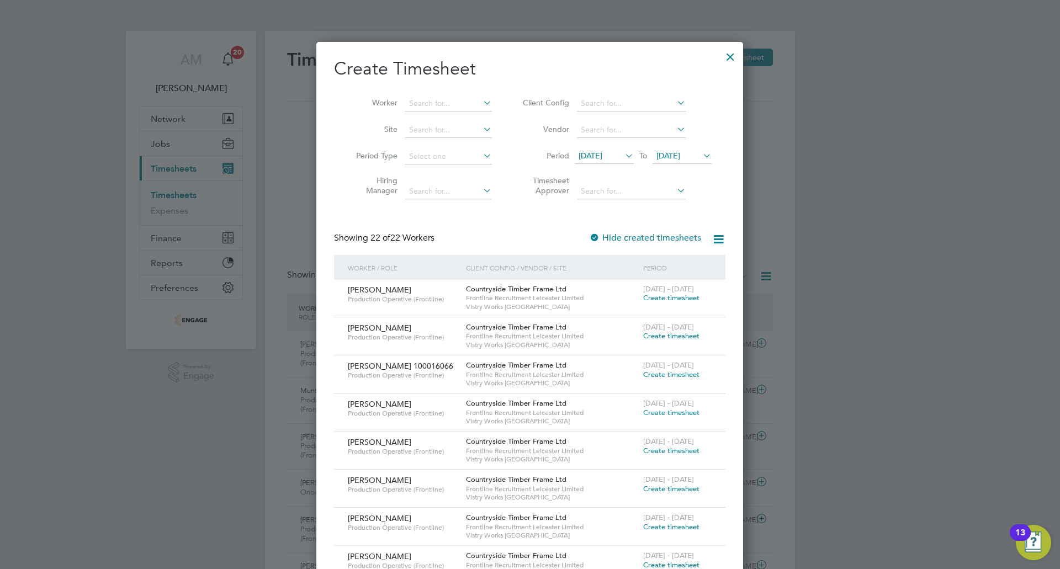
click at [731, 60] on div at bounding box center [731, 54] width 20 height 20
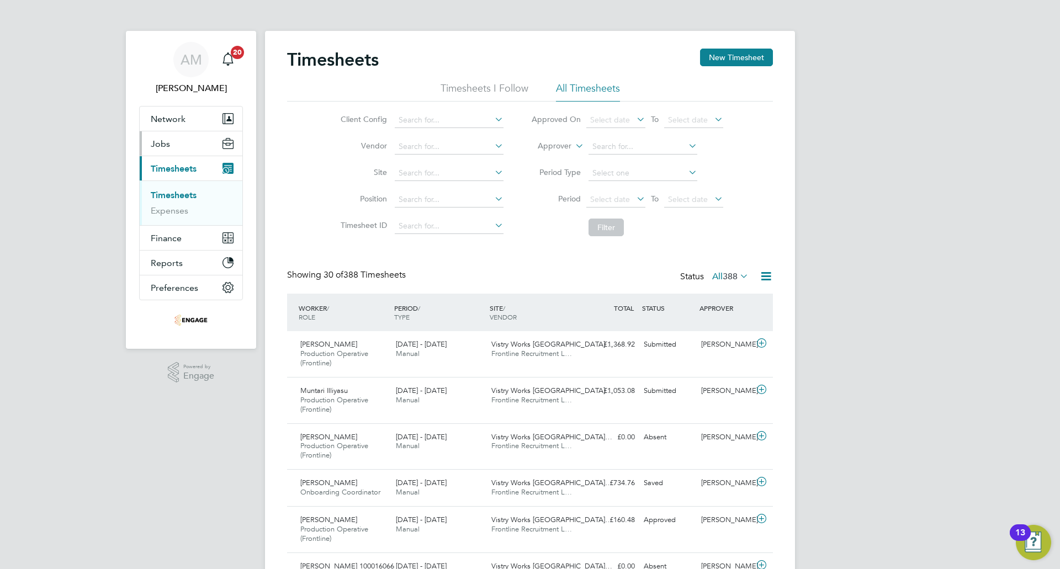
click at [169, 139] on span "Jobs" at bounding box center [160, 144] width 19 height 10
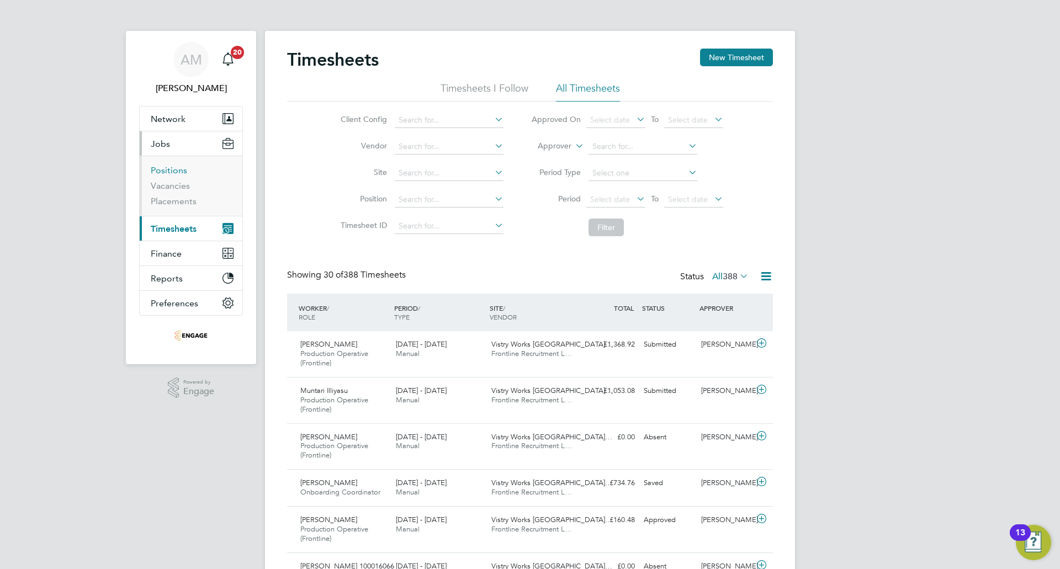
click at [169, 172] on link "Positions" at bounding box center [169, 170] width 36 height 10
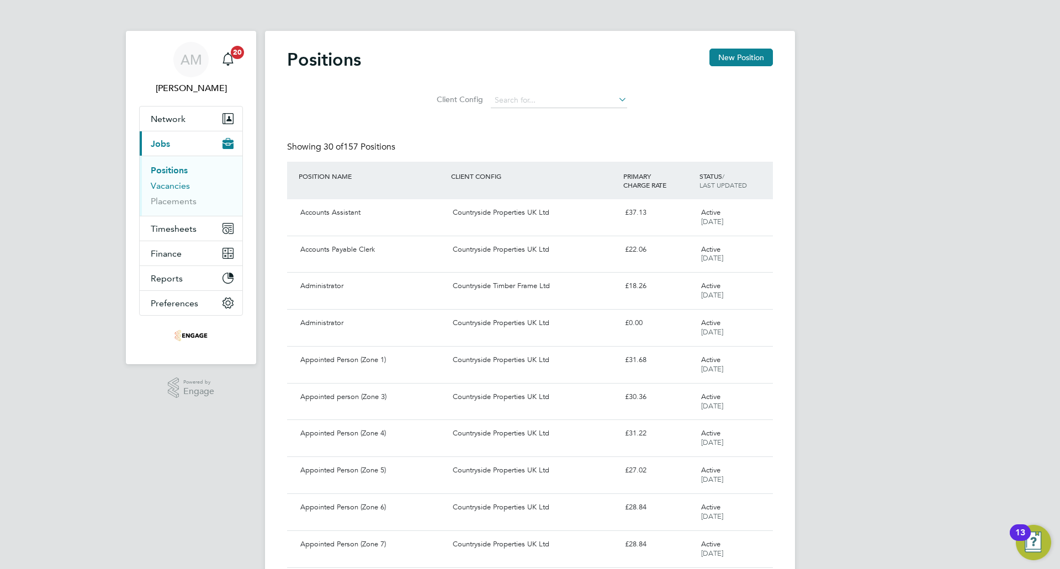
click at [186, 186] on link "Vacancies" at bounding box center [170, 186] width 39 height 10
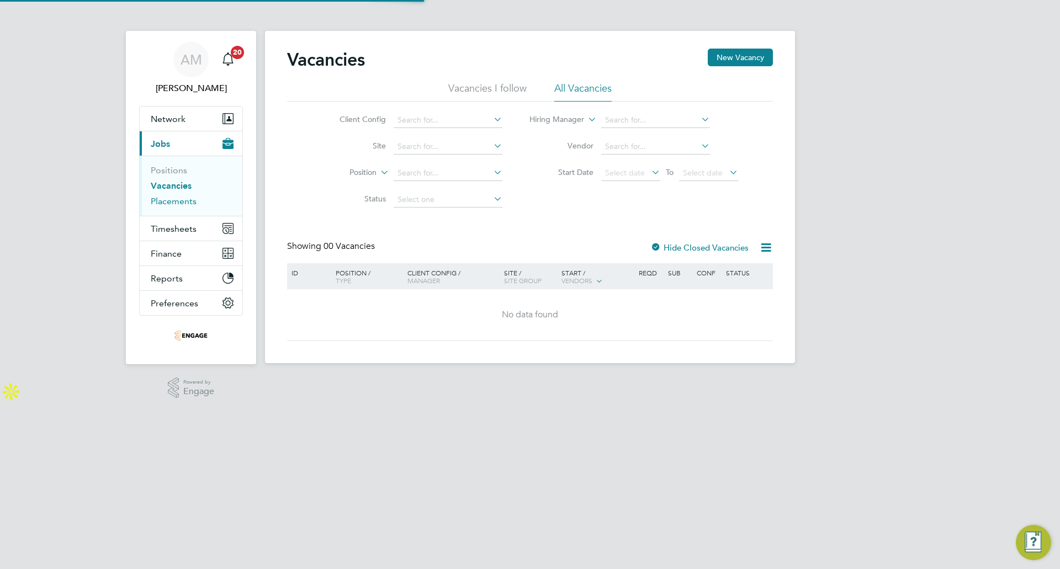
click at [178, 201] on link "Placements" at bounding box center [174, 201] width 46 height 10
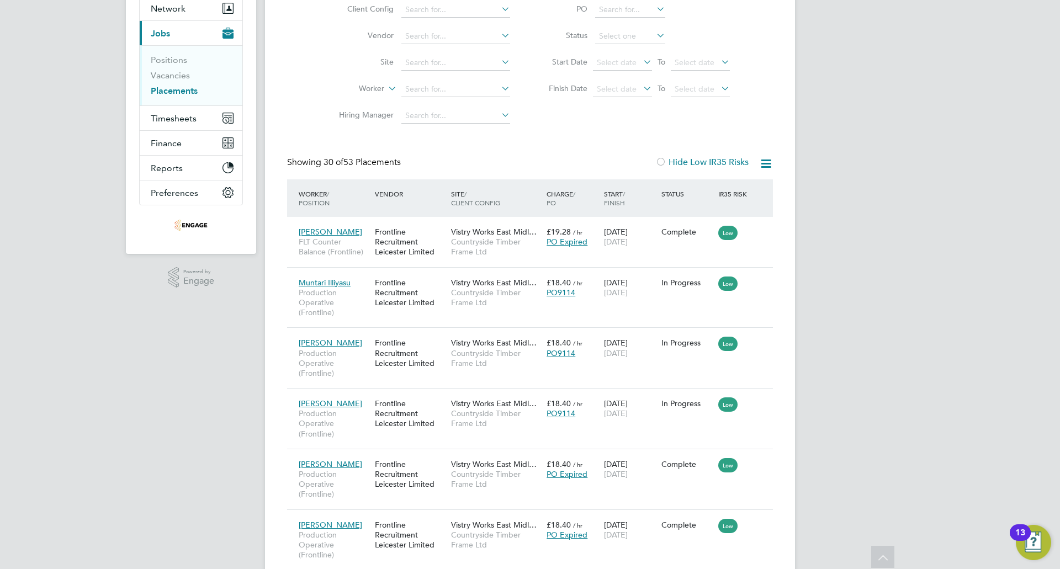
click at [769, 162] on icon at bounding box center [766, 164] width 14 height 14
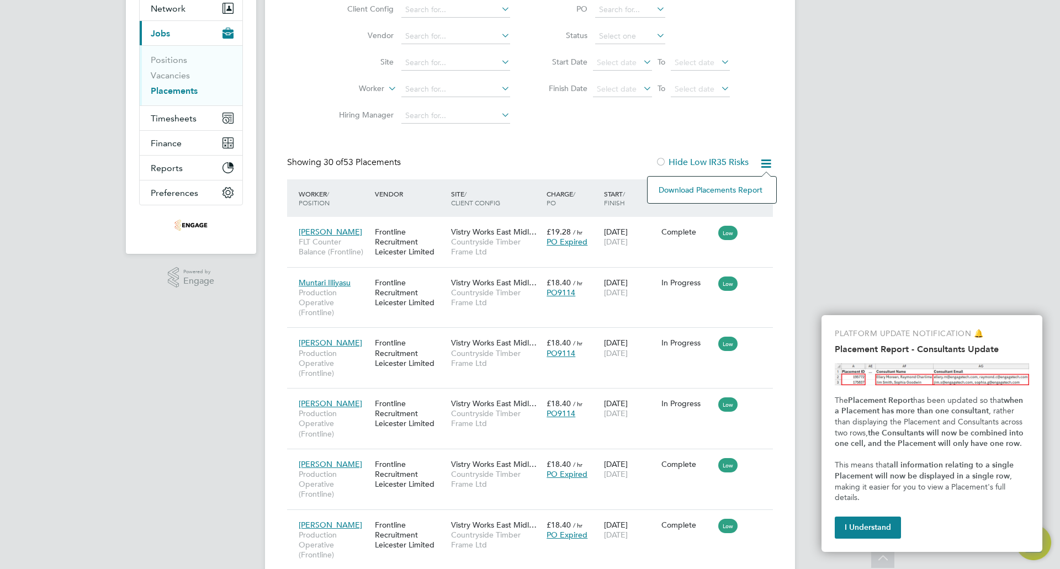
click at [681, 192] on div "Status" at bounding box center [687, 194] width 57 height 20
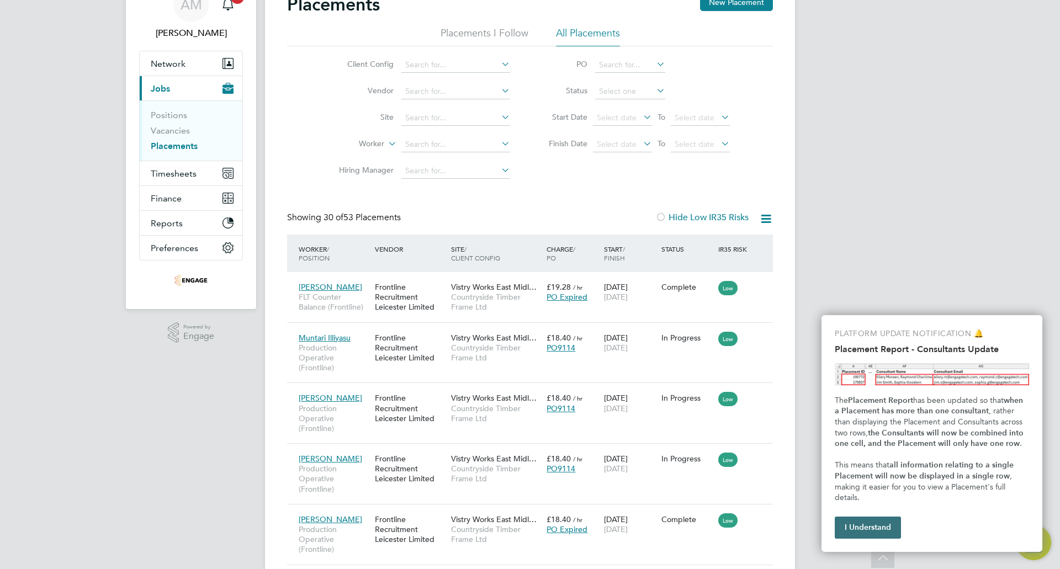
click at [875, 518] on button "I Understand" at bounding box center [868, 528] width 66 height 22
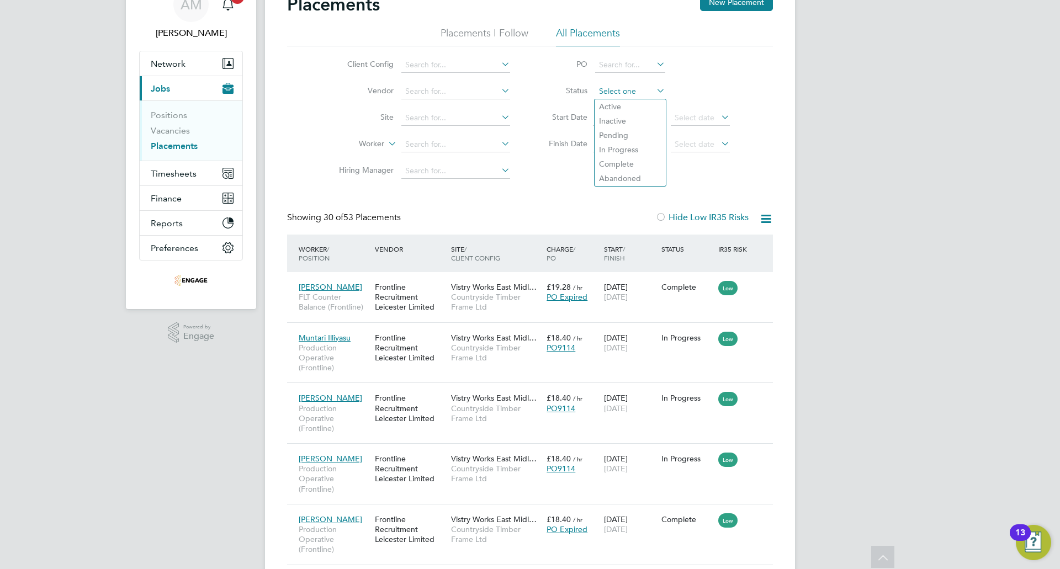
click at [619, 87] on input at bounding box center [630, 91] width 70 height 15
click at [616, 162] on li "Complete" at bounding box center [630, 164] width 71 height 14
type input "Complete"
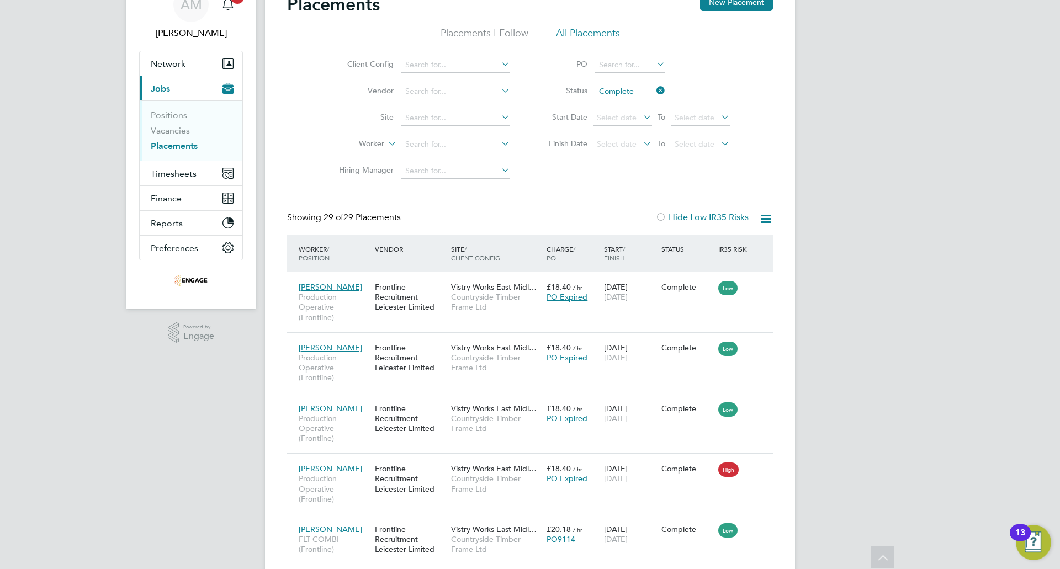
click at [626, 88] on input "Complete" at bounding box center [630, 91] width 70 height 15
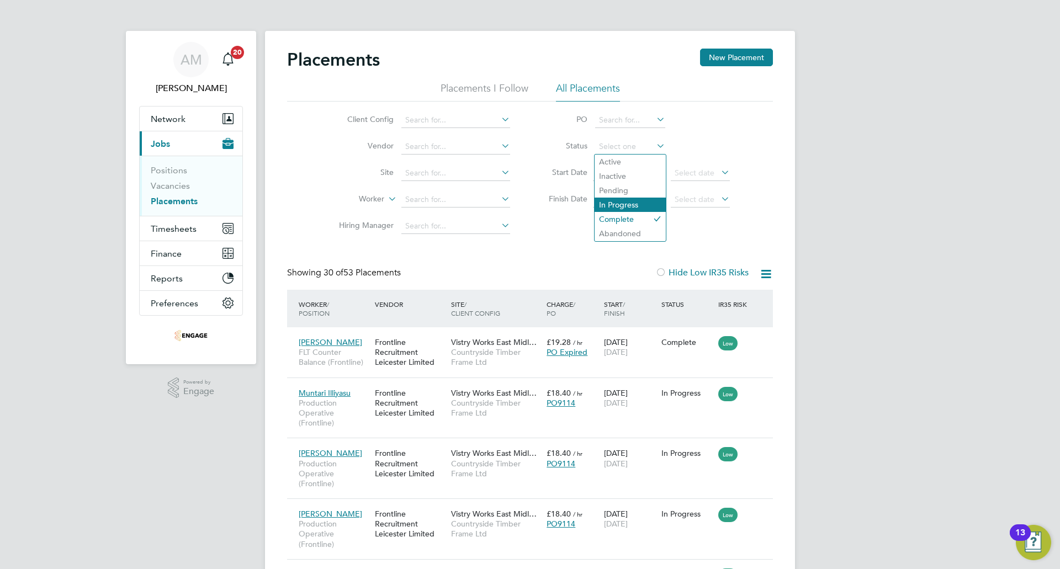
click at [627, 204] on li "In Progress" at bounding box center [630, 205] width 71 height 14
type input "In Progress"
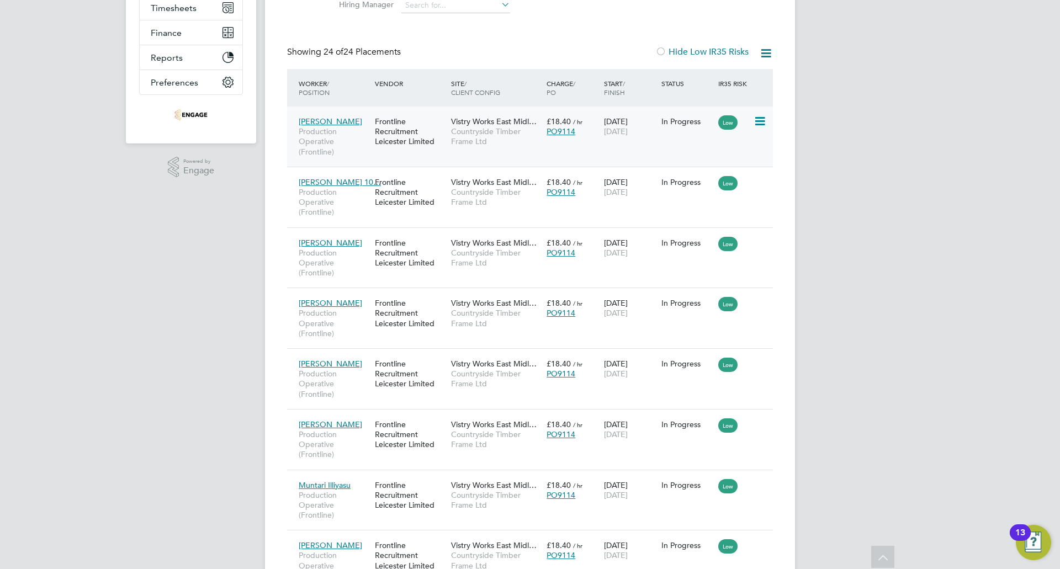
click at [481, 127] on span "Countryside Timber Frame Ltd" at bounding box center [496, 136] width 90 height 20
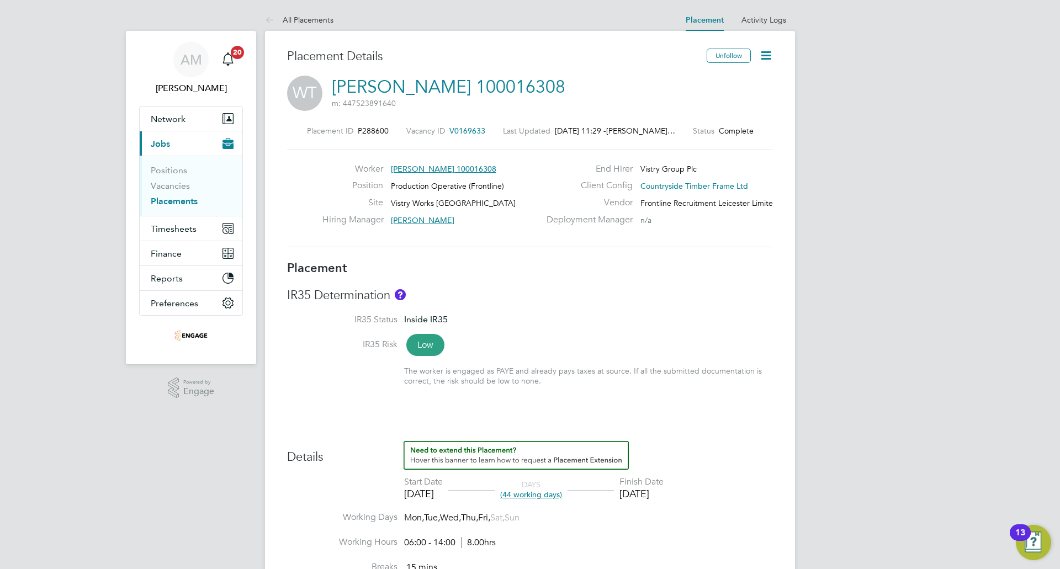
click at [172, 199] on link "Placements" at bounding box center [174, 201] width 47 height 10
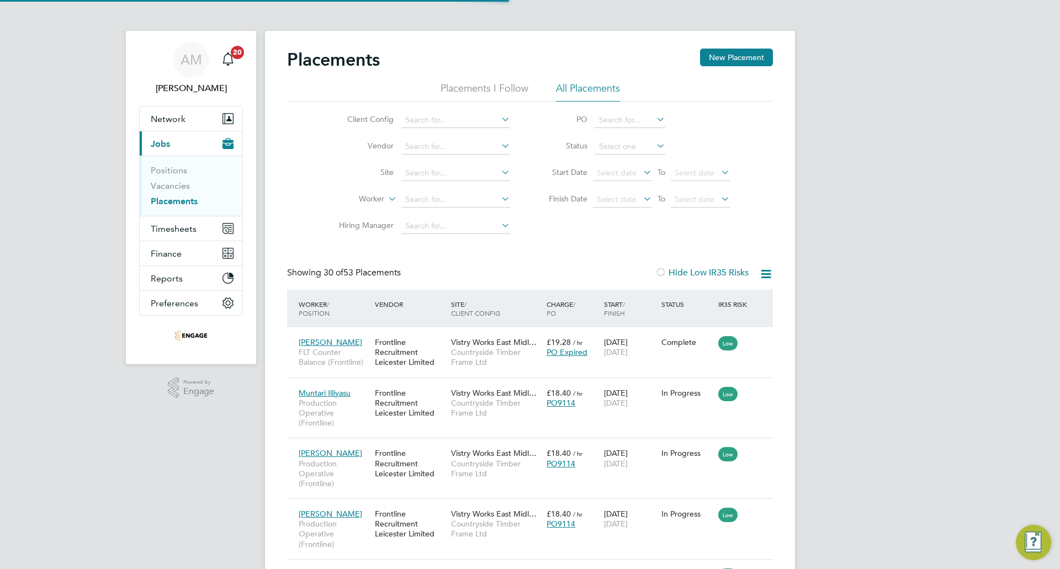
scroll to position [41, 96]
click at [461, 196] on input at bounding box center [455, 199] width 109 height 15
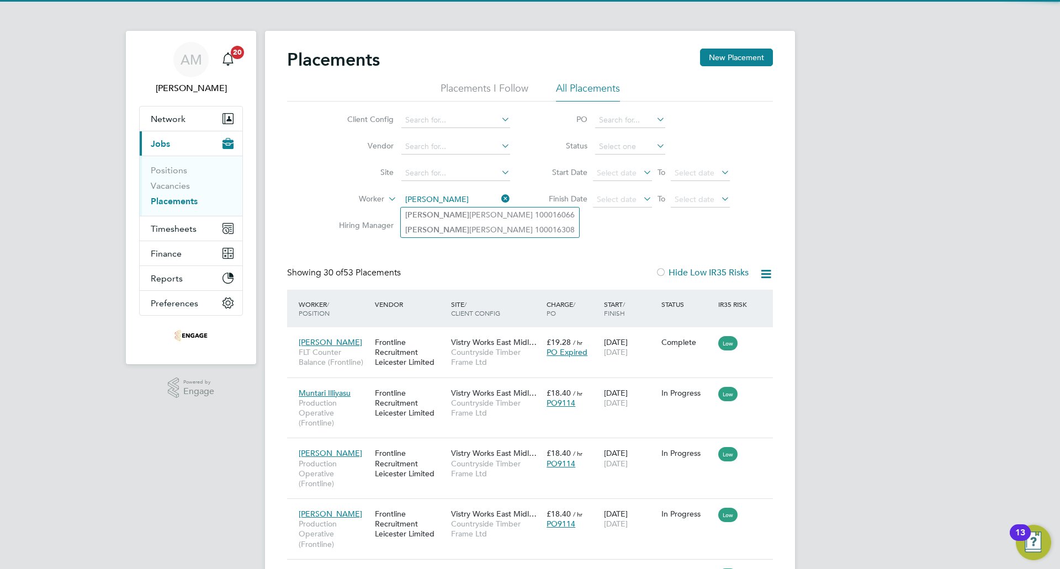
type input "[PERSON_NAME] 100016066"
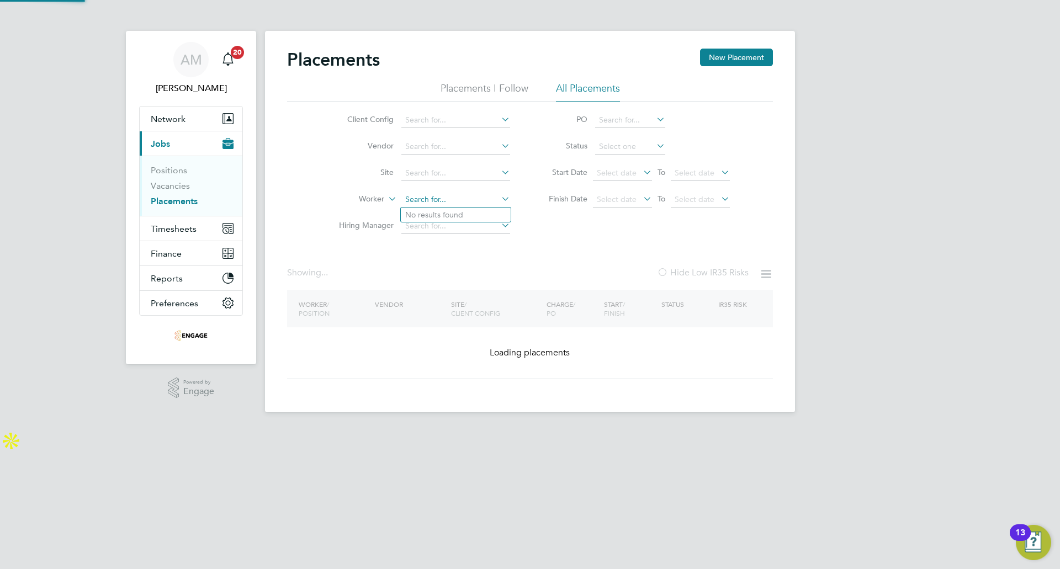
click at [461, 196] on input at bounding box center [455, 199] width 109 height 15
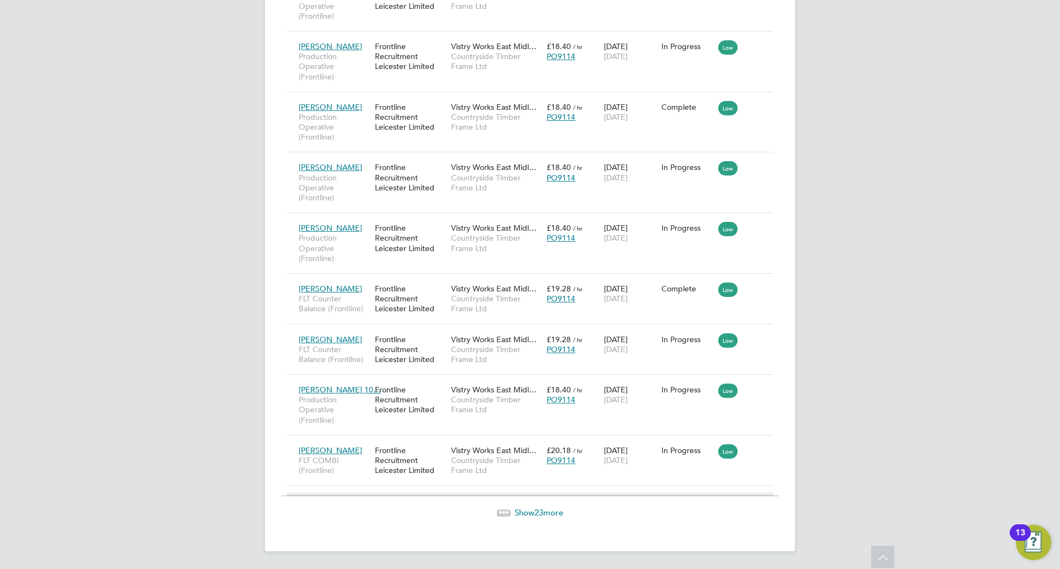
click at [520, 510] on span "Show 23 more" at bounding box center [539, 512] width 49 height 10
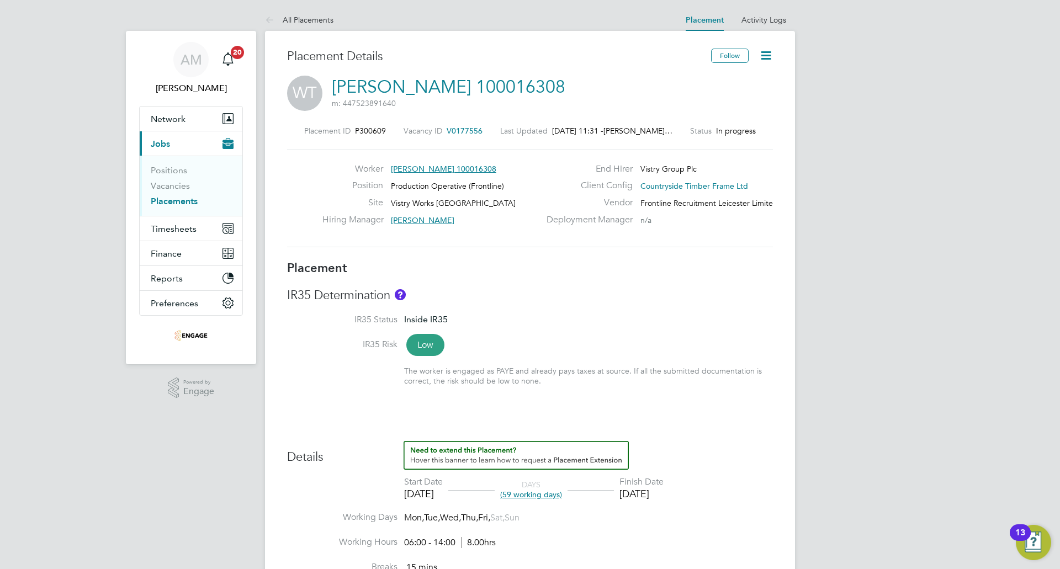
click at [764, 49] on icon at bounding box center [766, 56] width 14 height 14
click at [733, 80] on li "Edit Placement e" at bounding box center [730, 81] width 81 height 15
type input "[PERSON_NAME]"
type input "22 Jul 2025"
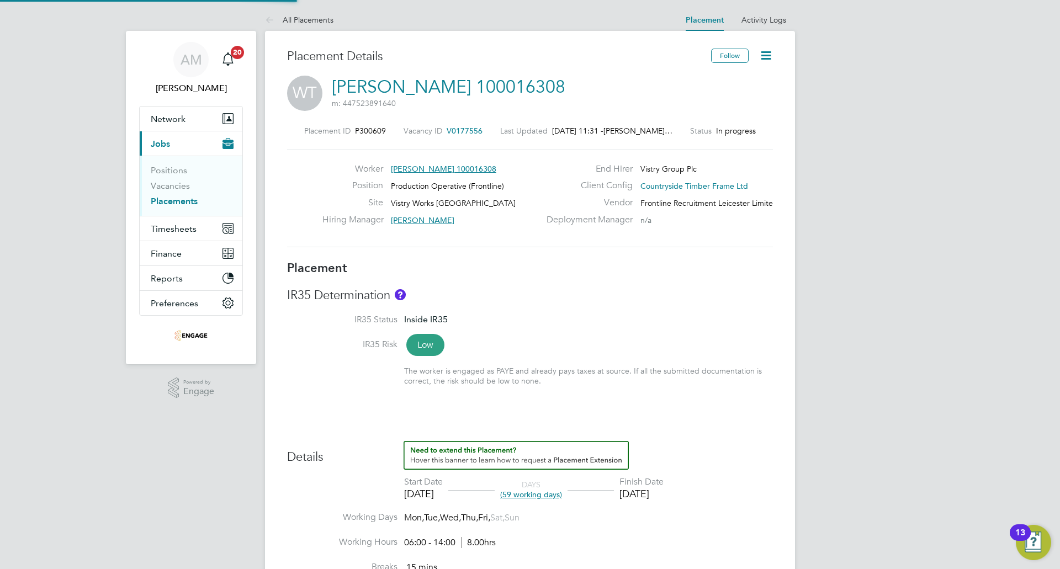
type input "10 Oct 2025"
type input "06:00"
type input "14:00"
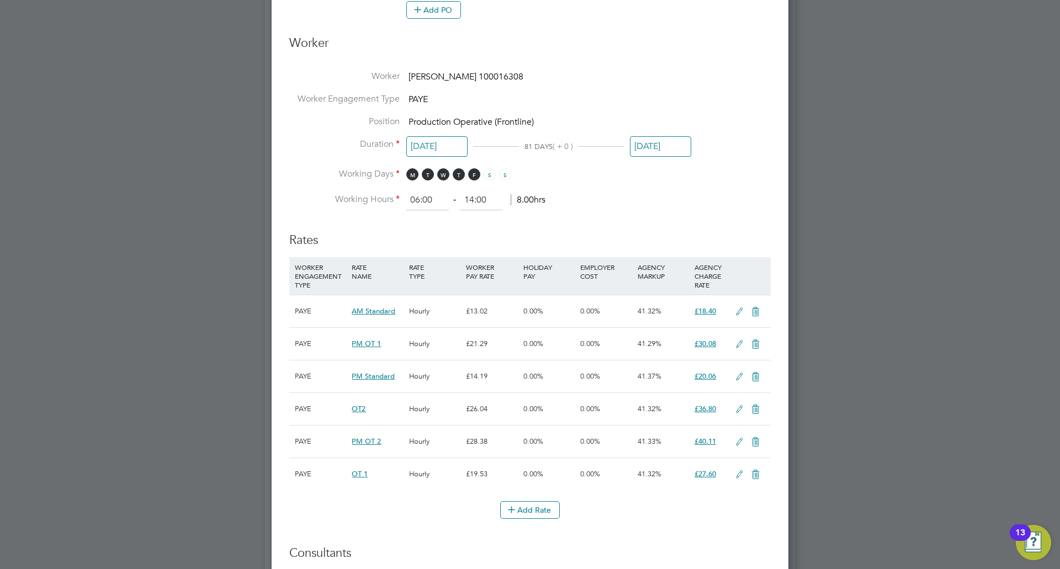
click at [674, 144] on input "10 Oct 2025" at bounding box center [660, 146] width 61 height 20
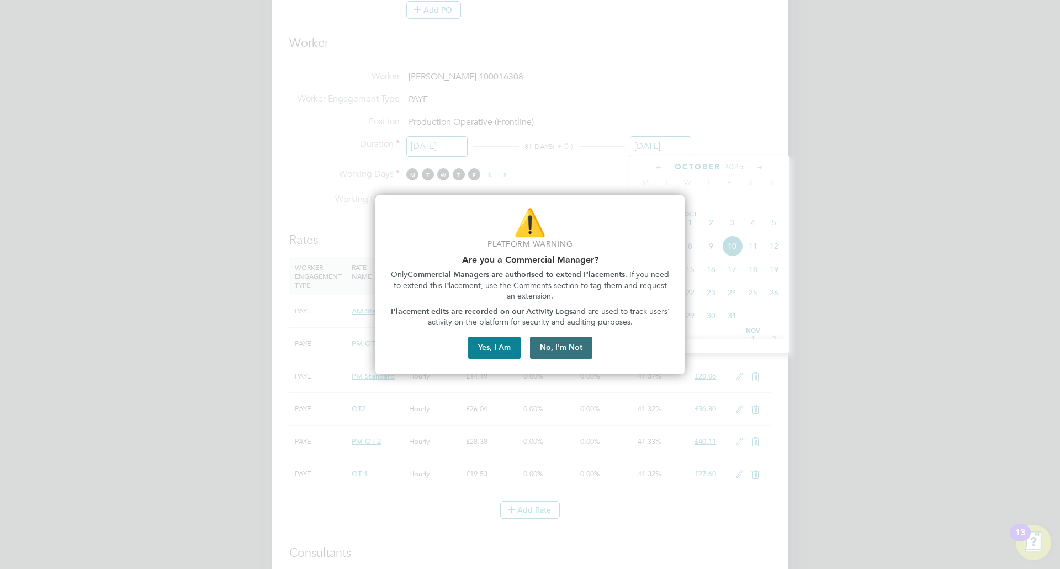
click at [544, 352] on button "No, I'm Not" at bounding box center [561, 348] width 62 height 22
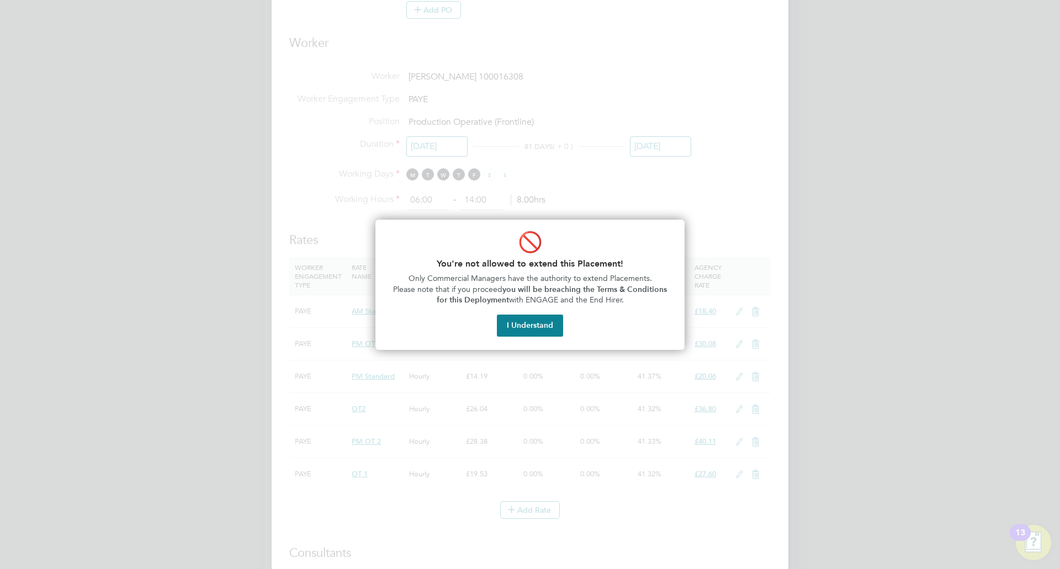
click at [541, 341] on div "🚫 You're not allowed to extend this Placement! Only Commercial Managers have th…" at bounding box center [529, 285] width 309 height 130
click at [544, 321] on button "I Understand" at bounding box center [530, 326] width 66 height 22
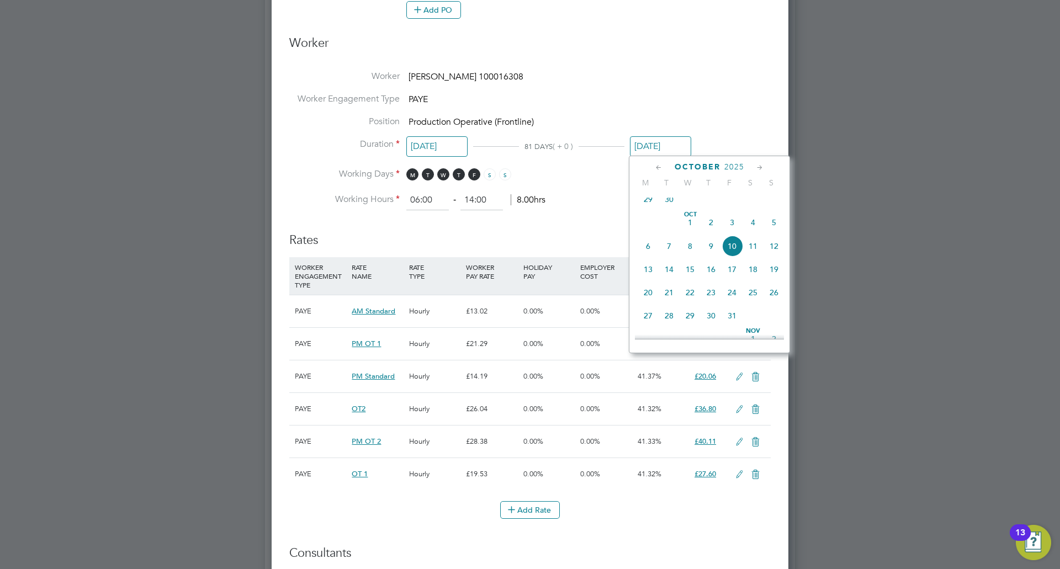
click at [654, 172] on icon at bounding box center [659, 168] width 10 height 12
click at [657, 170] on icon at bounding box center [659, 168] width 10 height 12
click at [647, 277] on span "18" at bounding box center [648, 274] width 21 height 21
type input "18 Aug 2025"
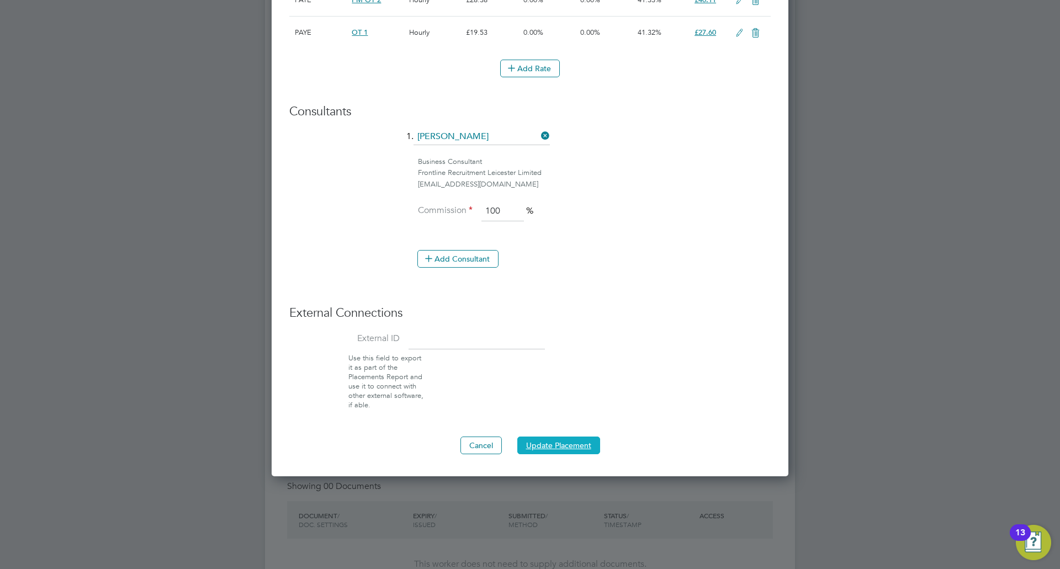
click at [555, 441] on button "Update Placement" at bounding box center [558, 446] width 83 height 18
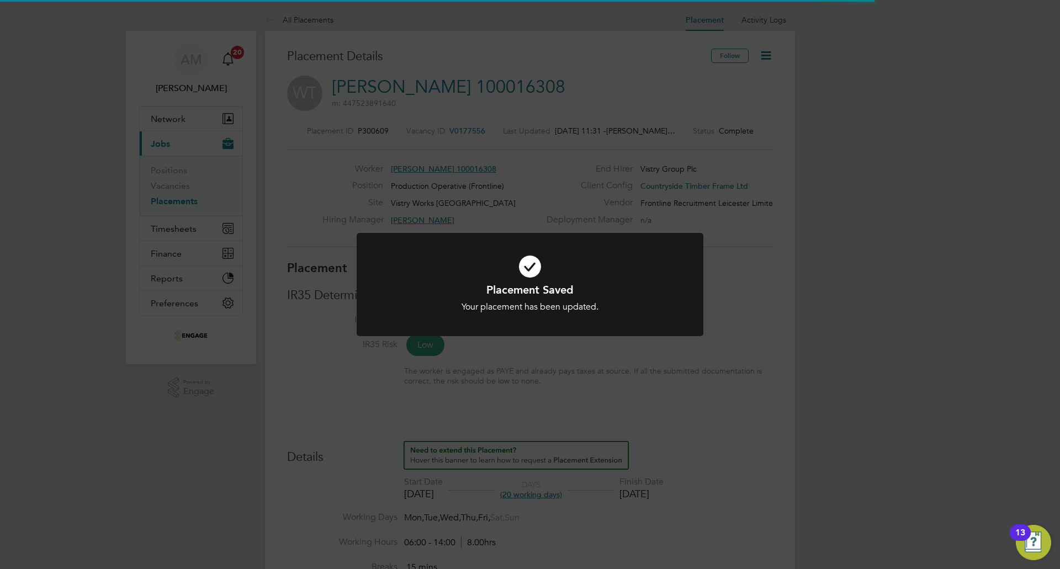
click at [372, 160] on div "Placement Saved Your placement has been updated. Cancel Okay" at bounding box center [530, 284] width 1060 height 569
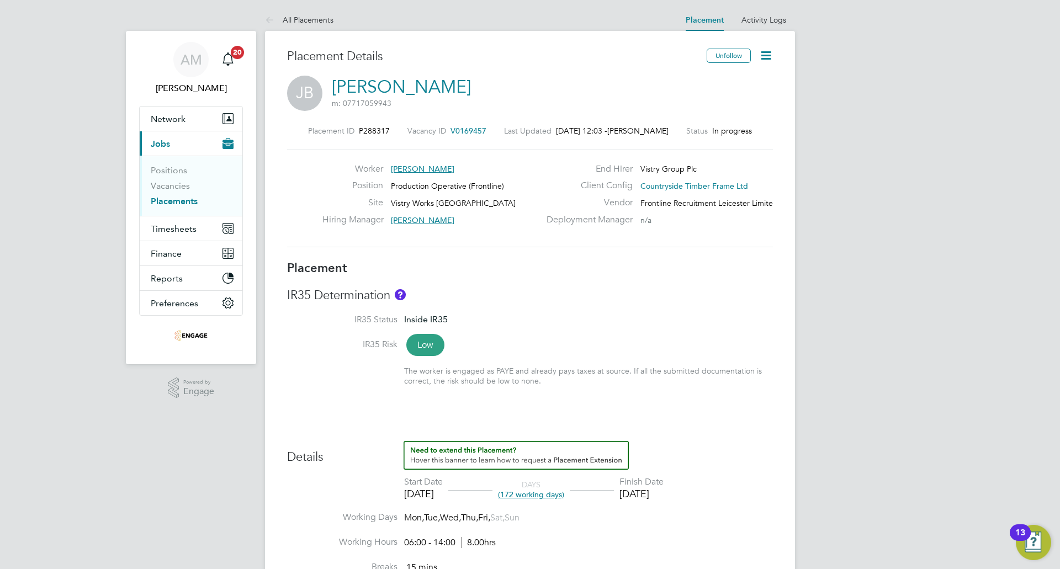
click at [770, 58] on icon at bounding box center [766, 56] width 14 height 14
click at [728, 78] on li "Edit Placement e" at bounding box center [730, 81] width 81 height 15
type input "James Gill"
type input "Dave Spiller"
type input "[DATE]"
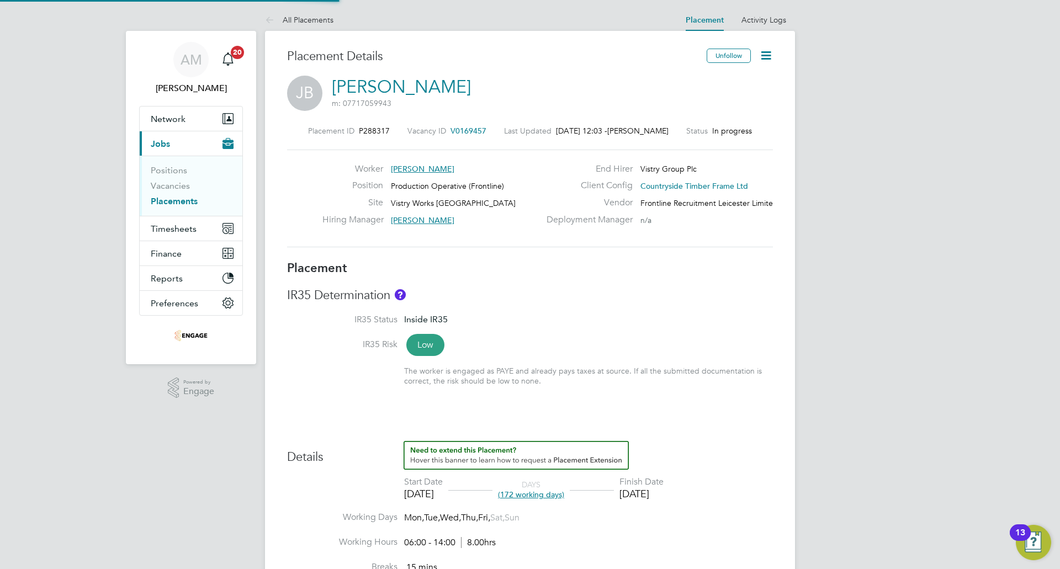
type input "[DATE]"
type input "06:00"
type input "14:00"
type input "100016110"
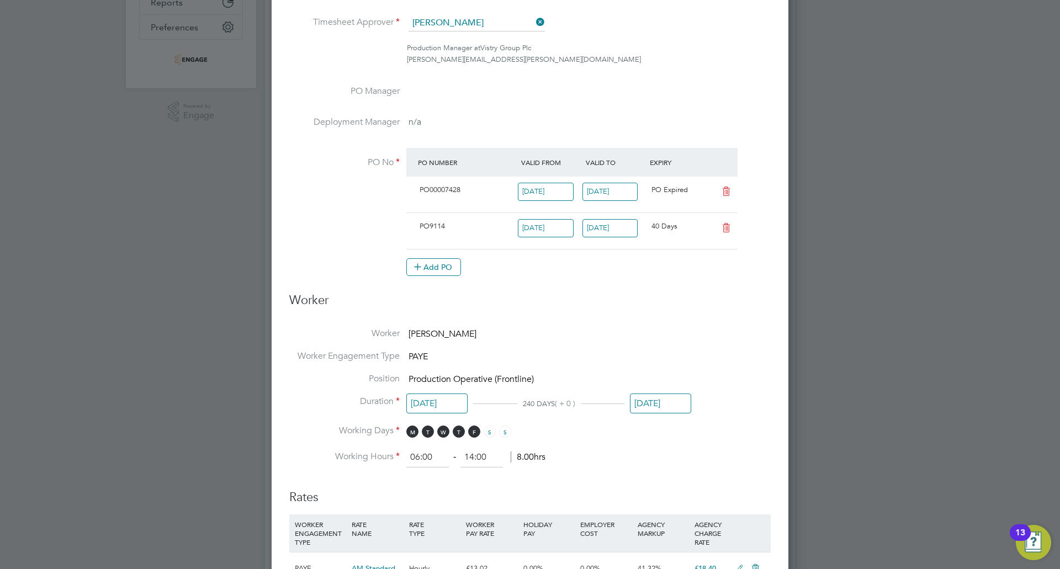
click at [650, 404] on input "[DATE]" at bounding box center [660, 404] width 61 height 20
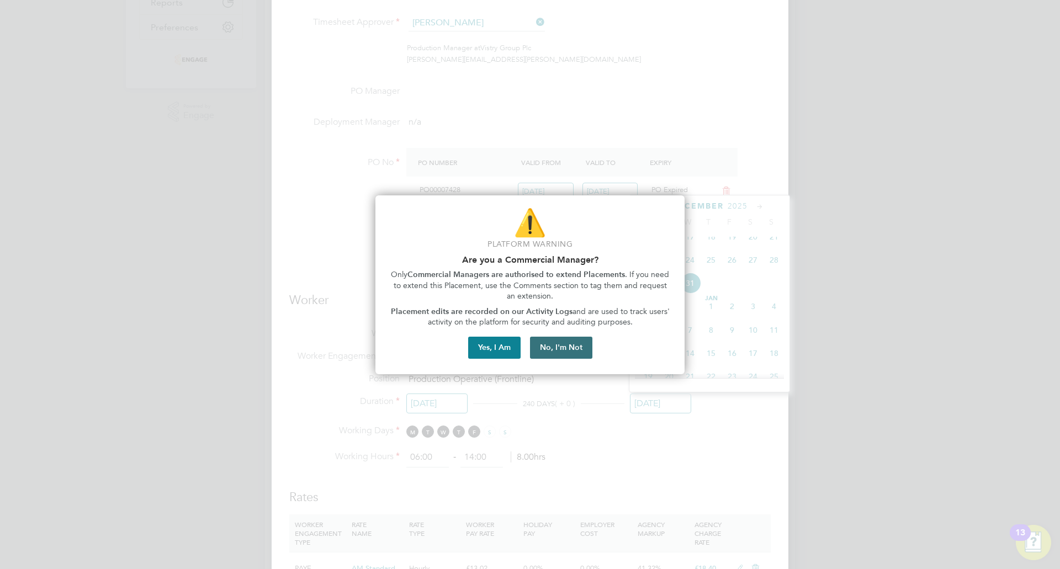
click at [560, 347] on button "No, I'm Not" at bounding box center [561, 348] width 62 height 22
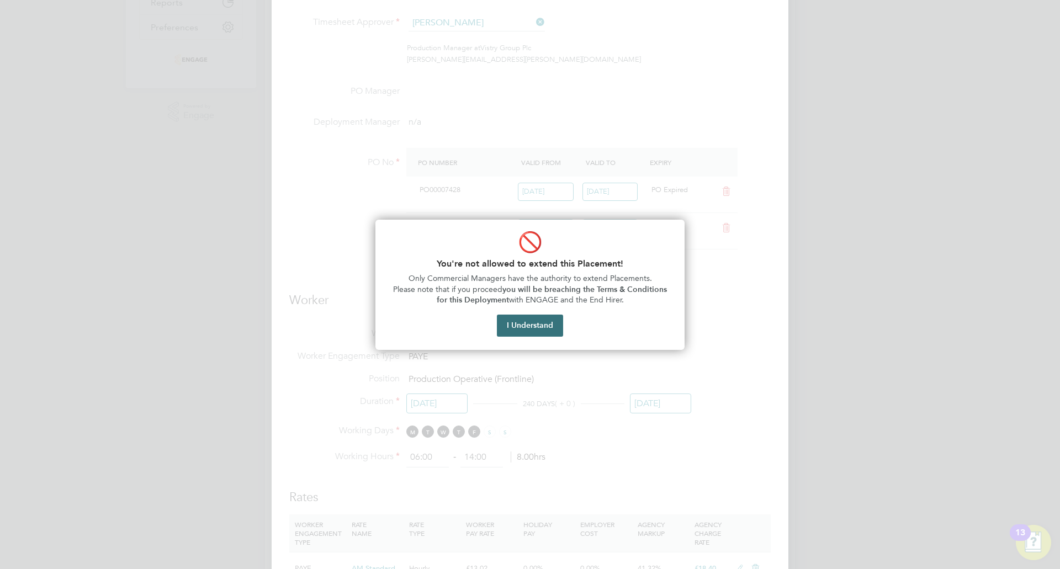
click at [548, 322] on button "I Understand" at bounding box center [530, 326] width 66 height 22
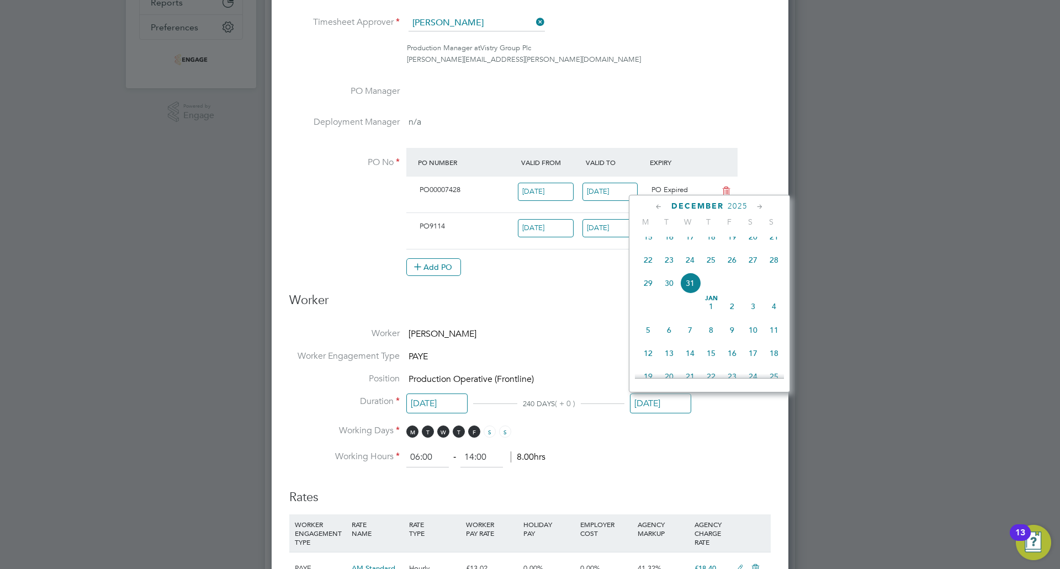
click at [662, 205] on icon at bounding box center [659, 207] width 10 height 12
click at [658, 209] on icon at bounding box center [659, 207] width 10 height 12
click at [649, 315] on span "18" at bounding box center [648, 316] width 21 height 21
type input "[DATE]"
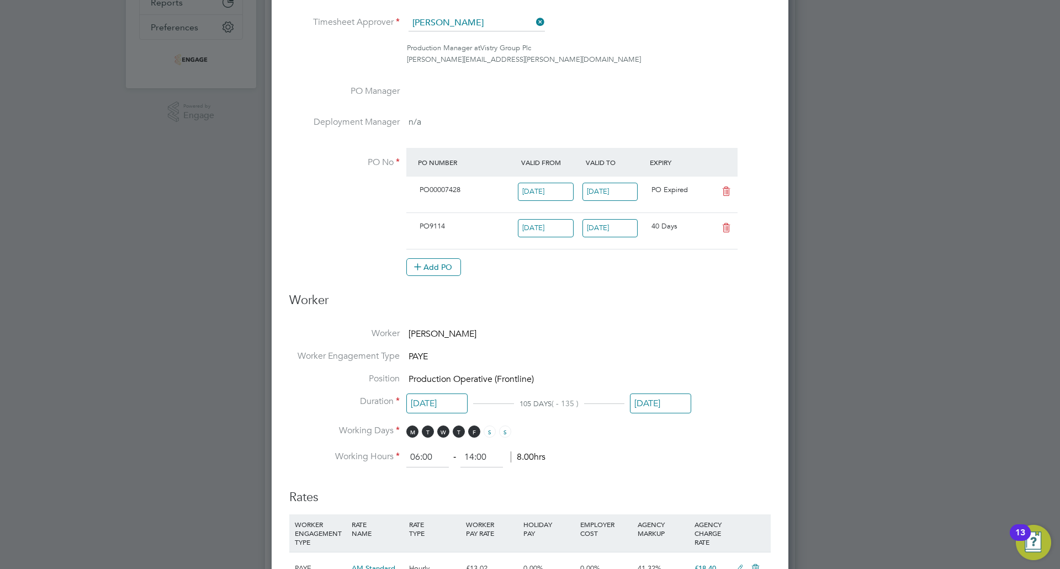
click at [605, 315] on h3 "Worker" at bounding box center [529, 305] width 481 height 25
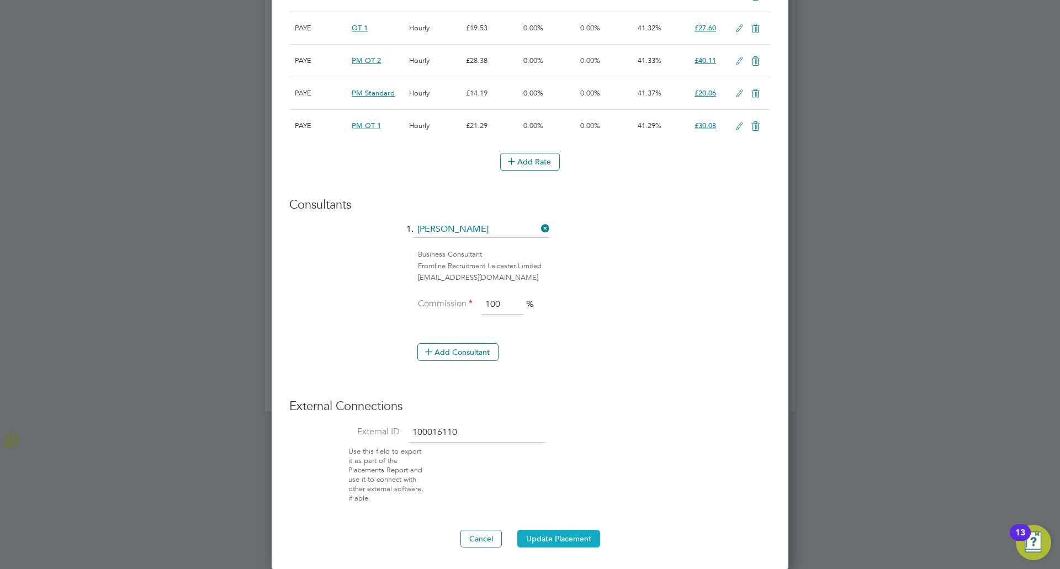
click at [559, 535] on button "Update Placement" at bounding box center [558, 539] width 83 height 18
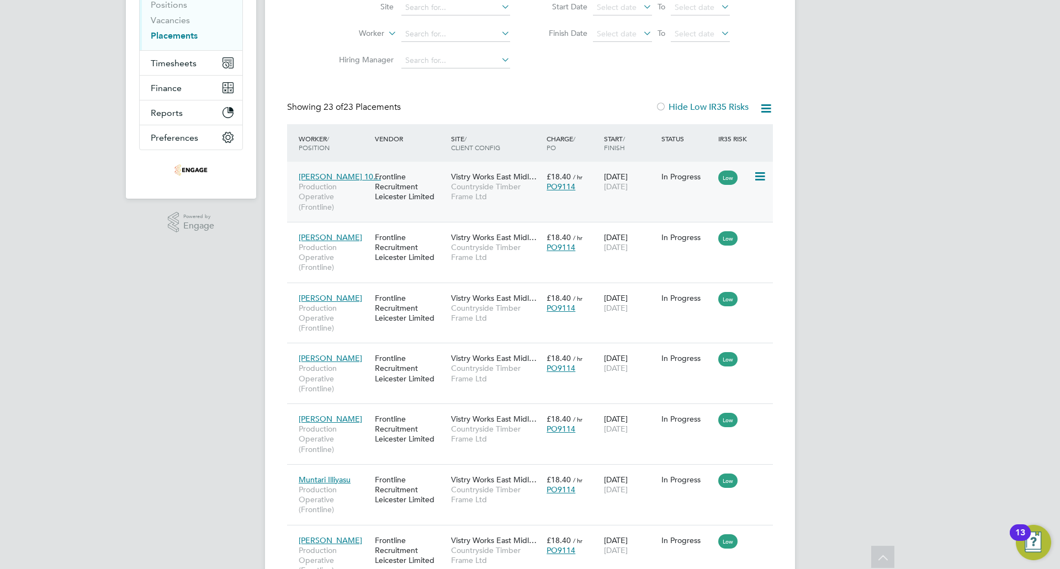
click at [336, 173] on span "[PERSON_NAME] 10…" at bounding box center [340, 177] width 82 height 10
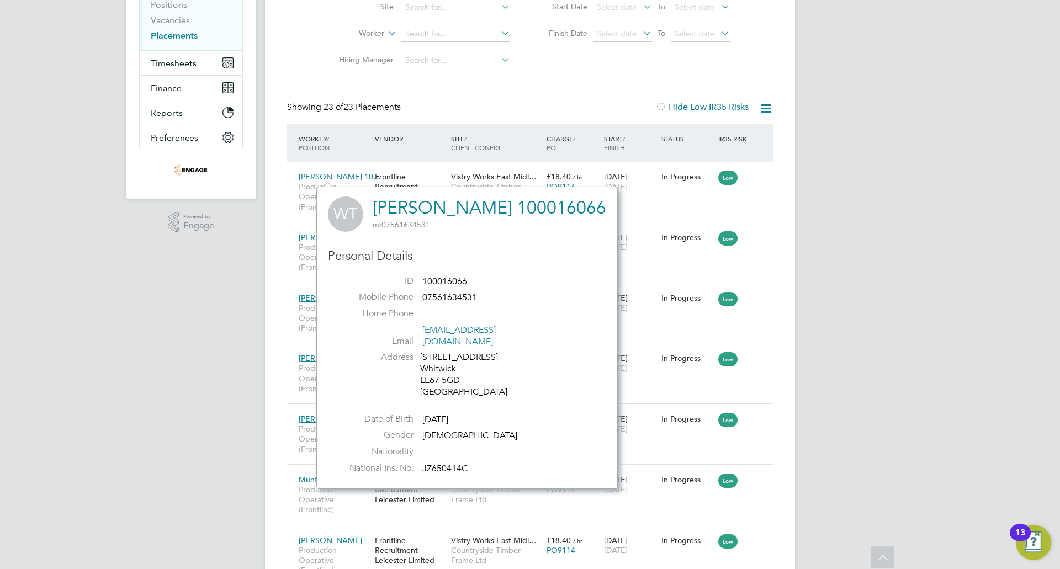
click at [432, 103] on div "Showing 23 of 23 Placements Hide Low IR35 Risks" at bounding box center [530, 113] width 486 height 23
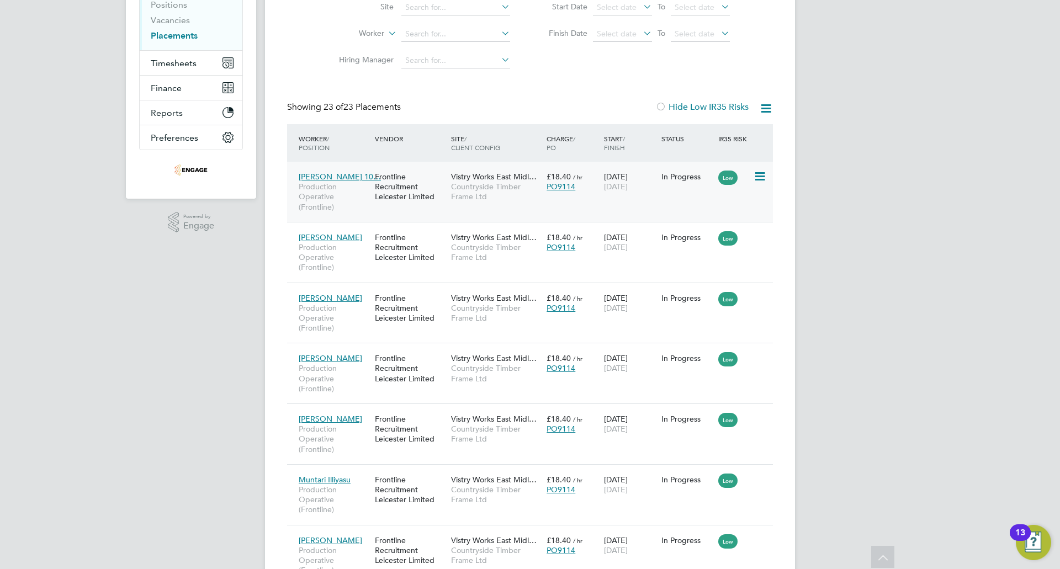
click at [345, 173] on span "[PERSON_NAME] 10…" at bounding box center [340, 177] width 82 height 10
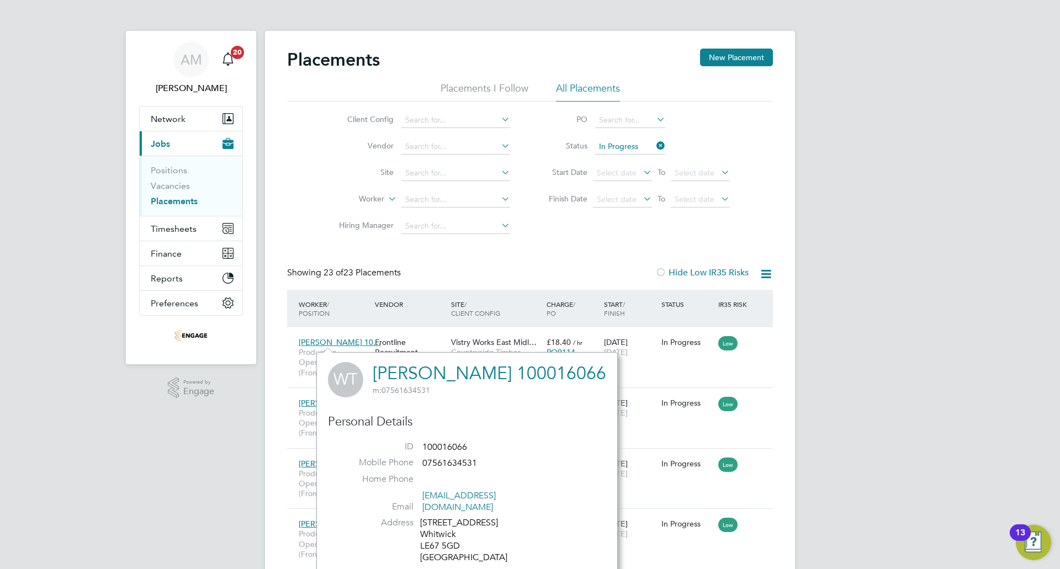
click at [465, 270] on div "Showing 23 of 23 Placements Hide Low IR35 Risks" at bounding box center [530, 278] width 486 height 23
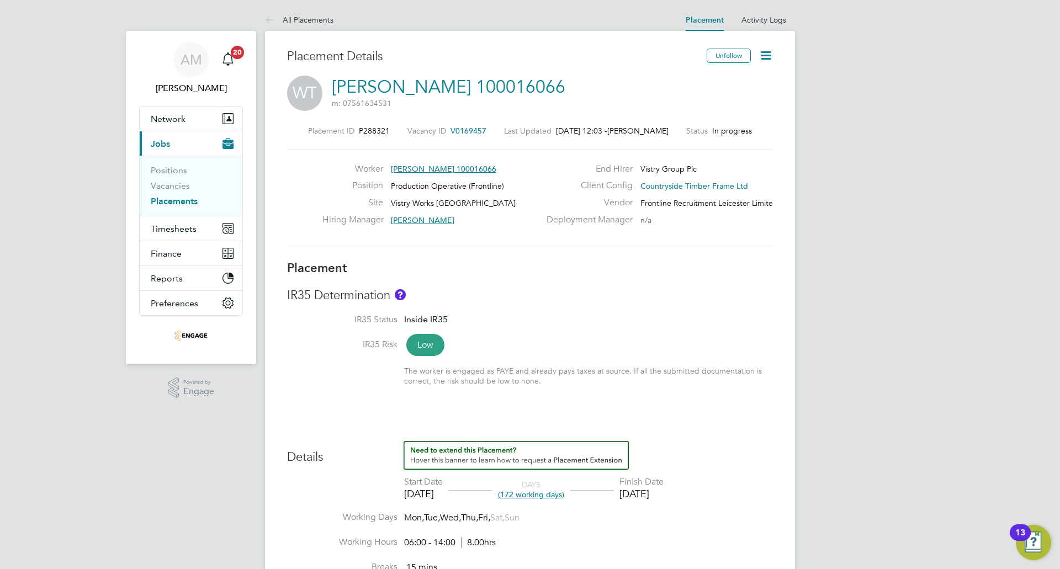
click at [765, 59] on icon at bounding box center [766, 56] width 14 height 14
click at [737, 78] on li "Edit Placement e" at bounding box center [730, 81] width 81 height 15
type input "[PERSON_NAME]"
type input "[DATE]"
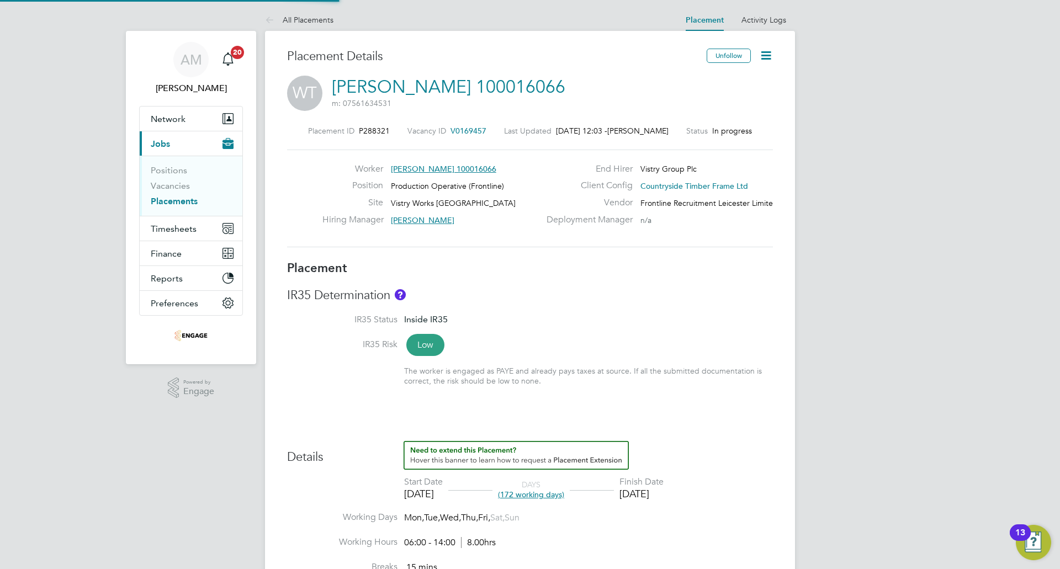
type input "[DATE]"
type input "06:00"
type input "14:00"
type input "100016066"
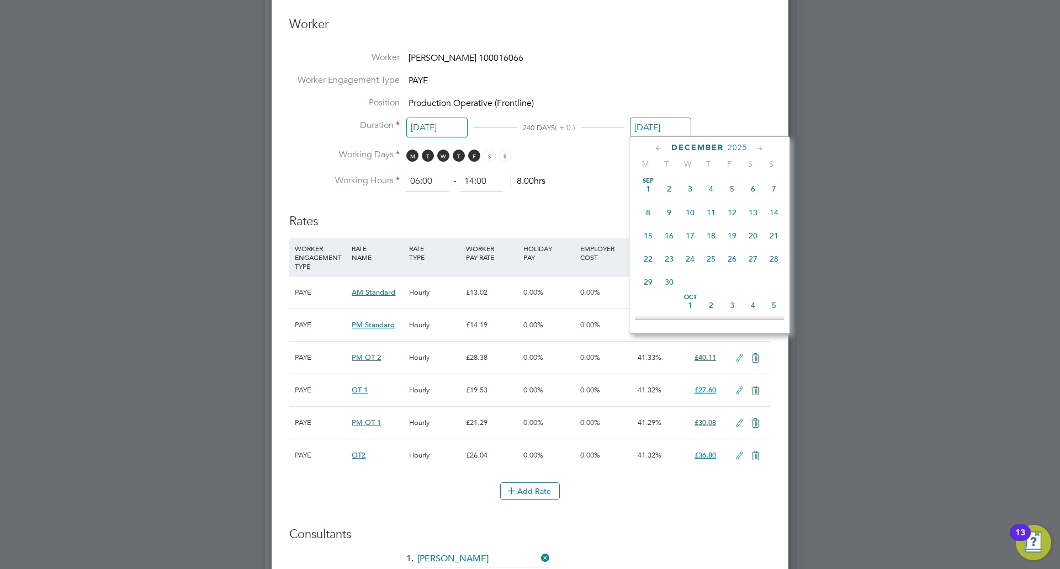
click at [658, 131] on input "[DATE]" at bounding box center [660, 128] width 61 height 20
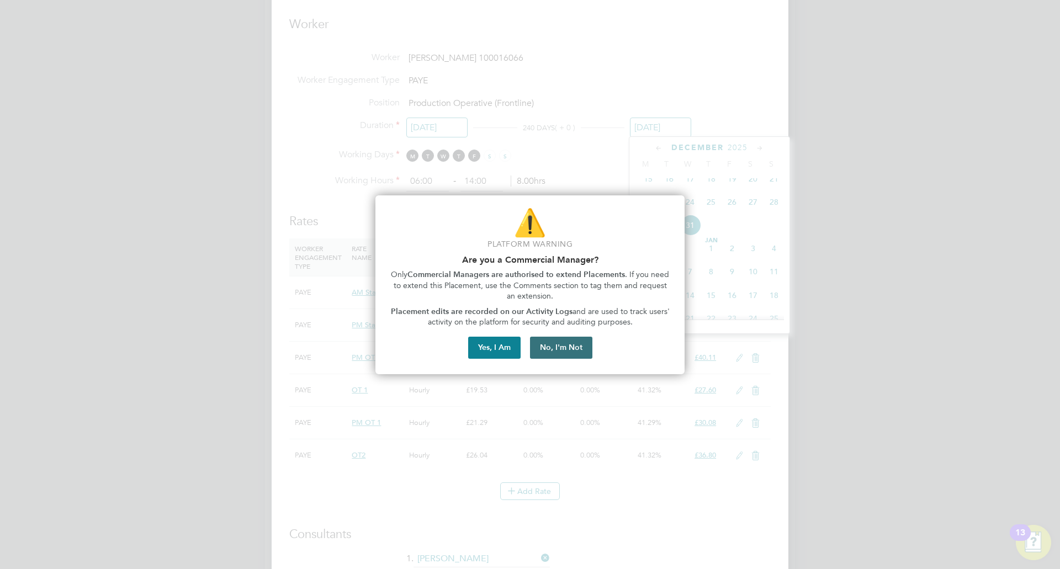
click at [571, 347] on button "No, I'm Not" at bounding box center [561, 348] width 62 height 22
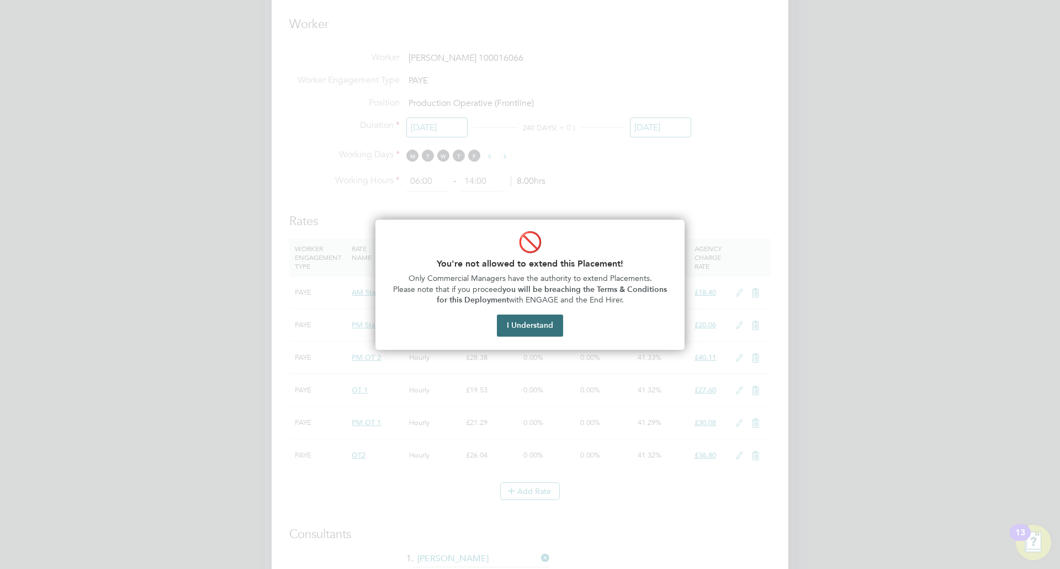
click at [535, 321] on button "I Understand" at bounding box center [530, 326] width 66 height 22
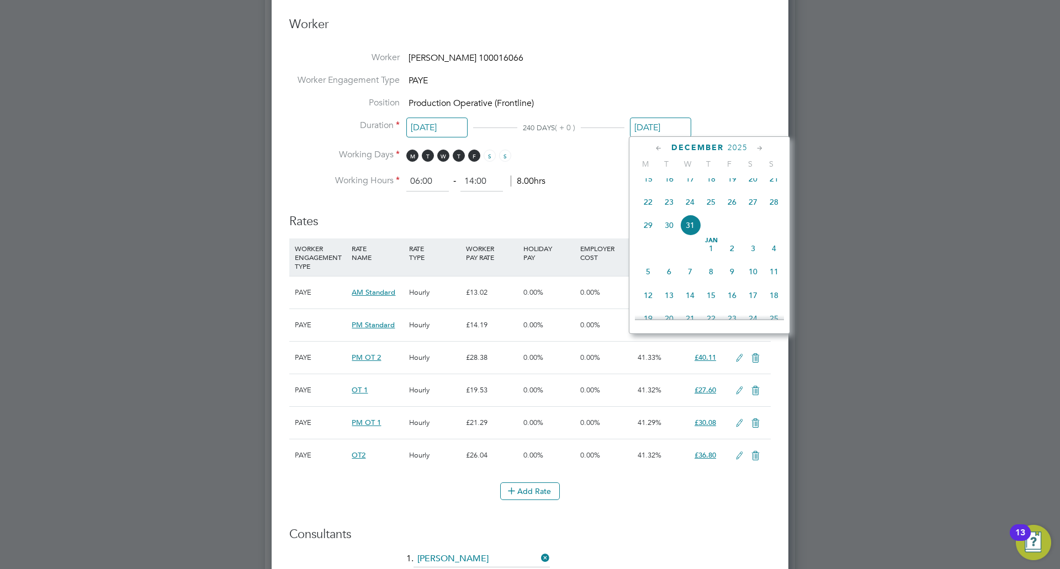
click at [660, 144] on icon at bounding box center [659, 148] width 10 height 12
click at [650, 258] on span "18" at bounding box center [648, 258] width 21 height 21
type input "[DATE]"
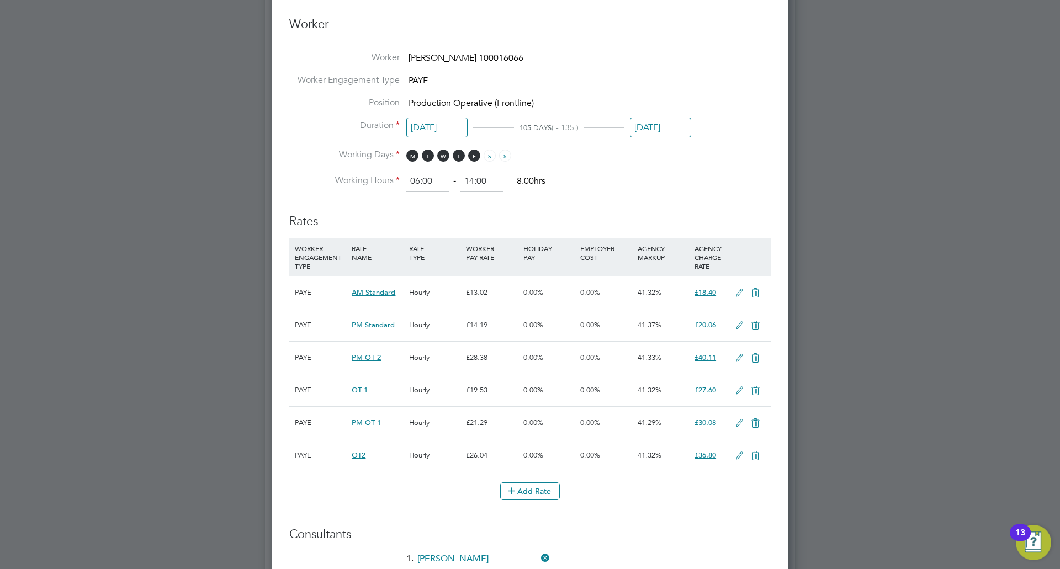
click at [595, 181] on li "Working Hours 06:00 ‐ 14:00 8.00hrs" at bounding box center [529, 182] width 481 height 20
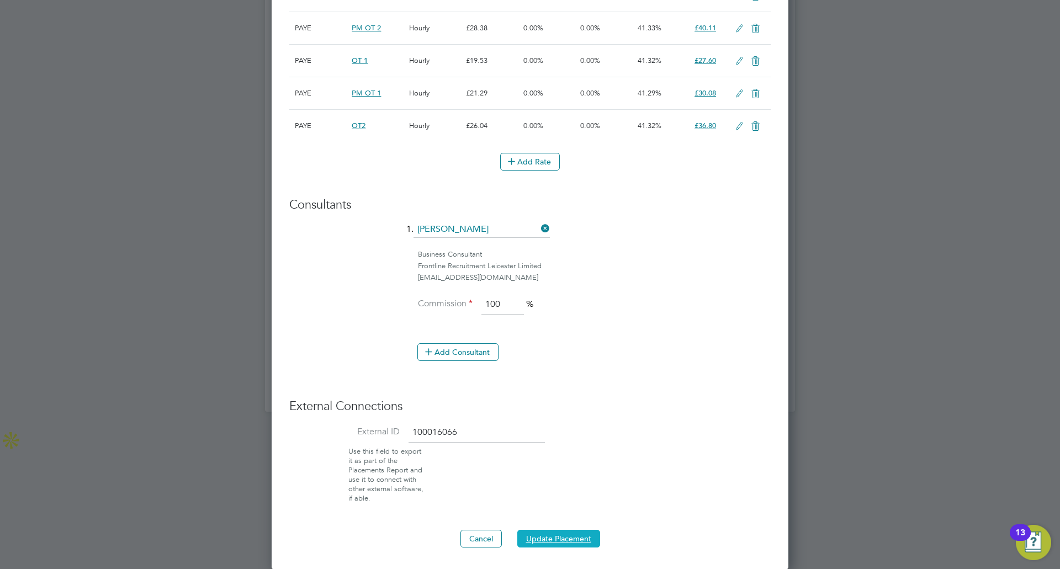
click at [560, 539] on button "Update Placement" at bounding box center [558, 539] width 83 height 18
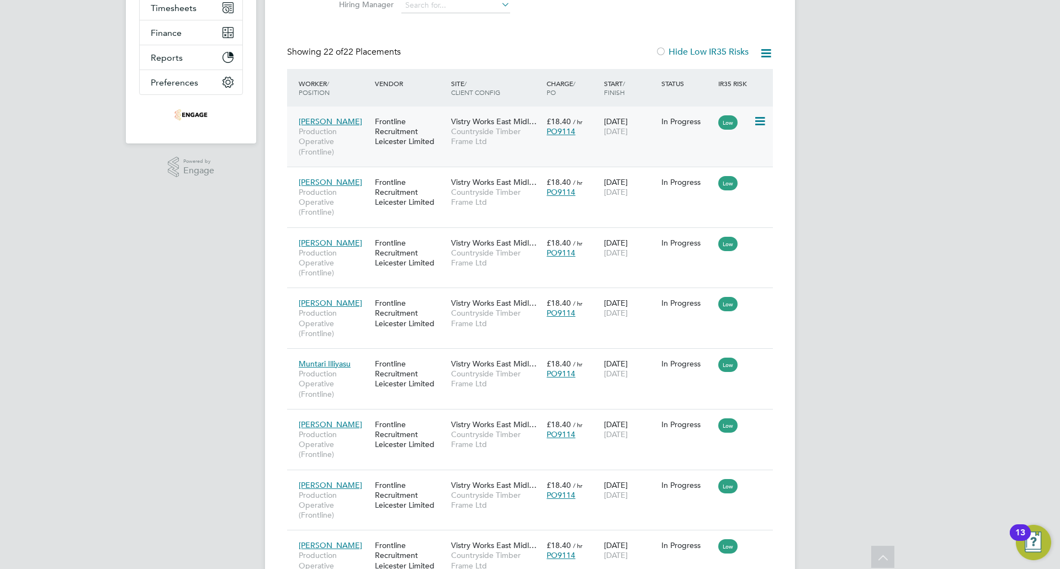
click at [333, 123] on span "[PERSON_NAME]" at bounding box center [330, 121] width 63 height 10
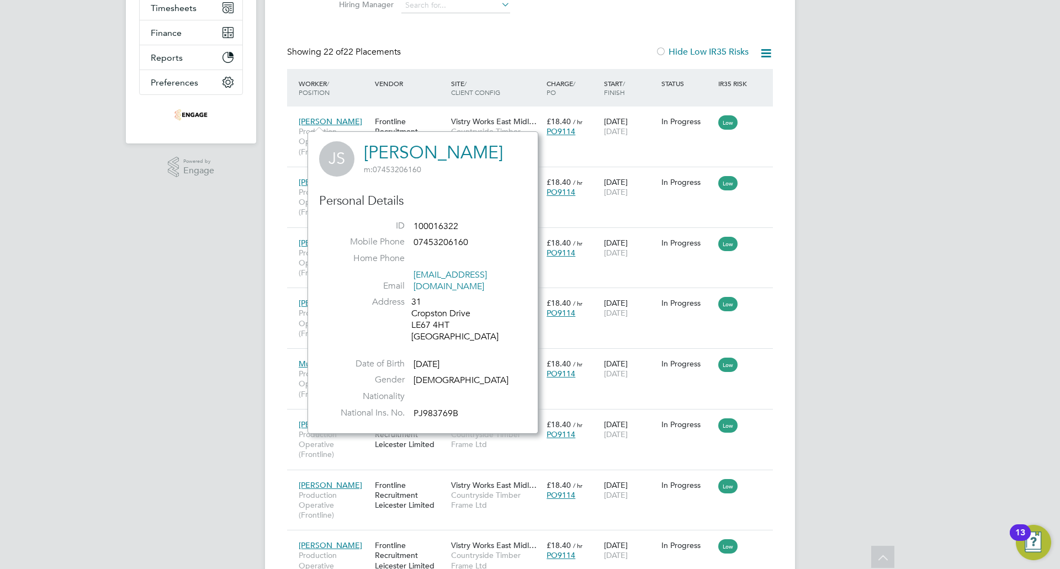
drag, startPoint x: 933, startPoint y: 190, endPoint x: 920, endPoint y: 189, distance: 12.7
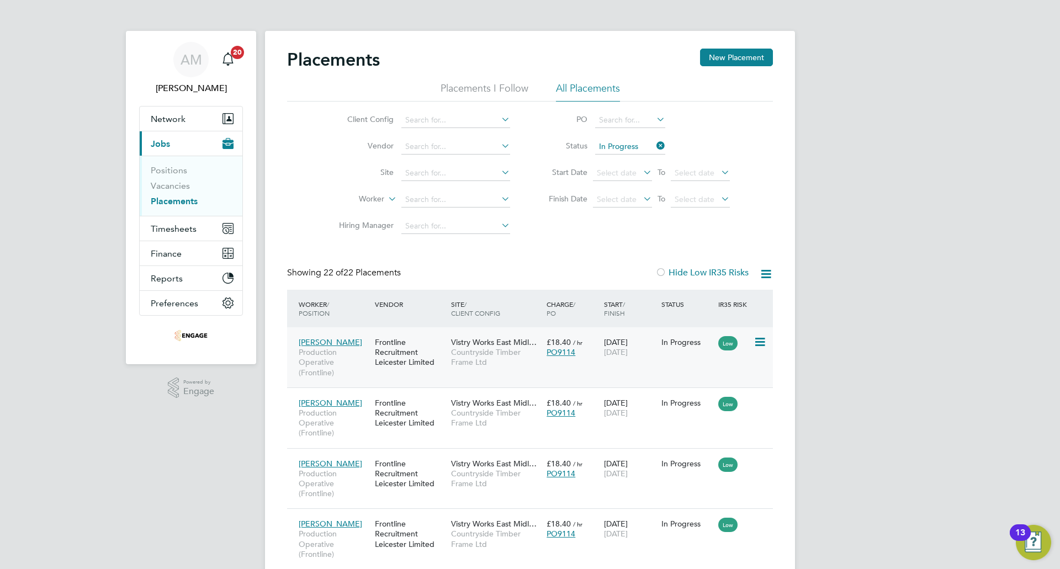
click at [627, 358] on div "[DATE] [DATE]" at bounding box center [629, 347] width 57 height 31
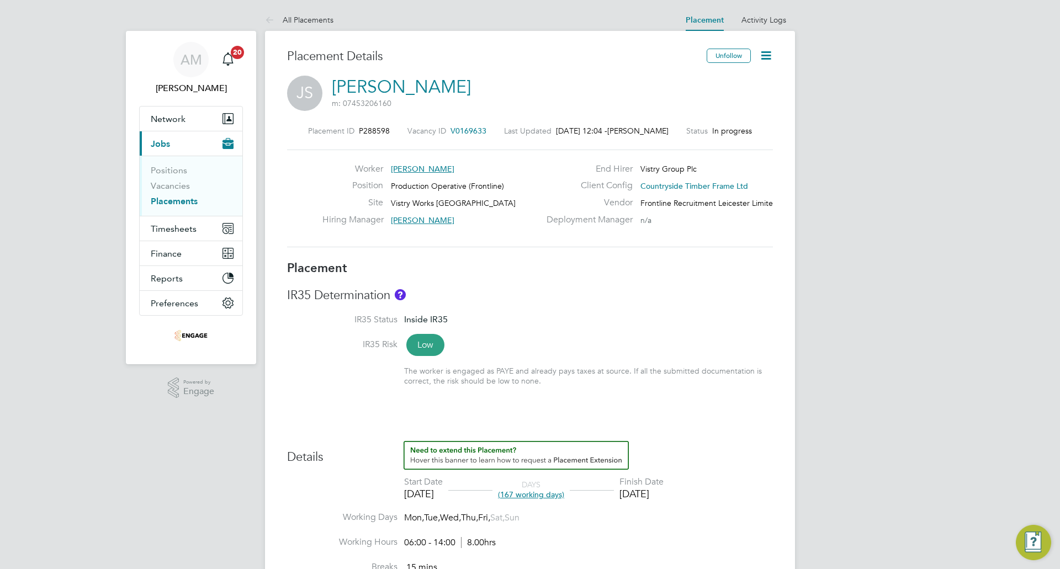
click at [763, 56] on icon at bounding box center [766, 56] width 14 height 14
click at [717, 80] on li "Edit Placement e" at bounding box center [730, 81] width 81 height 15
type input "[PERSON_NAME]"
type input "[DATE]"
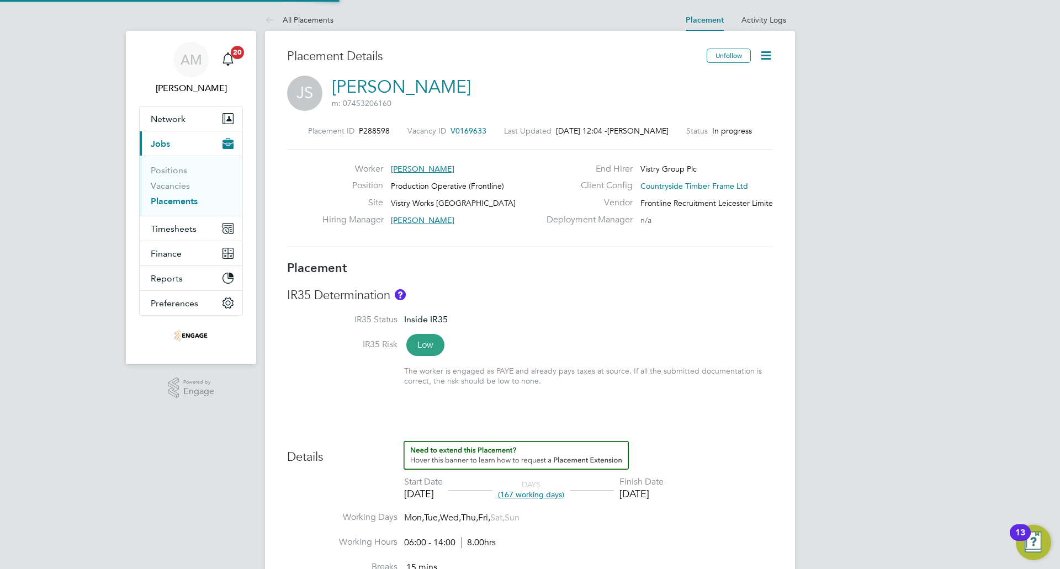
type input "[DATE]"
type input "06:00"
type input "14:00"
type input "100016322"
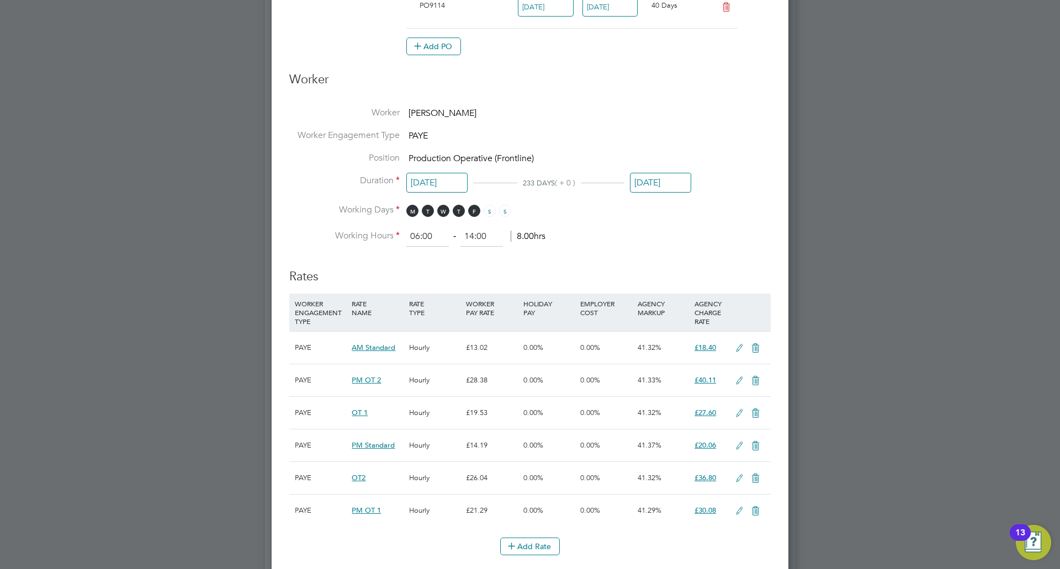
click at [676, 175] on input "[DATE]" at bounding box center [660, 183] width 61 height 20
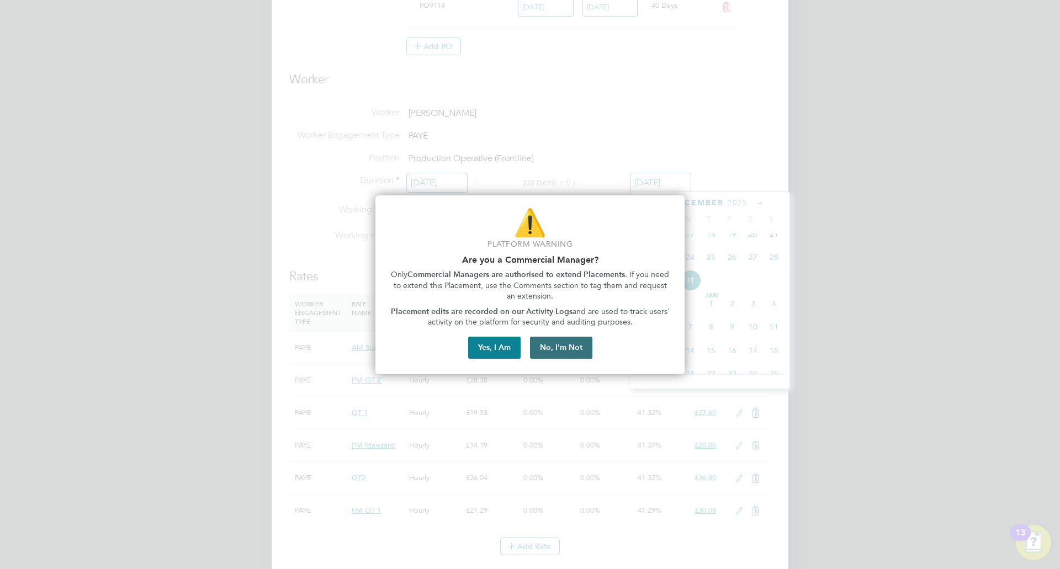
click at [572, 351] on button "No, I'm Not" at bounding box center [561, 348] width 62 height 22
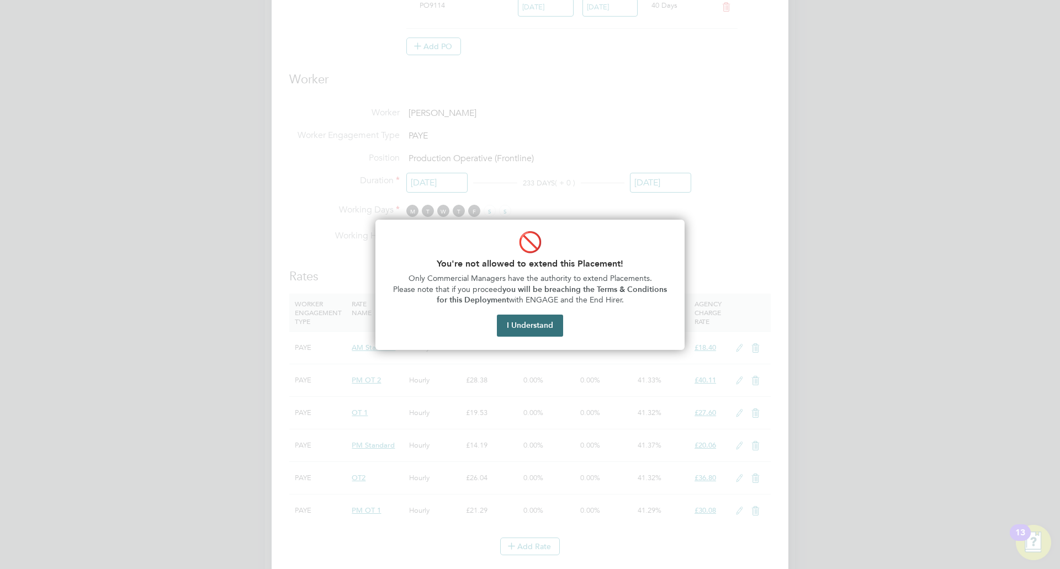
click at [555, 335] on button "I Understand" at bounding box center [530, 326] width 66 height 22
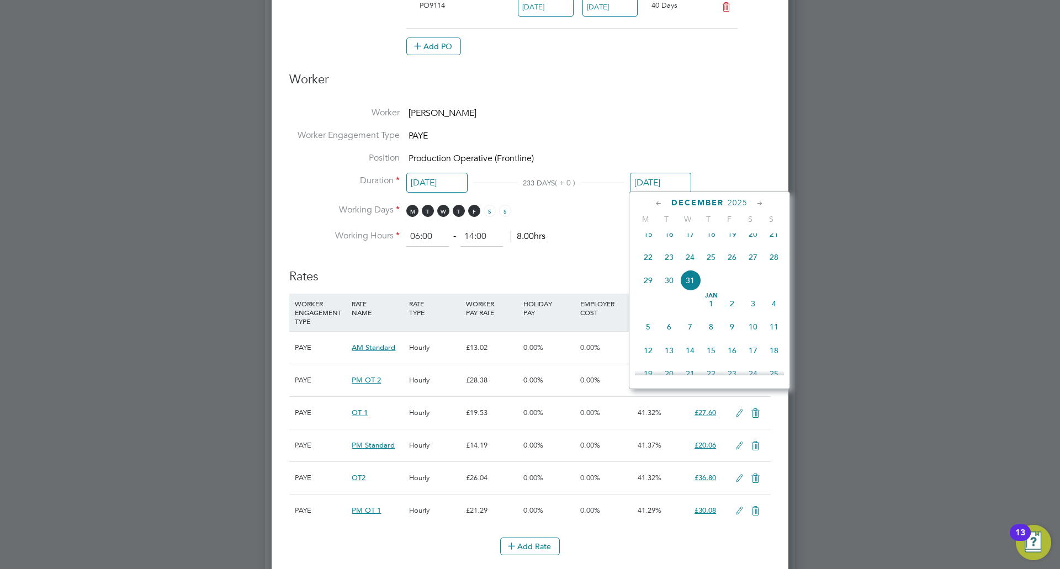
click at [654, 206] on icon at bounding box center [659, 204] width 10 height 12
click at [656, 204] on icon at bounding box center [659, 204] width 10 height 12
click at [656, 314] on span "18" at bounding box center [648, 314] width 21 height 21
type input "[DATE]"
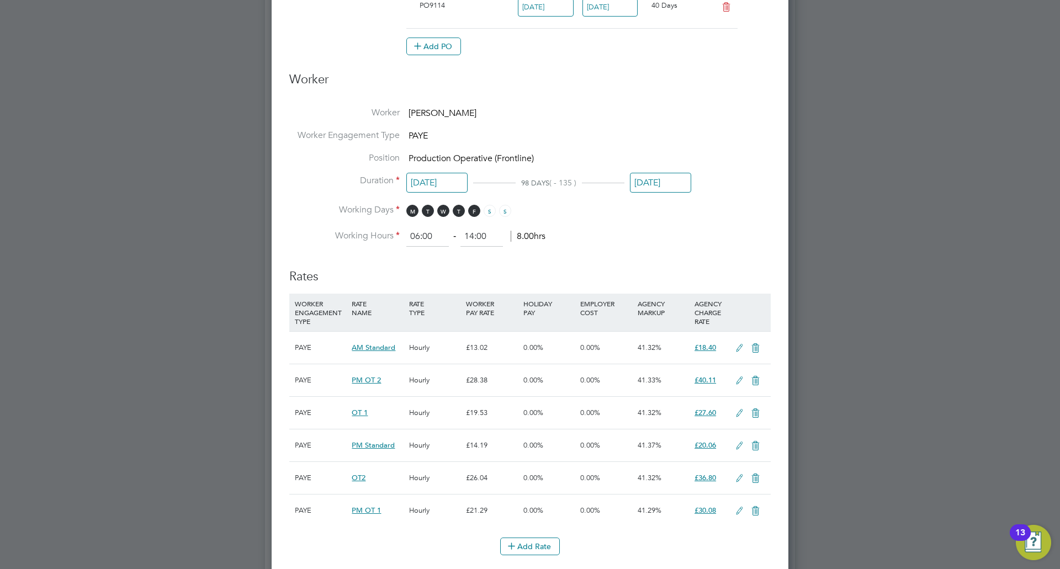
click at [727, 221] on li "Working Days M T W T F S S" at bounding box center [529, 215] width 481 height 23
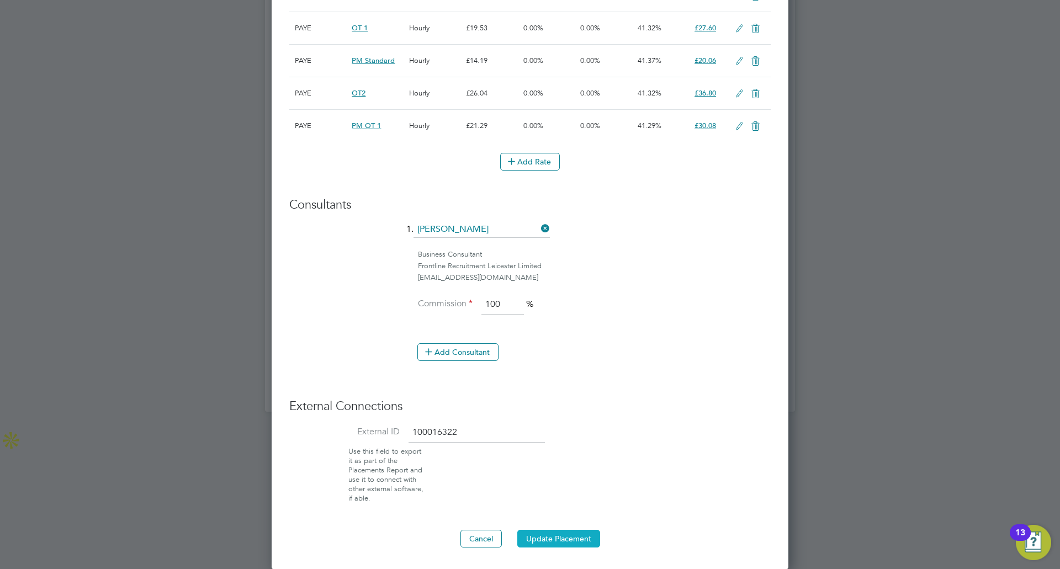
click at [557, 536] on button "Update Placement" at bounding box center [558, 539] width 83 height 18
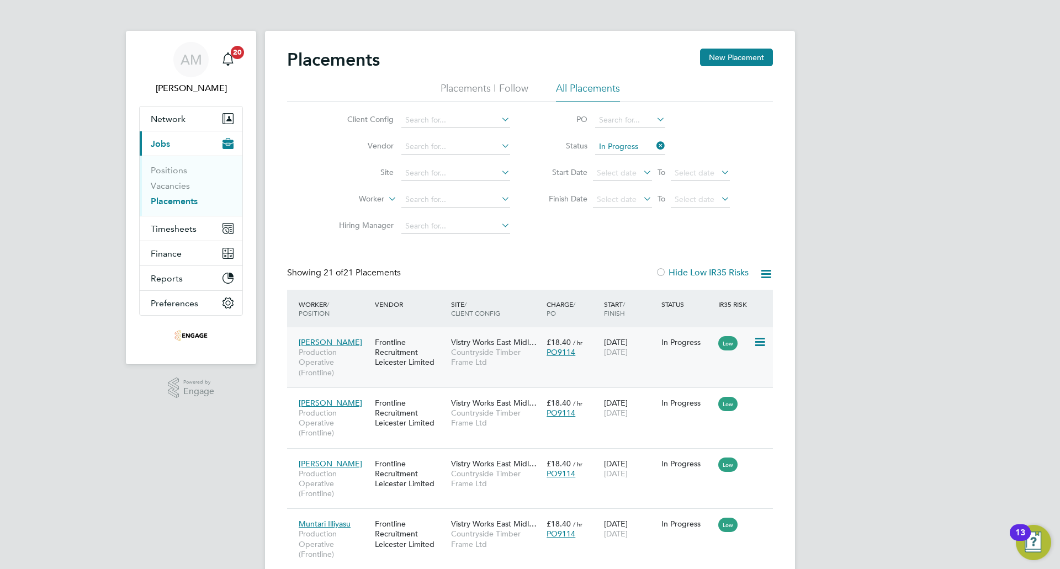
click at [316, 342] on span "[PERSON_NAME]" at bounding box center [330, 342] width 63 height 10
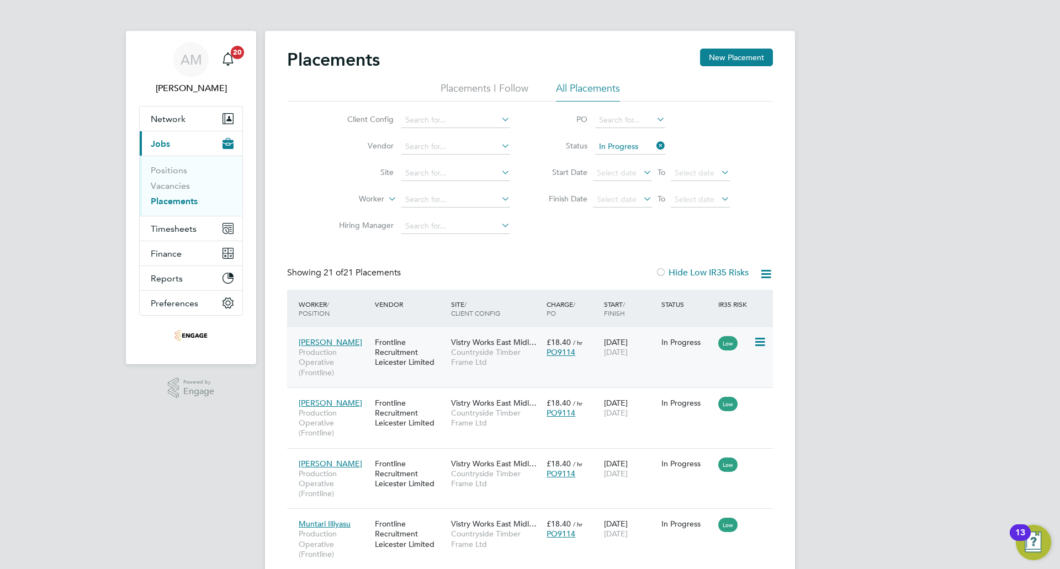
click at [318, 341] on span "[PERSON_NAME]" at bounding box center [330, 342] width 63 height 10
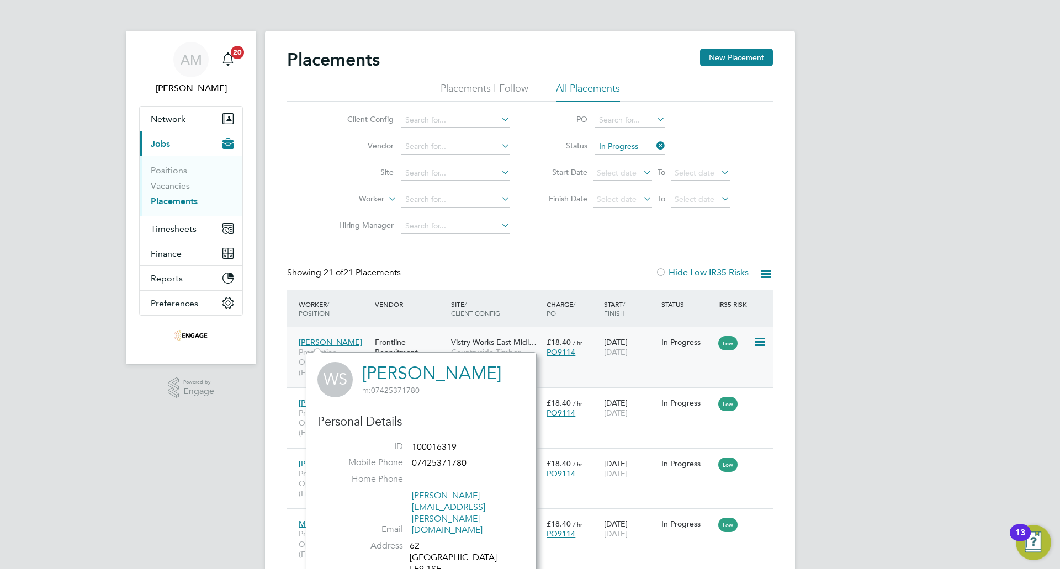
click at [611, 362] on div "[DATE] [DATE]" at bounding box center [629, 347] width 57 height 31
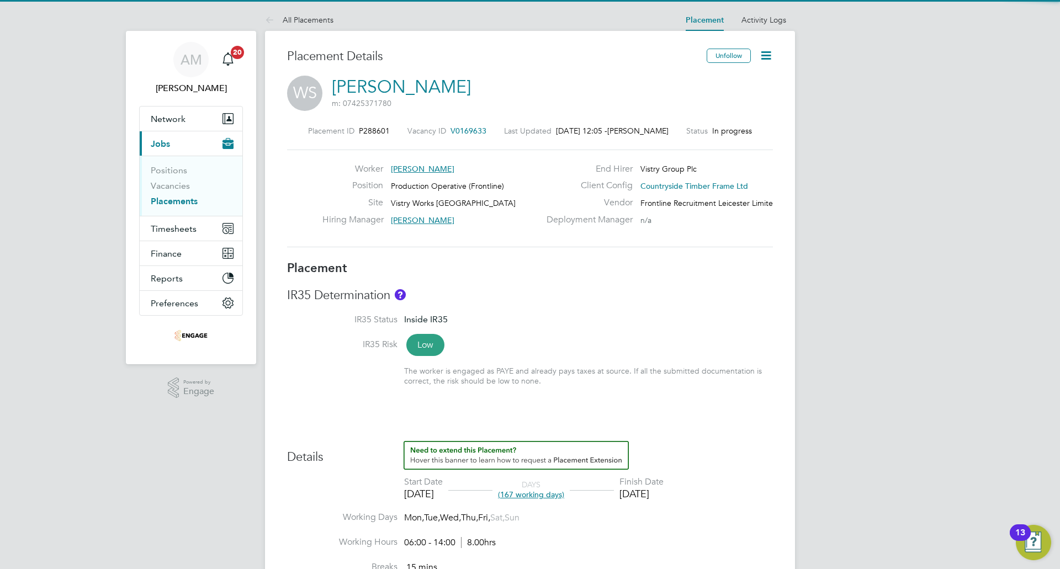
click at [767, 51] on icon at bounding box center [766, 56] width 14 height 14
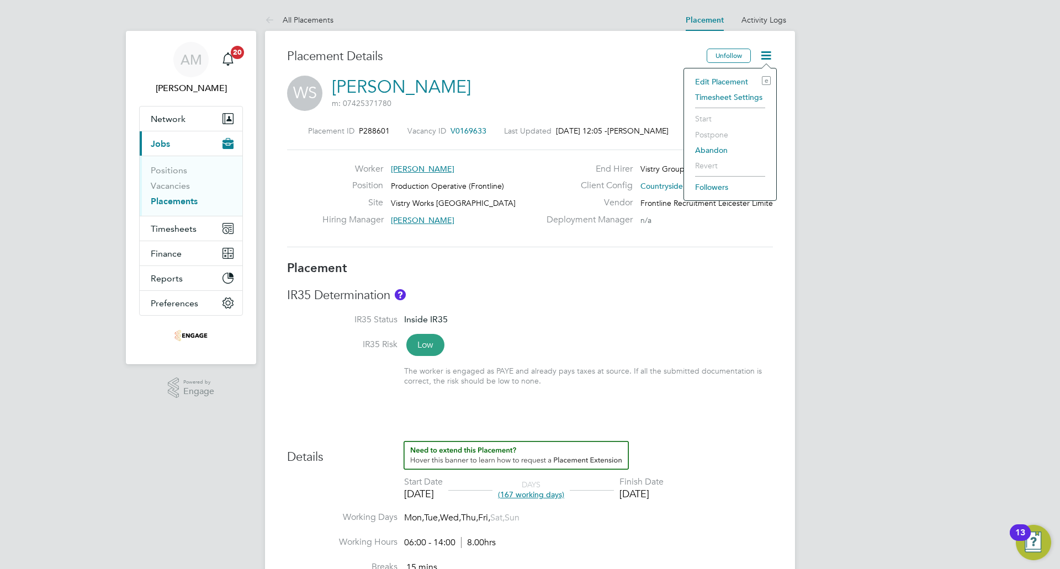
click at [739, 74] on li "Edit Placement e" at bounding box center [730, 81] width 81 height 15
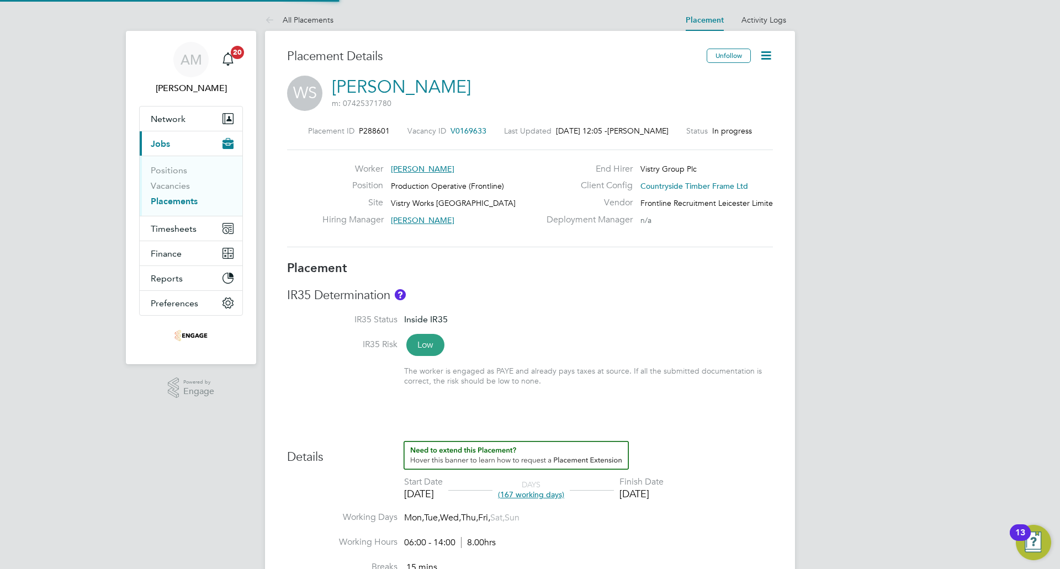
type input "[PERSON_NAME]"
type input "13 May 2025"
type input "31 Dec 2025"
type input "06:00"
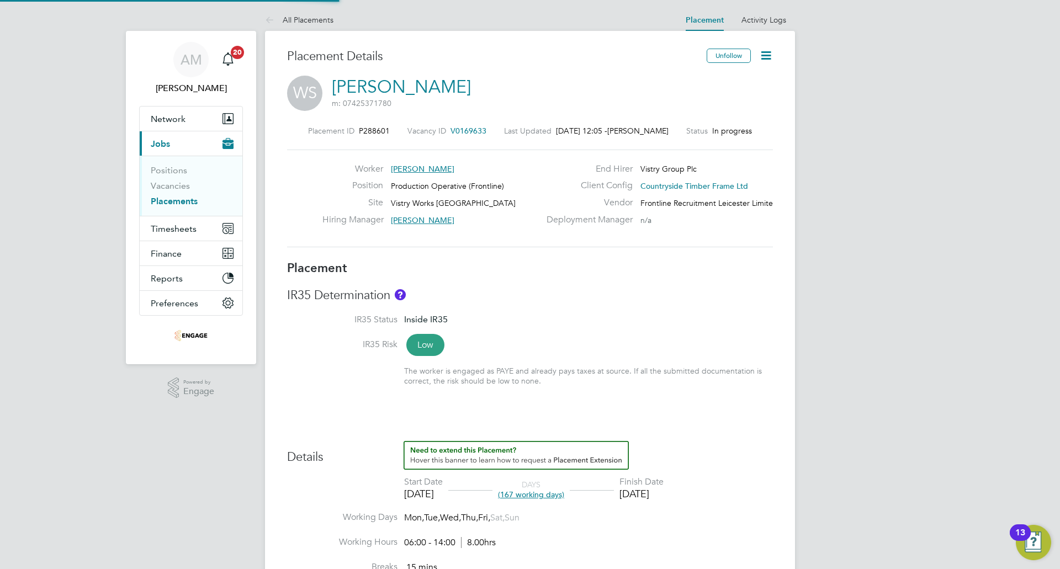
type input "14:00"
type input "100016319"
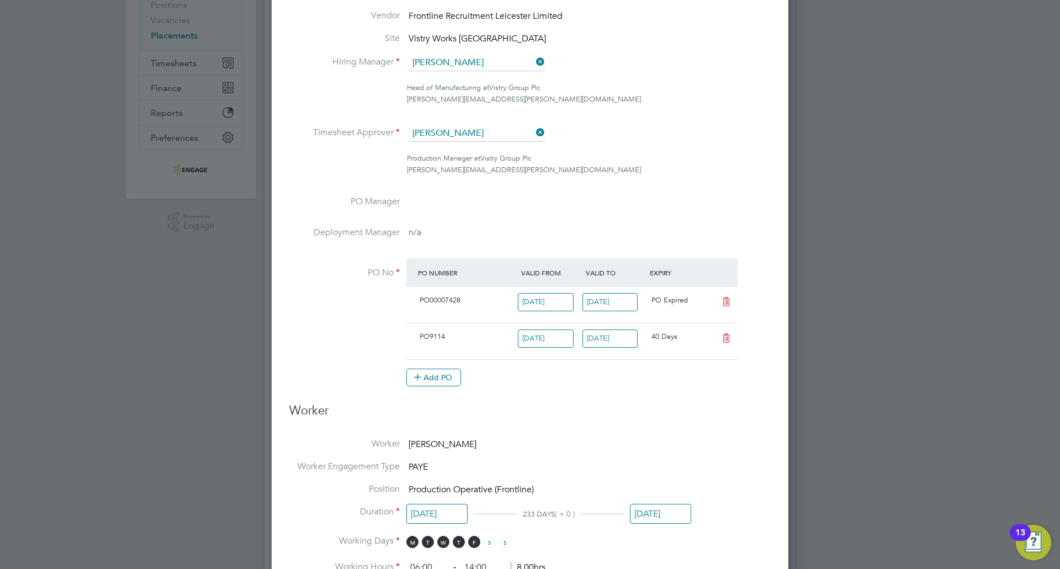
click at [656, 513] on input "31 Dec 2025" at bounding box center [660, 514] width 61 height 20
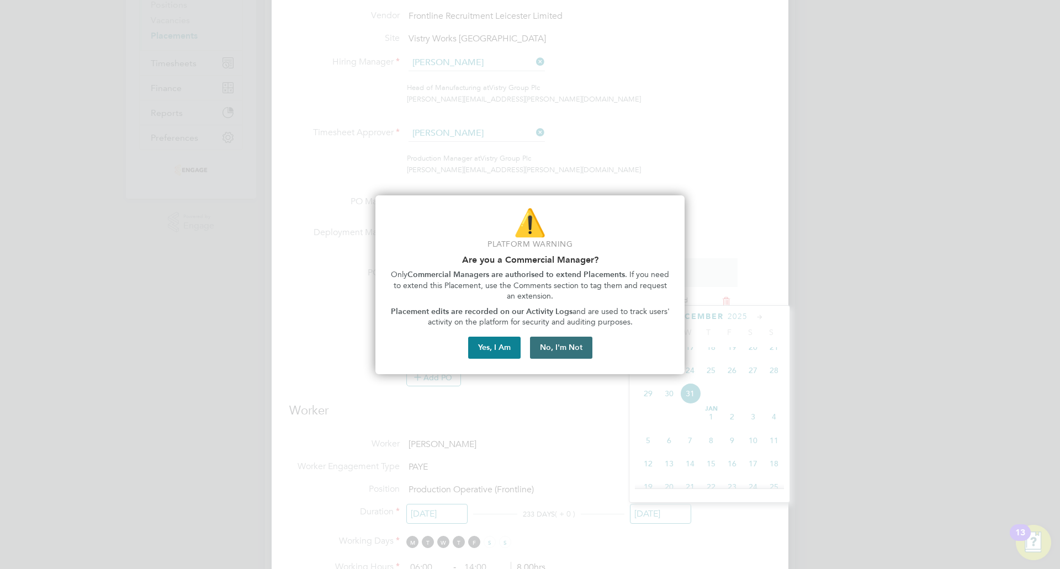
click at [589, 342] on button "No, I'm Not" at bounding box center [561, 348] width 62 height 22
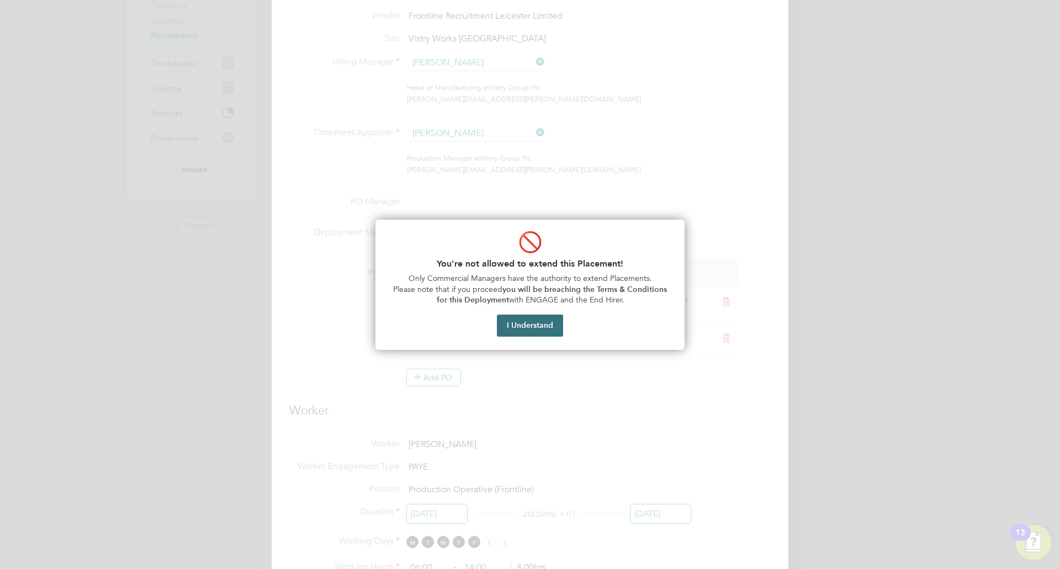
click at [528, 333] on button "I Understand" at bounding box center [530, 326] width 66 height 22
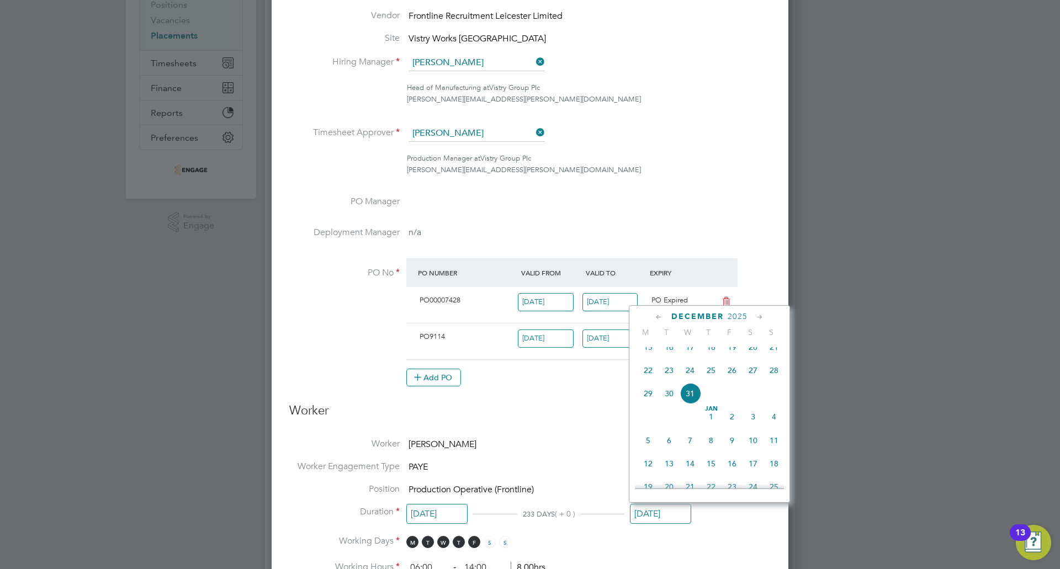
click at [654, 317] on icon at bounding box center [659, 317] width 10 height 12
click at [647, 422] on span "18" at bounding box center [648, 427] width 21 height 21
type input "[DATE]"
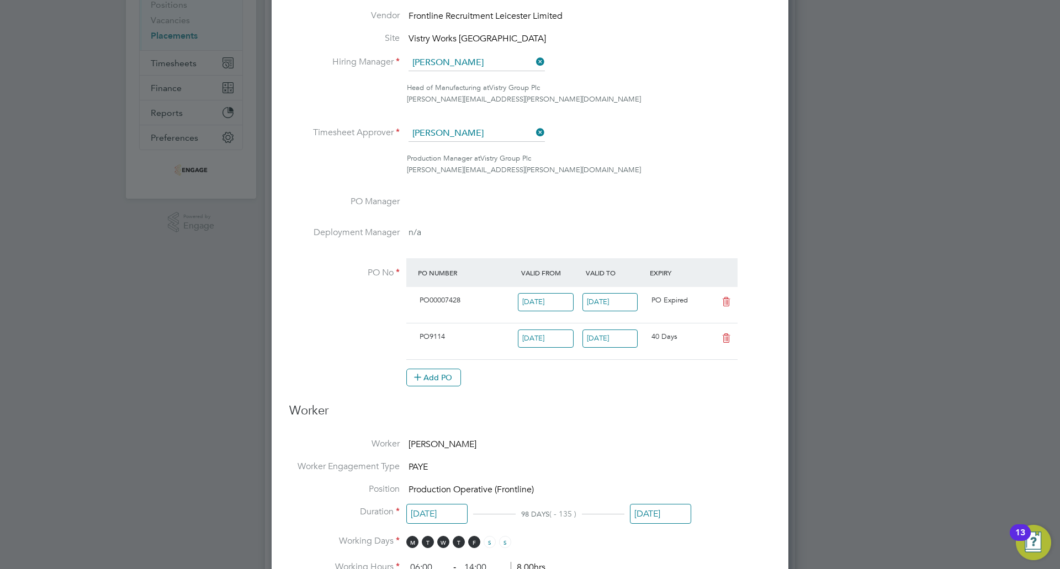
click at [554, 425] on h3 "Worker" at bounding box center [529, 415] width 481 height 25
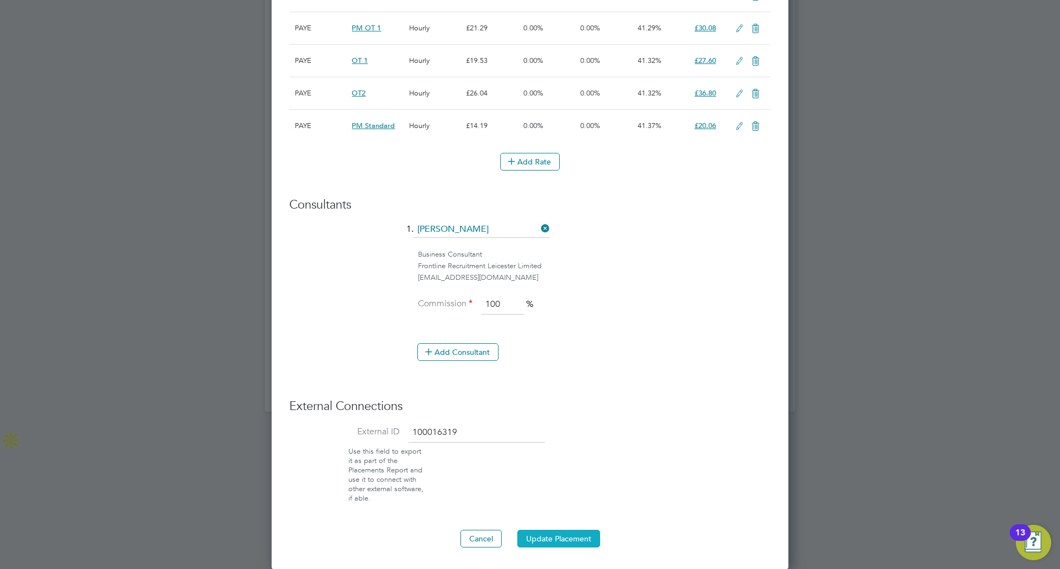
click at [579, 538] on button "Update Placement" at bounding box center [558, 539] width 83 height 18
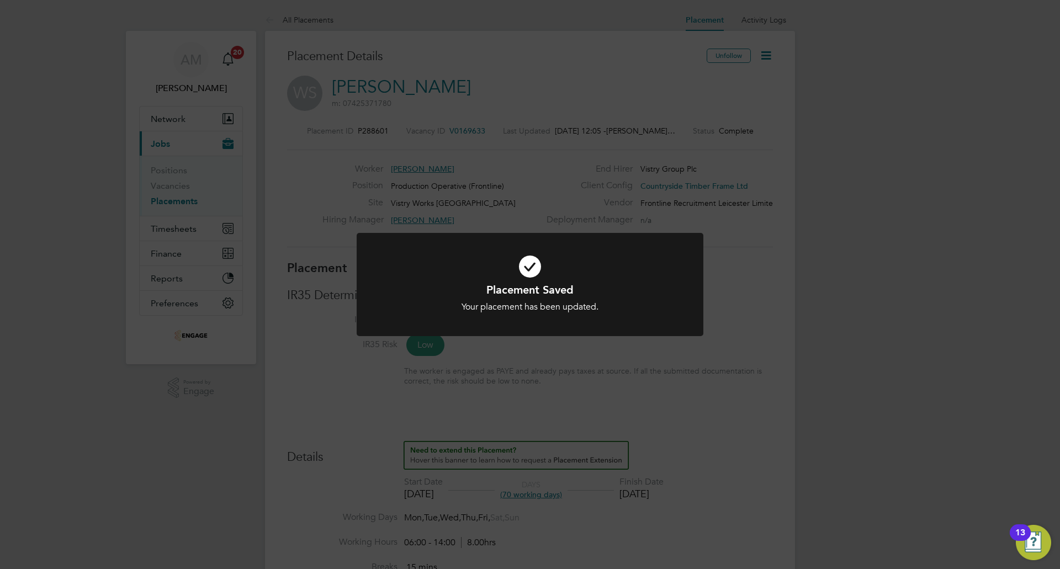
click at [315, 167] on div "Placement Saved Your placement has been updated. Cancel Okay" at bounding box center [530, 284] width 1060 height 569
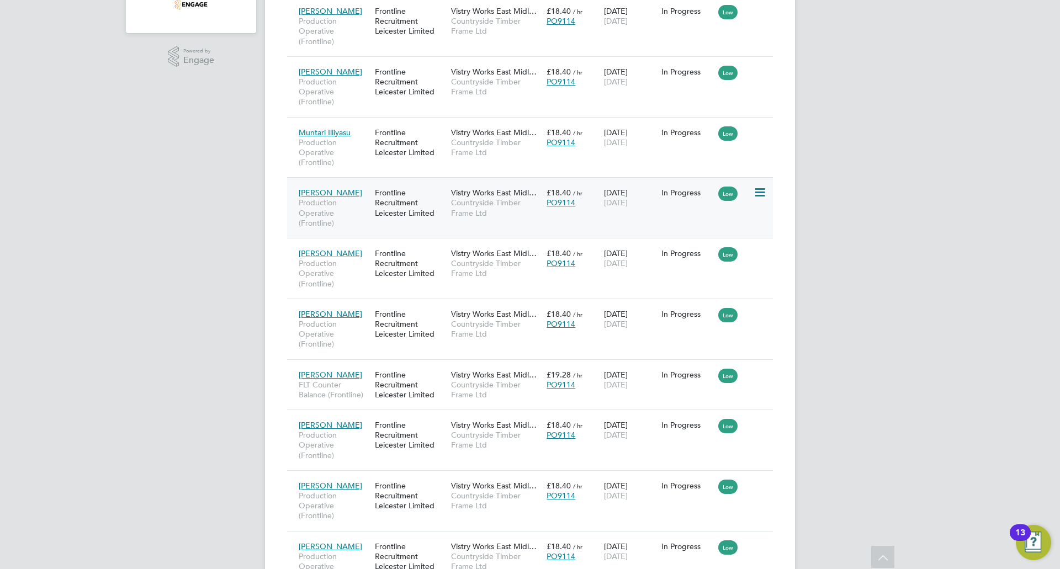
click at [681, 192] on div "In Progress" at bounding box center [687, 193] width 52 height 10
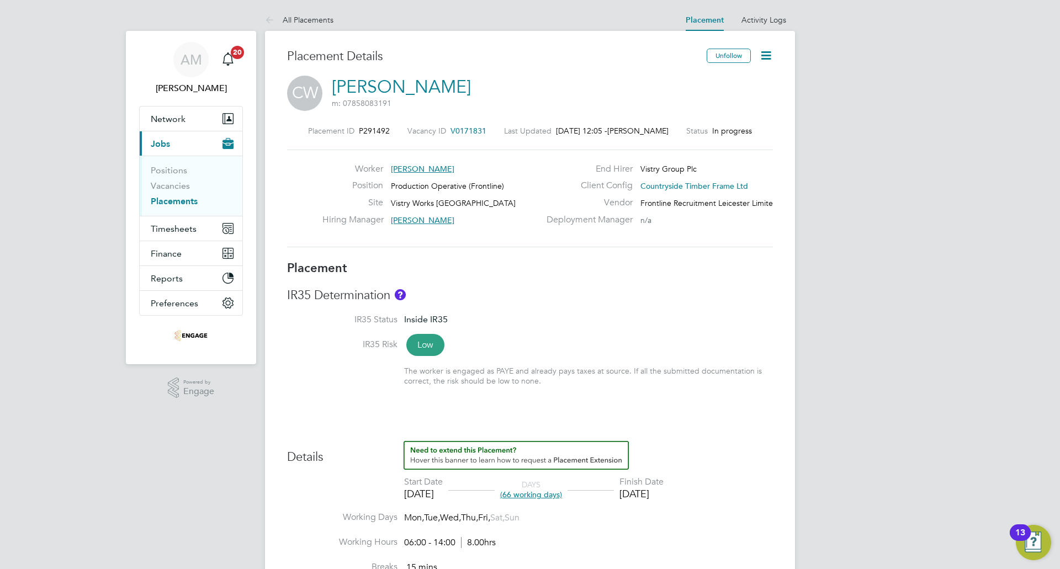
click at [766, 60] on icon at bounding box center [766, 56] width 14 height 14
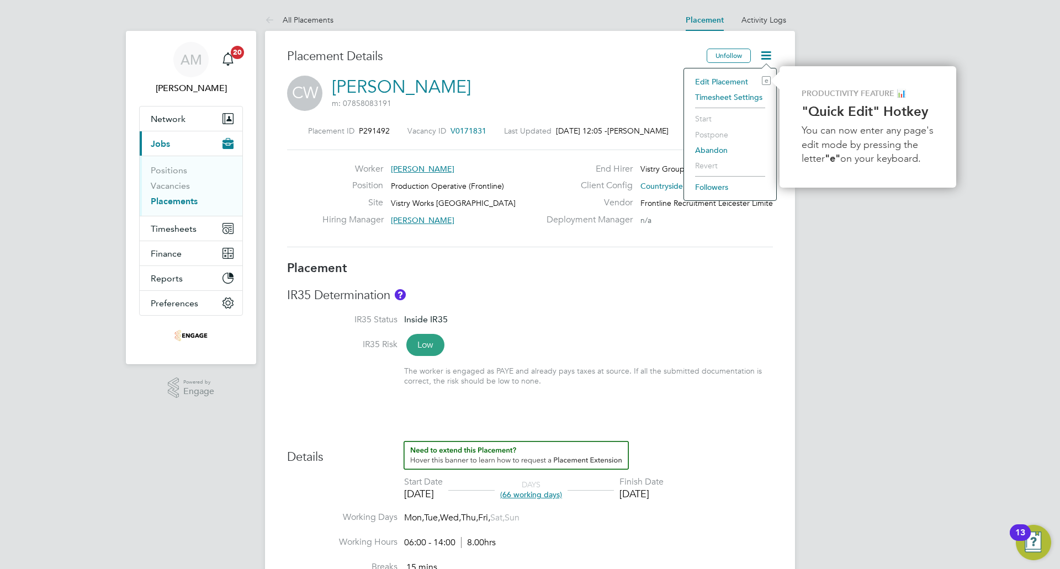
click at [703, 81] on li "Edit Placement e" at bounding box center [730, 81] width 81 height 15
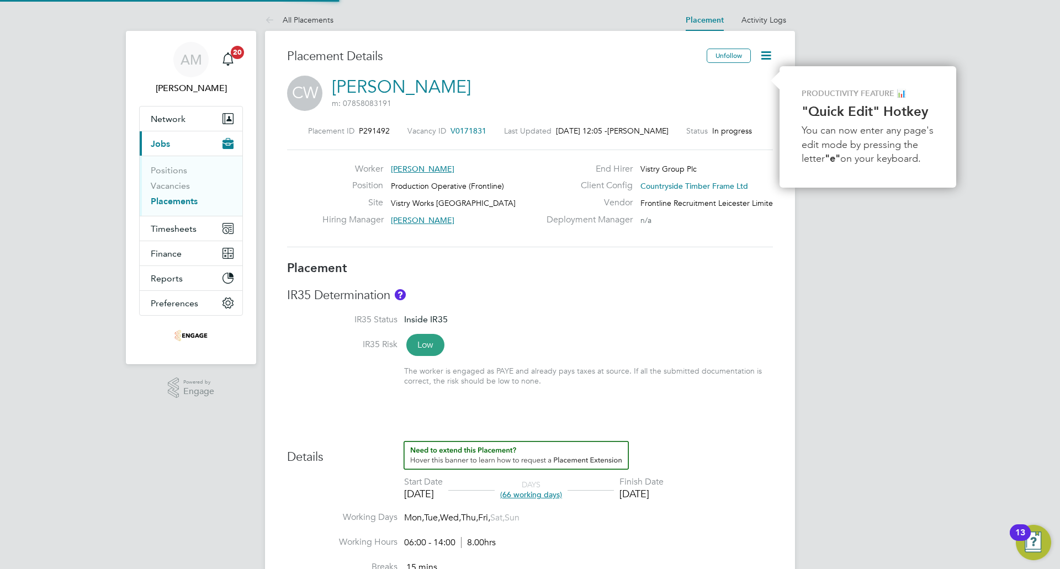
type input "[PERSON_NAME]"
type input "[DATE]"
type input "06:00"
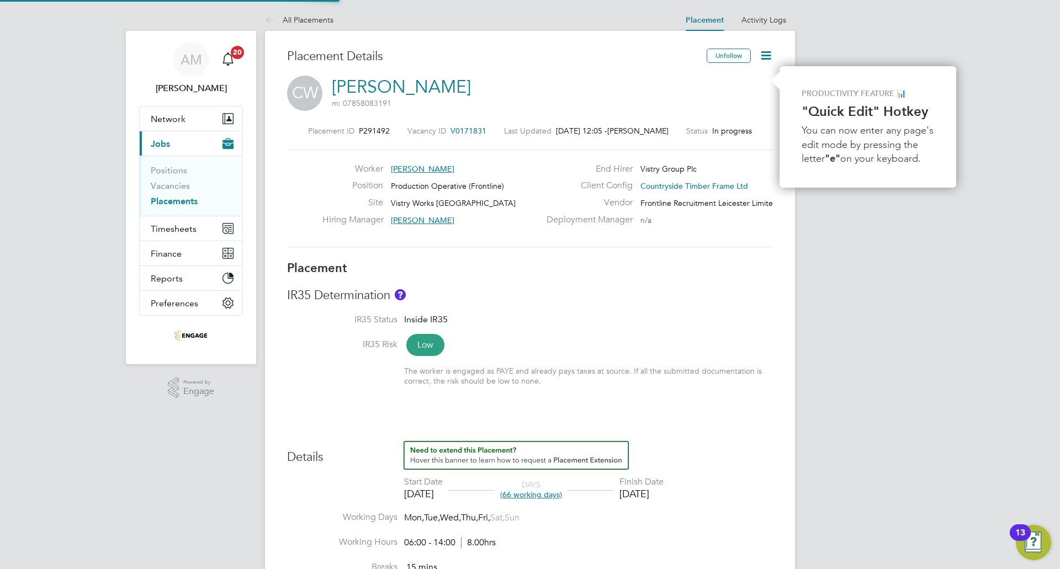
type input "14:00"
type input "100016822"
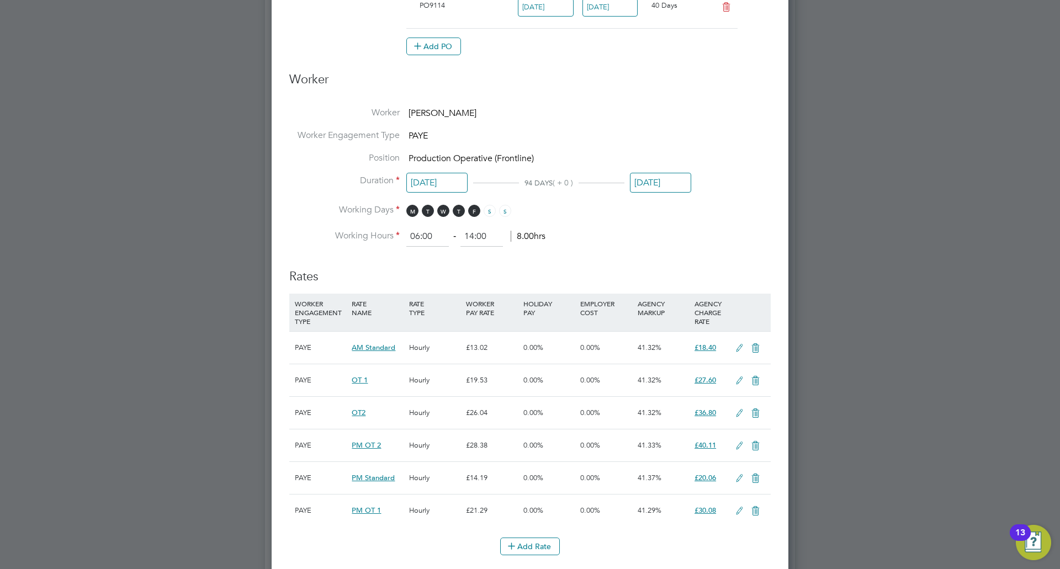
click at [652, 180] on input "[DATE]" at bounding box center [660, 183] width 61 height 20
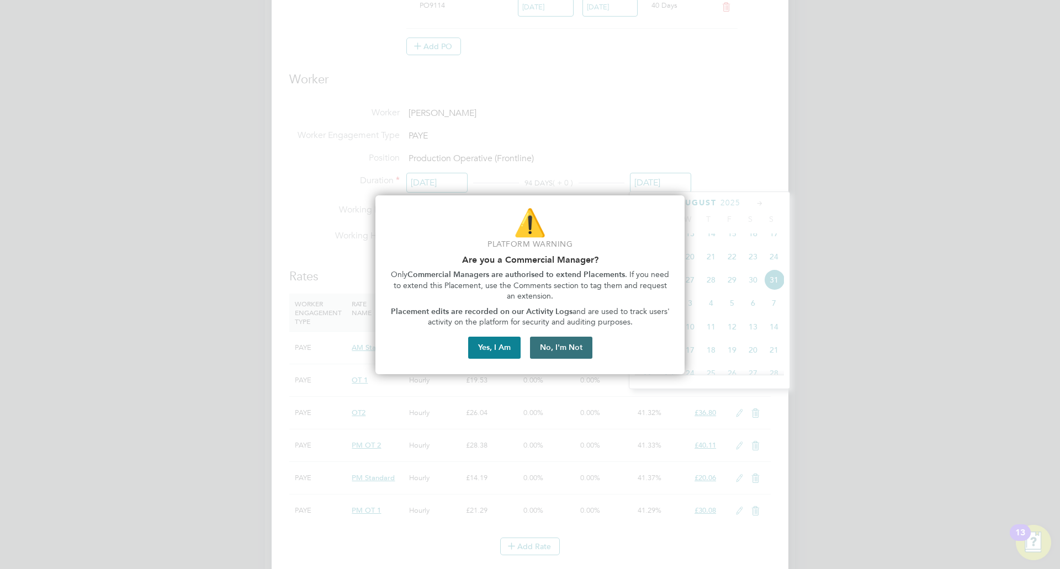
click at [559, 345] on button "No, I'm Not" at bounding box center [561, 348] width 62 height 22
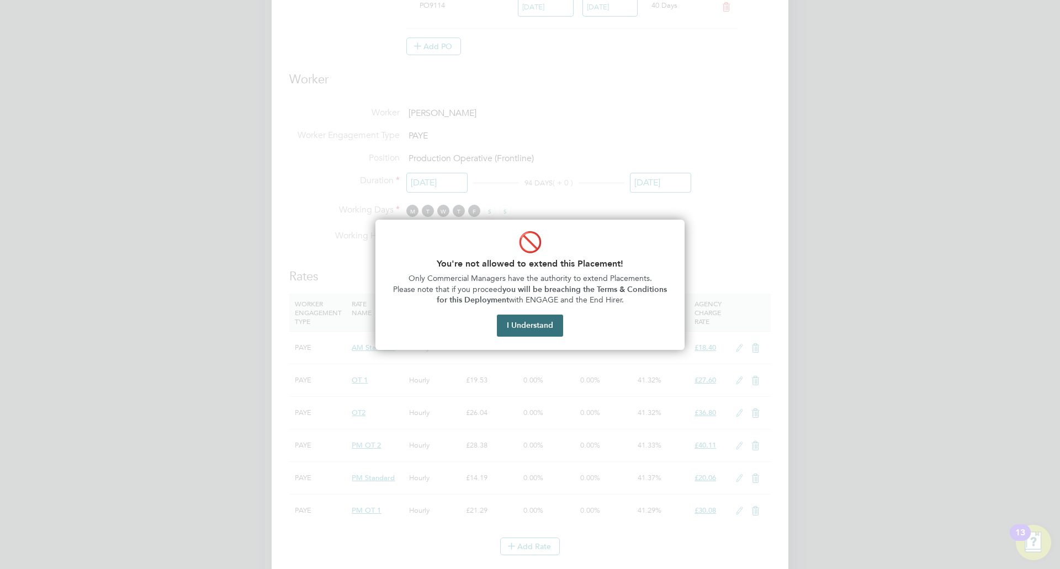
click at [559, 332] on button "I Understand" at bounding box center [530, 326] width 66 height 22
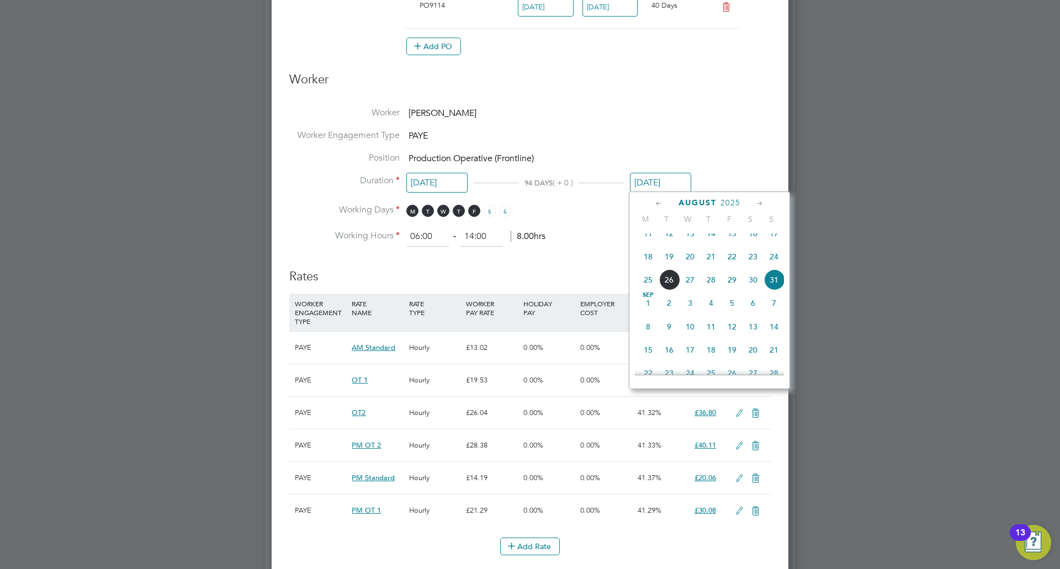
click at [659, 200] on icon at bounding box center [659, 204] width 10 height 12
click at [764, 203] on icon at bounding box center [760, 204] width 10 height 12
click at [649, 316] on span "18" at bounding box center [648, 305] width 21 height 21
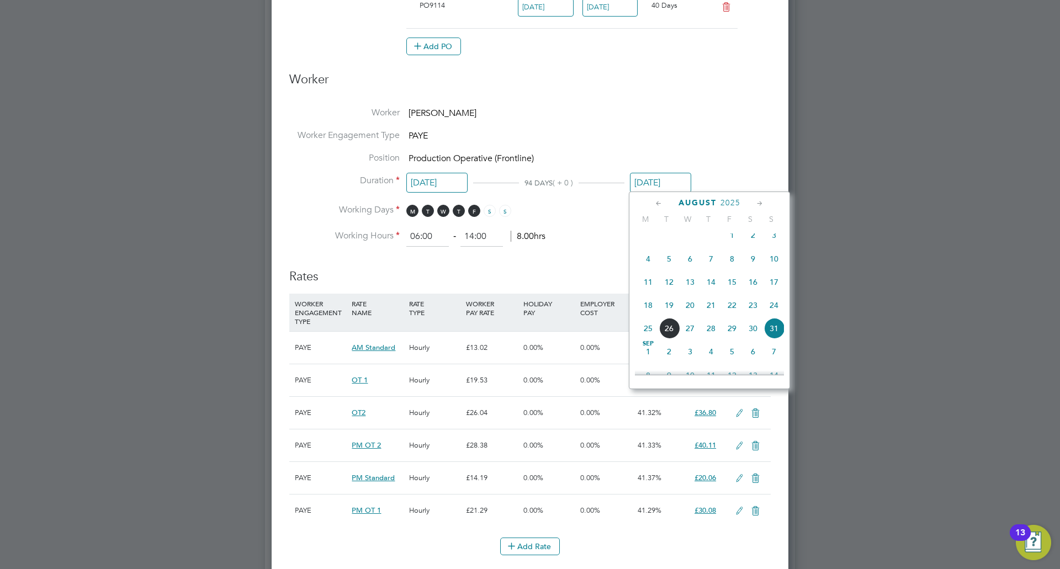
type input "[DATE]"
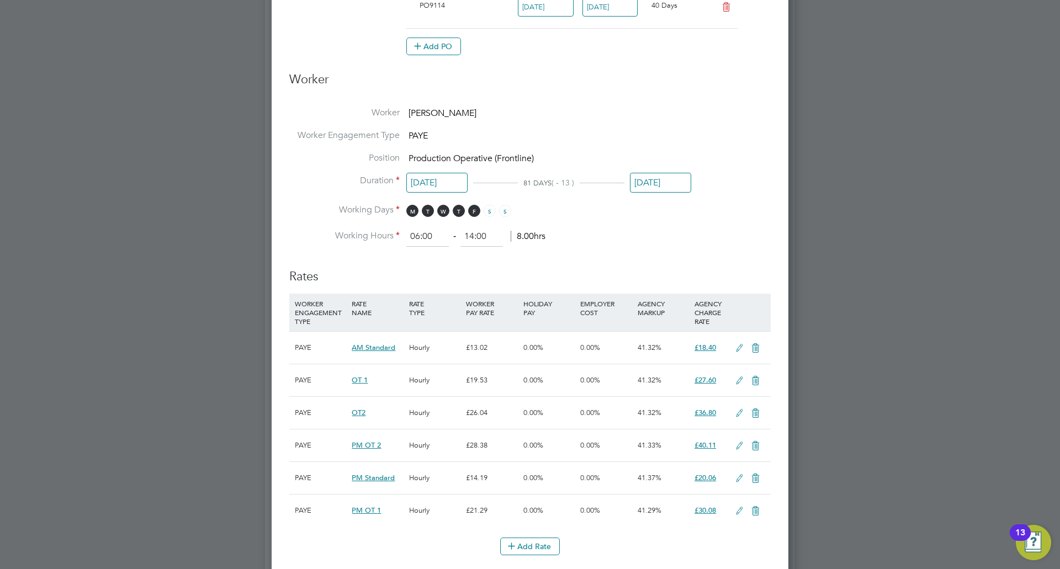
click at [587, 247] on ng-form "Deployment End Hirer Vistry Group Plc Client Config Countryside Timber Frame Lt…" at bounding box center [529, 270] width 481 height 1323
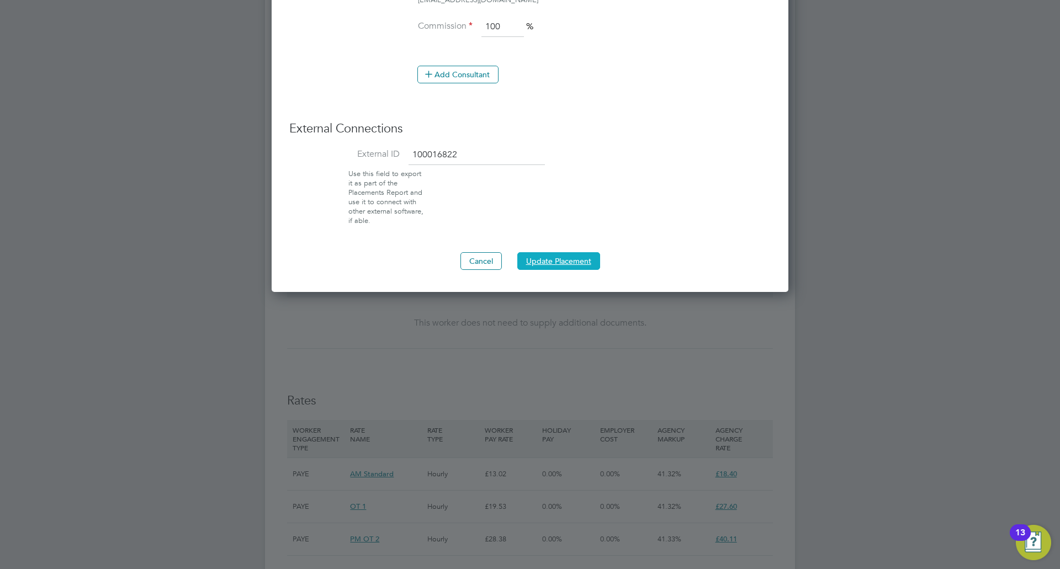
click at [557, 262] on button "Update Placement" at bounding box center [558, 261] width 83 height 18
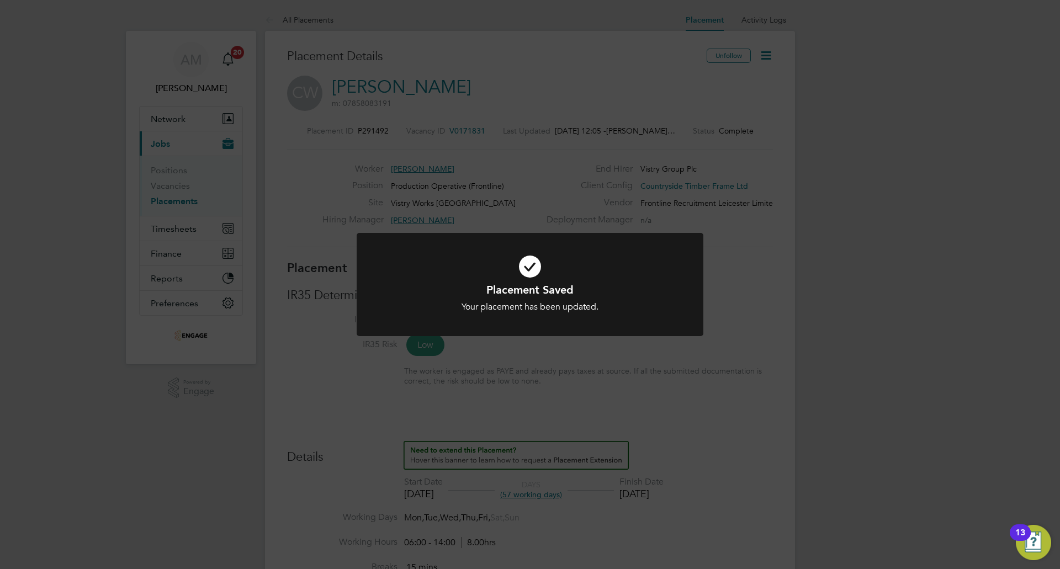
click at [581, 197] on div "Placement Saved Your placement has been updated. Cancel Okay" at bounding box center [530, 284] width 1060 height 569
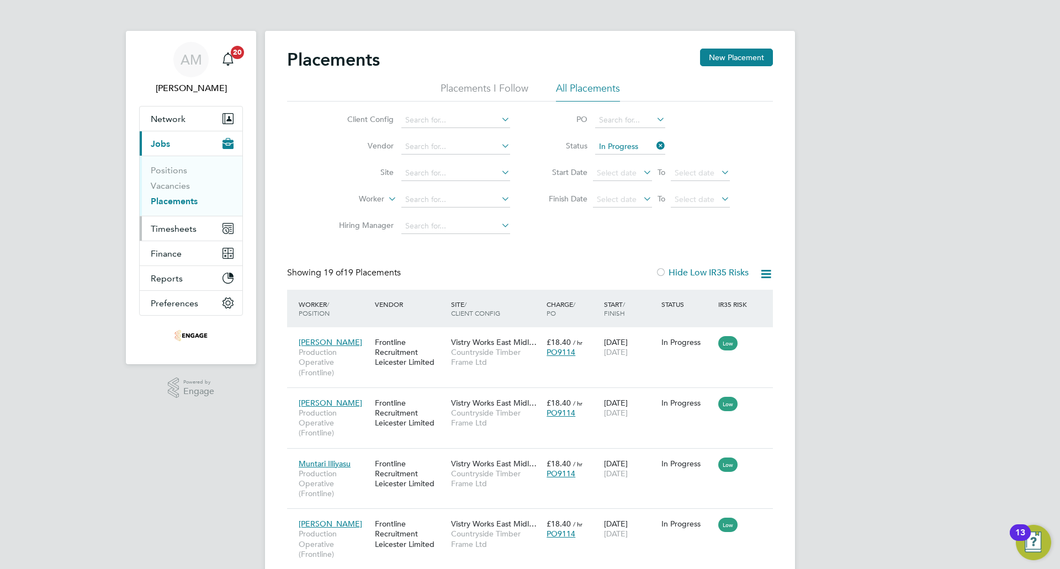
click at [178, 224] on span "Timesheets" at bounding box center [174, 229] width 46 height 10
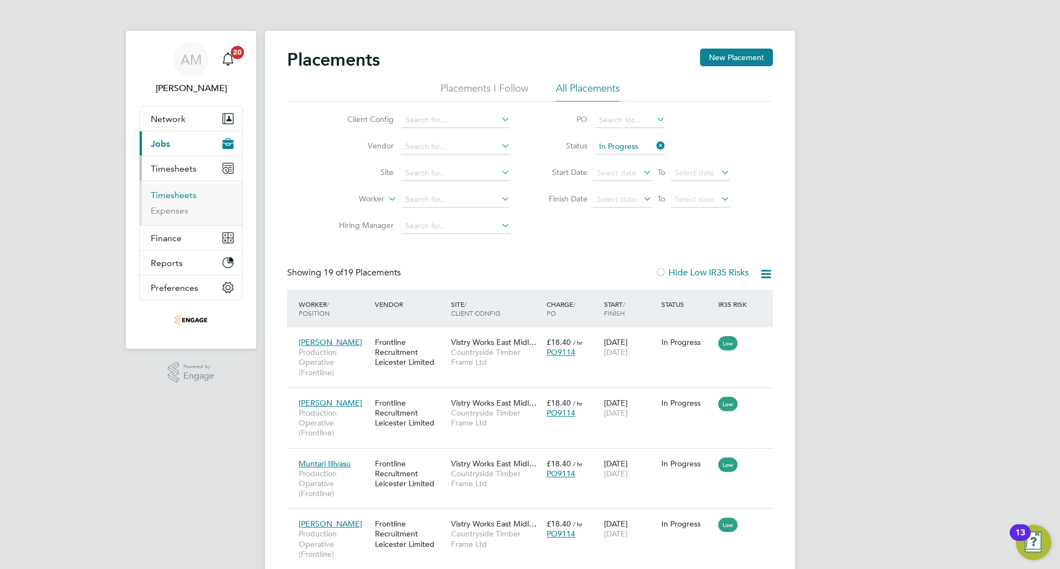
click at [187, 194] on link "Timesheets" at bounding box center [174, 195] width 46 height 10
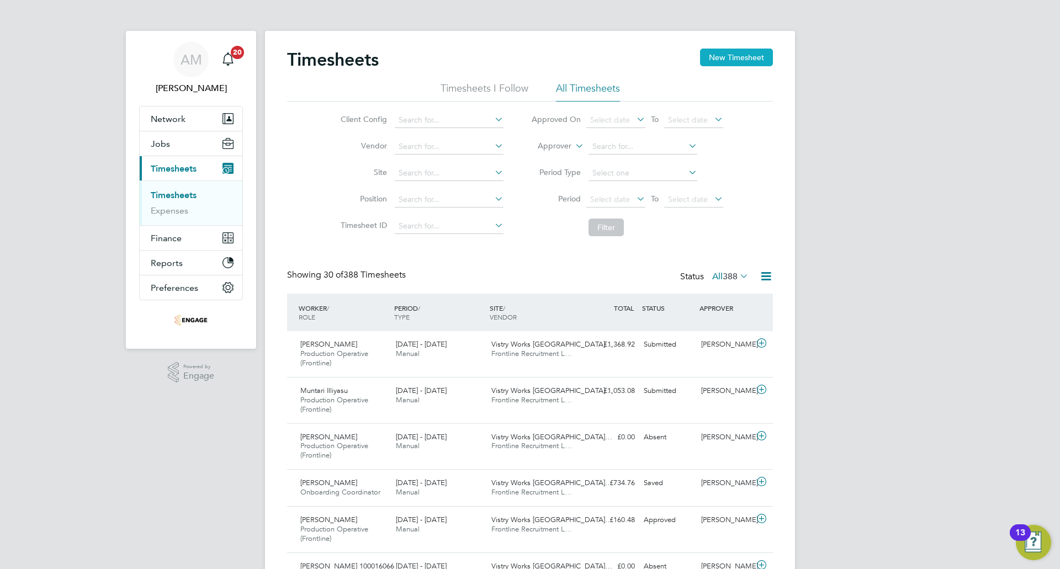
click at [734, 60] on button "New Timesheet" at bounding box center [736, 58] width 73 height 18
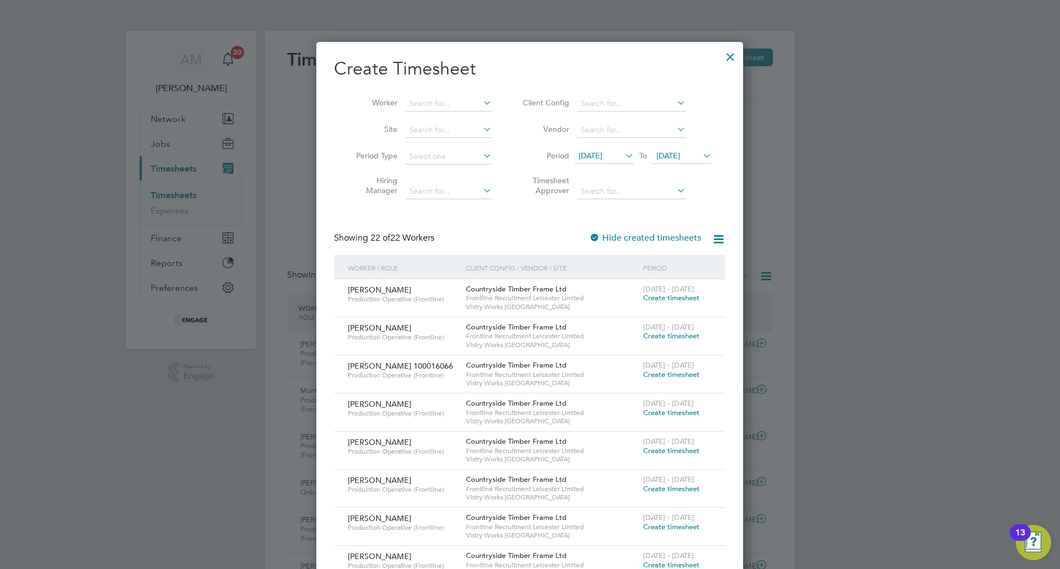
click at [602, 154] on span "[DATE]" at bounding box center [591, 156] width 24 height 10
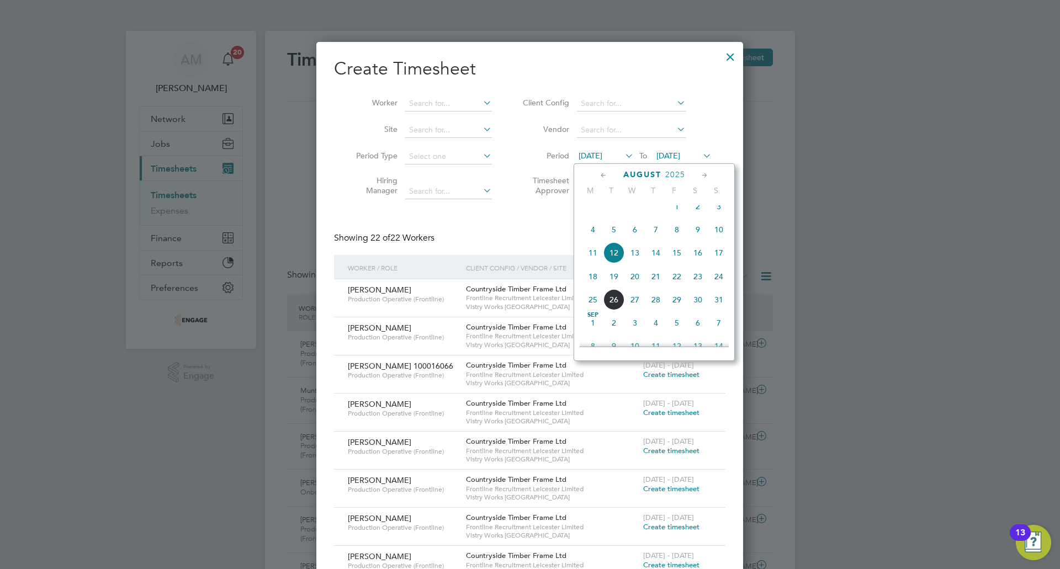
click at [592, 284] on span "18" at bounding box center [592, 276] width 21 height 21
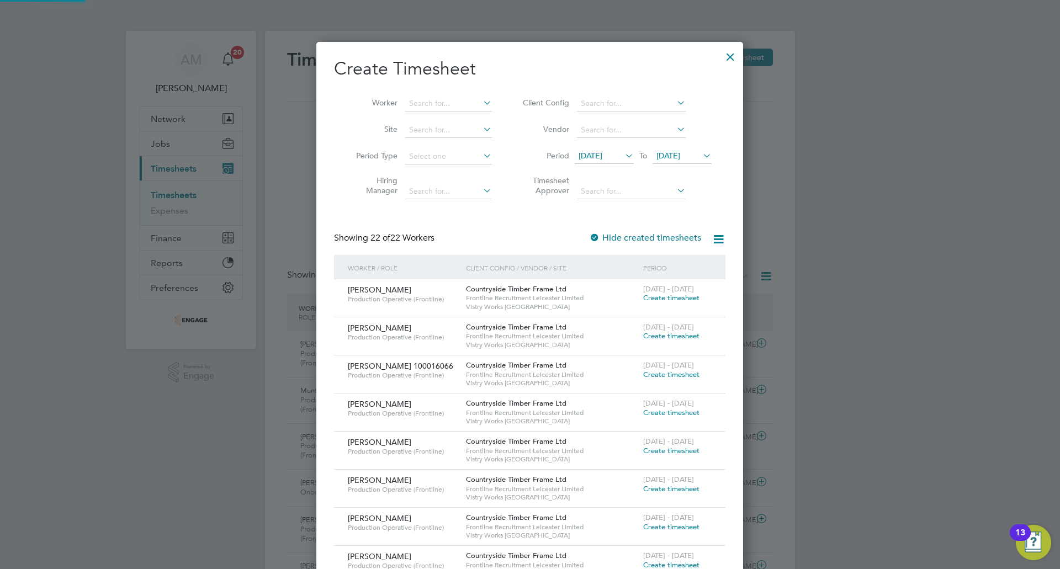
click at [680, 156] on span "[DATE]" at bounding box center [668, 156] width 24 height 10
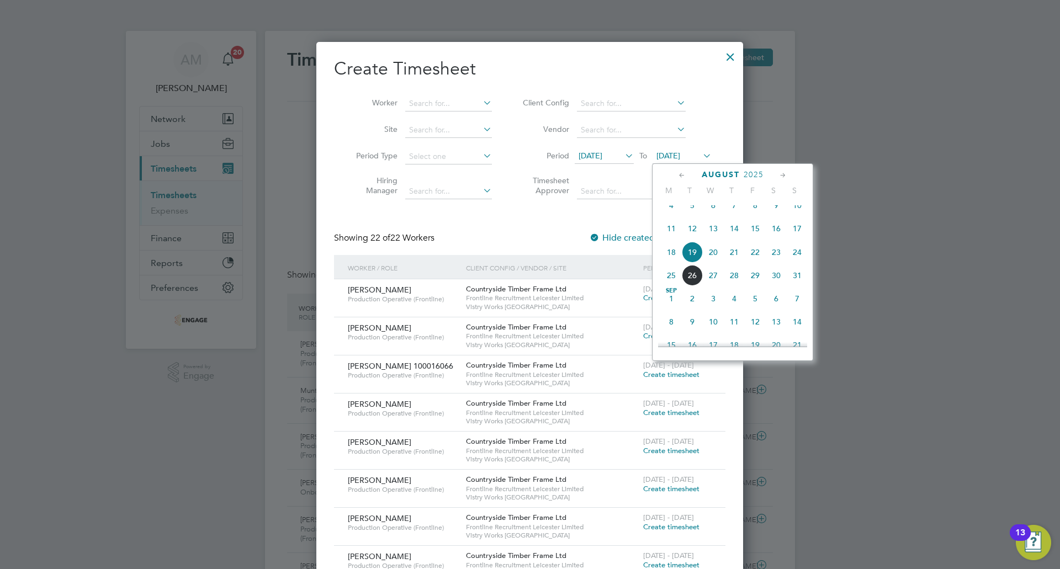
click at [796, 262] on span "24" at bounding box center [797, 252] width 21 height 21
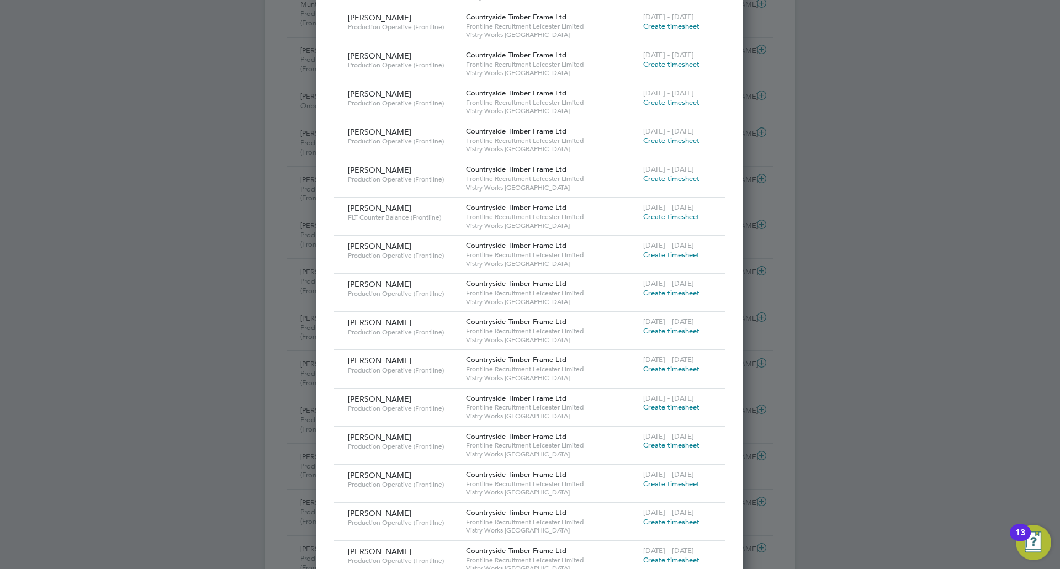
click at [658, 179] on span "Create timesheet" at bounding box center [671, 178] width 56 height 9
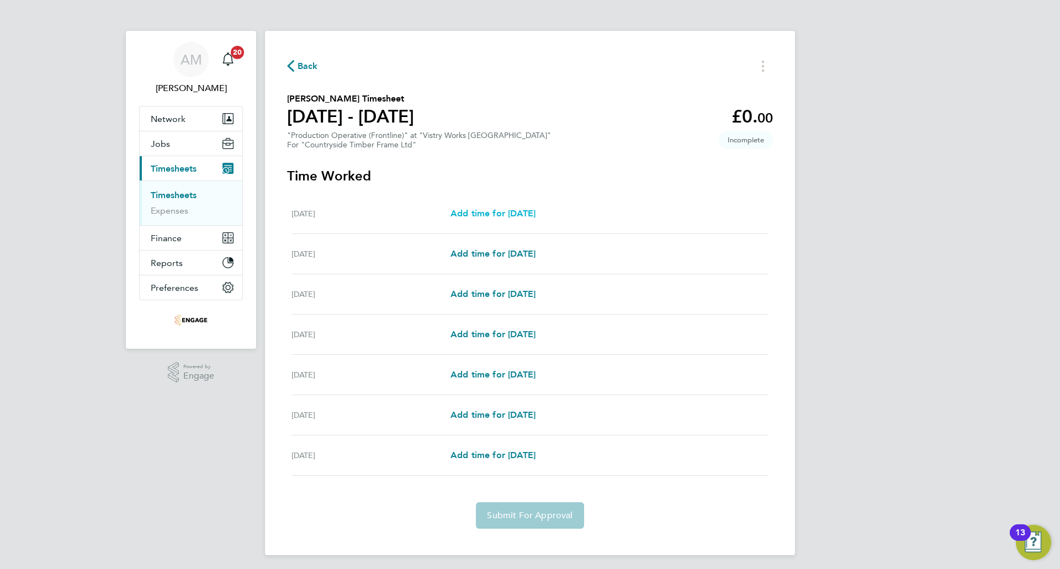
click at [497, 216] on span "Add time for [DATE]" at bounding box center [493, 213] width 85 height 10
select select "15"
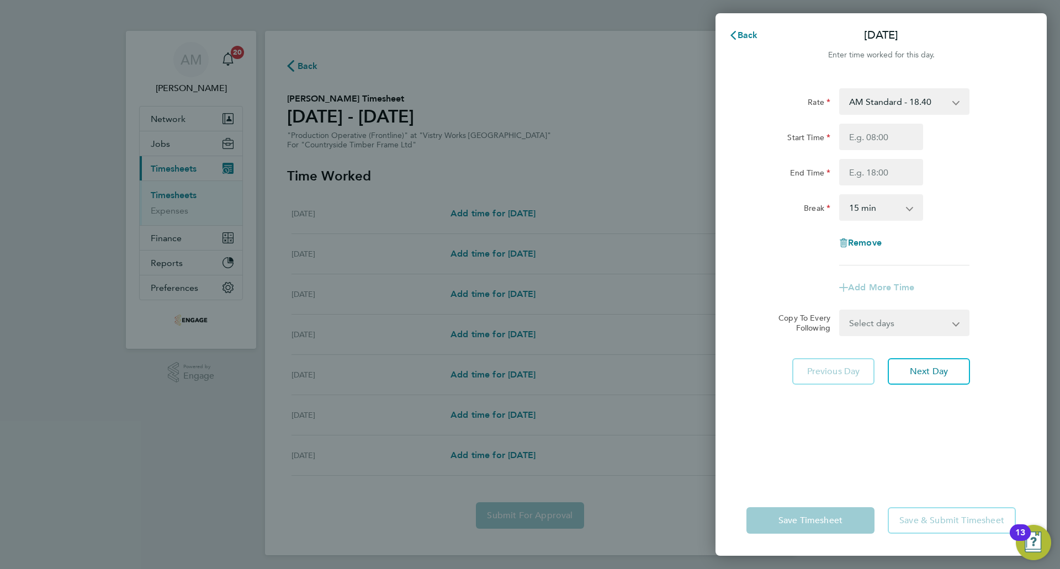
click at [906, 104] on select "AM Standard - 18.40 OT 1 - 27.60 PM Standard - 20.06 PM OT 1 - 30.08 PM OT 2 - …" at bounding box center [897, 101] width 115 height 24
select select "15"
click at [872, 139] on input "Start Time" at bounding box center [881, 137] width 84 height 27
type input "14:00"
click at [871, 169] on input "End Time" at bounding box center [881, 172] width 84 height 27
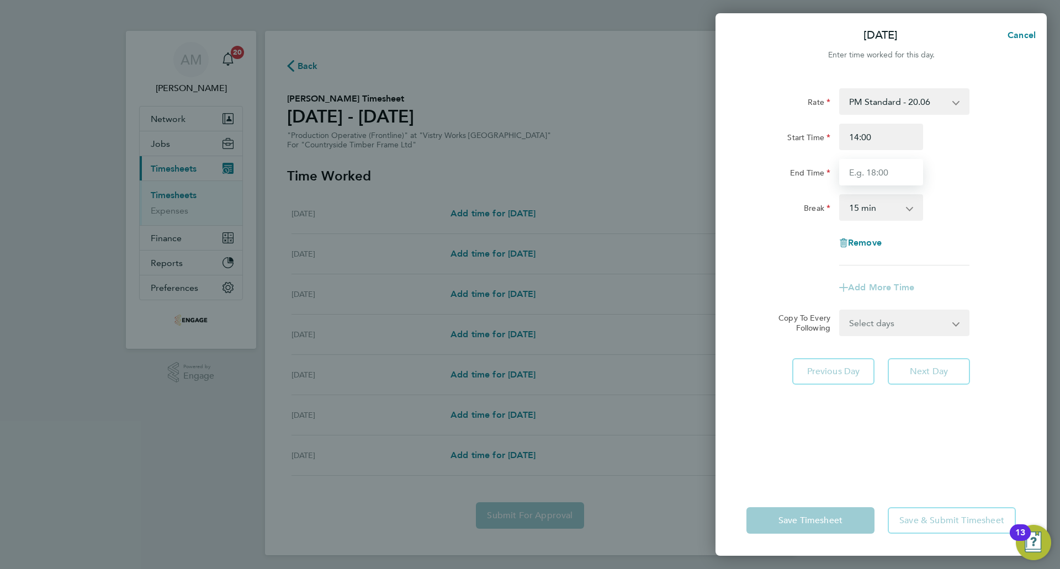
type input "22:30"
click at [878, 211] on select "0 min 15 min 30 min 45 min 60 min 75 min 90 min" at bounding box center [874, 207] width 68 height 24
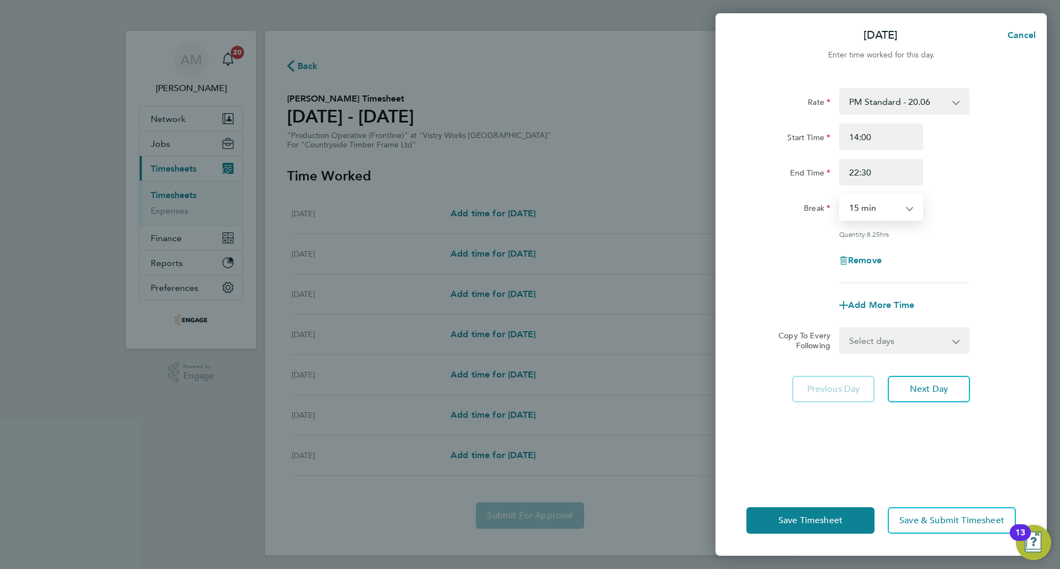
select select "30"
click at [840, 195] on select "0 min 15 min 30 min 45 min 60 min 75 min 90 min" at bounding box center [874, 207] width 68 height 24
click at [872, 242] on div "Rate PM Standard - 20.06 AM Standard - 18.40 OT 1 - 27.60 PM OT 1 - 30.08 PM OT…" at bounding box center [880, 185] width 269 height 195
click at [920, 382] on button "Next Day" at bounding box center [929, 389] width 82 height 27
select select "15"
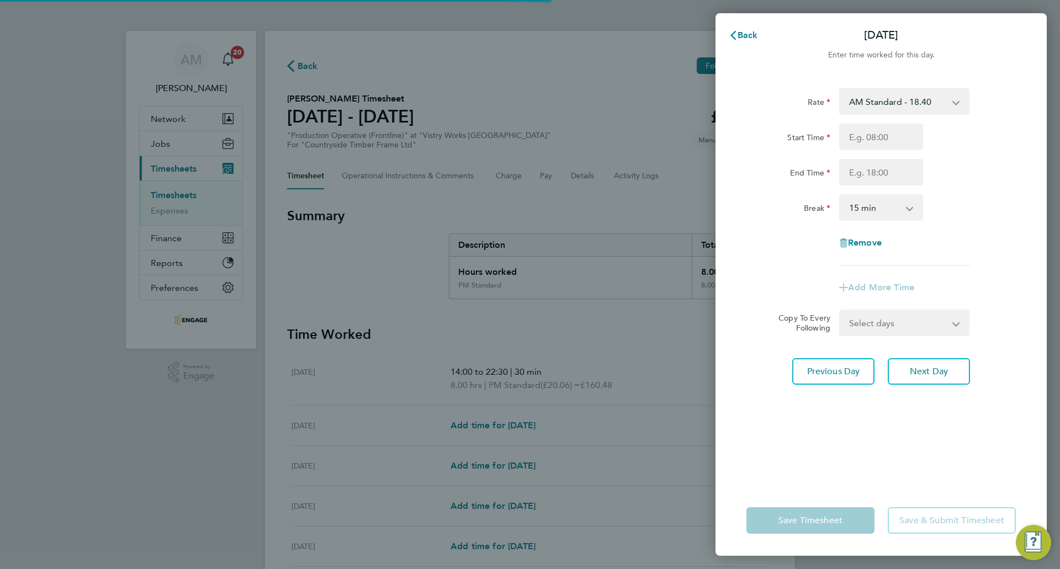
click at [892, 100] on select "AM Standard - 18.40 OT 1 - 27.60 PM Standard - 20.06 PM OT 1 - 30.08 PM OT 2 - …" at bounding box center [897, 101] width 115 height 24
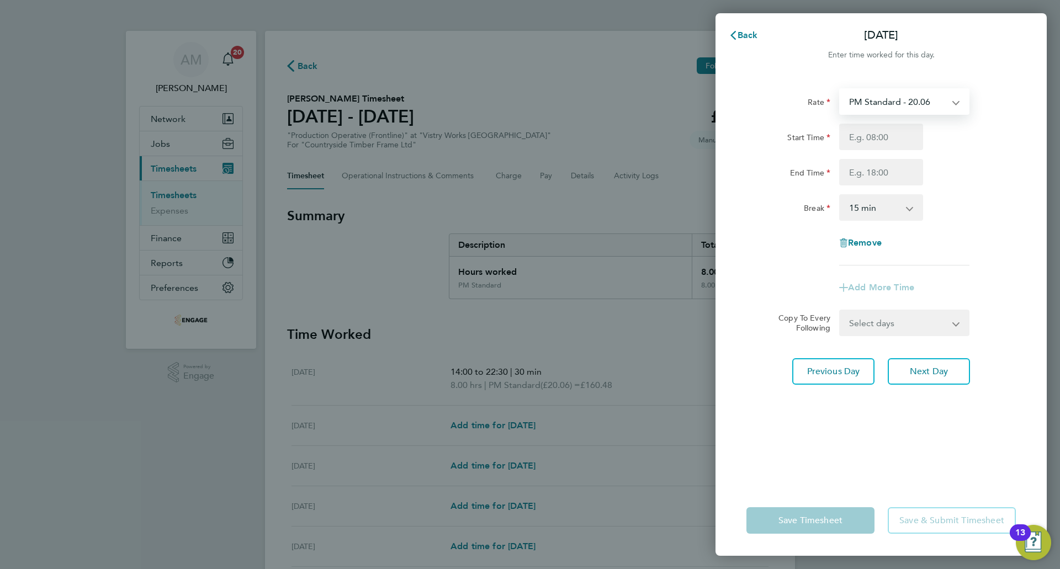
select select "15"
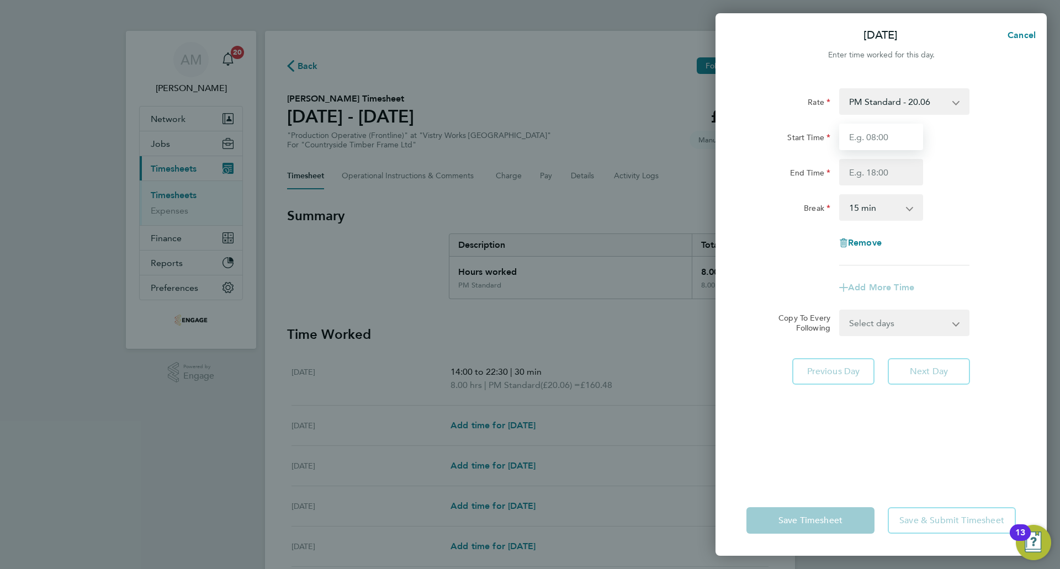
click at [885, 134] on input "Start Time" at bounding box center [881, 137] width 84 height 27
type input "14:00"
click at [862, 163] on input "End Time" at bounding box center [881, 172] width 84 height 27
type input "22:30"
click at [873, 203] on select "0 min 15 min 30 min 45 min 60 min 75 min 90 min" at bounding box center [874, 207] width 68 height 24
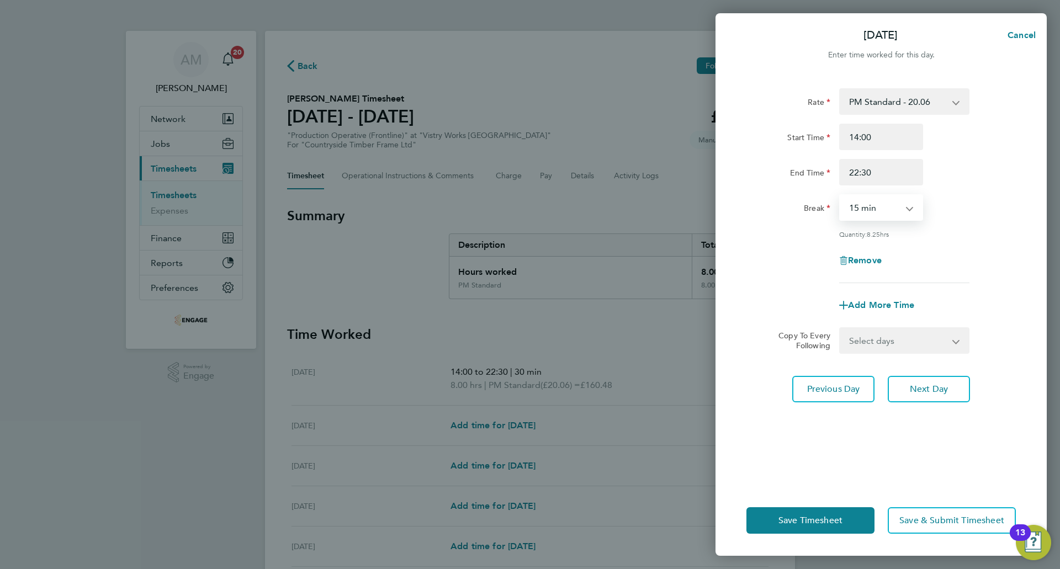
select select "30"
click at [840, 195] on select "0 min 15 min 30 min 45 min 60 min 75 min 90 min" at bounding box center [874, 207] width 68 height 24
click at [910, 380] on button "Next Day" at bounding box center [929, 389] width 82 height 27
select select "15"
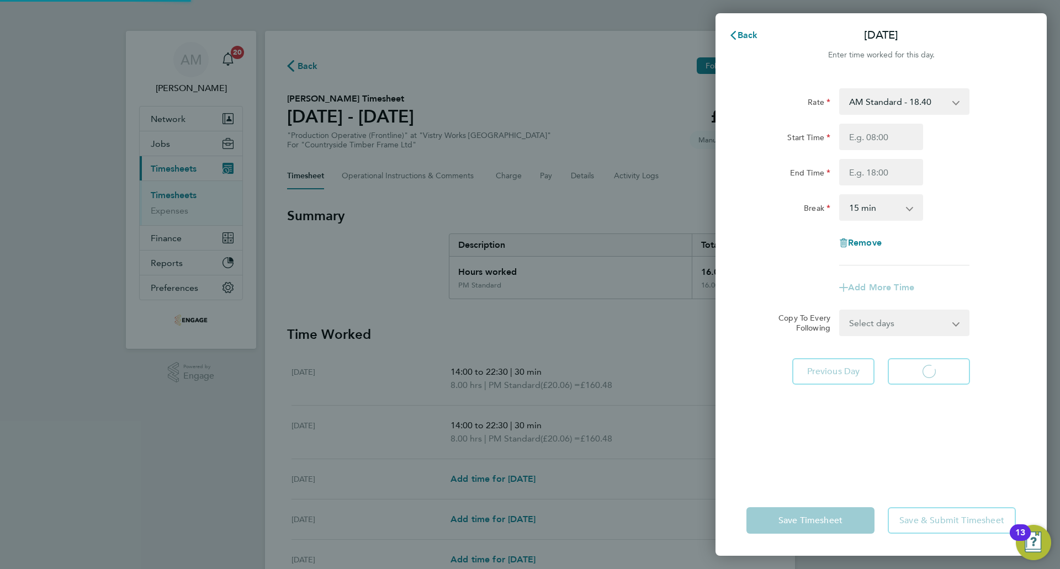
select select "15"
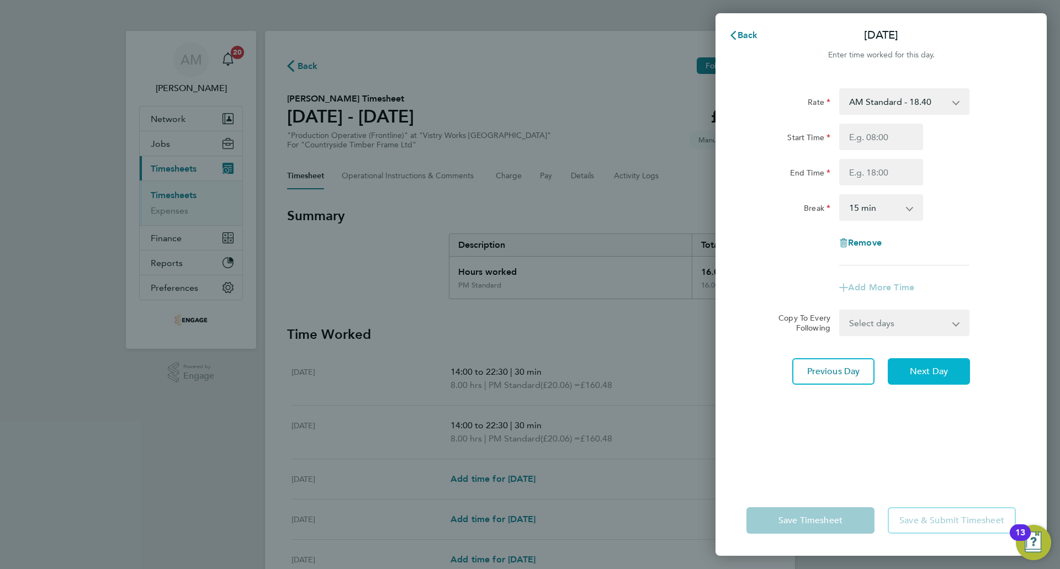
click at [910, 380] on button "Next Day" at bounding box center [929, 371] width 82 height 27
select select "15"
click at [913, 101] on select "AM Standard - 18.40 OT 1 - 27.60 PM Standard - 20.06 PM OT 1 - 30.08 PM OT 2 - …" at bounding box center [897, 101] width 115 height 24
select select "15"
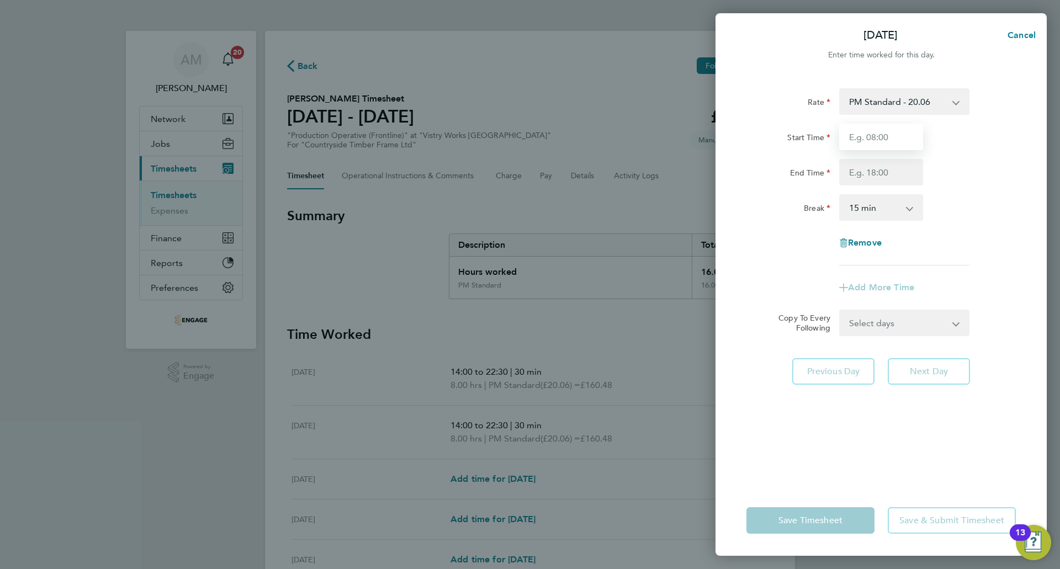
click at [894, 136] on input "Start Time" at bounding box center [881, 137] width 84 height 27
type input "14:00"
click at [877, 176] on input "End Time" at bounding box center [881, 172] width 84 height 27
type input "22:30"
click at [855, 211] on select "0 min 15 min 30 min 45 min 60 min 75 min 90 min" at bounding box center [874, 207] width 68 height 24
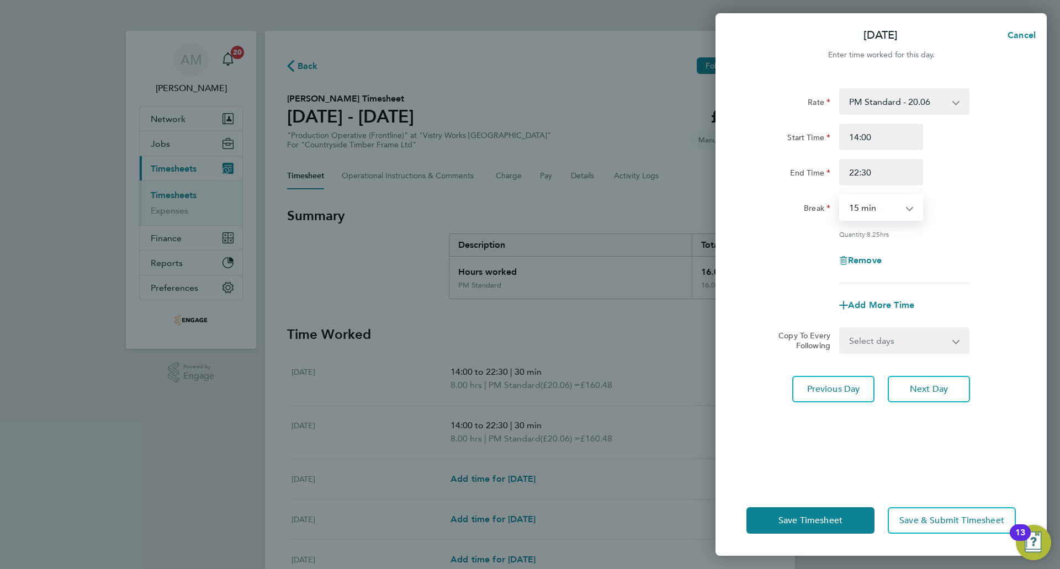
select select "30"
click at [840, 195] on select "0 min 15 min 30 min 45 min 60 min 75 min 90 min" at bounding box center [874, 207] width 68 height 24
click at [767, 525] on button "Save Timesheet" at bounding box center [810, 520] width 128 height 27
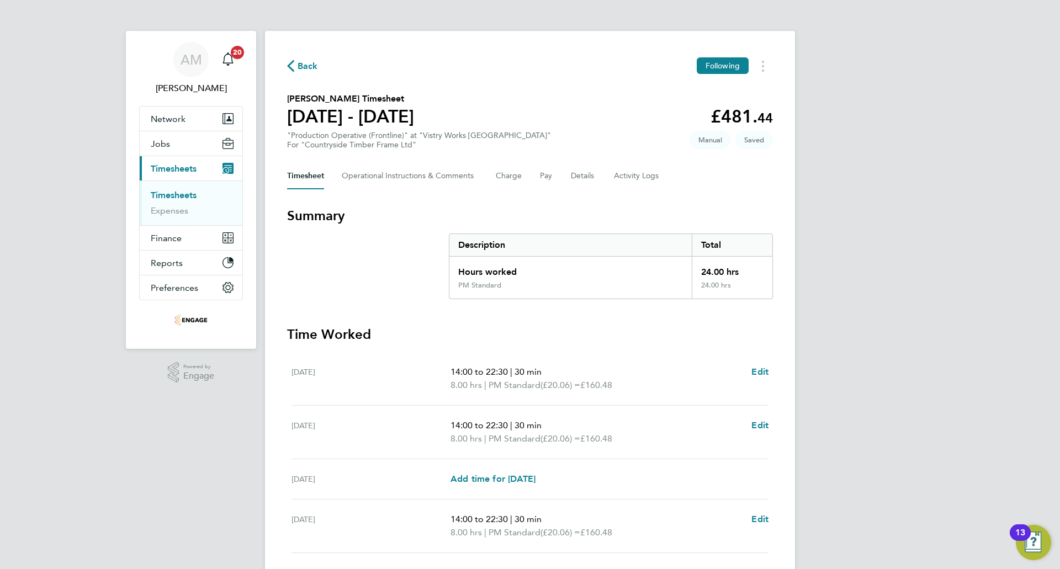
click at [298, 65] on span "Back" at bounding box center [308, 66] width 20 height 13
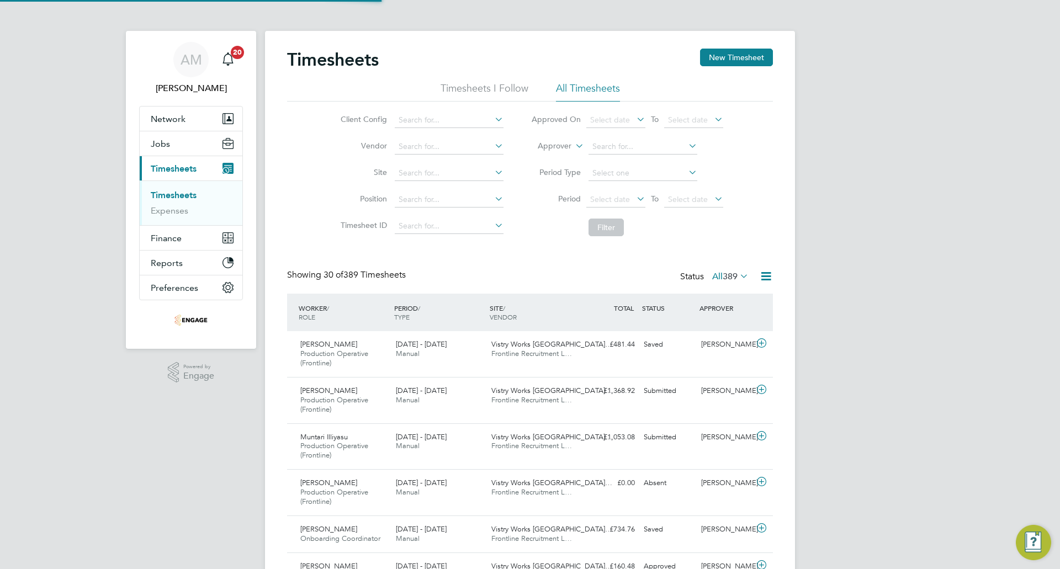
scroll to position [37, 96]
click at [736, 57] on button "New Timesheet" at bounding box center [736, 58] width 73 height 18
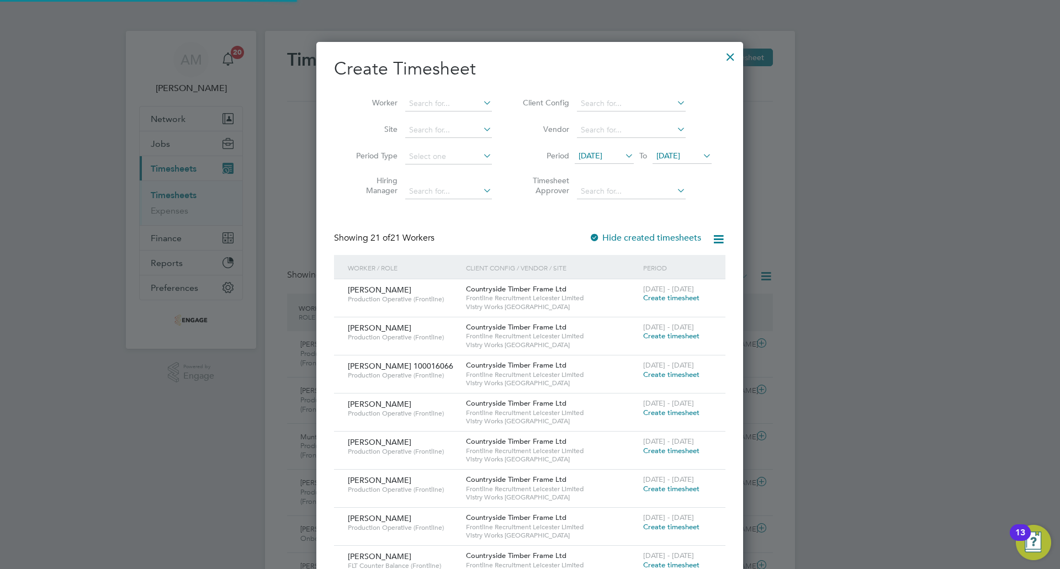
scroll to position [6, 6]
click at [602, 157] on span "[DATE]" at bounding box center [591, 156] width 24 height 10
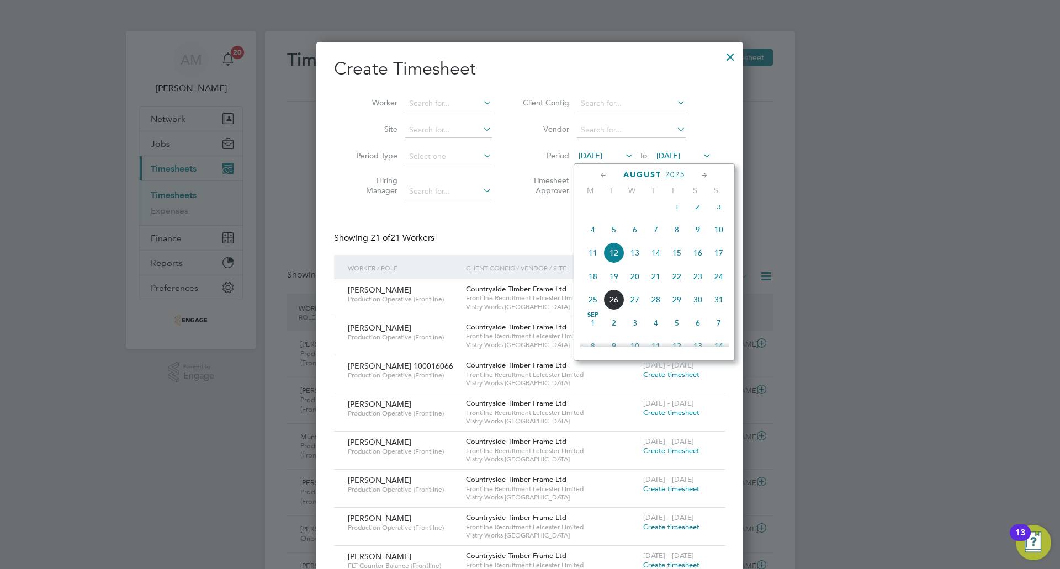
click at [591, 285] on span "18" at bounding box center [592, 276] width 21 height 21
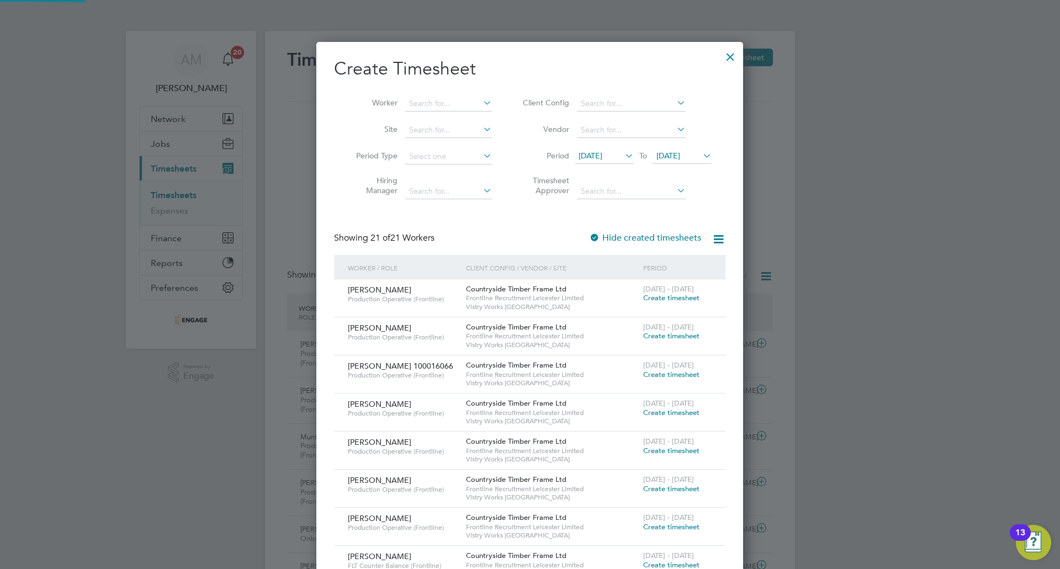
scroll to position [1061, 427]
click at [684, 150] on span "[DATE]" at bounding box center [682, 156] width 59 height 15
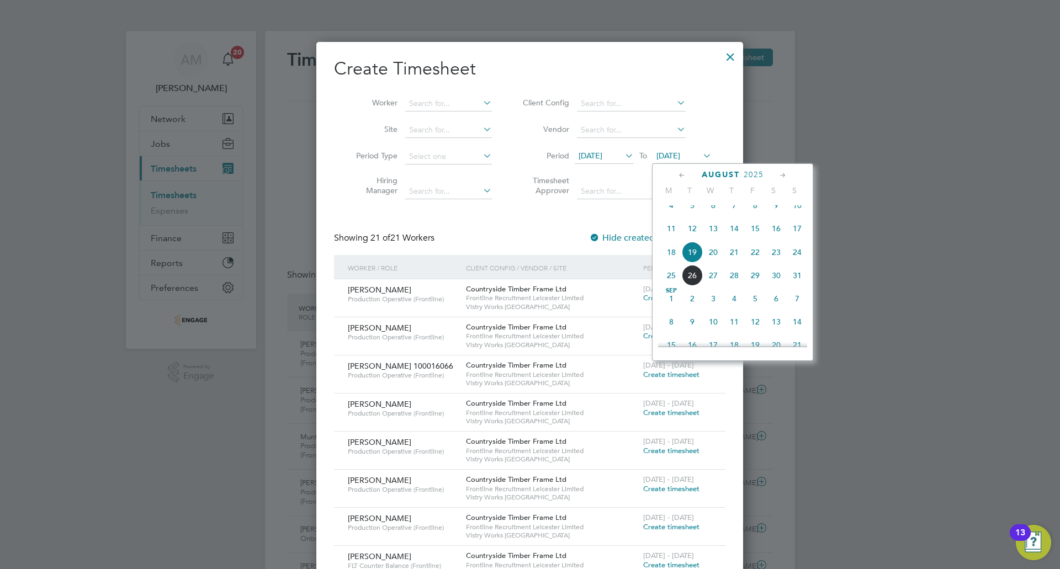
click at [799, 260] on span "24" at bounding box center [797, 252] width 21 height 21
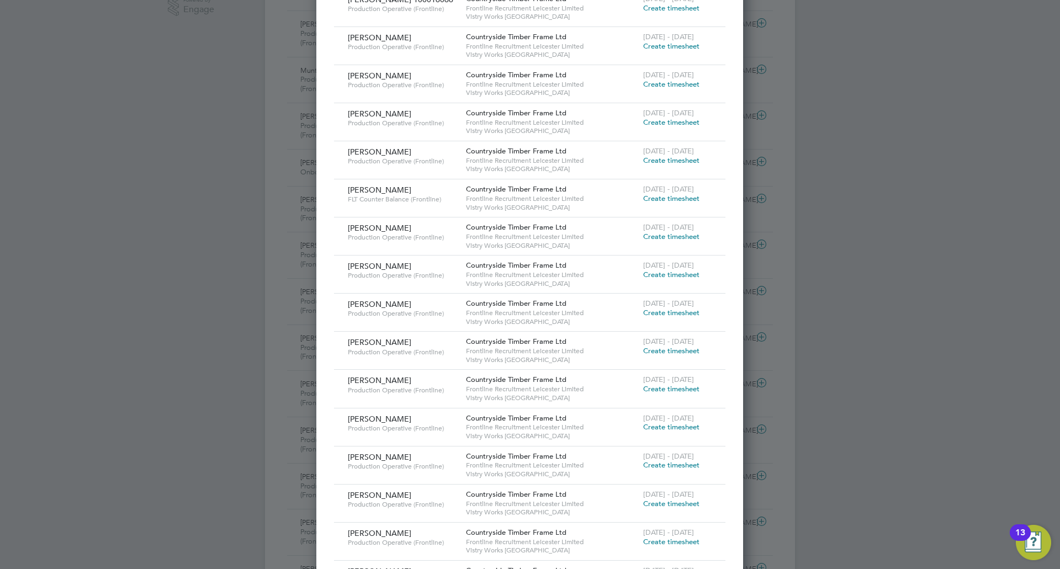
scroll to position [386, 0]
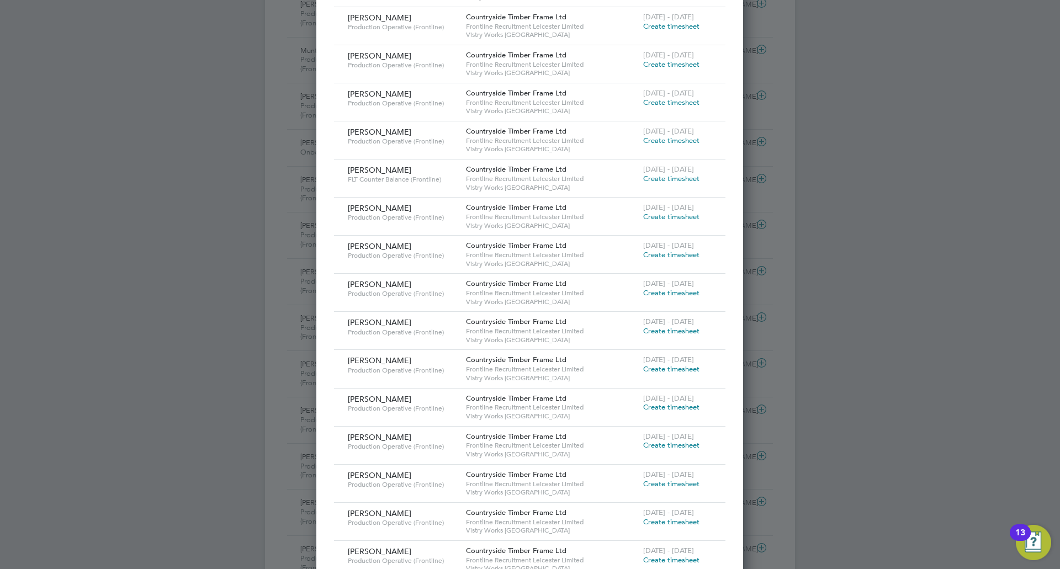
click at [694, 219] on span "Create timesheet" at bounding box center [671, 216] width 56 height 9
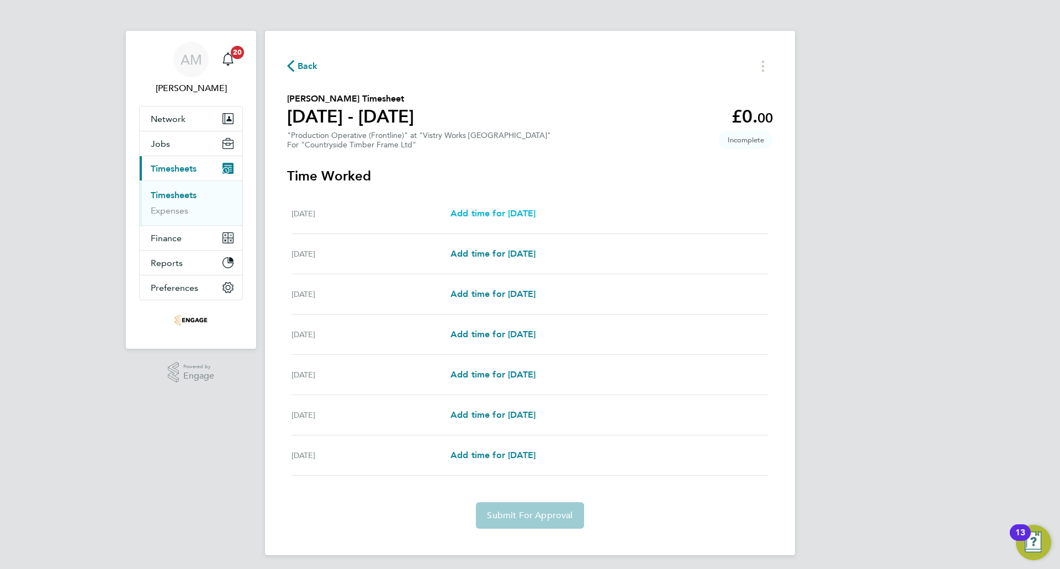
click at [475, 210] on span "Add time for [DATE]" at bounding box center [493, 213] width 85 height 10
select select "15"
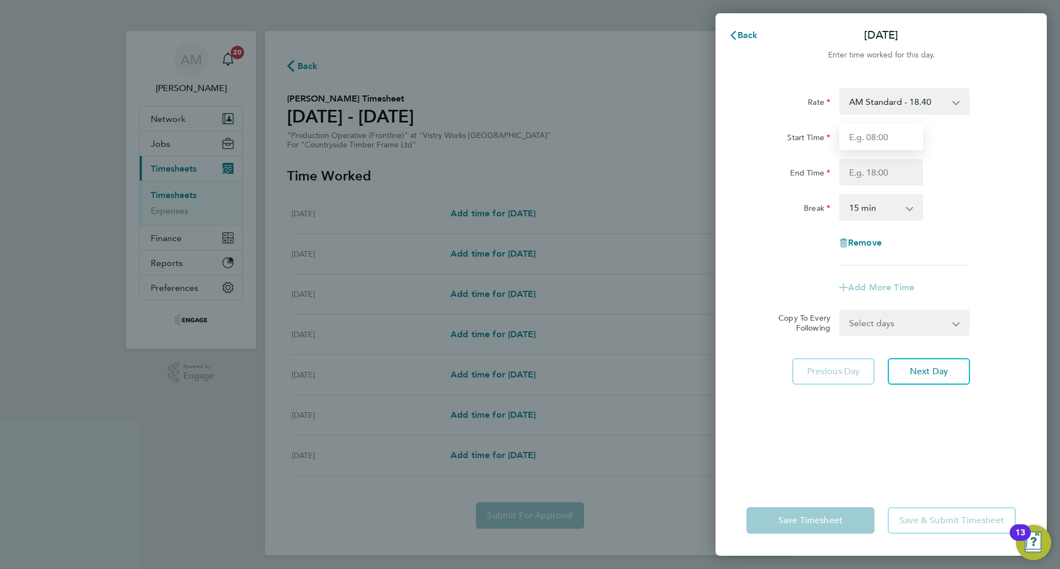
click at [873, 135] on input "Start Time" at bounding box center [881, 137] width 84 height 27
type input "06:00"
click at [872, 170] on input "End Time" at bounding box center [881, 172] width 84 height 27
type input "14:00"
click at [870, 211] on select "0 min 15 min 30 min 45 min 60 min 75 min 90 min" at bounding box center [874, 207] width 68 height 24
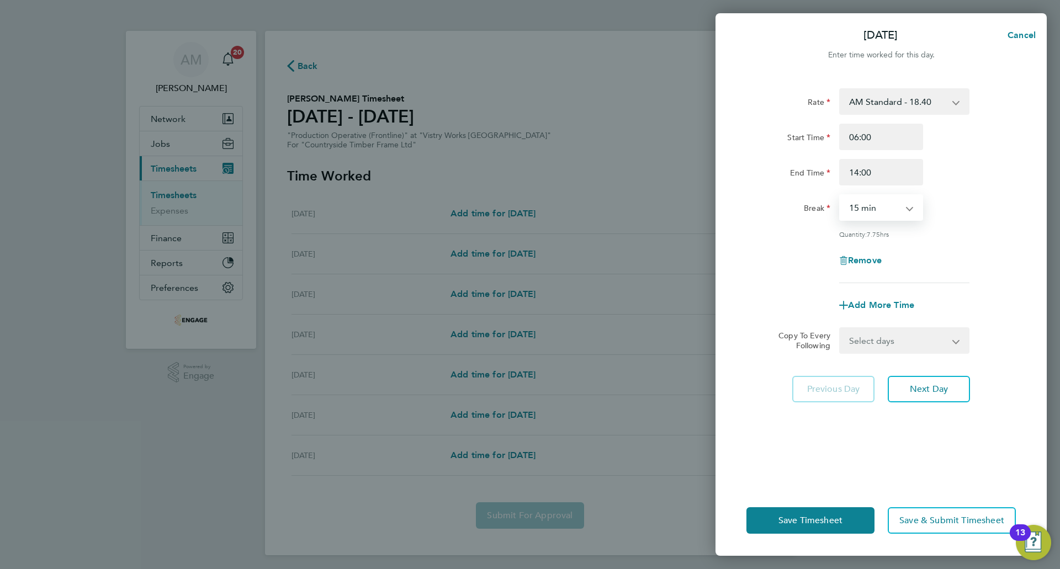
select select "30"
click at [840, 195] on select "0 min 15 min 30 min 45 min 60 min 75 min 90 min" at bounding box center [874, 207] width 68 height 24
click at [885, 304] on span "Add More Time" at bounding box center [881, 305] width 66 height 10
select select "null"
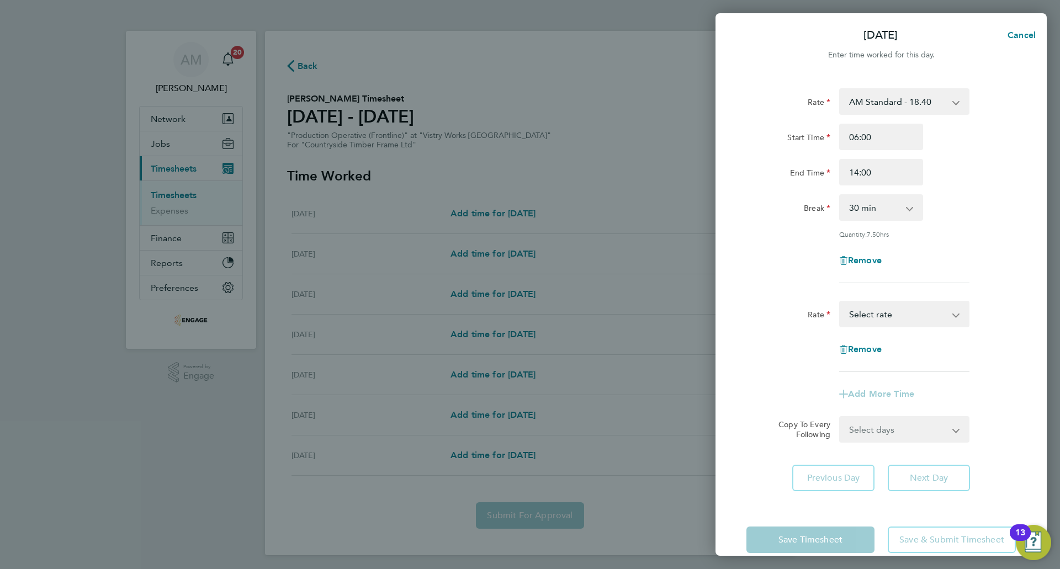
click at [892, 316] on select "AM Standard - 18.40 PM OT 1 - 30.08 OT2 - 36.80 PM OT 2 - 40.11 OT 1 - 27.60 PM…" at bounding box center [897, 314] width 115 height 24
select select "15"
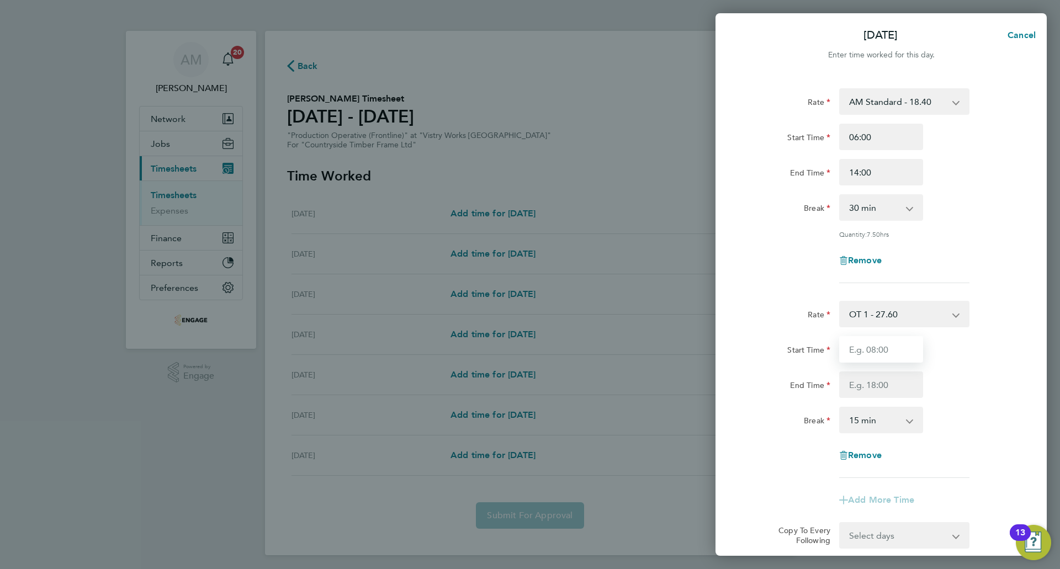
click at [871, 348] on input "Start Time" at bounding box center [881, 349] width 84 height 27
type input "14:00"
click at [866, 384] on input "End Time" at bounding box center [881, 385] width 84 height 27
click at [854, 385] on input "End Time" at bounding box center [881, 385] width 84 height 27
type input "16:00"
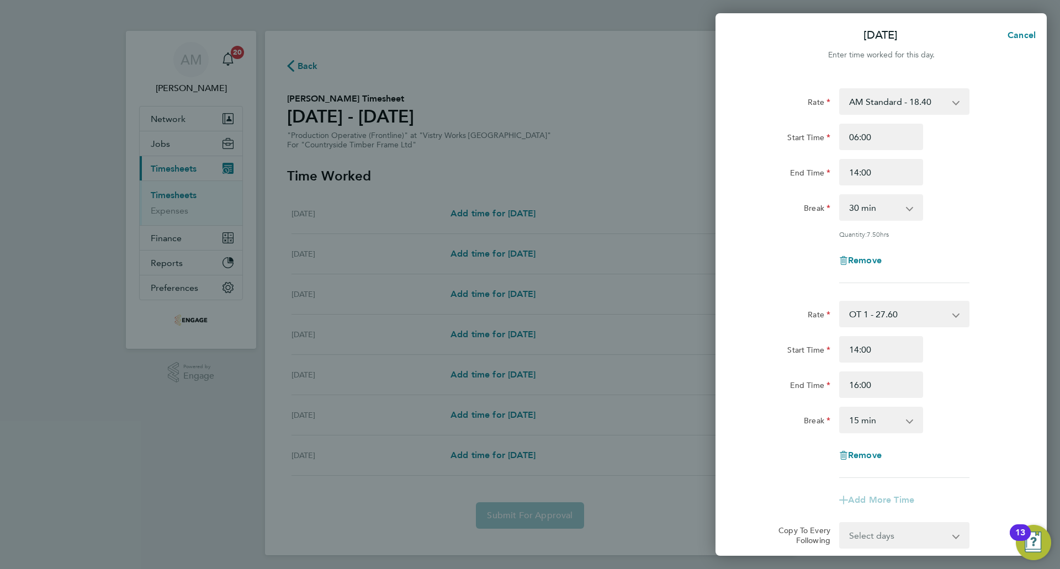
click at [858, 422] on select "0 min 15 min 30 min 45 min 60 min 75 min 90 min" at bounding box center [874, 420] width 68 height 24
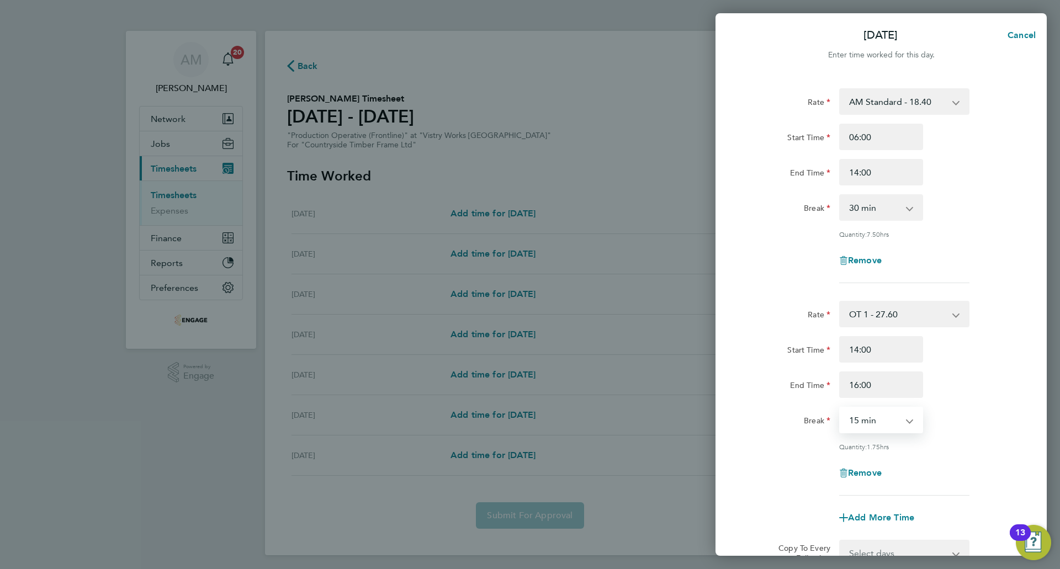
click at [840, 408] on select "0 min 15 min 30 min 45 min 60 min 75 min 90 min" at bounding box center [874, 420] width 68 height 24
click at [878, 419] on select "0 min 15 min 30 min 45 min 60 min 75 min 90 min" at bounding box center [874, 420] width 68 height 24
select select "0"
click at [840, 408] on select "0 min 15 min 30 min 45 min 60 min 75 min 90 min" at bounding box center [874, 420] width 68 height 24
click at [970, 442] on div "Quantity: 2.00 hrs" at bounding box center [904, 446] width 139 height 9
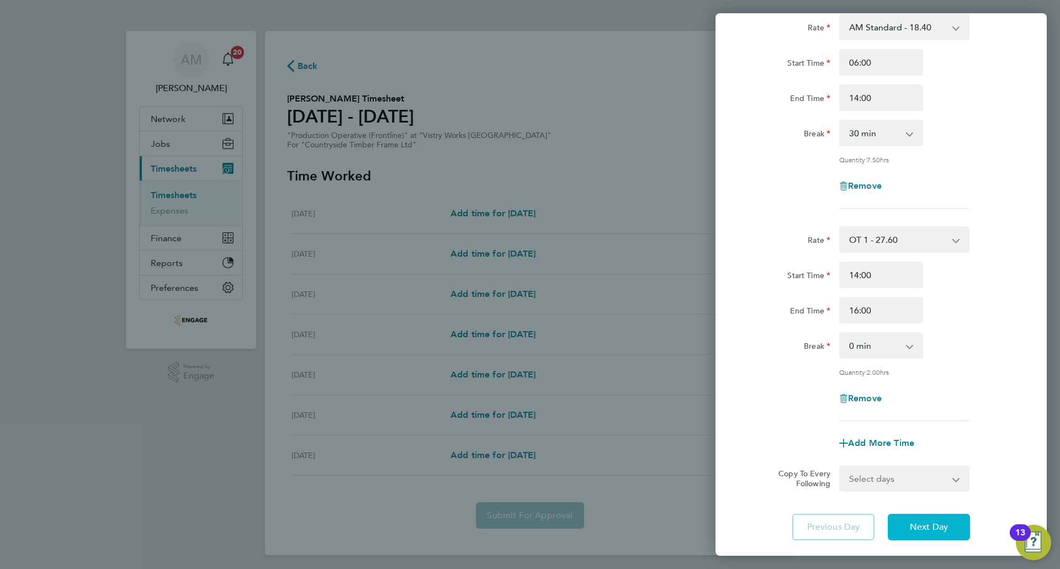
scroll to position [141, 0]
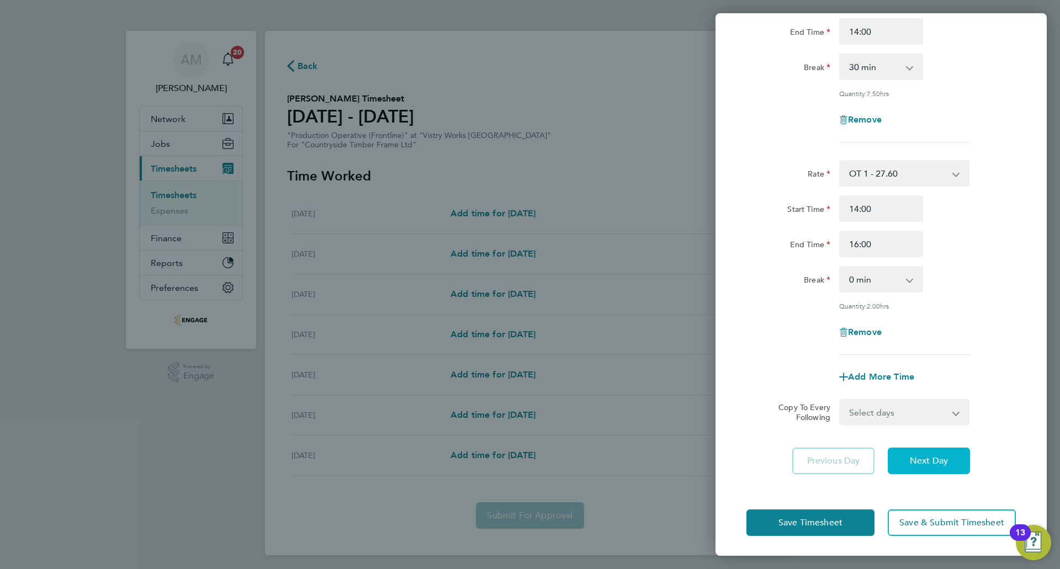
click at [941, 453] on button "Next Day" at bounding box center [929, 461] width 82 height 27
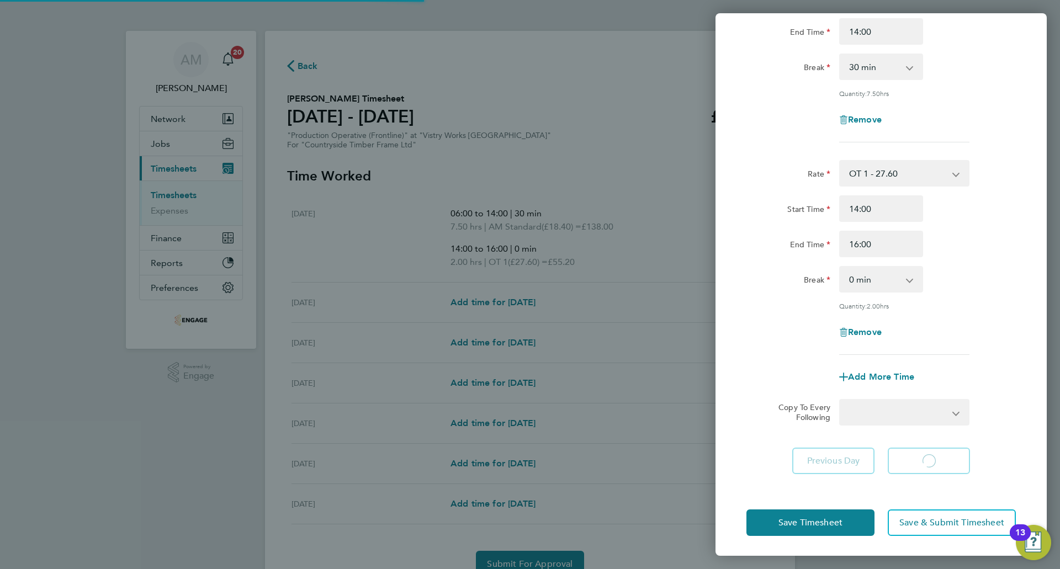
select select "15"
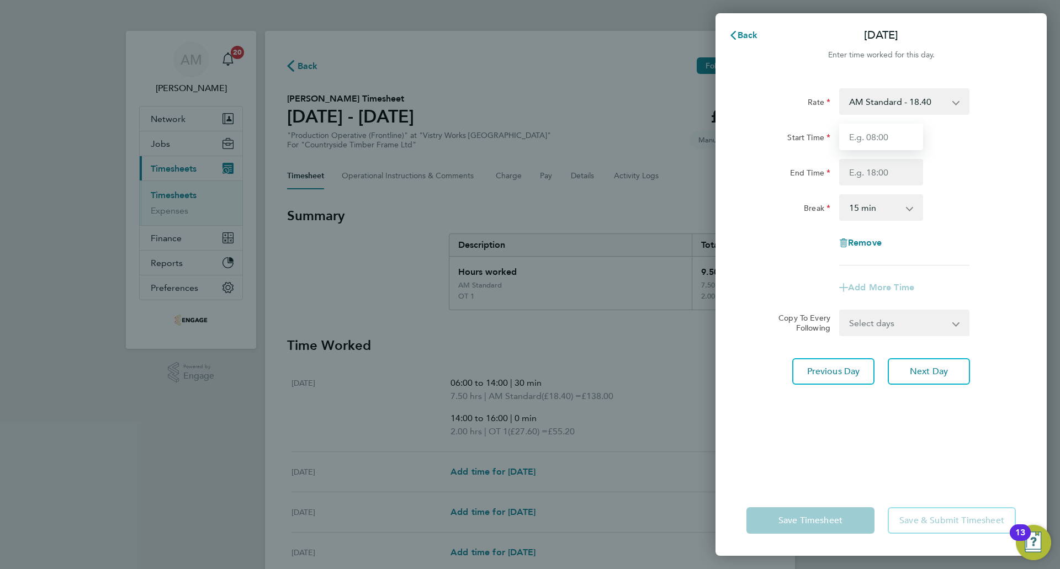
click at [888, 133] on input "Start Time" at bounding box center [881, 137] width 84 height 27
type input "06:15"
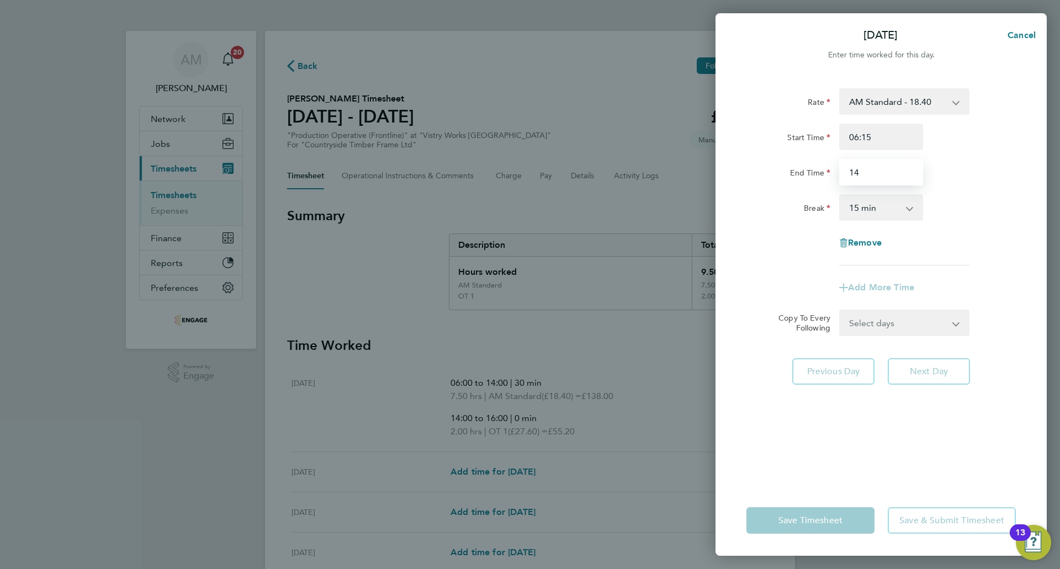
type input "14:00"
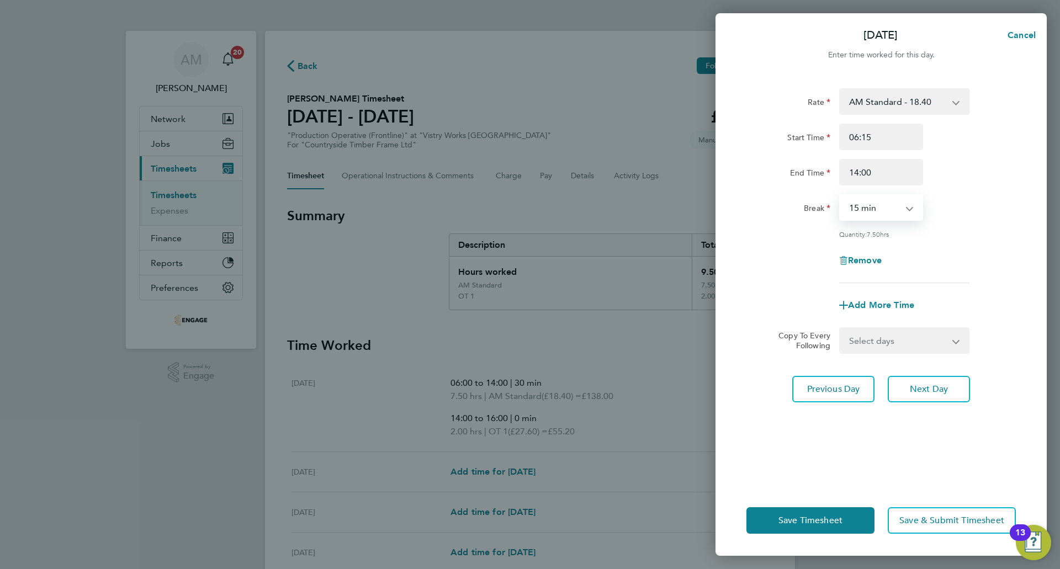
click at [889, 208] on select "0 min 15 min 30 min 45 min 60 min 75 min 90 min" at bounding box center [874, 207] width 68 height 24
select select "30"
click at [840, 195] on select "0 min 15 min 30 min 45 min 60 min 75 min 90 min" at bounding box center [874, 207] width 68 height 24
click at [878, 306] on span "Add More Time" at bounding box center [881, 305] width 66 height 10
select select "null"
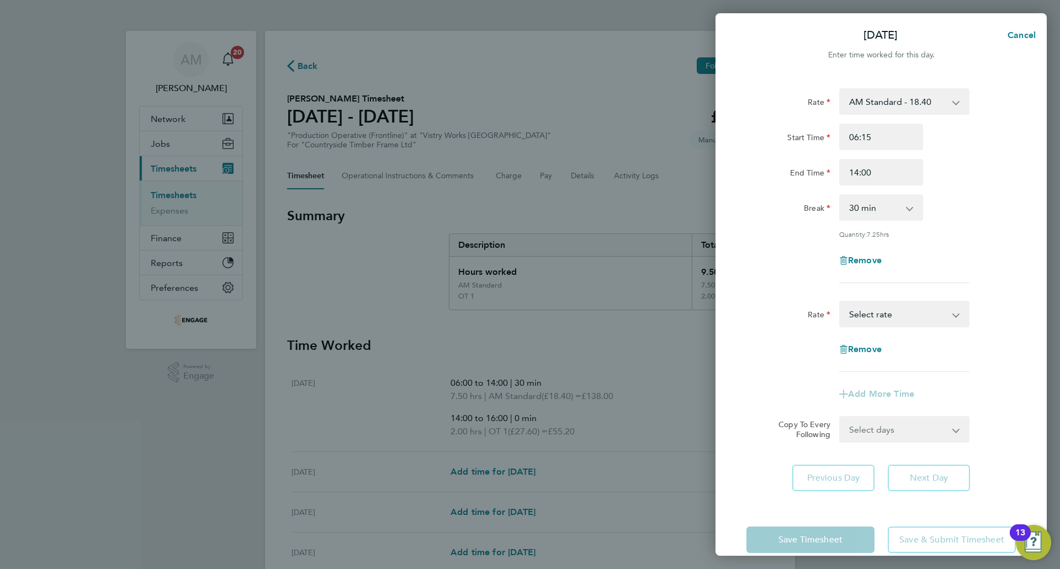
click at [878, 310] on select "AM Standard - 18.40 PM OT 1 - 30.08 OT2 - 36.80 PM OT 2 - 40.11 OT 1 - 27.60 PM…" at bounding box center [897, 314] width 115 height 24
select select "15"
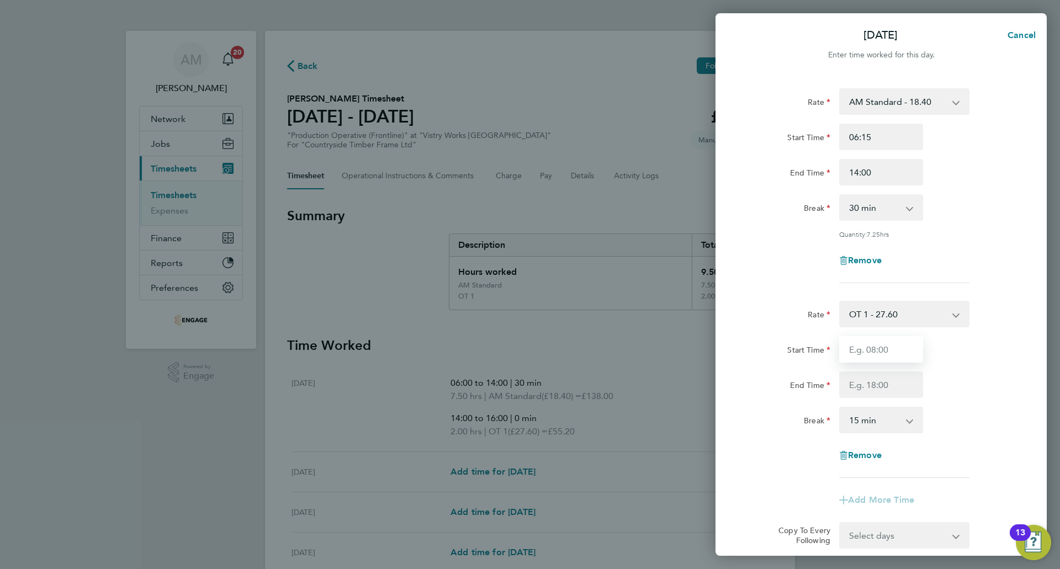
drag, startPoint x: 869, startPoint y: 345, endPoint x: 872, endPoint y: 361, distance: 15.7
click at [869, 345] on input "Start Time" at bounding box center [881, 349] width 84 height 27
type input "14:00"
click at [877, 385] on input "End Time" at bounding box center [881, 385] width 84 height 27
type input "16:00"
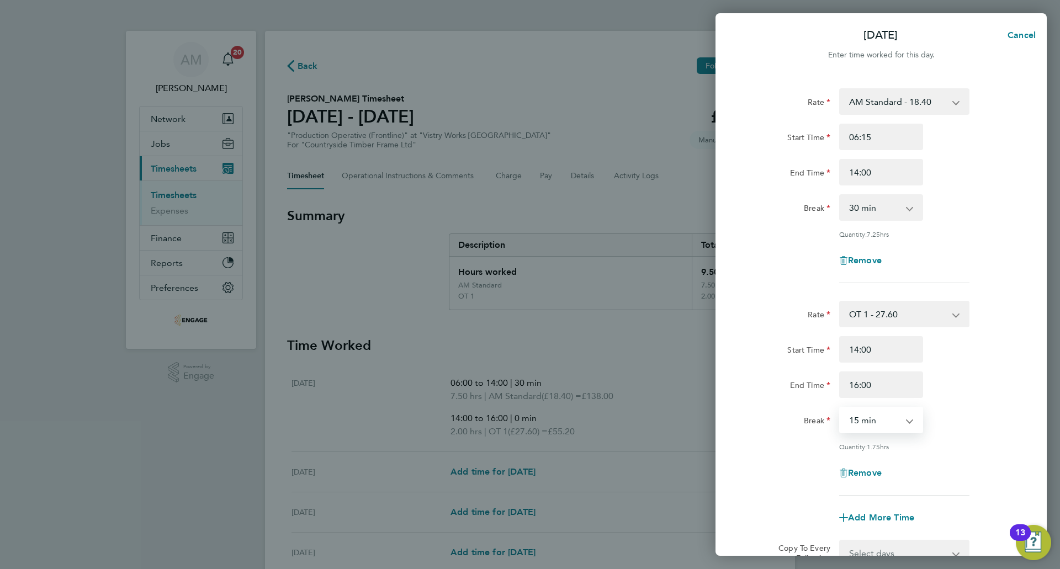
click at [864, 411] on select "0 min 15 min 30 min 45 min 60 min 75 min 90 min" at bounding box center [874, 420] width 68 height 24
select select "0"
click at [840, 408] on select "0 min 15 min 30 min 45 min 60 min 75 min 90 min" at bounding box center [874, 420] width 68 height 24
click at [1019, 431] on div "Break 0 min 15 min 30 min 45 min 60 min 75 min 90 min" at bounding box center [881, 420] width 278 height 27
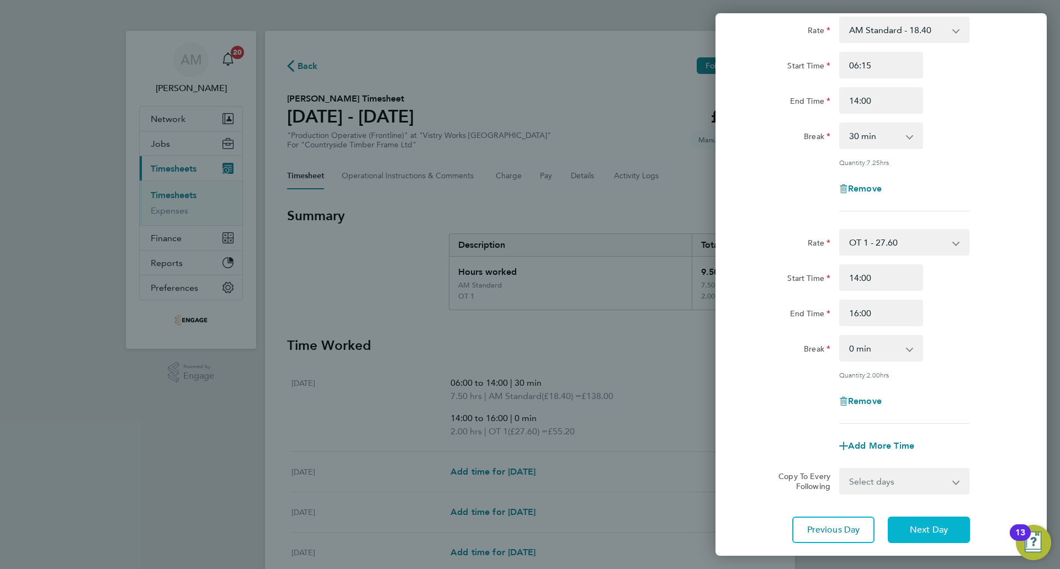
scroll to position [141, 0]
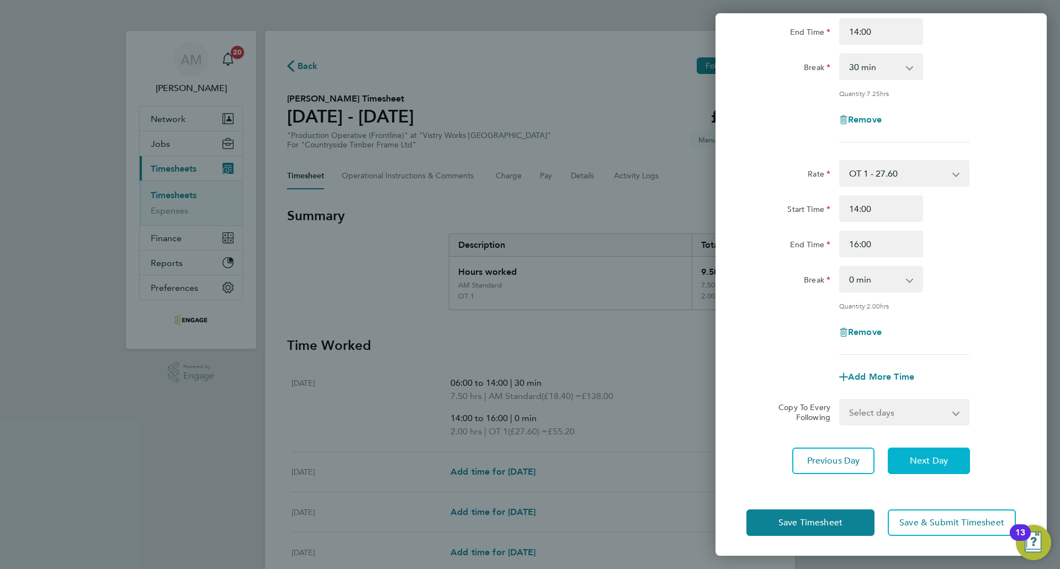
click at [930, 467] on button "Next Day" at bounding box center [929, 461] width 82 height 27
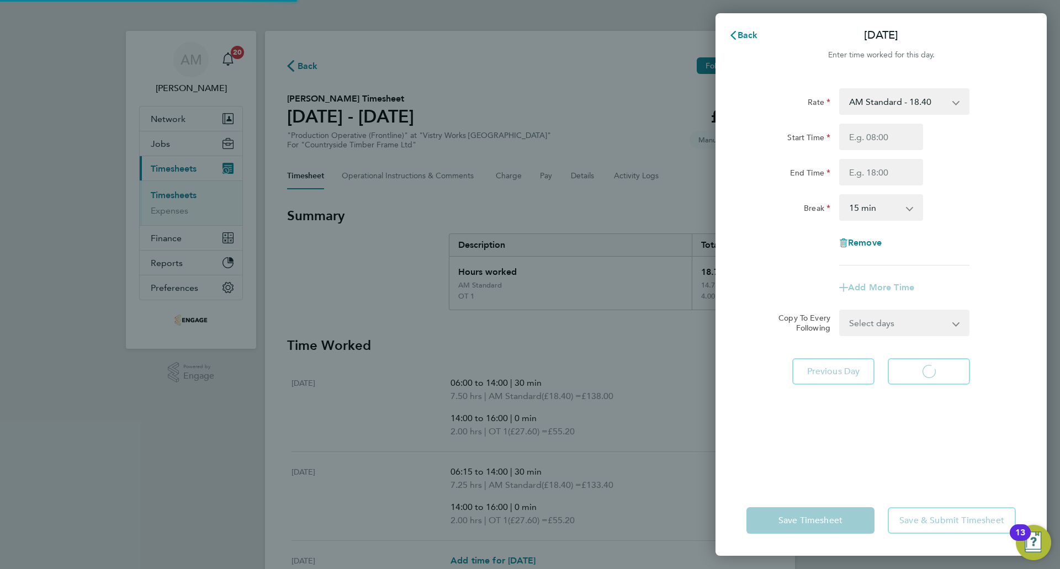
select select "15"
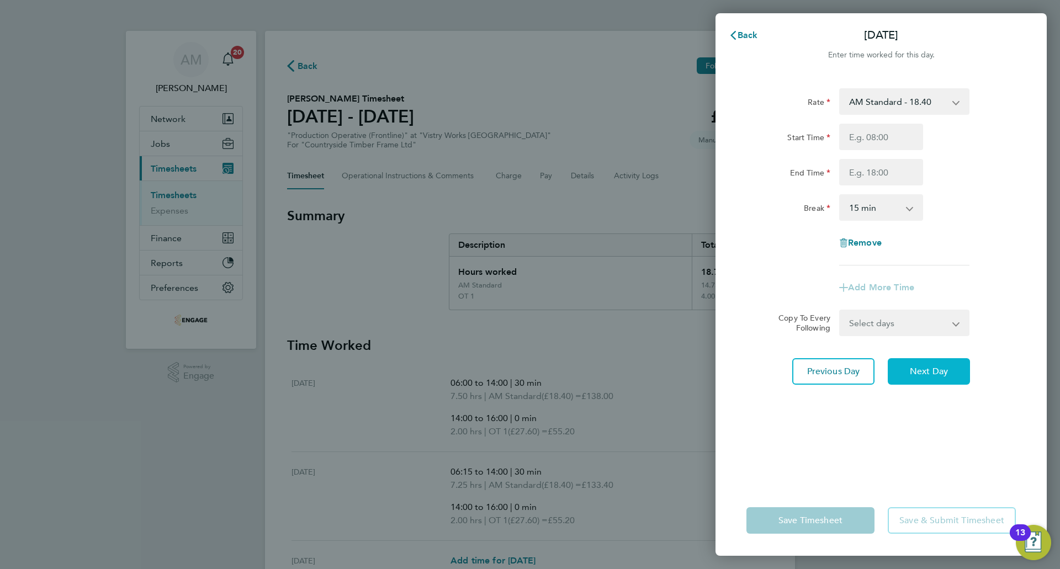
click at [918, 379] on button "Next Day" at bounding box center [929, 371] width 82 height 27
select select "15"
drag, startPoint x: 880, startPoint y: 136, endPoint x: 881, endPoint y: 141, distance: 5.6
click at [881, 136] on input "Start Time" at bounding box center [881, 137] width 84 height 27
type input "06:00"
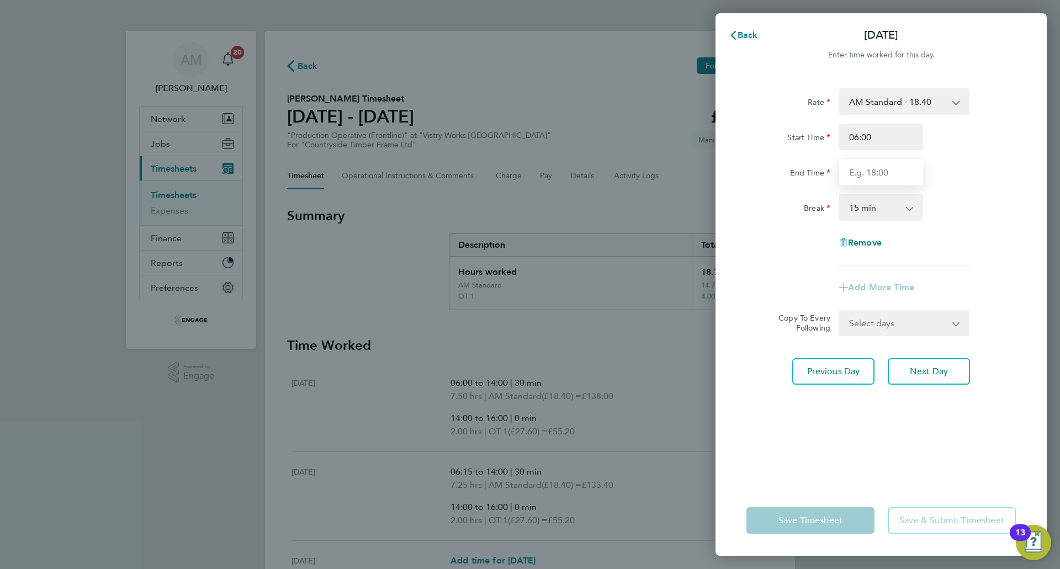
click at [866, 167] on input "End Time" at bounding box center [881, 172] width 84 height 27
type input "14:00"
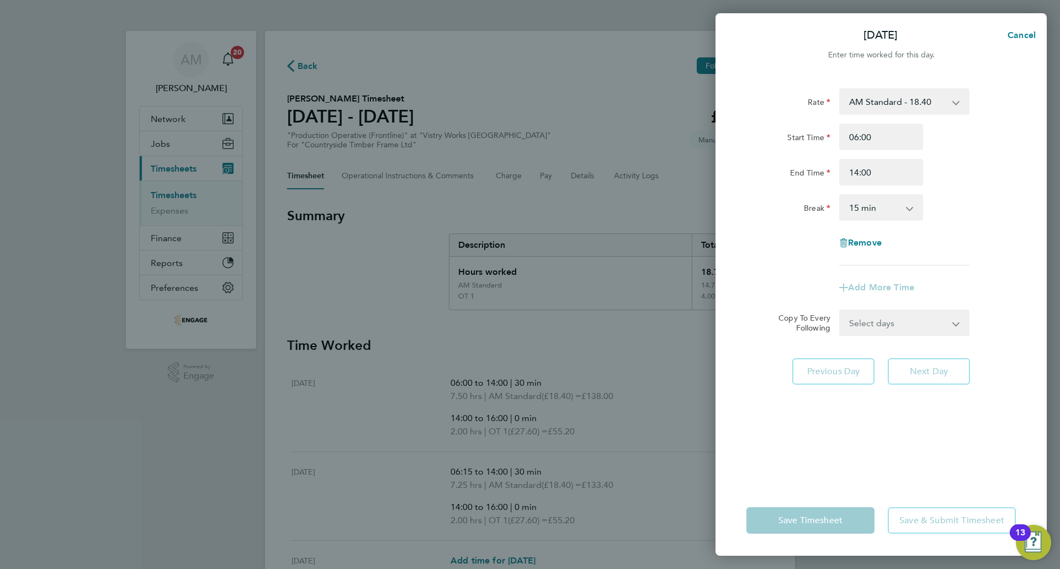
click at [887, 204] on select "0 min 15 min 30 min 45 min 60 min 75 min 90 min" at bounding box center [874, 207] width 68 height 24
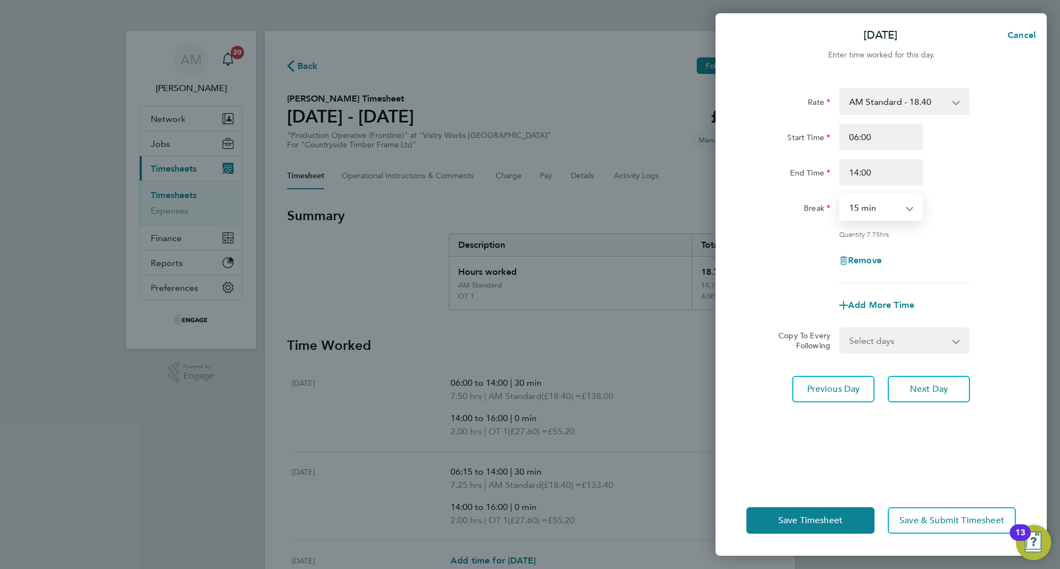
select select "30"
click at [840, 195] on select "0 min 15 min 30 min 45 min 60 min 75 min 90 min" at bounding box center [874, 207] width 68 height 24
click at [917, 384] on span "Next Day" at bounding box center [929, 389] width 38 height 11
select select "15"
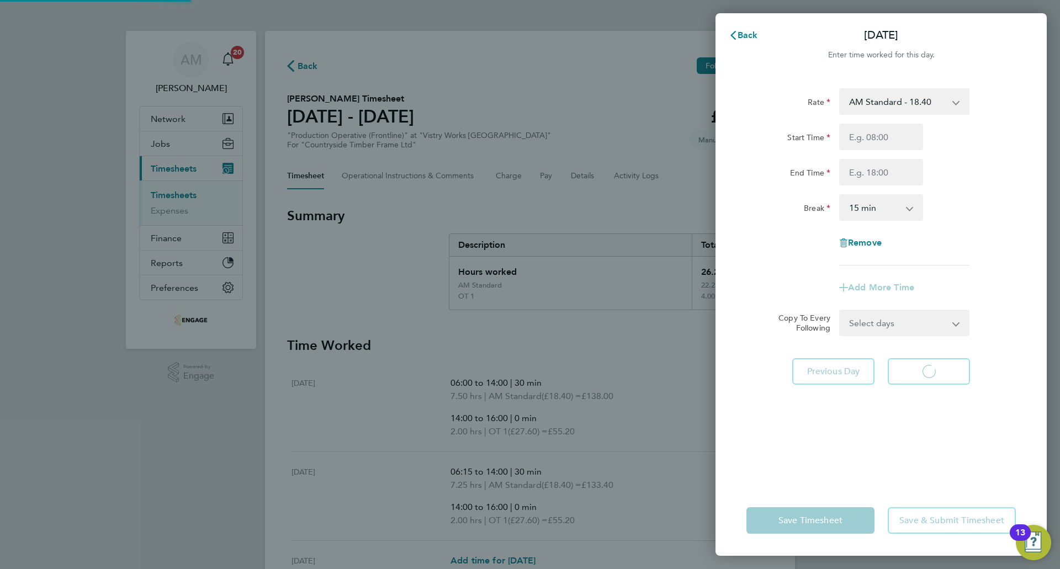
select select "15"
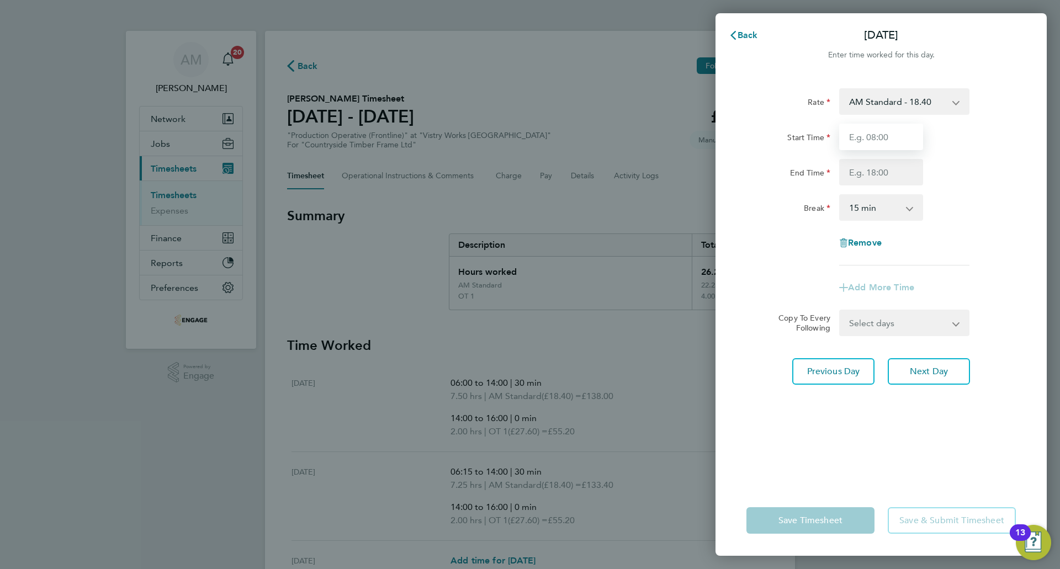
drag, startPoint x: 870, startPoint y: 136, endPoint x: 871, endPoint y: 147, distance: 10.5
click at [870, 136] on input "Start Time" at bounding box center [881, 137] width 84 height 27
type input "06:00"
drag, startPoint x: 871, startPoint y: 169, endPoint x: 878, endPoint y: 180, distance: 12.9
click at [871, 169] on input "End Time" at bounding box center [881, 172] width 84 height 27
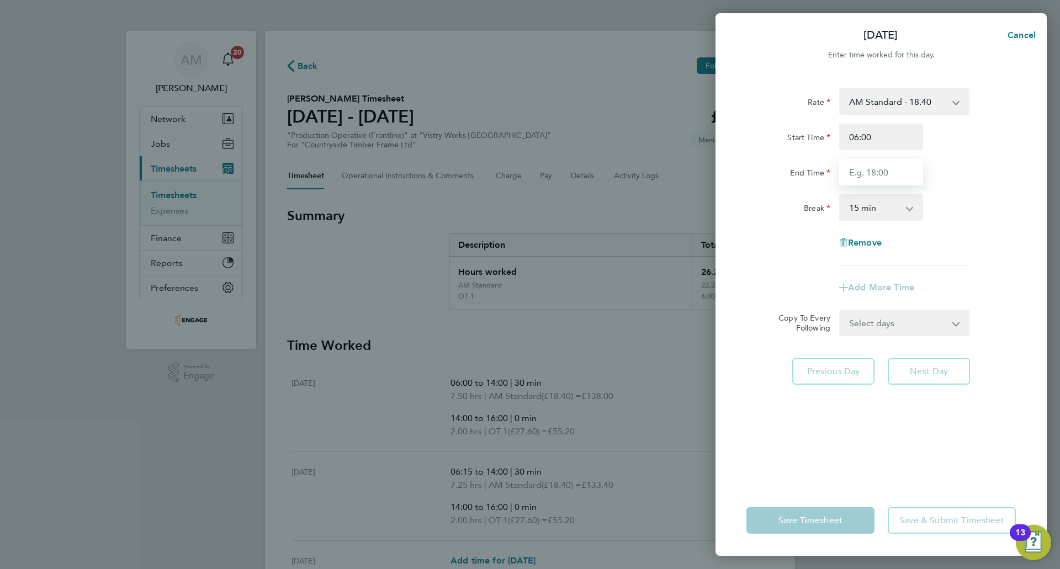
type input "14:00"
click at [875, 214] on select "0 min 15 min 30 min 45 min 60 min 75 min 90 min" at bounding box center [874, 207] width 68 height 24
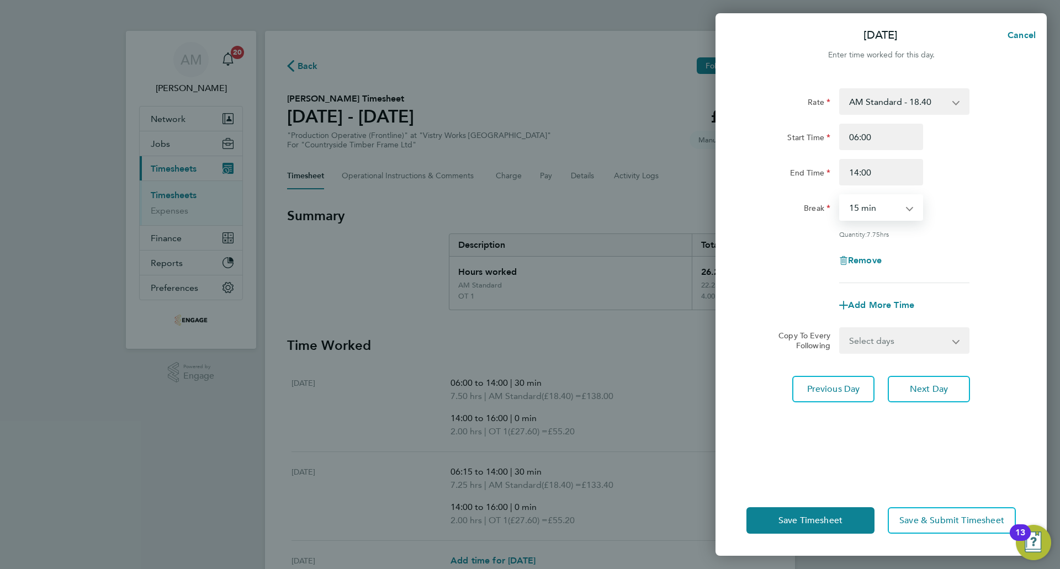
select select "30"
click at [840, 195] on select "0 min 15 min 30 min 45 min 60 min 75 min 90 min" at bounding box center [874, 207] width 68 height 24
click at [809, 533] on button "Save Timesheet" at bounding box center [810, 520] width 128 height 27
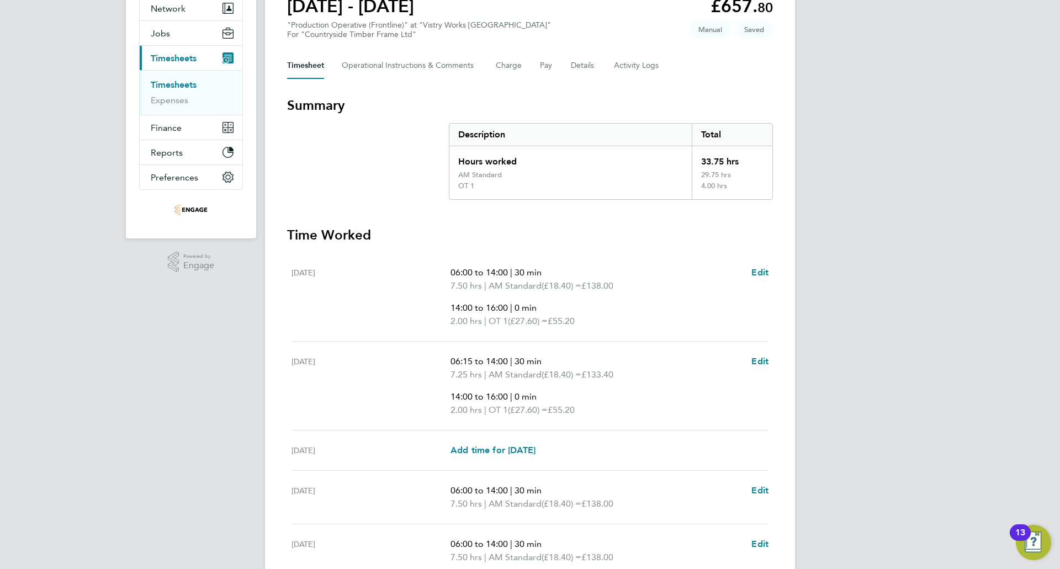
scroll to position [297, 0]
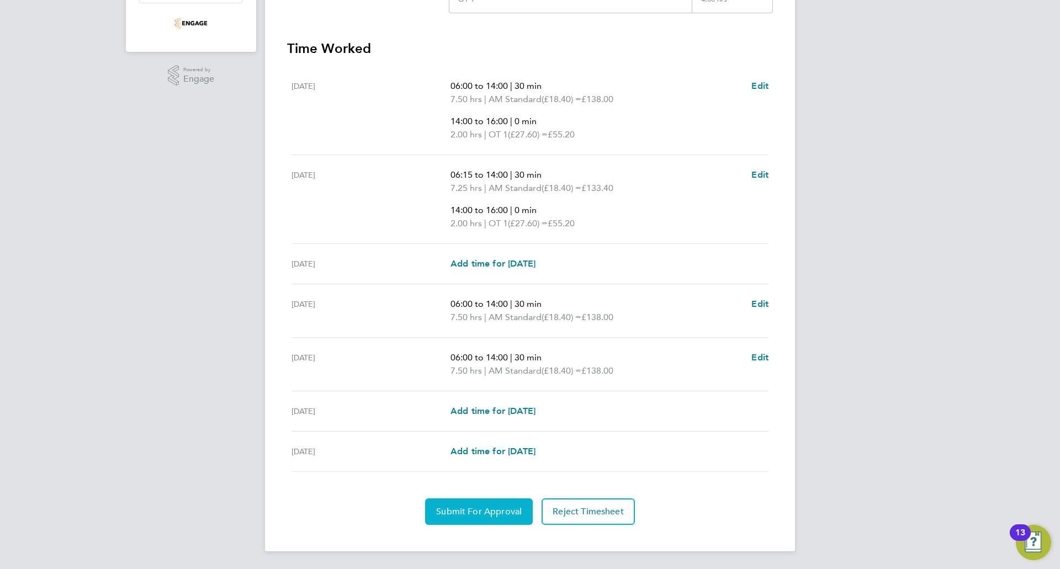
click at [439, 509] on span "Submit For Approval" at bounding box center [479, 511] width 86 height 11
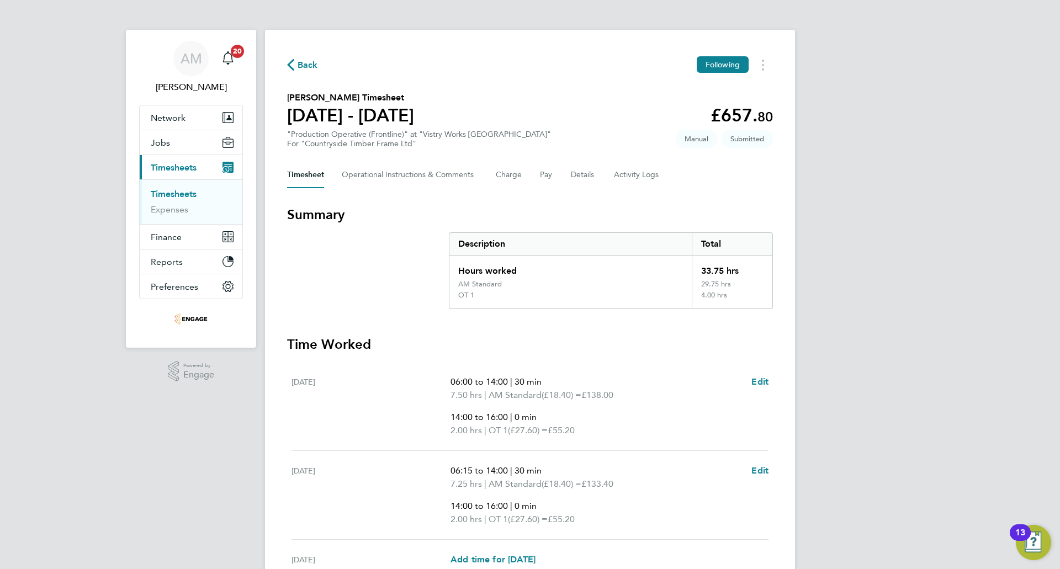
scroll to position [0, 0]
click at [293, 68] on icon "button" at bounding box center [290, 66] width 7 height 12
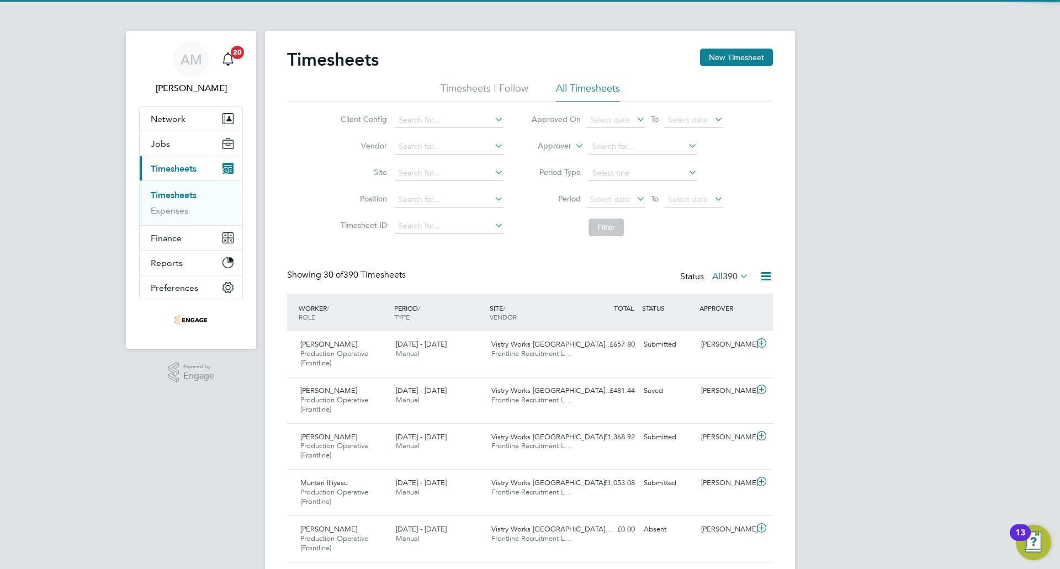
scroll to position [37, 96]
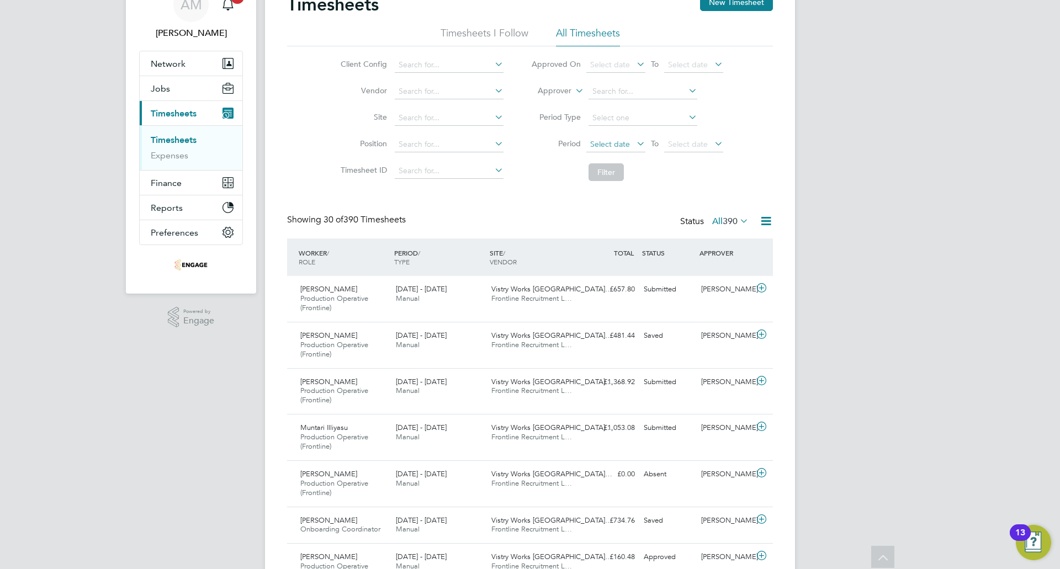
click at [612, 143] on span "Select date" at bounding box center [610, 144] width 40 height 10
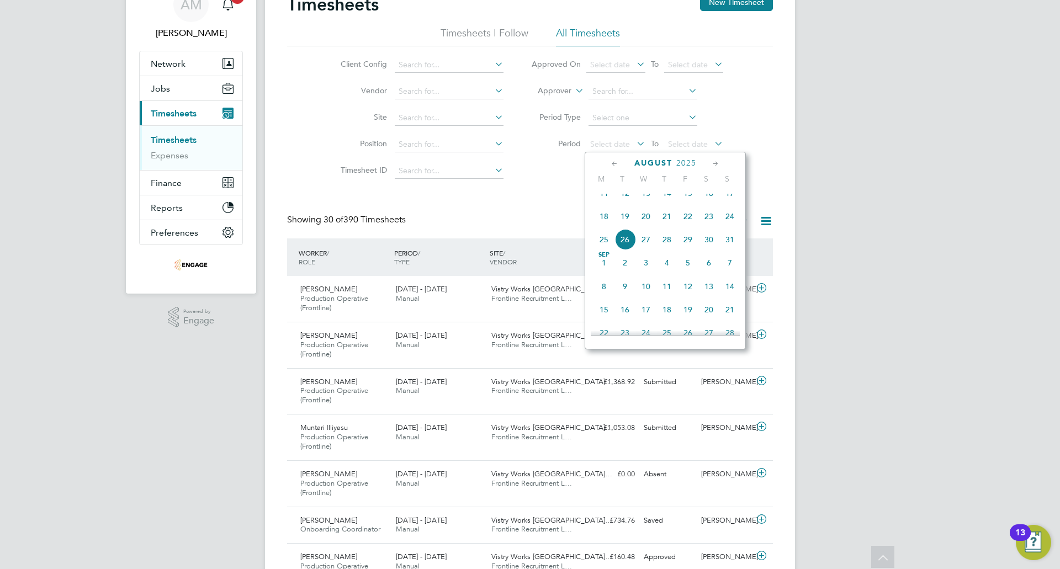
click at [600, 226] on span "18" at bounding box center [604, 216] width 21 height 21
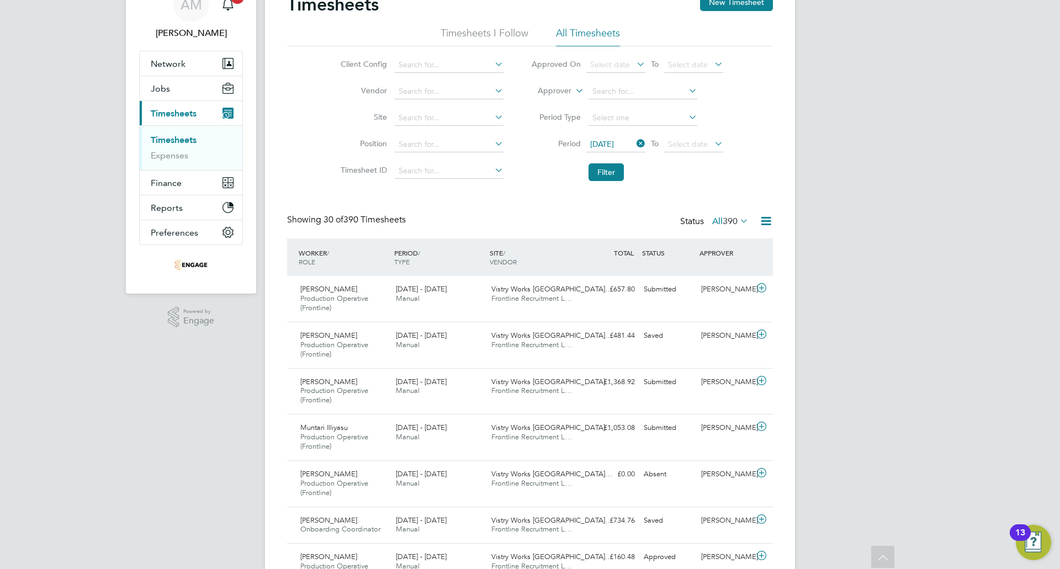
click at [689, 136] on li "Period [DATE] To Select date" at bounding box center [627, 144] width 220 height 27
click at [691, 149] on span "Select date" at bounding box center [693, 144] width 59 height 15
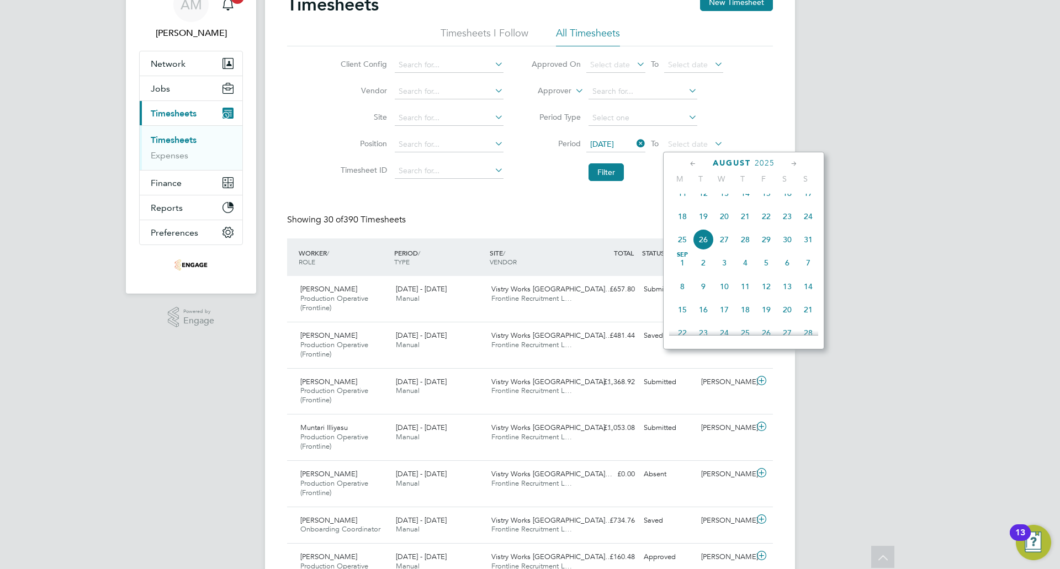
click at [802, 227] on span "24" at bounding box center [808, 216] width 21 height 21
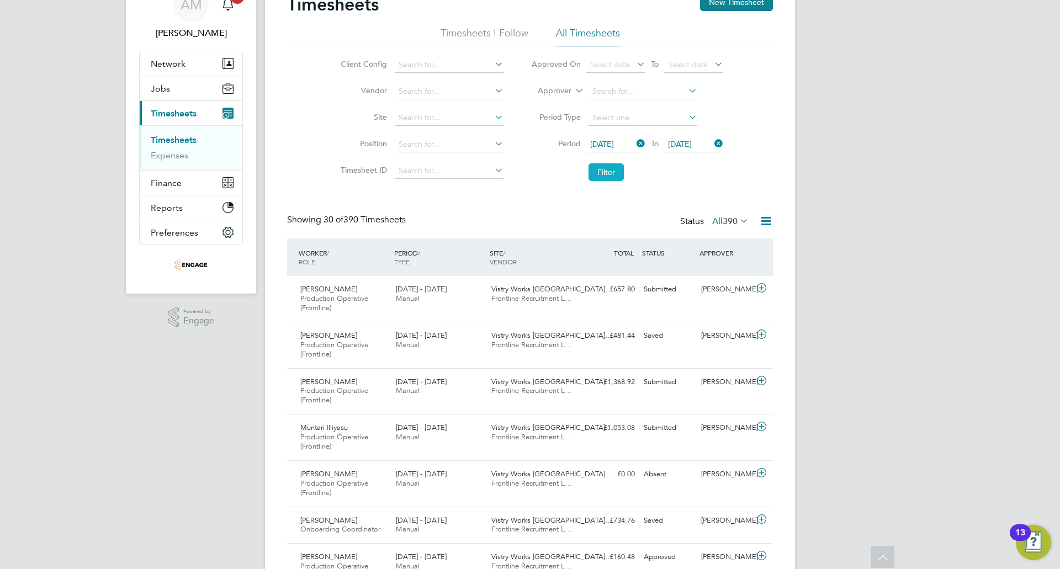
click at [614, 164] on button "Filter" at bounding box center [606, 172] width 35 height 18
